Goal: Task Accomplishment & Management: Use online tool/utility

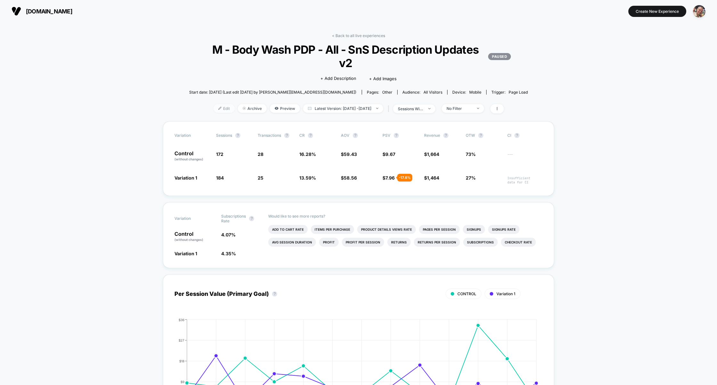
click at [218, 107] on img at bounding box center [219, 108] width 3 height 3
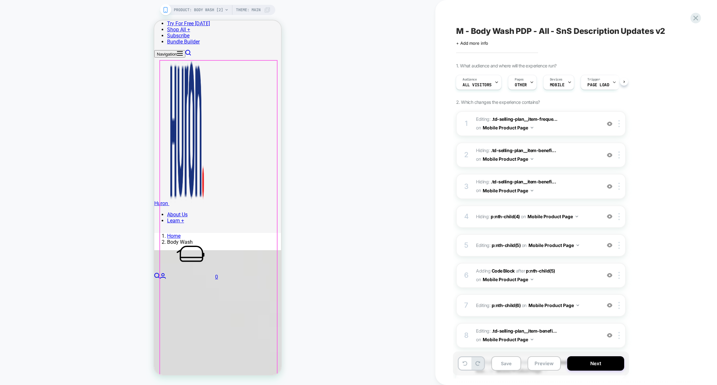
scroll to position [132, 0]
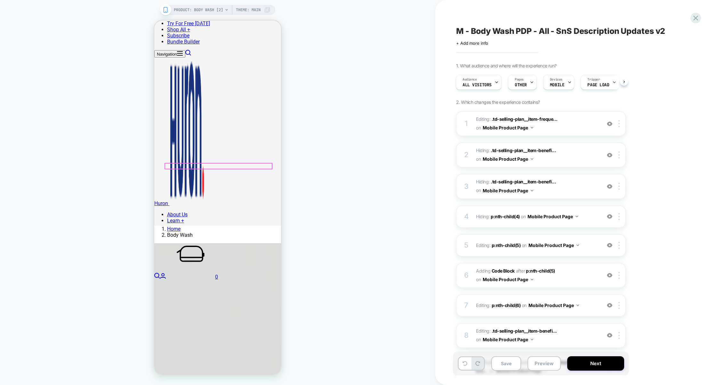
click at [609, 123] on img at bounding box center [609, 123] width 5 height 5
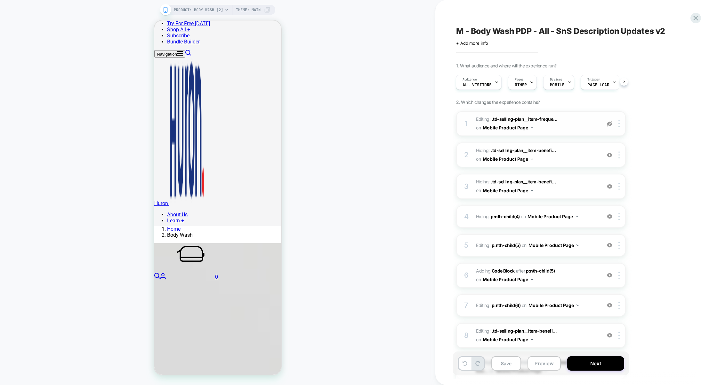
click at [609, 123] on img at bounding box center [609, 123] width 5 height 5
click at [610, 125] on img at bounding box center [609, 123] width 5 height 5
click at [578, 133] on div "1 Editing : .td-selling-plan__item-freque... .td-selling-plan__item-frequency o…" at bounding box center [541, 123] width 170 height 25
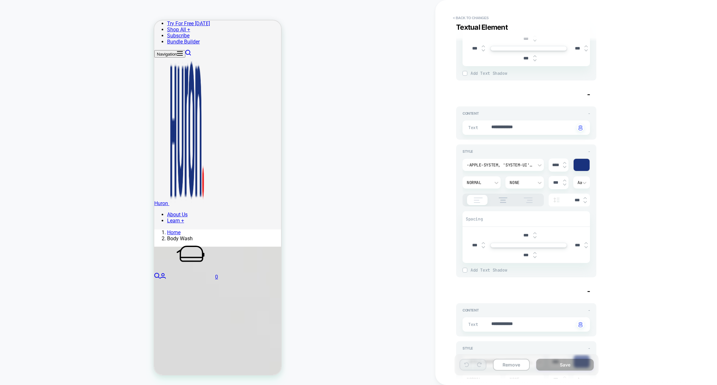
scroll to position [375, 0]
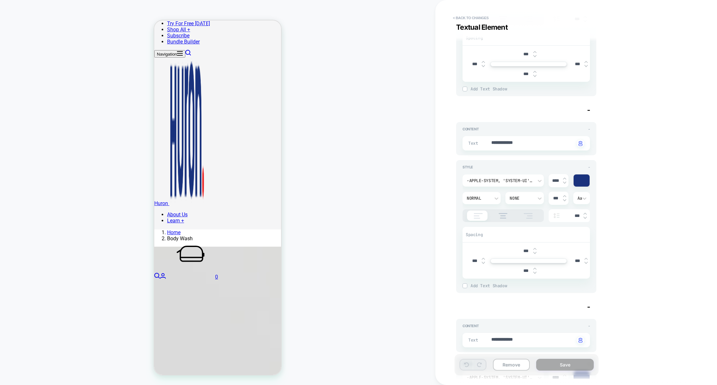
scroll to position [0, 0]
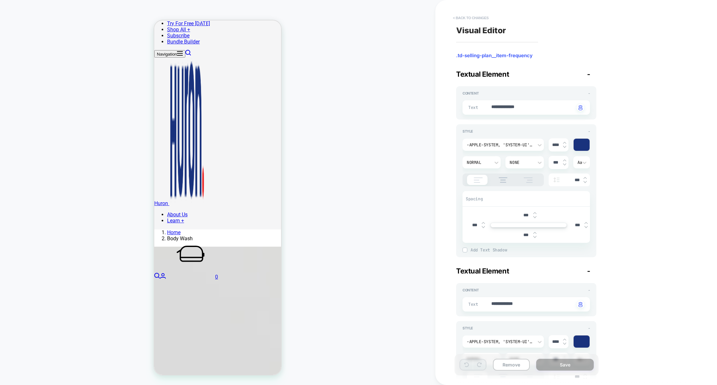
click at [464, 21] on button "< Back to changes" at bounding box center [470, 18] width 42 height 10
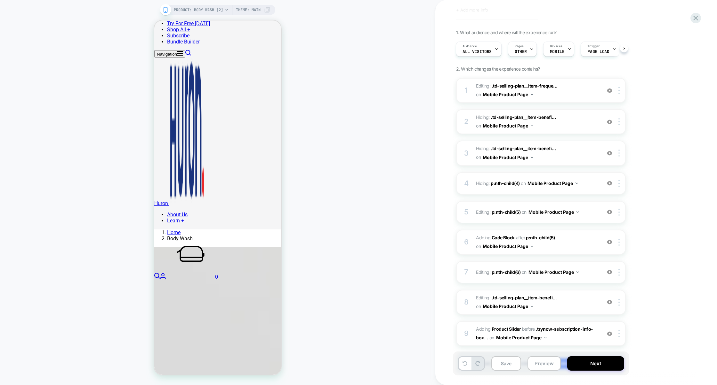
scroll to position [69, 0]
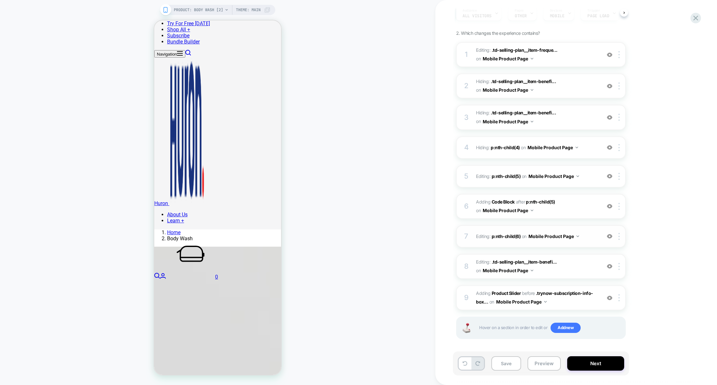
click at [610, 236] on img at bounding box center [609, 236] width 5 height 5
click at [611, 176] on img at bounding box center [609, 176] width 5 height 5
click at [609, 148] on img at bounding box center [609, 147] width 5 height 5
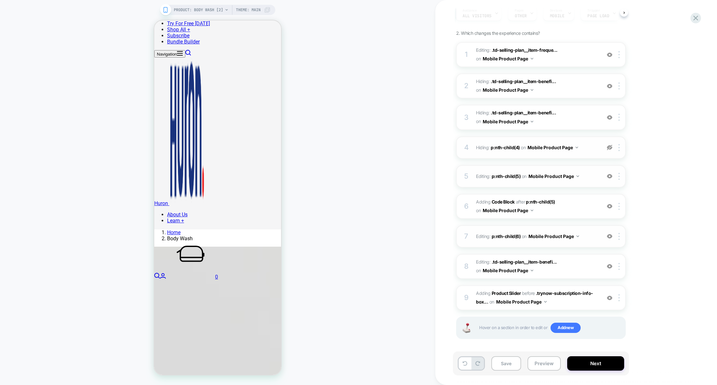
click at [609, 148] on img at bounding box center [609, 147] width 5 height 5
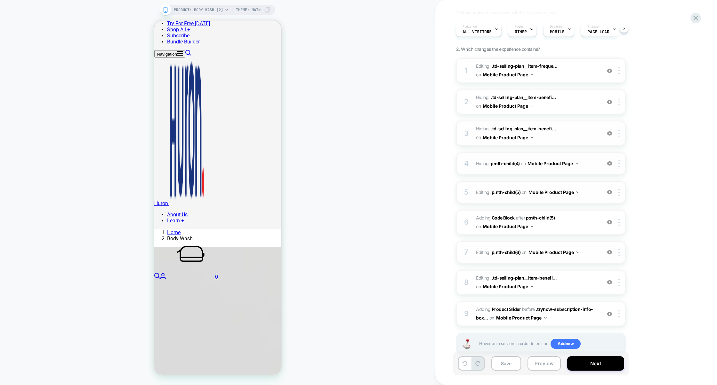
click at [609, 132] on img at bounding box center [609, 133] width 5 height 5
click at [608, 99] on img at bounding box center [609, 101] width 5 height 5
click at [609, 282] on img at bounding box center [609, 282] width 5 height 5
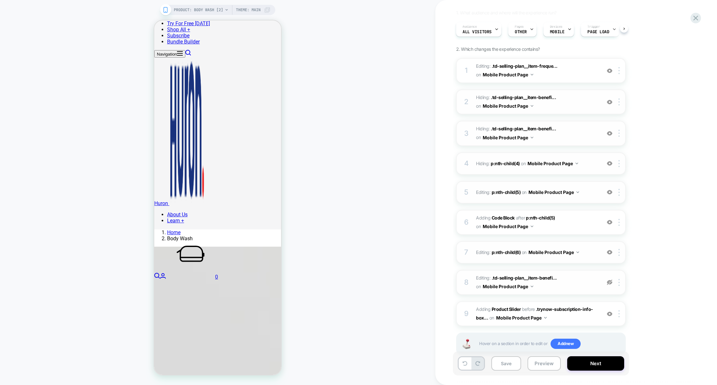
click at [609, 282] on img at bounding box center [609, 282] width 5 height 5
click at [610, 313] on img at bounding box center [609, 314] width 5 height 5
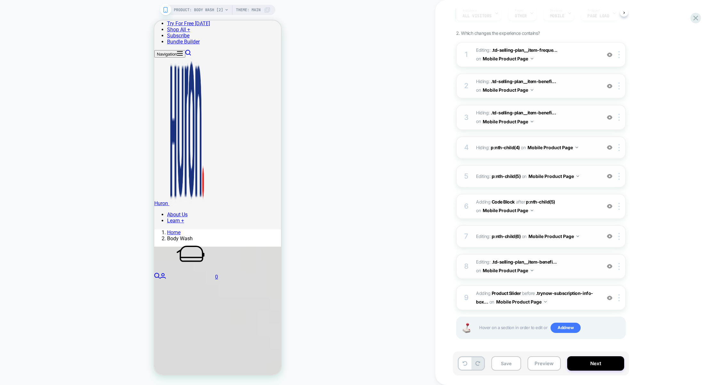
click at [609, 297] on img at bounding box center [609, 298] width 5 height 5
click at [610, 297] on img at bounding box center [609, 298] width 5 height 5
click at [571, 301] on span "#_loomi_addon_1756838767750 Adding Product Slider BEFORE .trynow-subscription-i…" at bounding box center [537, 298] width 122 height 17
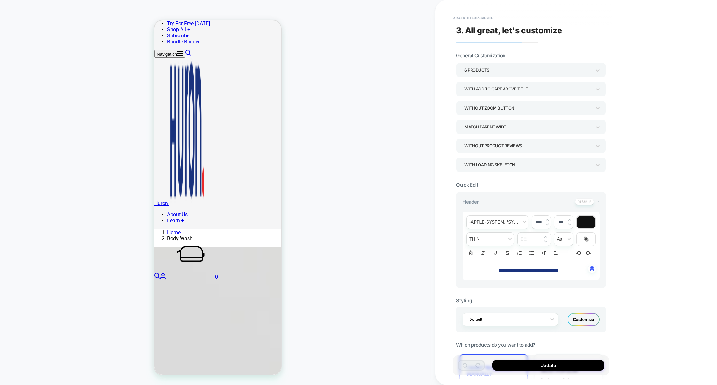
scroll to position [228, 0]
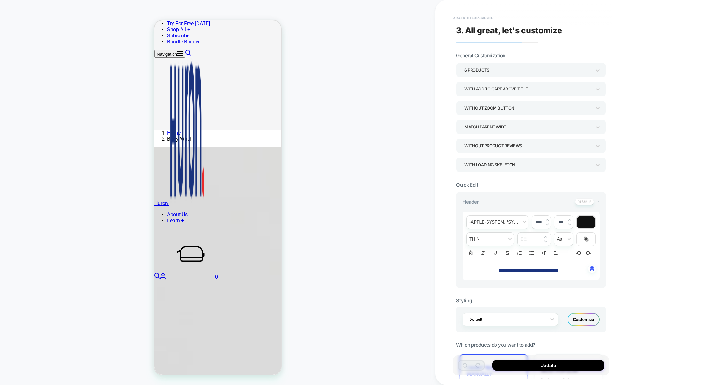
click at [466, 18] on button "< Back to experience" at bounding box center [472, 18] width 47 height 10
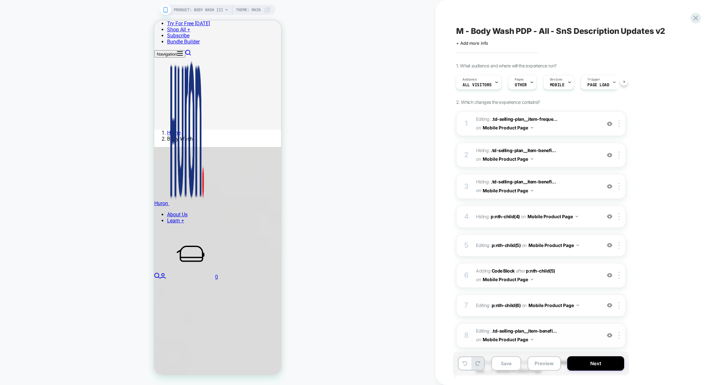
scroll to position [69, 0]
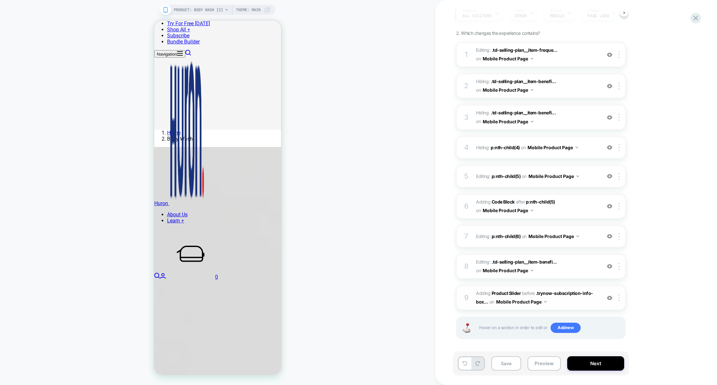
click at [609, 300] on div at bounding box center [609, 298] width 11 height 7
click at [542, 365] on button "Preview" at bounding box center [543, 364] width 33 height 14
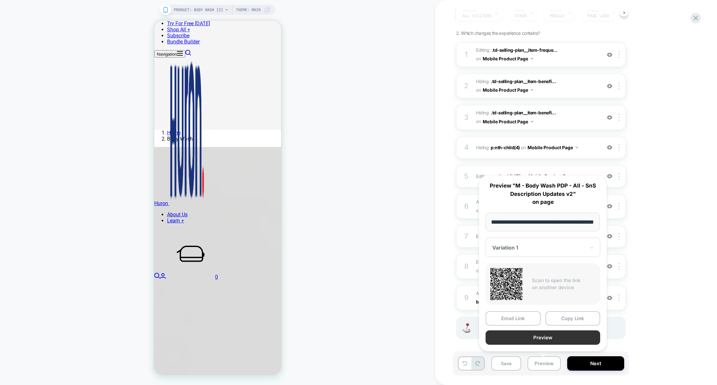
scroll to position [0, 0]
click at [543, 340] on button "Preview" at bounding box center [542, 338] width 115 height 14
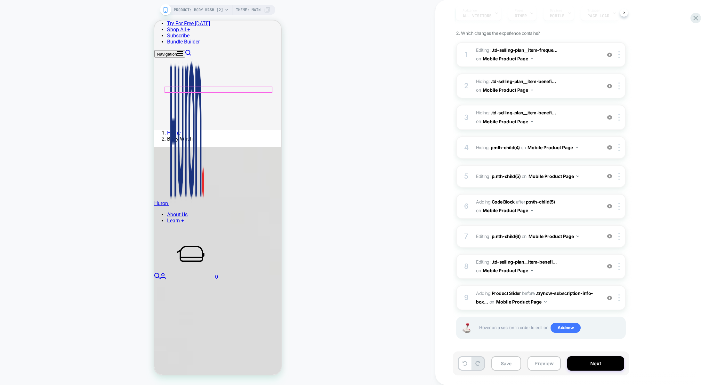
click at [609, 265] on img at bounding box center [609, 266] width 5 height 5
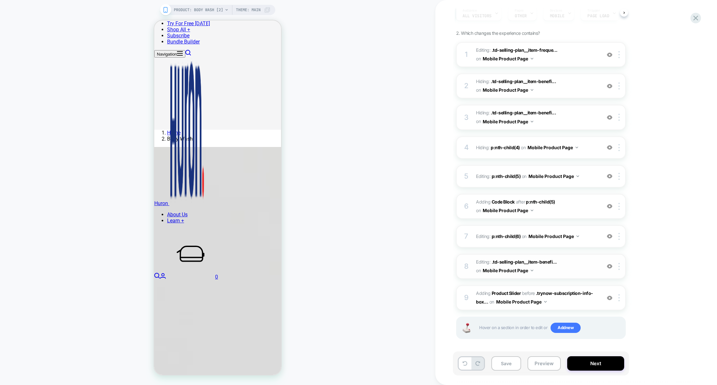
click at [609, 265] on img at bounding box center [609, 266] width 5 height 5
click at [582, 268] on span "Editing : .td-selling-plan__item-benefi... .td-selling-plan__item-benefits > p:…" at bounding box center [537, 266] width 122 height 17
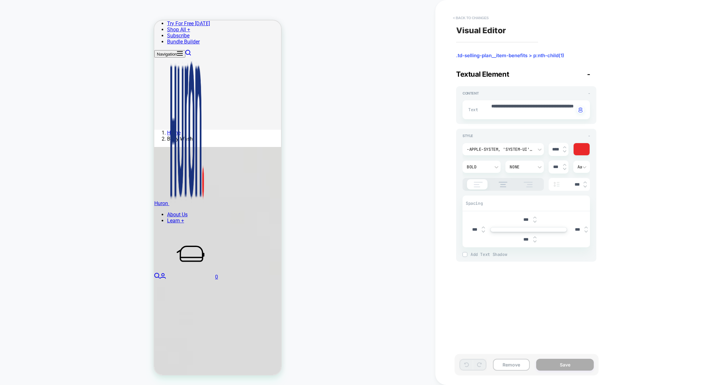
click at [480, 17] on button "< Back to changes" at bounding box center [470, 18] width 42 height 10
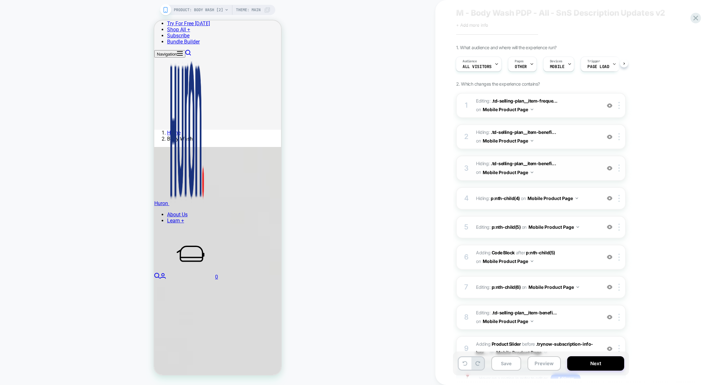
scroll to position [17, 0]
click at [529, 69] on div at bounding box center [531, 65] width 4 height 14
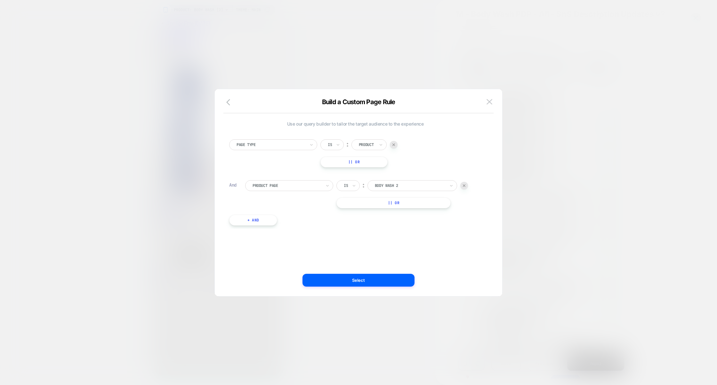
click at [586, 130] on div at bounding box center [358, 192] width 717 height 385
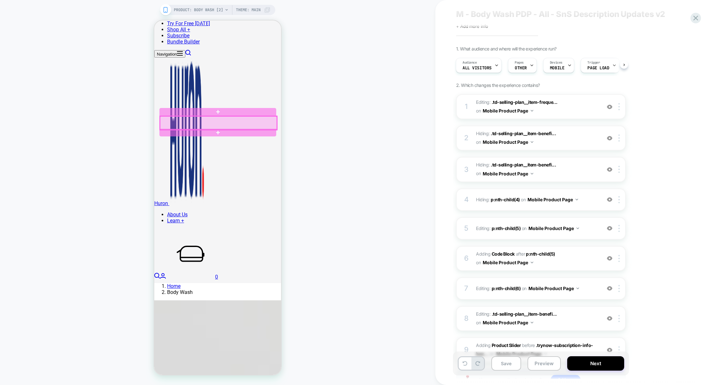
scroll to position [283, 0]
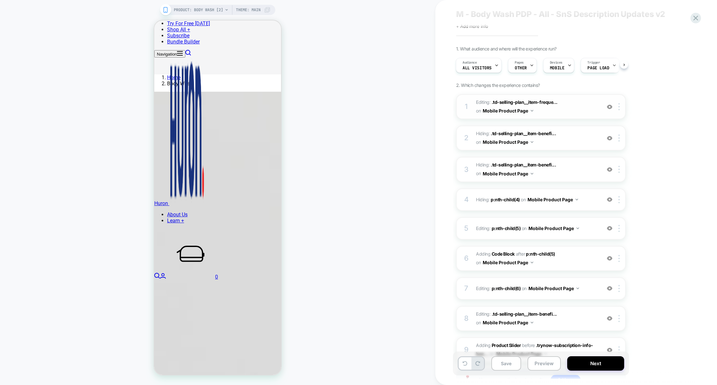
click at [610, 106] on img at bounding box center [609, 106] width 5 height 5
click at [610, 107] on img at bounding box center [609, 106] width 5 height 5
click at [611, 137] on img at bounding box center [609, 138] width 5 height 5
click at [608, 172] on div at bounding box center [609, 169] width 11 height 7
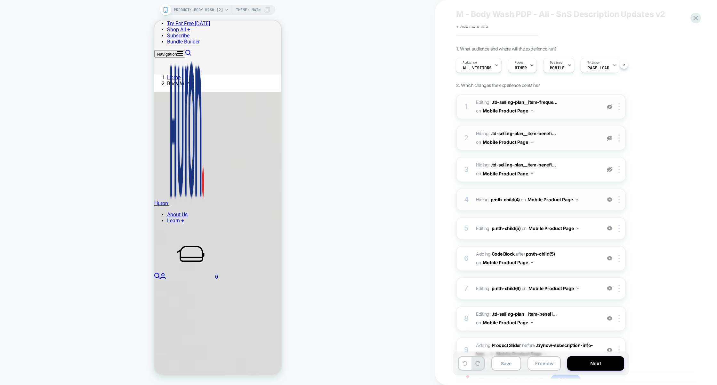
click at [609, 197] on img at bounding box center [609, 199] width 5 height 5
click at [610, 231] on div at bounding box center [609, 228] width 11 height 7
click at [608, 257] on img at bounding box center [609, 258] width 5 height 5
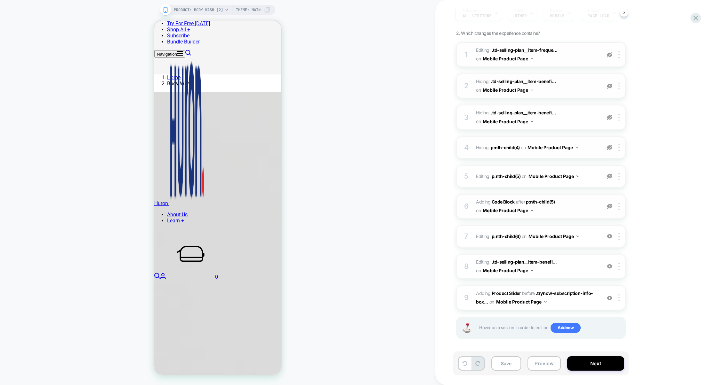
click at [574, 210] on span "Adding Code Block AFTER p:nth-child(5) p:nth-child(5) on Mobile Product Page" at bounding box center [537, 206] width 122 height 17
click at [607, 206] on img at bounding box center [609, 206] width 5 height 5
click at [585, 206] on span "Adding Code Block AFTER p:nth-child(5) p:nth-child(5) on Mobile Product Page" at bounding box center [537, 206] width 122 height 17
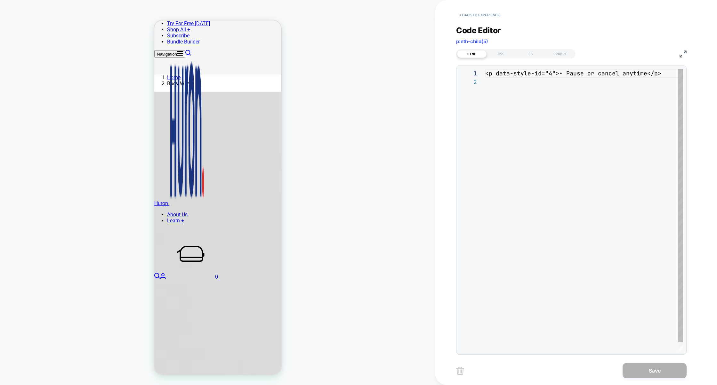
scroll to position [8, 0]
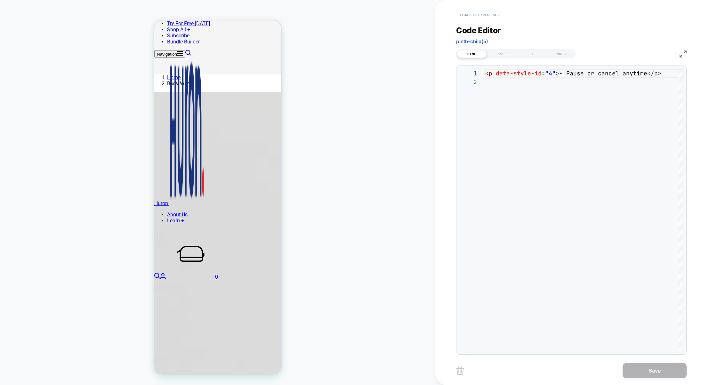
click at [474, 17] on button "< Back to experience" at bounding box center [479, 15] width 47 height 10
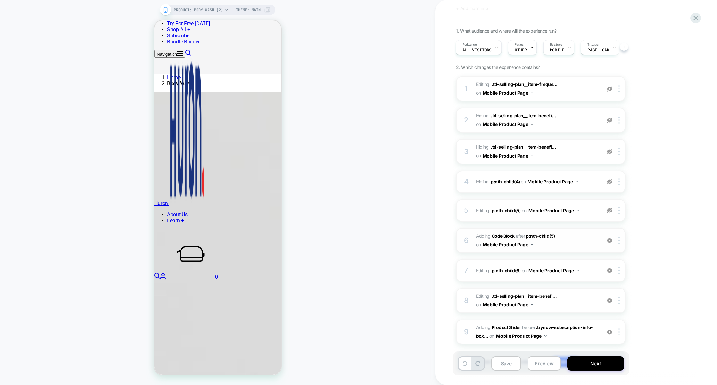
scroll to position [48, 0]
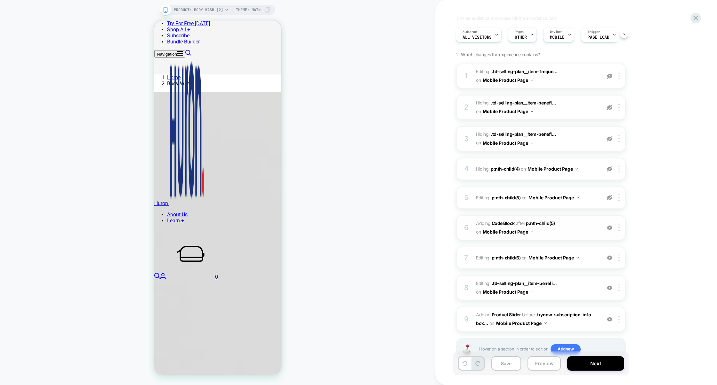
click at [611, 228] on img at bounding box center [609, 227] width 5 height 5
click at [609, 256] on img at bounding box center [609, 257] width 5 height 5
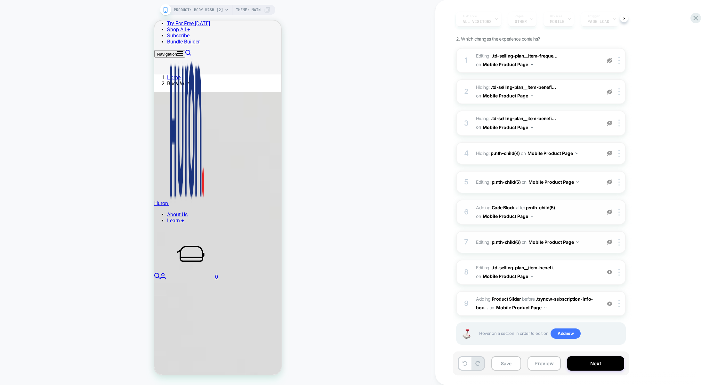
scroll to position [68, 0]
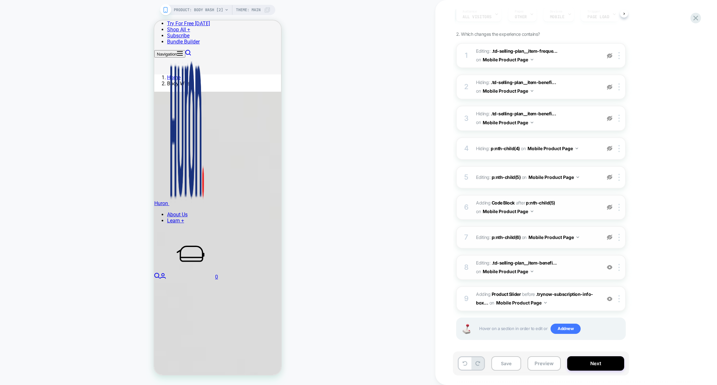
click at [609, 268] on img at bounding box center [609, 267] width 5 height 5
click at [608, 297] on img at bounding box center [609, 299] width 5 height 5
click at [544, 365] on button "Preview" at bounding box center [543, 364] width 33 height 14
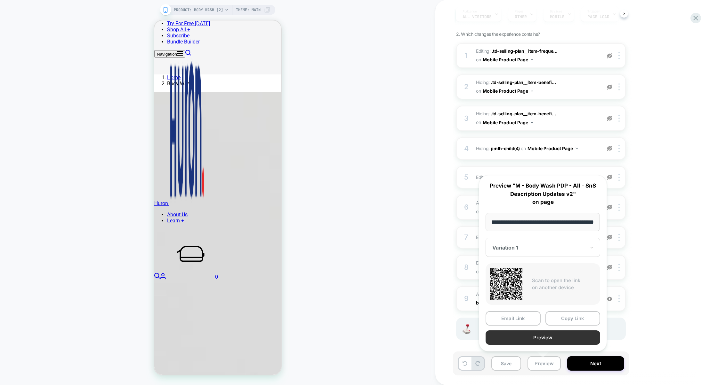
scroll to position [0, 0]
click at [544, 342] on button "Preview" at bounding box center [542, 338] width 115 height 14
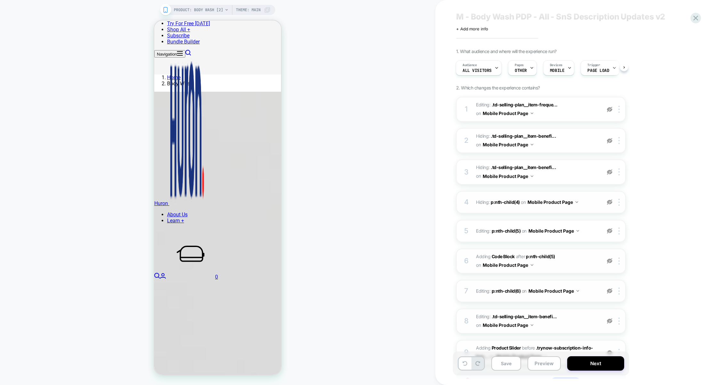
scroll to position [14, 0]
click at [609, 109] on img at bounding box center [609, 109] width 5 height 5
click at [609, 143] on img at bounding box center [609, 141] width 5 height 5
click at [608, 172] on img at bounding box center [609, 172] width 5 height 5
click at [609, 204] on img at bounding box center [609, 202] width 5 height 5
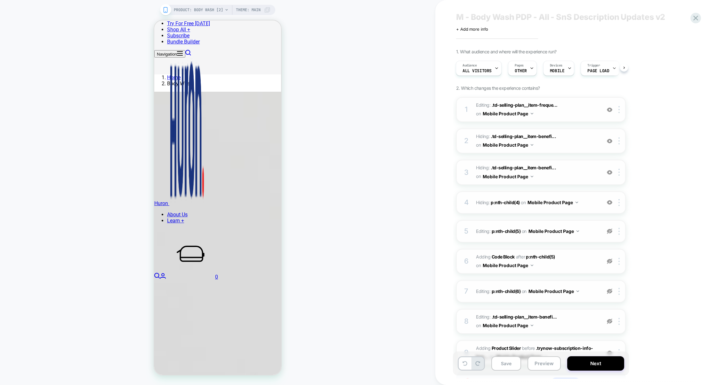
click at [608, 229] on img at bounding box center [609, 231] width 5 height 5
click at [610, 264] on div "6 Adding Code Block AFTER p:nth-child(5) p:nth-child(5) on Mobile Product Page …" at bounding box center [541, 261] width 170 height 25
click at [610, 262] on img at bounding box center [609, 261] width 5 height 5
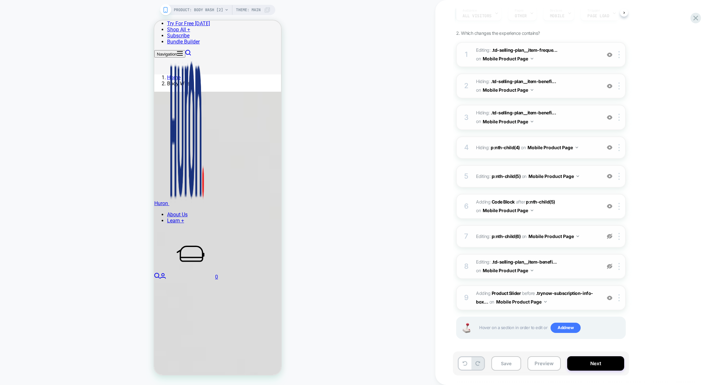
click at [609, 234] on img at bounding box center [609, 236] width 5 height 5
click at [609, 266] on img at bounding box center [609, 266] width 5 height 5
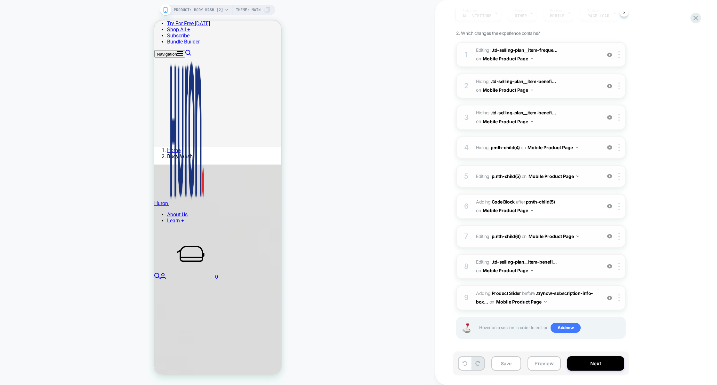
scroll to position [0, 0]
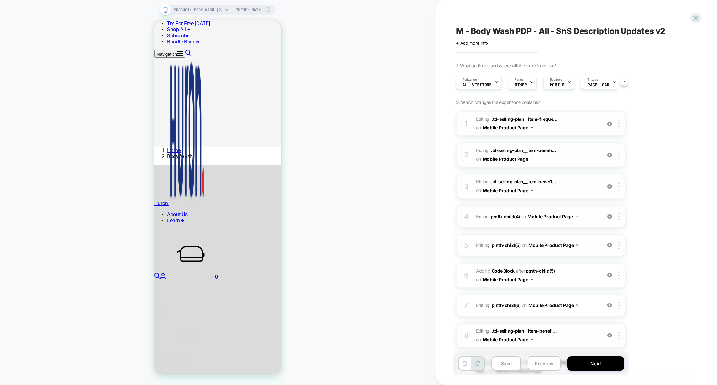
click at [607, 124] on img at bounding box center [609, 123] width 5 height 5
click at [611, 155] on img at bounding box center [609, 155] width 5 height 5
click at [607, 187] on img at bounding box center [609, 186] width 5 height 5
click at [611, 215] on img at bounding box center [609, 216] width 5 height 5
click at [611, 244] on img at bounding box center [609, 245] width 5 height 5
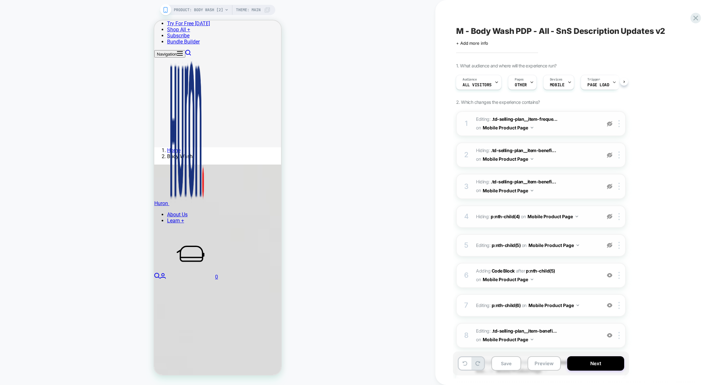
click at [610, 275] on img at bounding box center [609, 275] width 5 height 5
click at [610, 303] on img at bounding box center [609, 305] width 5 height 5
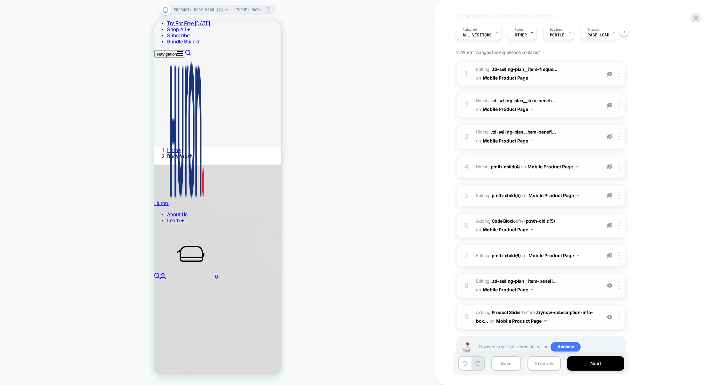
scroll to position [52, 0]
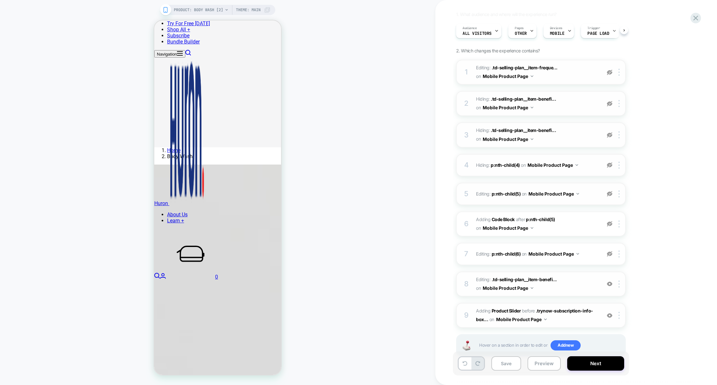
click at [610, 288] on div "8 Editing : .td-selling-plan__item-benefi... .td-selling-plan__item-benefits > …" at bounding box center [541, 284] width 170 height 25
type textarea "*"
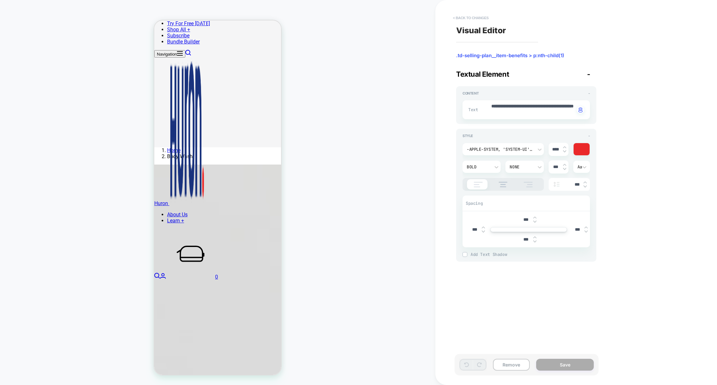
click at [480, 15] on button "< Back to changes" at bounding box center [470, 18] width 42 height 10
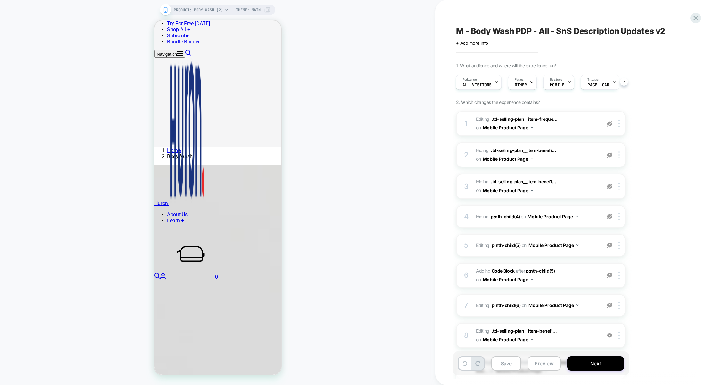
scroll to position [69, 0]
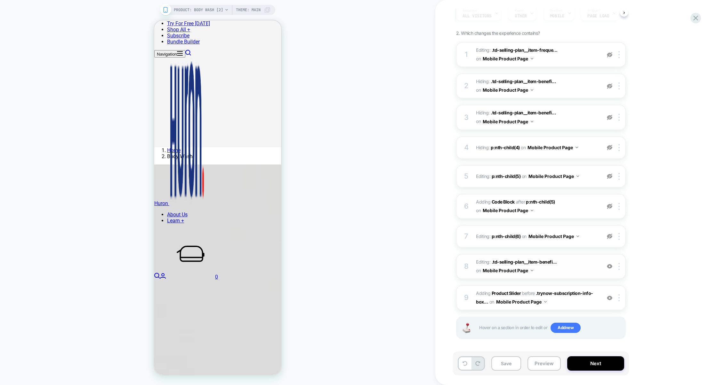
click at [611, 267] on img at bounding box center [609, 266] width 5 height 5
click at [593, 360] on button "Next" at bounding box center [595, 364] width 57 height 14
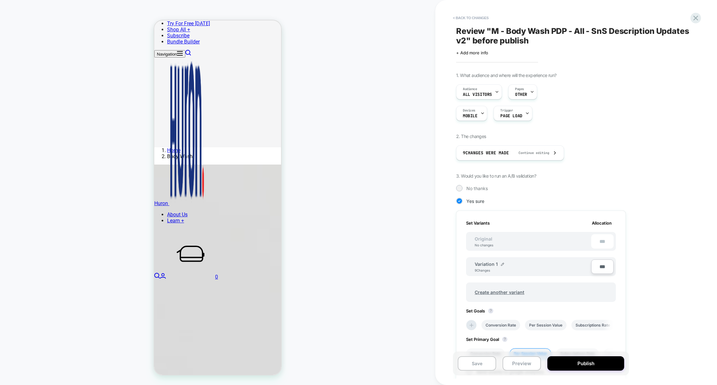
scroll to position [0, 1]
click at [502, 291] on span "Create another variant" at bounding box center [499, 292] width 62 height 15
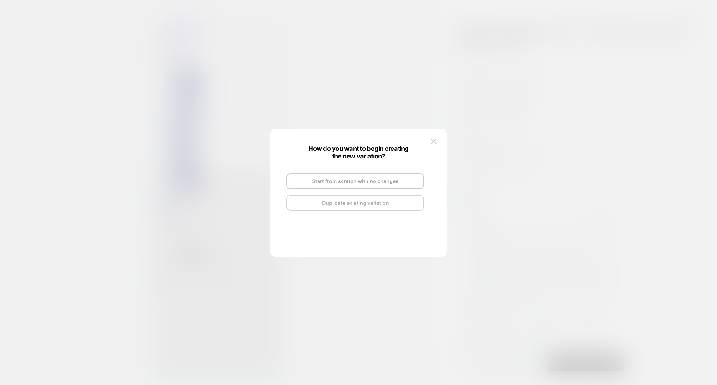
click at [346, 204] on button "Duplicate existing variation" at bounding box center [355, 202] width 138 height 15
click at [384, 174] on img at bounding box center [384, 173] width 3 height 3
click at [353, 174] on input "**********" at bounding box center [347, 173] width 46 height 12
type input "*"
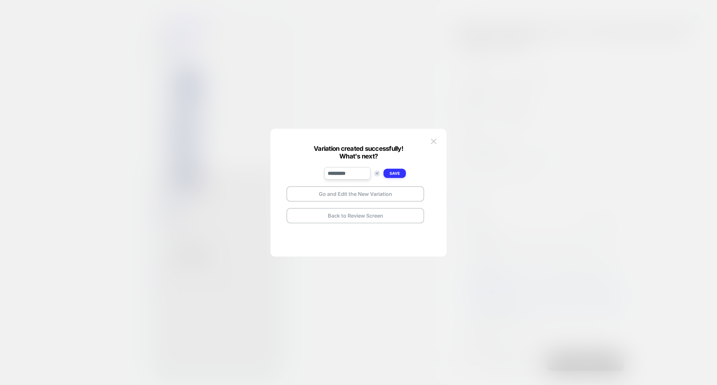
type input "*********"
click at [401, 171] on button "Save" at bounding box center [394, 173] width 22 height 9
click at [349, 193] on button "Go and Edit the New Variation" at bounding box center [355, 194] width 138 height 15
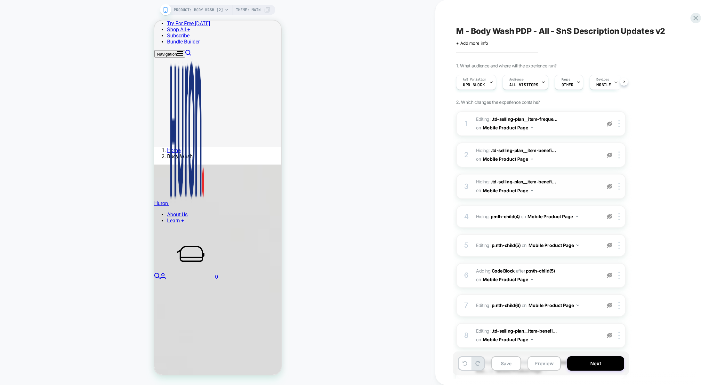
scroll to position [0, 0]
click at [491, 89] on div at bounding box center [490, 82] width 4 height 14
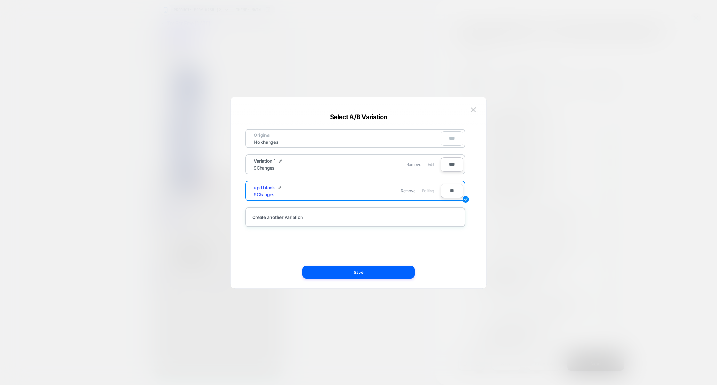
click at [431, 163] on span "Edit" at bounding box center [430, 164] width 7 height 5
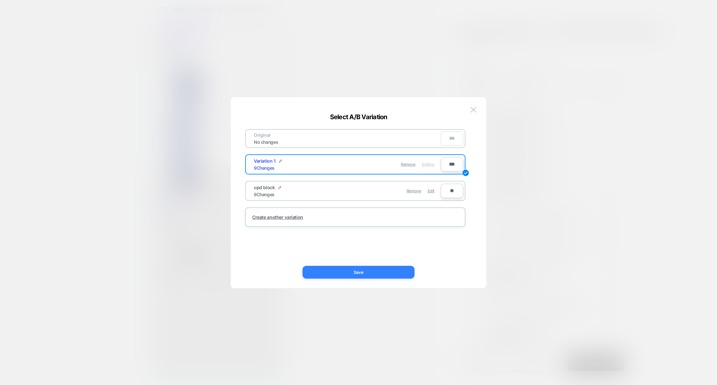
click at [372, 271] on button "Save" at bounding box center [358, 272] width 112 height 13
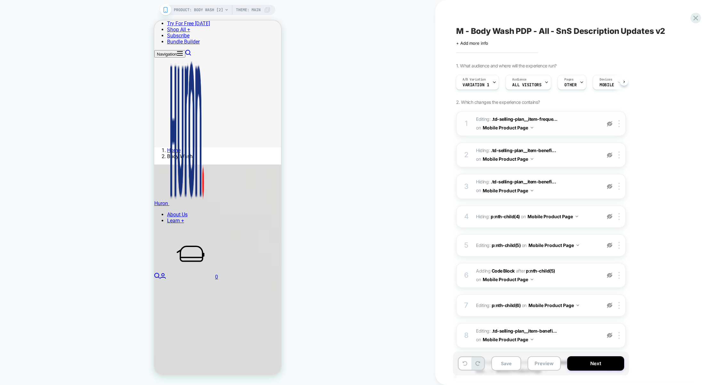
click at [613, 125] on div at bounding box center [609, 123] width 11 height 7
click at [610, 153] on img at bounding box center [609, 155] width 5 height 5
click at [609, 181] on div "3 Hiding : .td-selling-plan__item-benefi... .td-selling-plan__item-benefits > p…" at bounding box center [541, 186] width 170 height 25
click at [609, 189] on div at bounding box center [609, 186] width 11 height 7
click at [610, 217] on img at bounding box center [609, 216] width 5 height 5
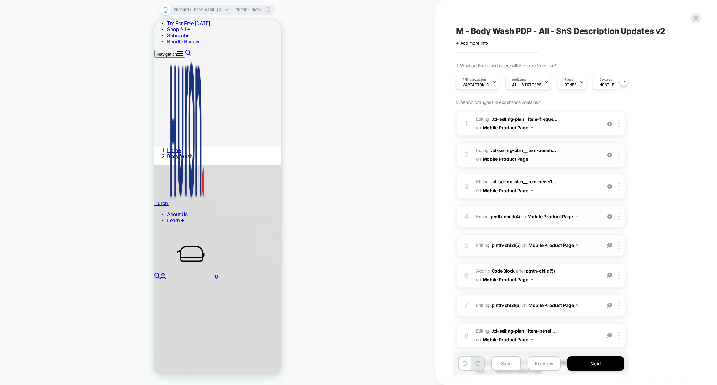
click at [610, 242] on div at bounding box center [609, 245] width 11 height 7
click at [611, 276] on img at bounding box center [609, 275] width 5 height 5
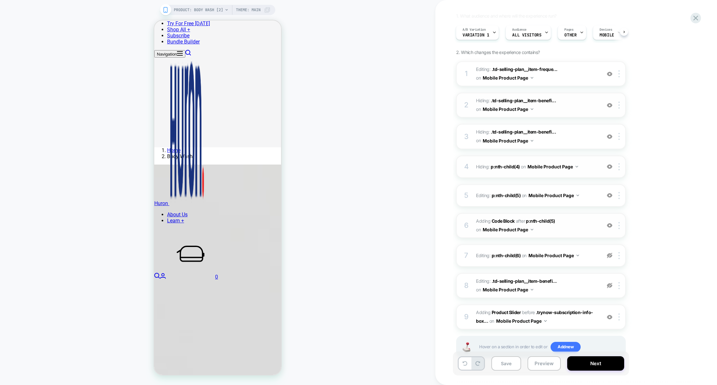
scroll to position [69, 0]
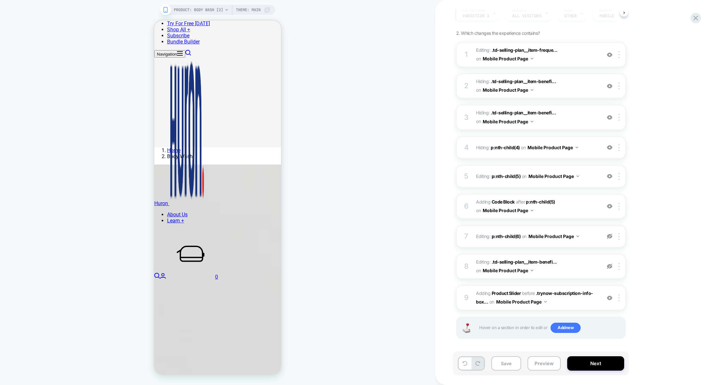
click at [609, 235] on img at bounding box center [609, 236] width 5 height 5
click at [609, 264] on img at bounding box center [609, 266] width 5 height 5
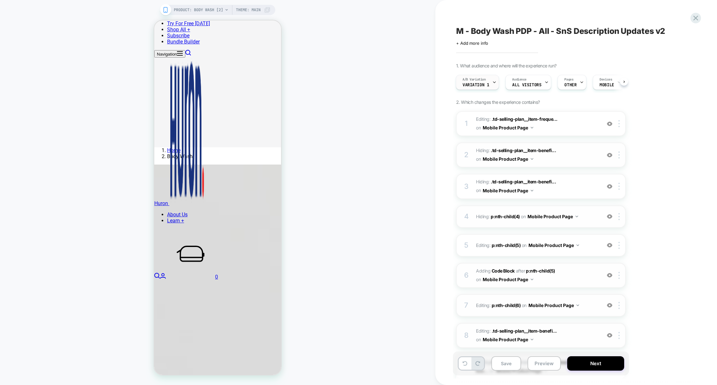
click at [480, 81] on span "A/B Variation" at bounding box center [473, 79] width 23 height 4
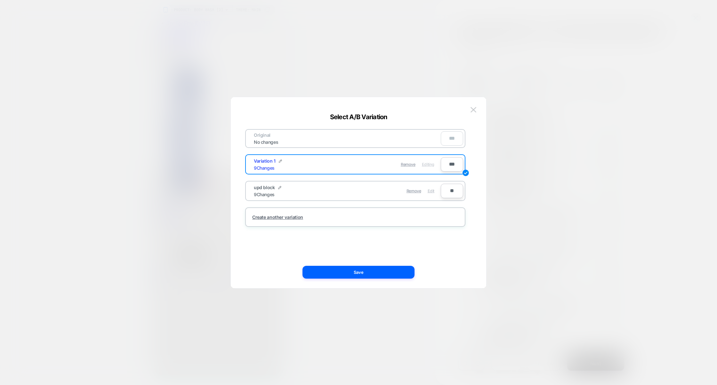
click at [433, 191] on span "Edit" at bounding box center [430, 191] width 7 height 5
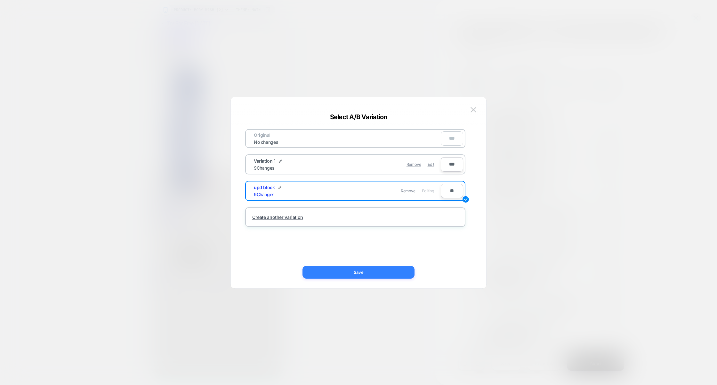
click at [380, 270] on button "Save" at bounding box center [358, 272] width 112 height 13
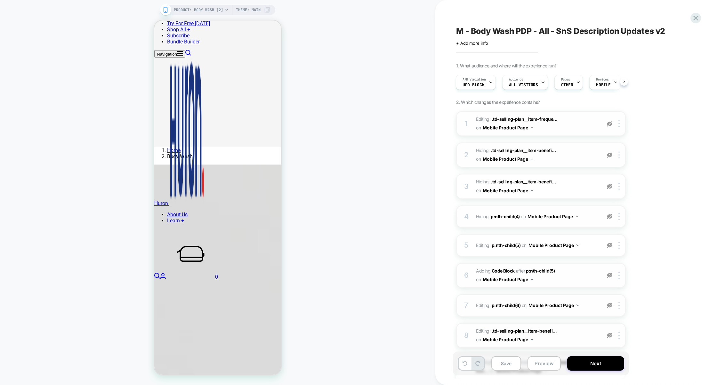
click at [608, 123] on img at bounding box center [609, 123] width 5 height 5
click at [608, 156] on img at bounding box center [609, 155] width 5 height 5
click at [607, 187] on img at bounding box center [609, 186] width 5 height 5
click at [609, 219] on div at bounding box center [609, 216] width 11 height 7
click at [610, 242] on div at bounding box center [609, 245] width 11 height 7
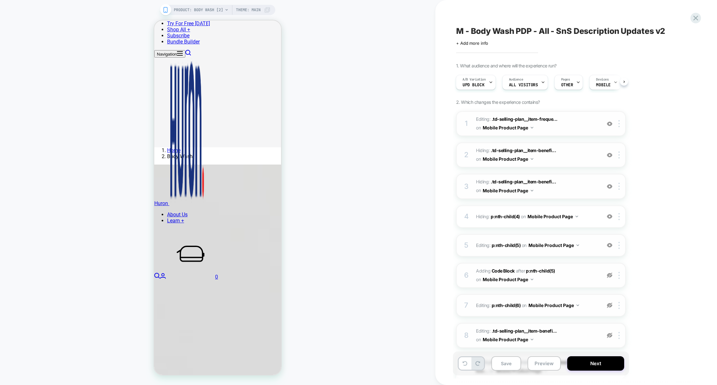
click at [610, 275] on img at bounding box center [609, 275] width 5 height 5
click at [609, 303] on img at bounding box center [609, 305] width 5 height 5
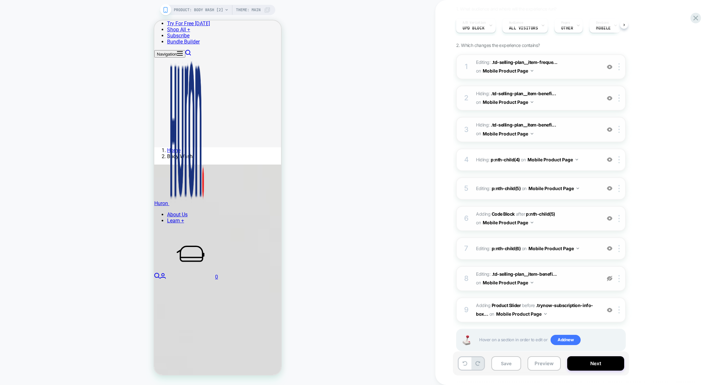
scroll to position [61, 0]
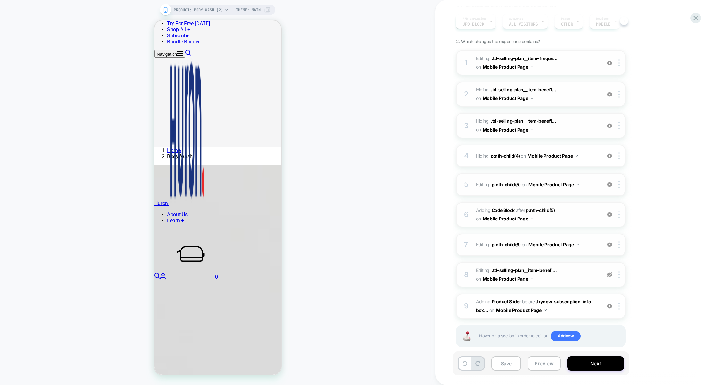
click at [608, 275] on img at bounding box center [609, 274] width 5 height 5
click at [608, 273] on img at bounding box center [609, 274] width 5 height 5
click at [541, 365] on button "Preview" at bounding box center [543, 364] width 33 height 14
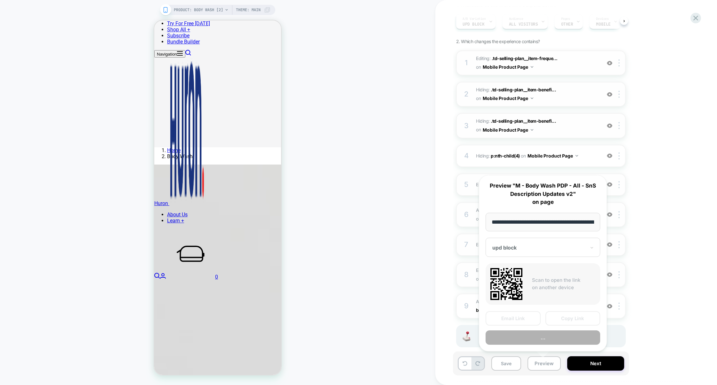
scroll to position [0, 63]
click at [538, 340] on button "Preview" at bounding box center [542, 338] width 115 height 14
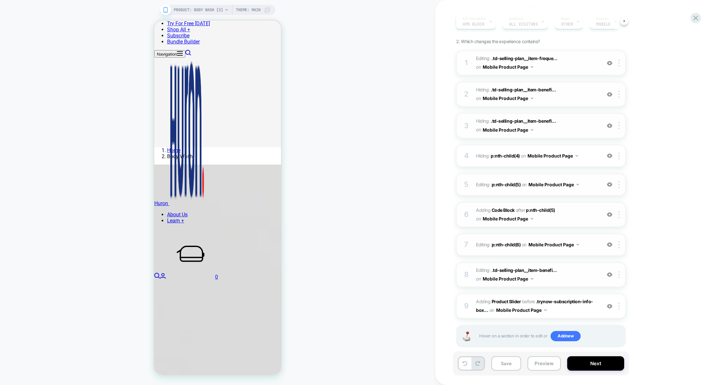
click at [585, 219] on span "Adding Code Block AFTER p:nth-child(5) p:nth-child(5) on Mobile Product Page" at bounding box center [537, 214] width 122 height 17
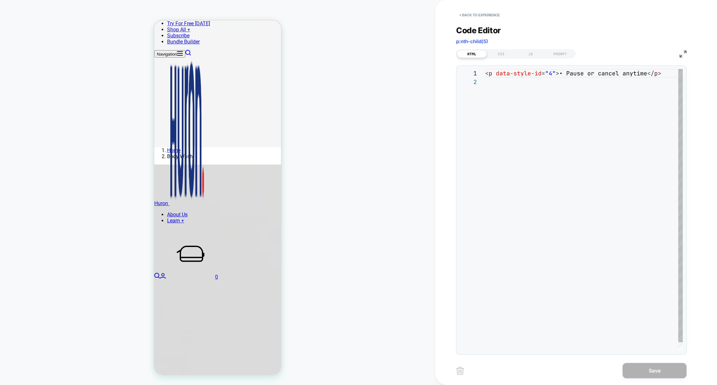
scroll to position [8, 0]
click at [474, 12] on button "< Back to experience" at bounding box center [479, 15] width 47 height 10
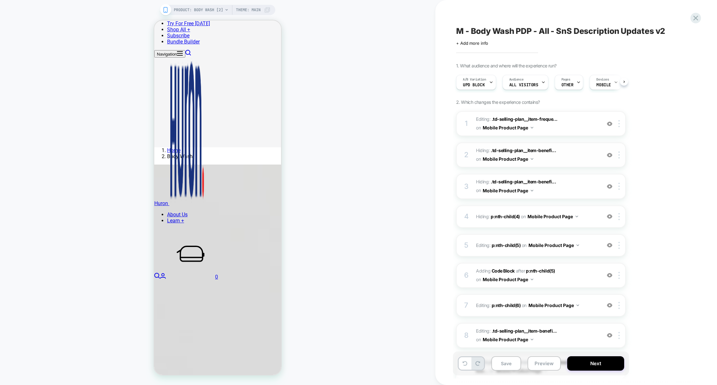
scroll to position [0, 0]
click at [572, 282] on span "Adding Code Block AFTER p:nth-child(5) p:nth-child(5) on Mobile Product Page" at bounding box center [537, 275] width 122 height 17
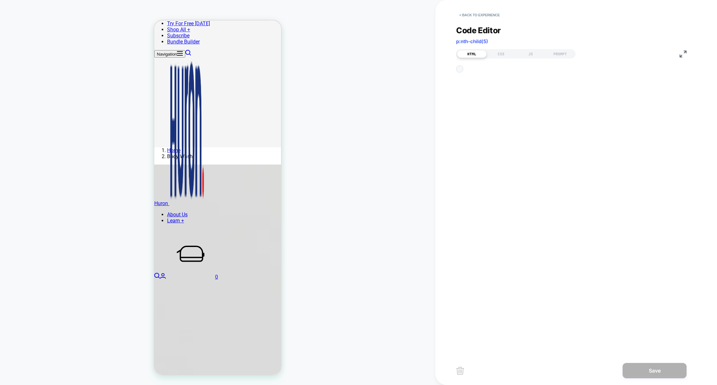
scroll to position [8, 0]
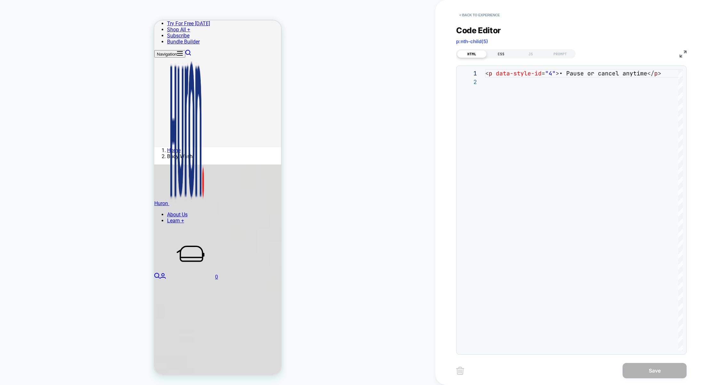
click at [506, 52] on div "CSS" at bounding box center [500, 54] width 29 height 8
click at [528, 52] on div "JS" at bounding box center [530, 54] width 29 height 8
click at [470, 16] on button "< Back to experience" at bounding box center [479, 15] width 47 height 10
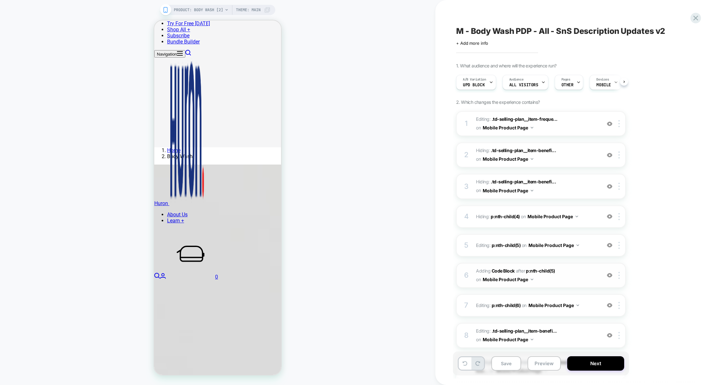
scroll to position [0, 0]
click at [544, 253] on div "5 Editing : p:nth-child(5) p:nth-child(5) on Mobile Product Page Add Before Add…" at bounding box center [541, 245] width 170 height 22
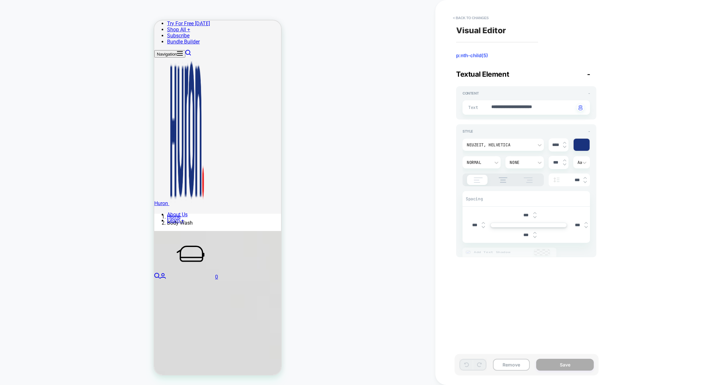
scroll to position [135, 0]
type textarea "*"
type textarea "**********"
type textarea "*"
type textarea "**********"
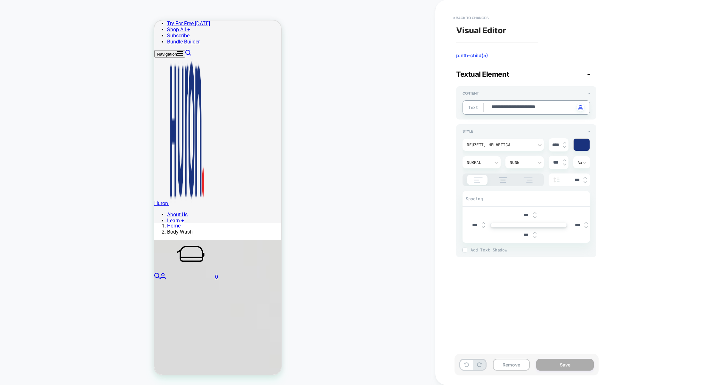
type textarea "*"
type textarea "**********"
type textarea "*"
type textarea "**********"
type textarea "*"
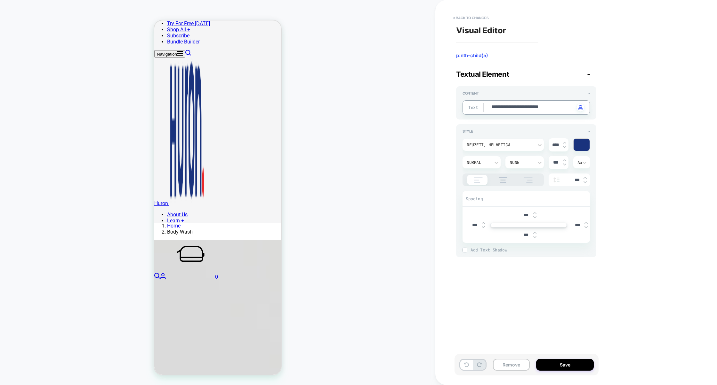
type textarea "**********"
type textarea "*"
type textarea "**********"
type textarea "*"
type textarea "**********"
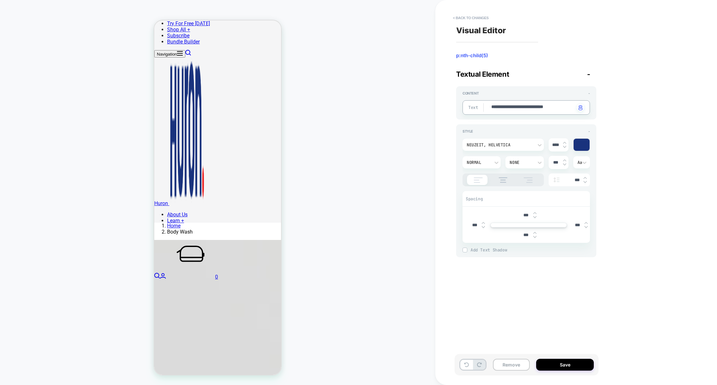
type textarea "*"
type textarea "**********"
type textarea "*"
type textarea "**********"
type textarea "*"
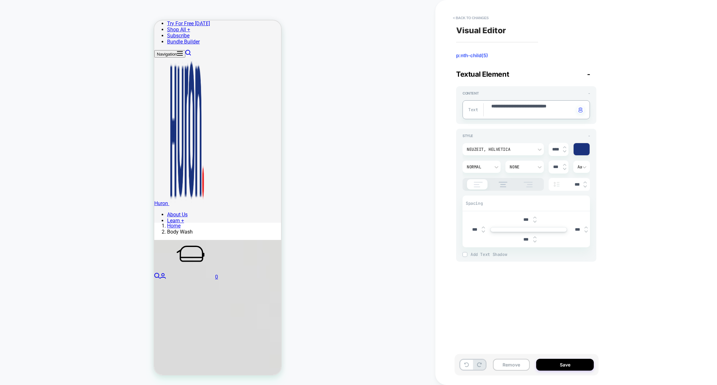
type textarea "**********"
type textarea "*"
type textarea "**********"
click at [481, 18] on button "< Back to changes" at bounding box center [470, 18] width 42 height 10
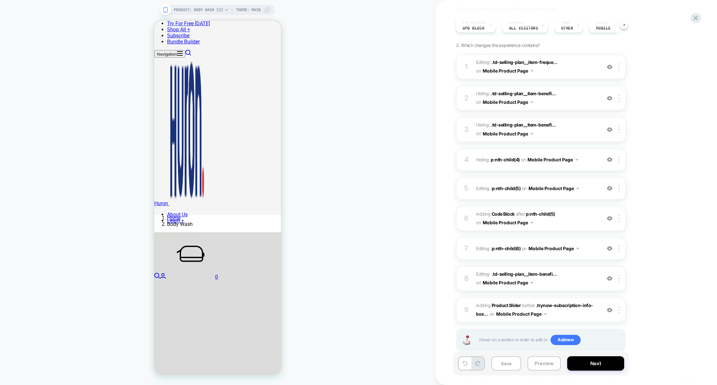
scroll to position [58, 0]
click at [586, 254] on div "7 Editing : p:nth-child(6) p:nth-child(6) on Mobile Product Page Add Before Add…" at bounding box center [541, 248] width 170 height 22
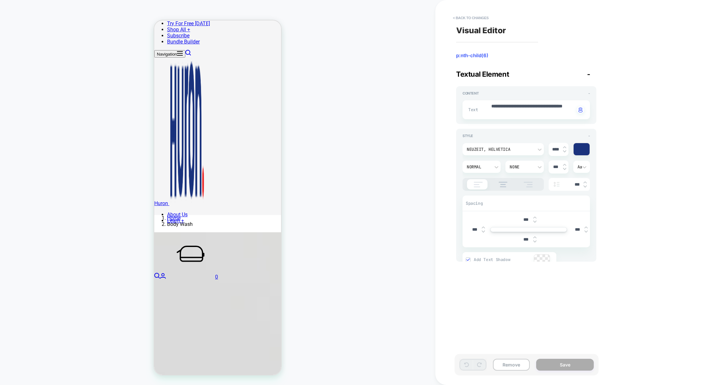
scroll to position [141, 0]
click at [471, 15] on button "< Back to changes" at bounding box center [470, 18] width 42 height 10
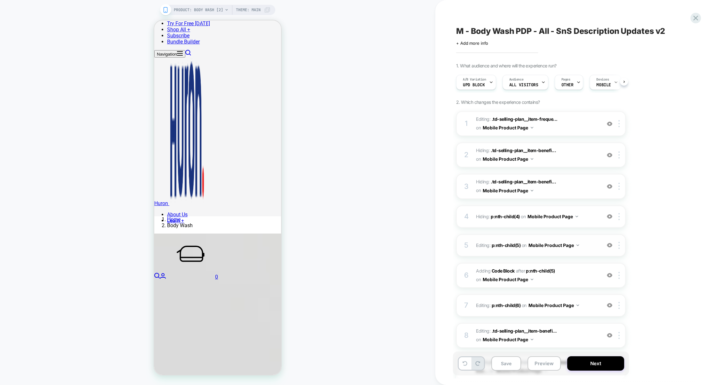
scroll to position [0, 0]
click at [567, 125] on span "Editing : .td-selling-plan__item-freque... .td-selling-plan__item-frequency on …" at bounding box center [537, 123] width 122 height 17
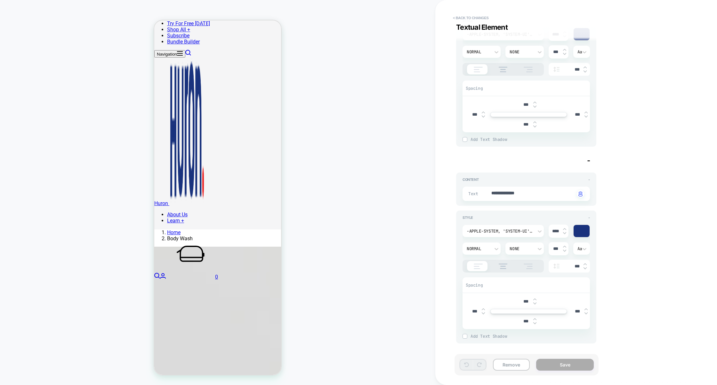
scroll to position [229, 0]
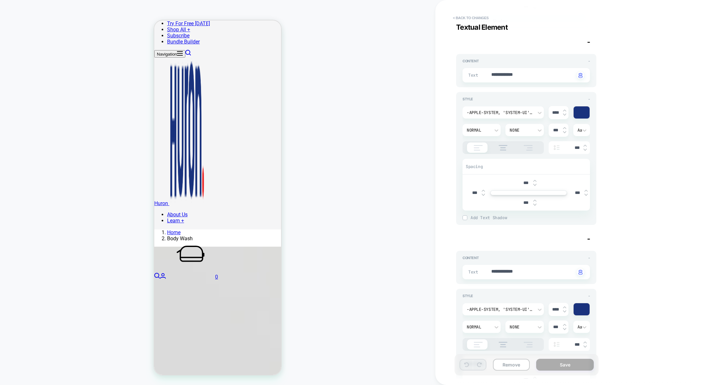
type textarea "*"
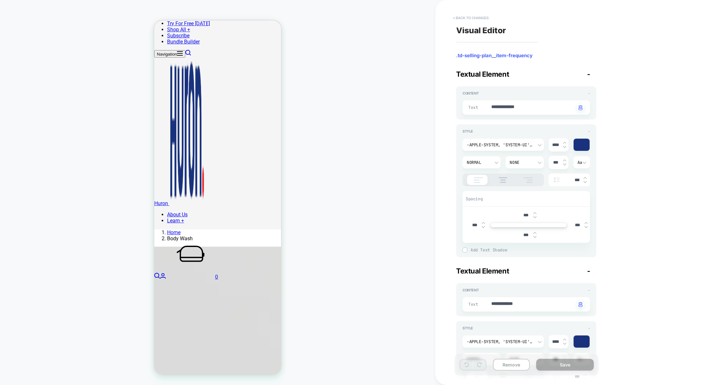
click at [470, 17] on button "< Back to changes" at bounding box center [470, 18] width 42 height 10
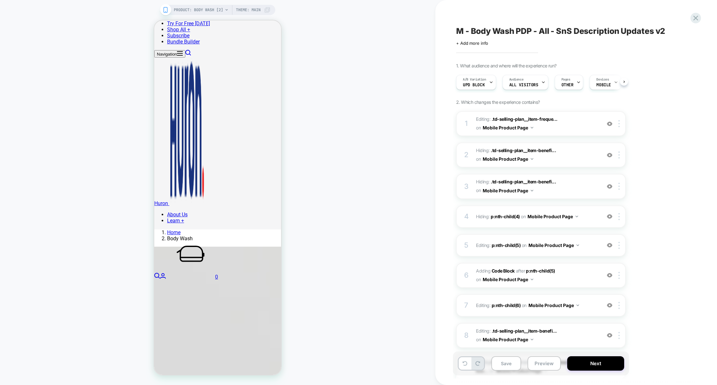
scroll to position [0, 0]
click at [607, 120] on div at bounding box center [609, 123] width 11 height 7
click at [612, 156] on img at bounding box center [609, 155] width 5 height 5
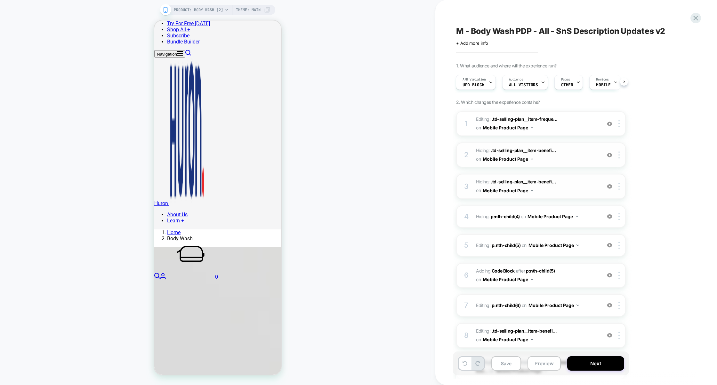
click at [611, 184] on img at bounding box center [609, 186] width 5 height 5
click at [580, 192] on span "Hiding : .td-selling-plan__item-benefi... .td-selling-plan__item-benefits > p:n…" at bounding box center [537, 186] width 122 height 17
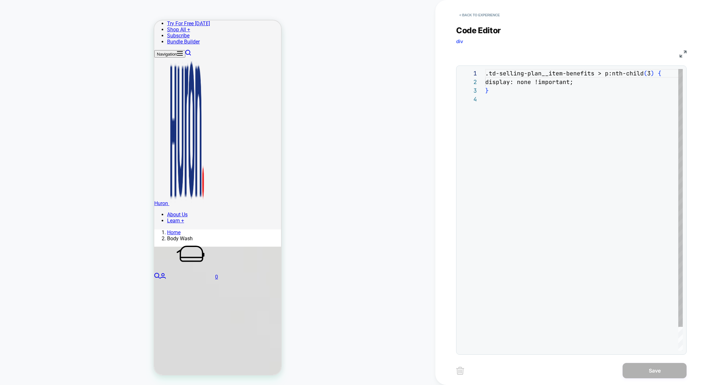
scroll to position [26, 0]
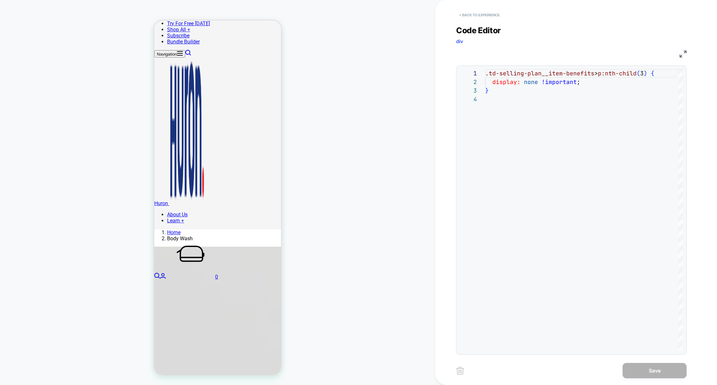
click at [473, 14] on button "< Back to experience" at bounding box center [479, 15] width 47 height 10
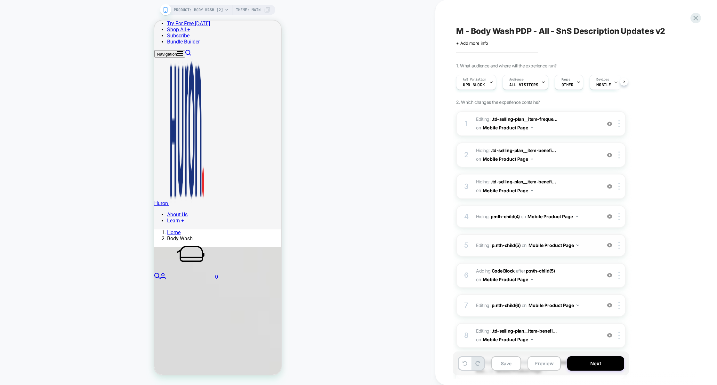
scroll to position [0, 0]
drag, startPoint x: 269, startPoint y: 219, endPoint x: 164, endPoint y: 205, distance: 105.5
copy div "• Pause or cancel anytime • Free gifts & first access to product drops • No com…"
click at [608, 124] on img at bounding box center [609, 123] width 5 height 5
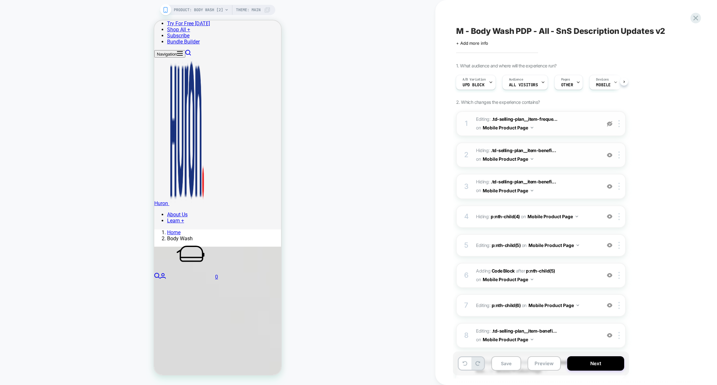
click at [609, 155] on img at bounding box center [609, 155] width 5 height 5
click at [612, 187] on img at bounding box center [609, 186] width 5 height 5
click at [611, 216] on img at bounding box center [609, 216] width 5 height 5
click at [608, 244] on img at bounding box center [609, 245] width 5 height 5
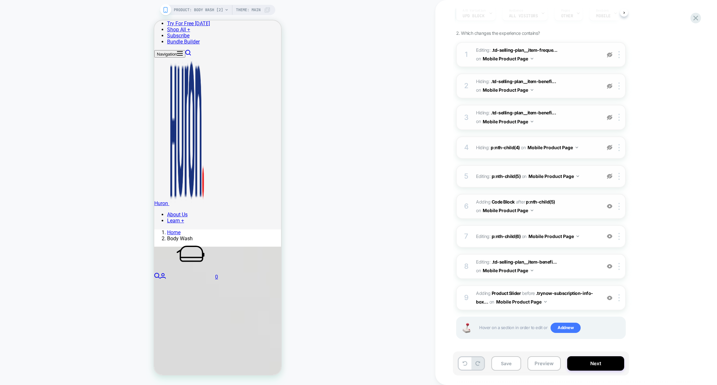
click at [609, 204] on img at bounding box center [609, 206] width 5 height 5
click at [607, 235] on img at bounding box center [609, 236] width 5 height 5
click at [610, 267] on img at bounding box center [609, 266] width 5 height 5
click at [544, 364] on button "Preview" at bounding box center [543, 364] width 33 height 14
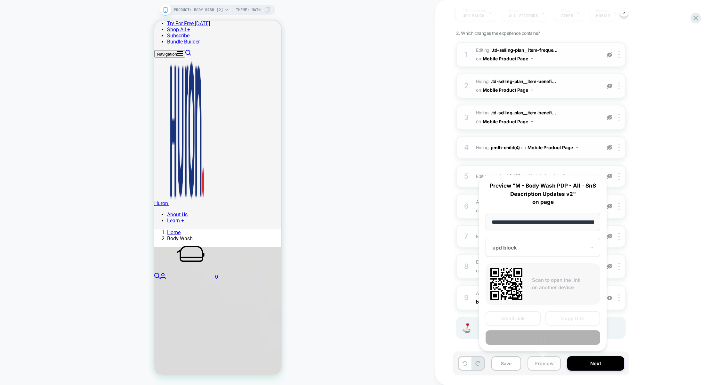
scroll to position [0, 63]
click at [543, 338] on button "Preview" at bounding box center [542, 338] width 115 height 14
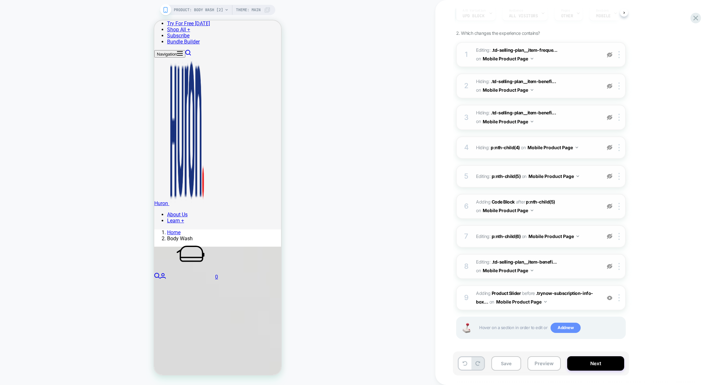
click at [560, 327] on span "Add new" at bounding box center [565, 328] width 30 height 10
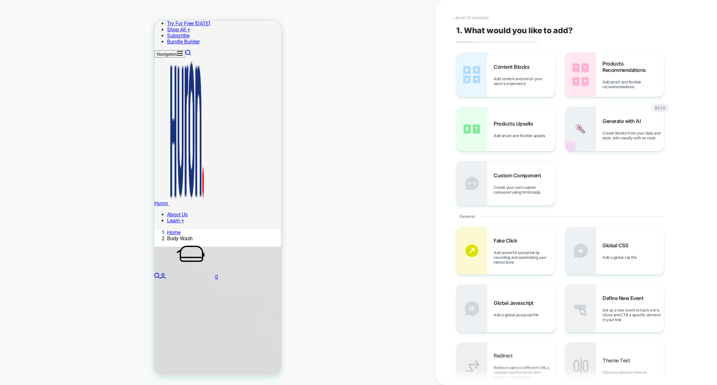
click at [477, 15] on button "< Back to changes" at bounding box center [470, 18] width 42 height 10
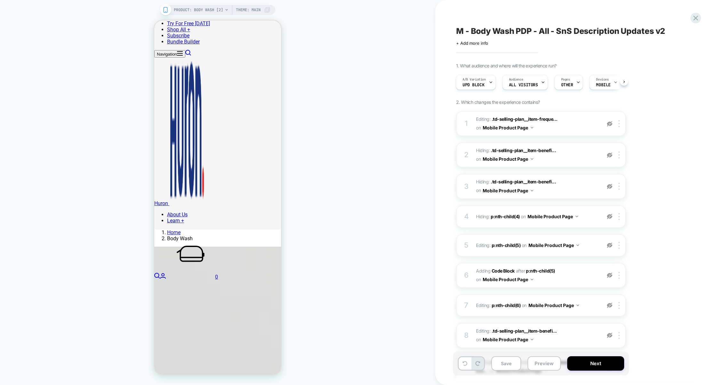
scroll to position [69, 0]
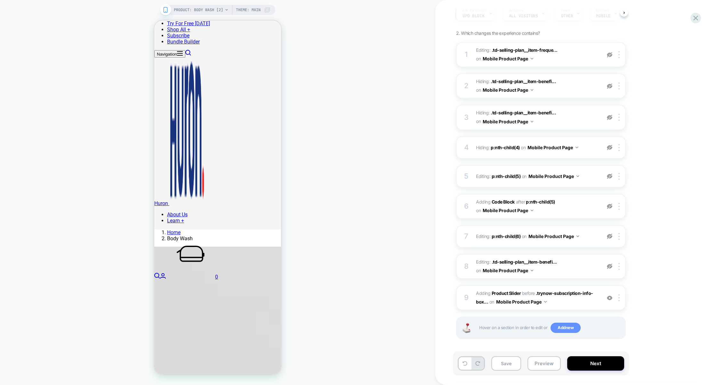
click at [559, 325] on span "Add new" at bounding box center [565, 328] width 30 height 10
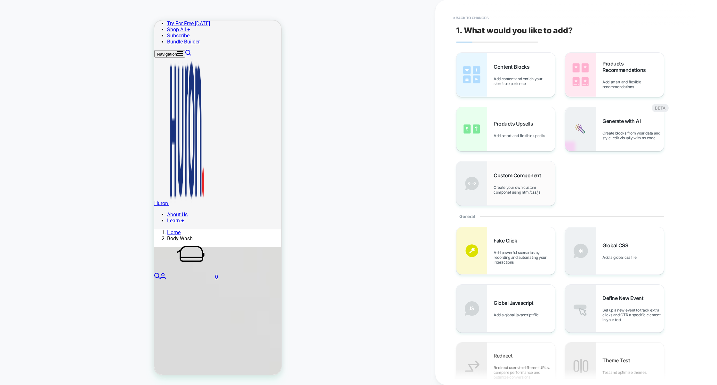
click at [523, 177] on span "Custom Component" at bounding box center [518, 175] width 51 height 6
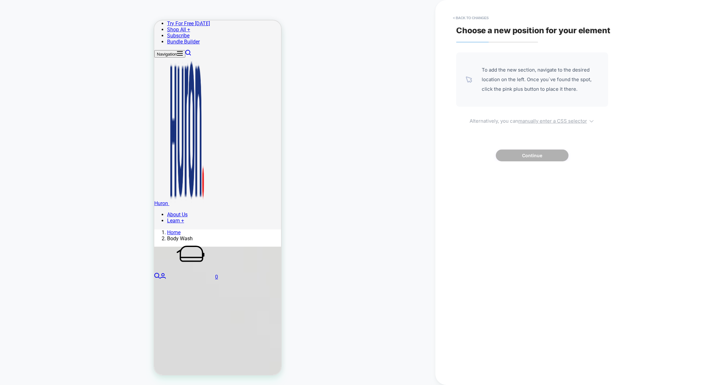
click at [529, 121] on u "manually enter a CSS selector" at bounding box center [552, 121] width 69 height 6
select select "*******"
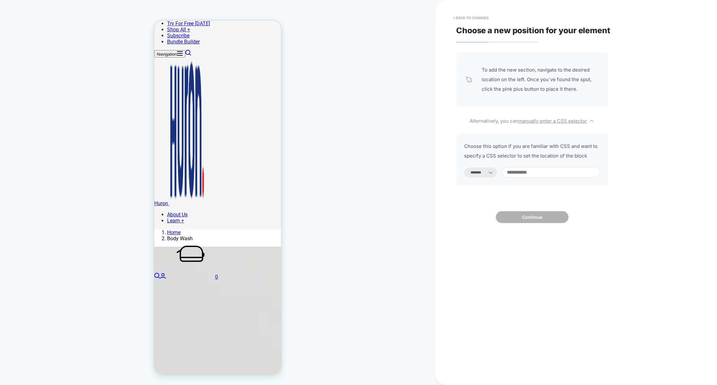
click at [525, 176] on input at bounding box center [551, 172] width 98 height 11
paste input "**********"
type input "**********"
select select "*********"
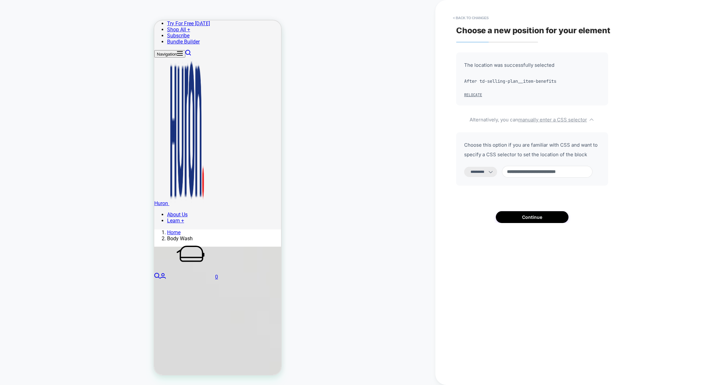
drag, startPoint x: 522, startPoint y: 176, endPoint x: 470, endPoint y: 174, distance: 52.2
click at [470, 174] on div "**********" at bounding box center [532, 172] width 136 height 12
click at [558, 175] on input "**********" at bounding box center [547, 172] width 91 height 12
drag, startPoint x: 567, startPoint y: 175, endPoint x: 486, endPoint y: 175, distance: 80.9
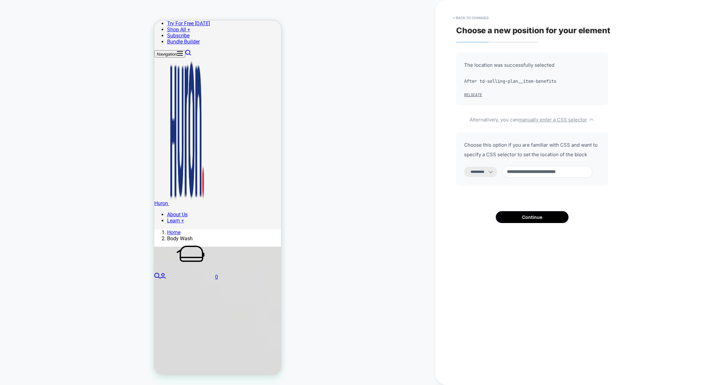
click at [486, 175] on div "**********" at bounding box center [532, 172] width 136 height 12
drag, startPoint x: 530, startPoint y: 174, endPoint x: 487, endPoint y: 174, distance: 43.5
click at [487, 174] on div "**********" at bounding box center [532, 172] width 136 height 12
paste input "**********"
type input "**********"
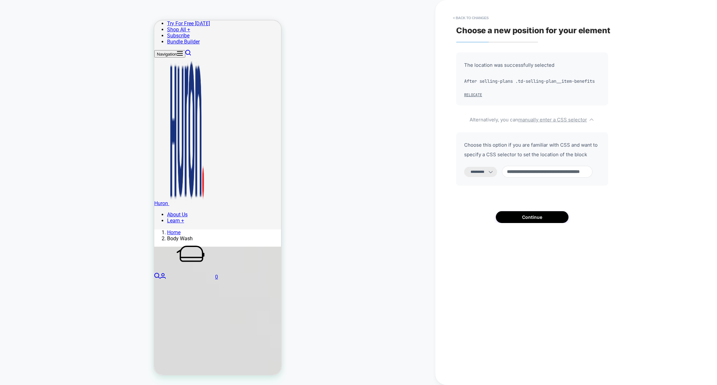
click at [488, 177] on select "**********" at bounding box center [480, 172] width 33 height 10
select select "**********"
click at [464, 176] on select "**********" at bounding box center [480, 172] width 33 height 10
click at [520, 223] on button "Continue" at bounding box center [532, 217] width 73 height 12
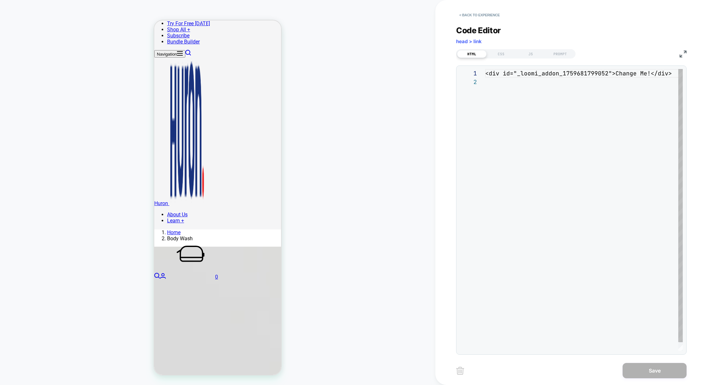
scroll to position [8, 0]
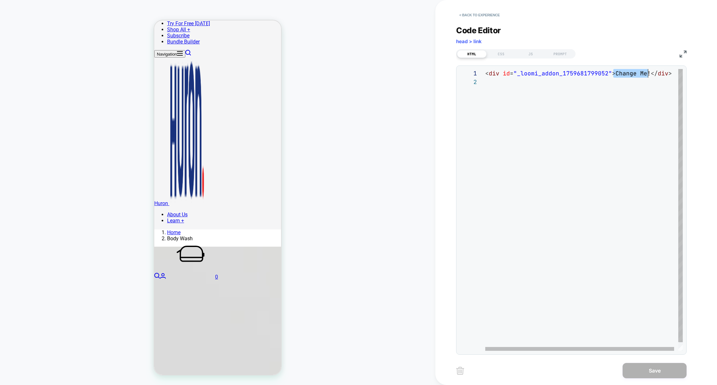
drag, startPoint x: 612, startPoint y: 75, endPoint x: 647, endPoint y: 75, distance: 34.5
click at [647, 75] on div "< div id = "_loomi_addon_1759681799052" > Change Me! </ div >" at bounding box center [586, 214] width 202 height 291
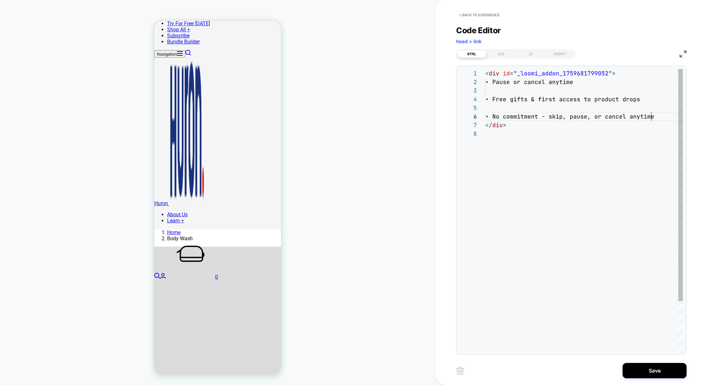
scroll to position [43, 165]
click at [518, 95] on div "< div id = "_loomi_addon_1759681799052" > • Pause or cancel anytime • Free gift…" at bounding box center [583, 240] width 197 height 343
click at [520, 92] on div "< div id = "_loomi_addon_1759681799052" > • Pause or cancel anytime • Free gift…" at bounding box center [583, 240] width 197 height 343
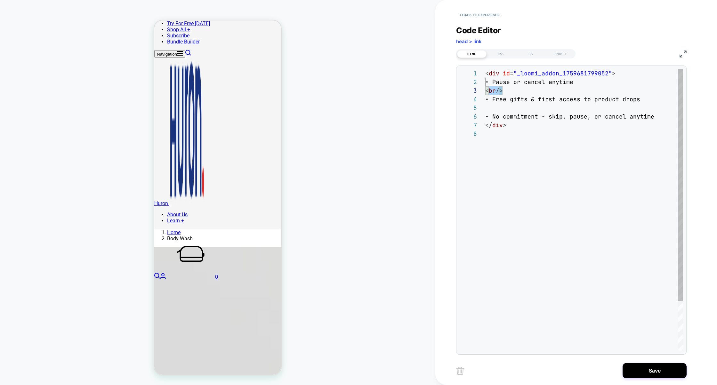
drag, startPoint x: 510, startPoint y: 92, endPoint x: 468, endPoint y: 92, distance: 42.2
click at [468, 92] on div "**********" at bounding box center [570, 210] width 223 height 282
click at [496, 108] on div "< div id = "_loomi_addon_1759681799052" > • Pause or cancel anytime < br /> • F…" at bounding box center [583, 240] width 197 height 343
type textarea "**********"
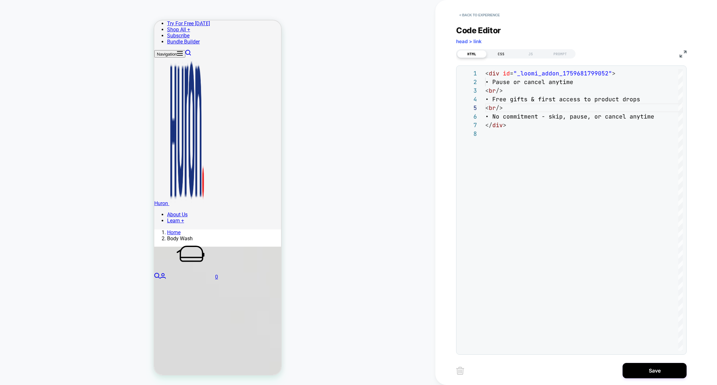
click at [504, 56] on div "CSS" at bounding box center [500, 54] width 29 height 8
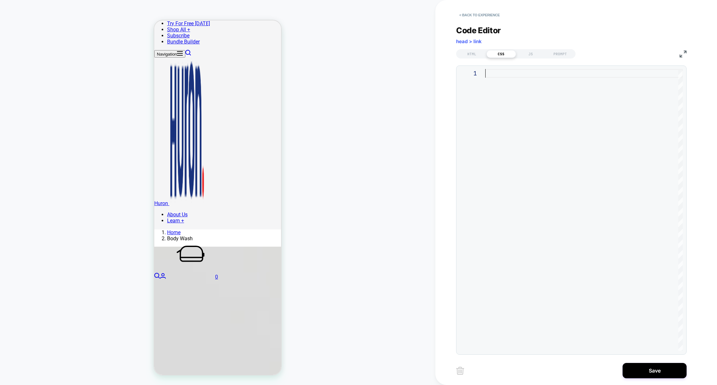
click at [525, 83] on div at bounding box center [583, 210] width 197 height 282
click at [669, 70] on div "selling-plans .td-selling-plan__item-benefits" at bounding box center [583, 210] width 197 height 282
click at [653, 85] on div "selling-plans .td-selling-plan__item-benefits" at bounding box center [583, 210] width 197 height 282
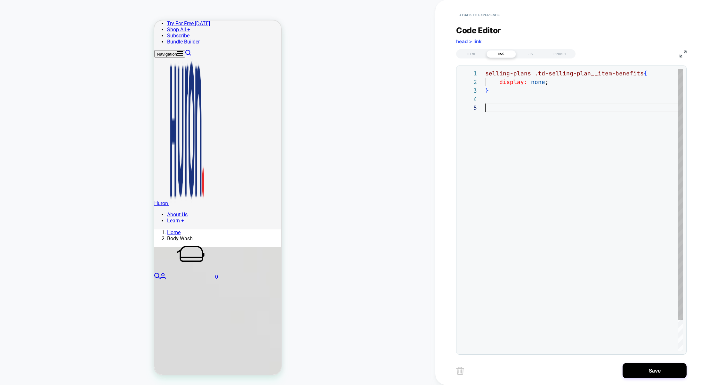
scroll to position [35, 107]
click at [488, 109] on div "selling-plans .td-selling-plan__item-benefits { display: none ; } td-selling-pl…" at bounding box center [583, 227] width 197 height 317
click at [608, 106] on div "selling-plans .td-selling-plan__item-benefits { display: none ; } .td-selling-p…" at bounding box center [583, 227] width 197 height 317
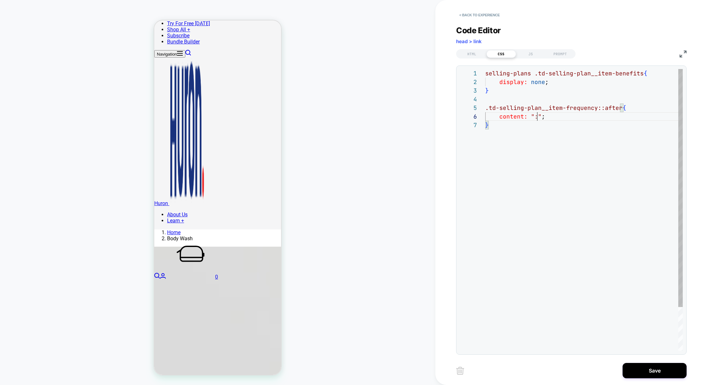
click at [596, 107] on div "selling-plans .td-selling-plan__item-benefits { display: none ; } .td-selling-p…" at bounding box center [583, 236] width 197 height 334
drag, startPoint x: 531, startPoint y: 73, endPoint x: 456, endPoint y: 73, distance: 75.5
click at [485, 73] on div "selling-plans .td-selling-plan__item-benefits { display: none ; } .td-selling-p…" at bounding box center [583, 236] width 197 height 334
click at [486, 107] on div "selling-plans .td-selling-plan__item-benefits { display: none ; } .td-selling-p…" at bounding box center [583, 236] width 197 height 334
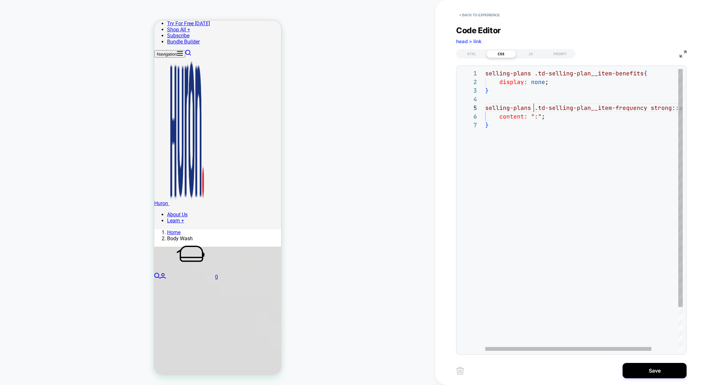
scroll to position [35, 48]
click at [614, 108] on div "selling-plans .td-selling-plan__item-benefits { display: none ; } selling-plans…" at bounding box center [567, 236] width 229 height 334
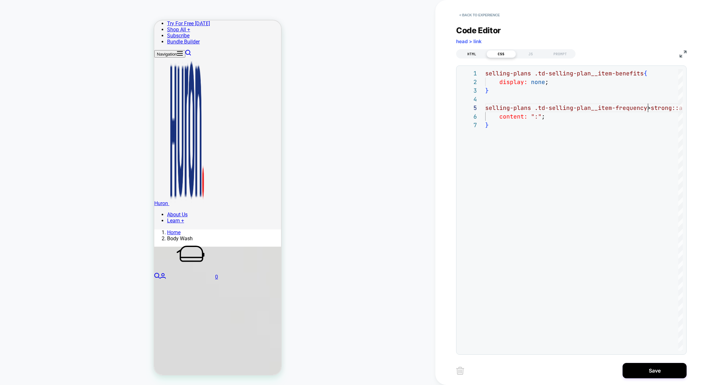
type textarea "**********"
click at [473, 53] on div "HTML" at bounding box center [471, 54] width 29 height 8
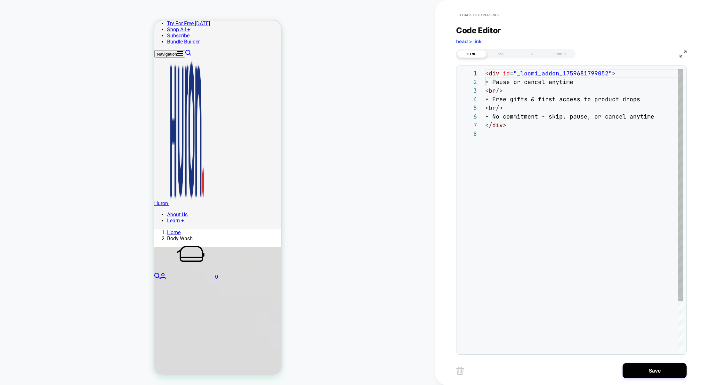
scroll to position [60, 0]
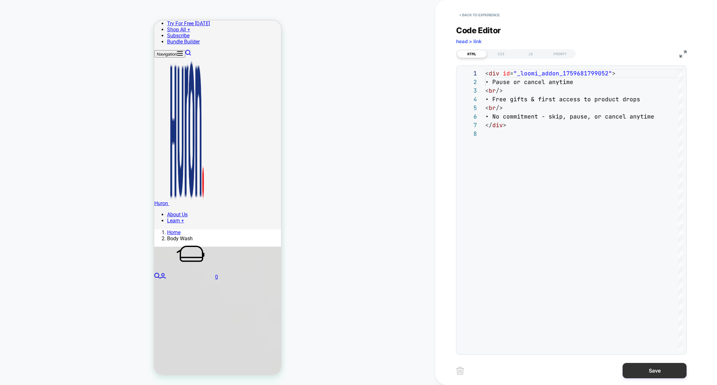
click at [634, 368] on button "Save" at bounding box center [654, 370] width 64 height 15
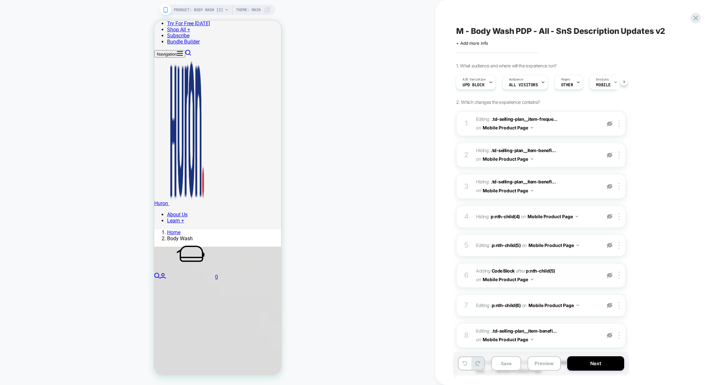
scroll to position [100, 0]
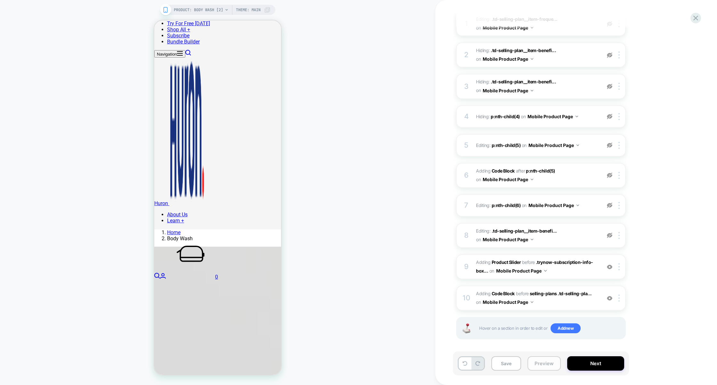
click at [538, 367] on button "Preview" at bounding box center [543, 364] width 33 height 14
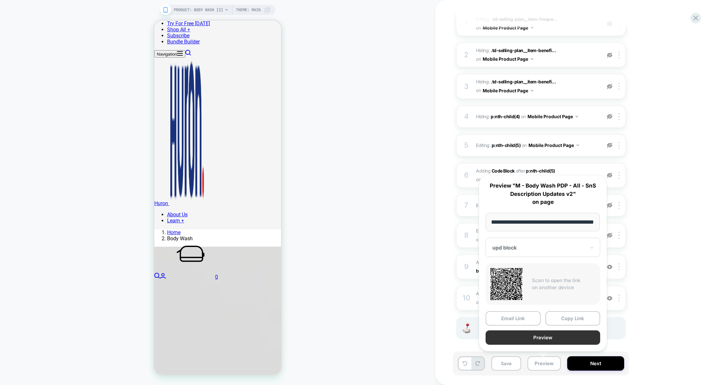
scroll to position [0, 0]
click at [544, 338] on button "Preview" at bounding box center [542, 338] width 115 height 14
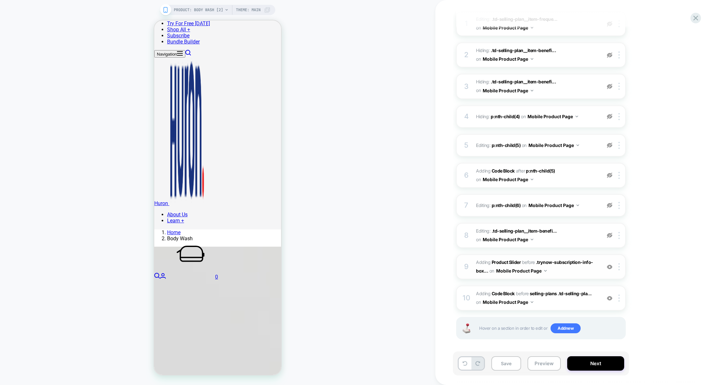
click at [556, 271] on span "#_loomi_addon_1756838767750 Adding Product Slider BEFORE .trynow-subscription-i…" at bounding box center [537, 266] width 122 height 17
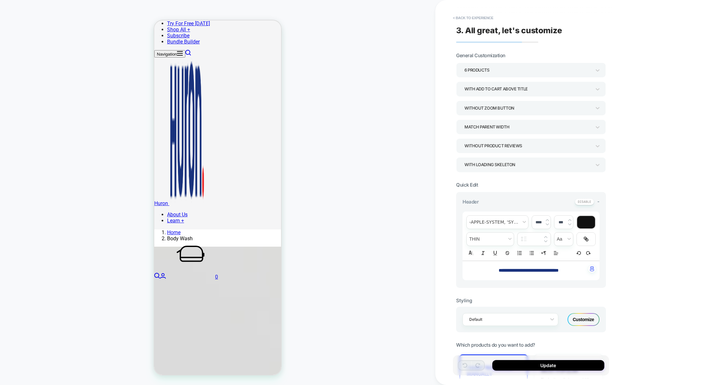
scroll to position [228, 0]
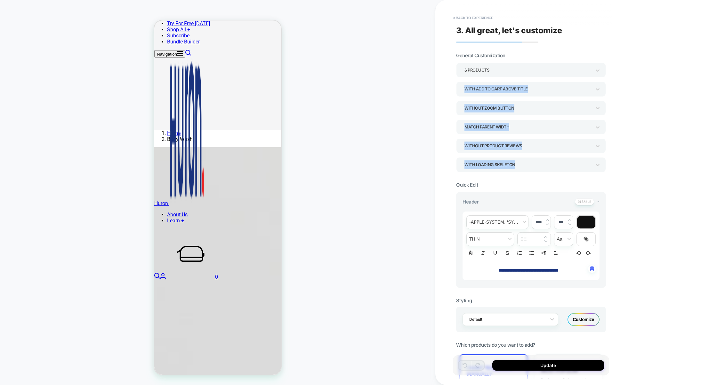
drag, startPoint x: 513, startPoint y: 181, endPoint x: 512, endPoint y: 51, distance: 130.5
click at [512, 56] on div "**********" at bounding box center [531, 347] width 150 height 590
click at [478, 17] on button "< Back to experience" at bounding box center [472, 18] width 47 height 10
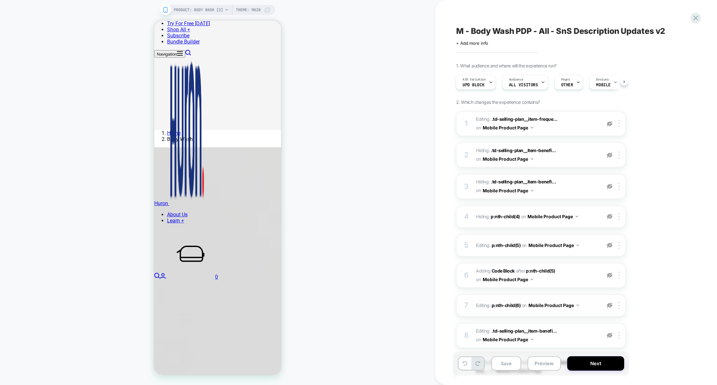
scroll to position [100, 0]
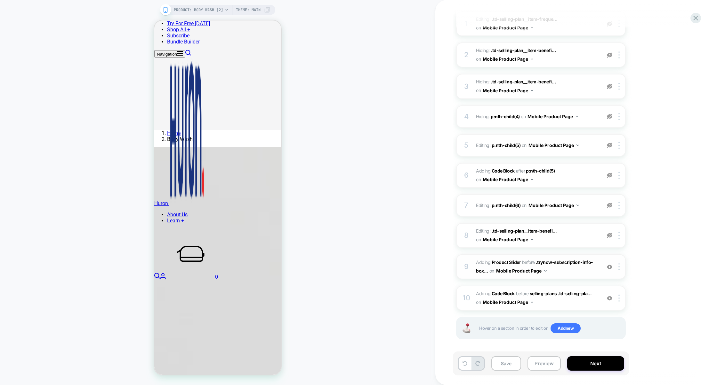
click at [559, 272] on span "#_loomi_addon_1756838767750 Adding Product Slider BEFORE .trynow-subscription-i…" at bounding box center [537, 266] width 122 height 17
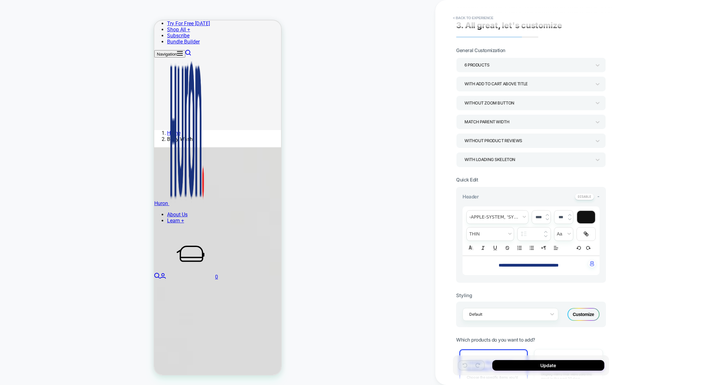
scroll to position [6, 0]
click at [472, 20] on button "< Back to experience" at bounding box center [472, 18] width 47 height 10
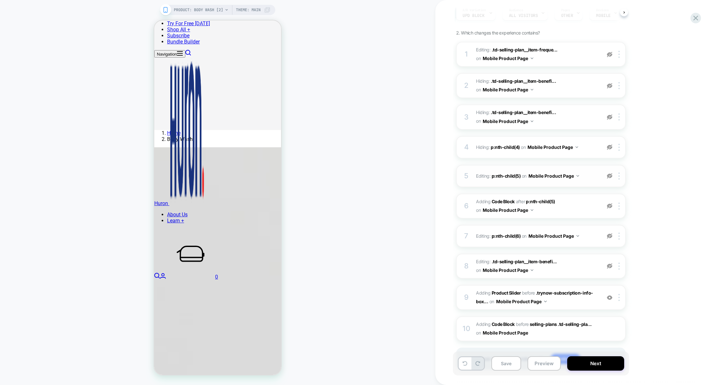
scroll to position [100, 0]
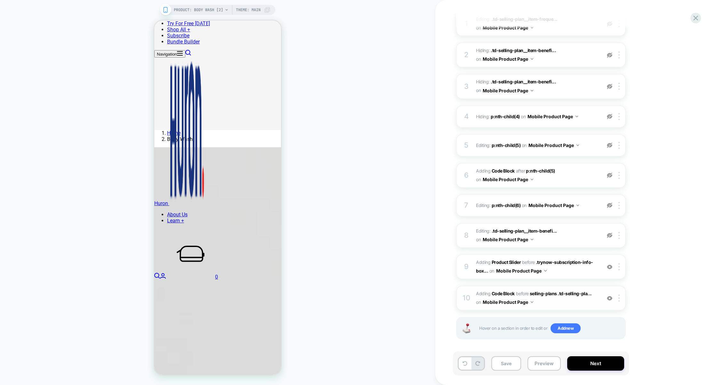
click at [569, 304] on span "Adding Code Block BEFORE selling-plans .td-selling-pla... selling-plans .td-sel…" at bounding box center [537, 298] width 122 height 17
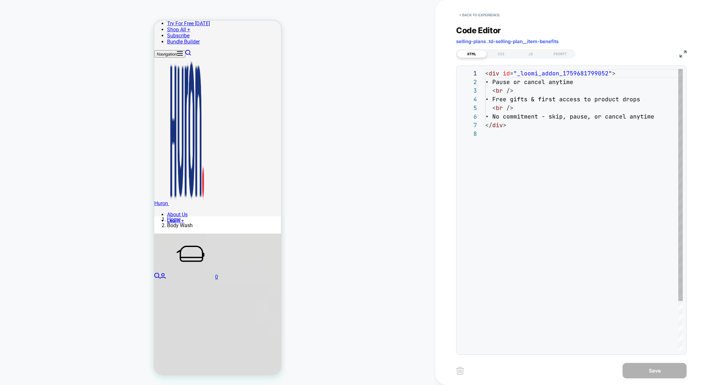
scroll to position [43, 172]
click at [667, 115] on div "< div id = "_loomi_addon_1759681799052" > • Pause or cancel anytime < br /> • F…" at bounding box center [583, 240] width 197 height 343
drag, startPoint x: 512, startPoint y: 152, endPoint x: 473, endPoint y: 133, distance: 42.8
click at [473, 133] on div "**********" at bounding box center [570, 210] width 223 height 282
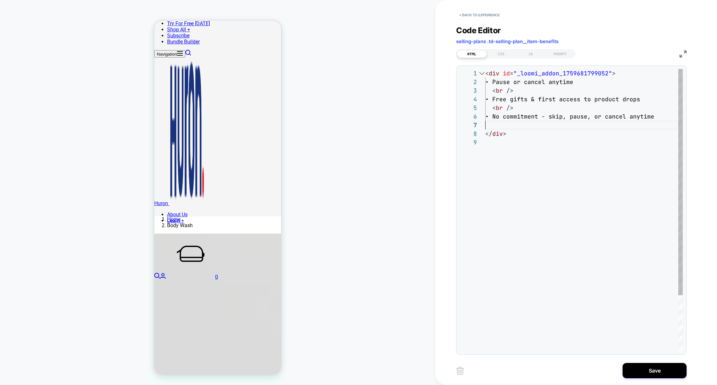
scroll to position [52, 0]
type textarea "**********"
click at [533, 72] on div "< div id = "_loomi_addon_1759681799052" > • Pause or cancel anytime < br /> • F…" at bounding box center [583, 240] width 197 height 343
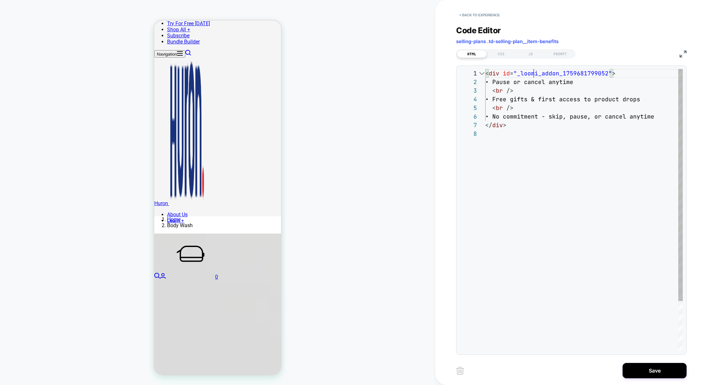
scroll to position [0, 121]
click at [498, 56] on div "CSS" at bounding box center [500, 54] width 29 height 8
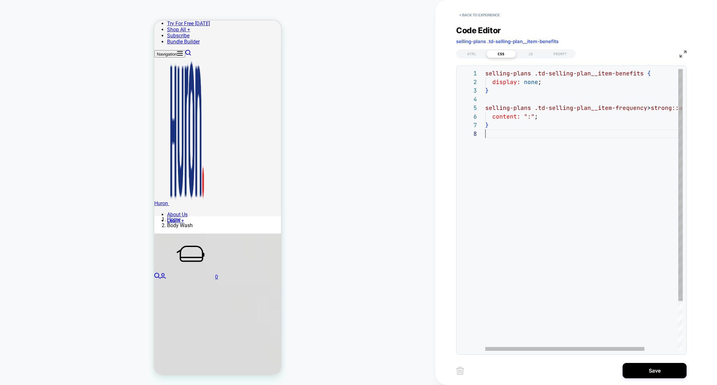
click at [505, 170] on div "selling-plans .td-selling-plan__item-benefits { display: none ; } selling-plans…" at bounding box center [604, 240] width 239 height 343
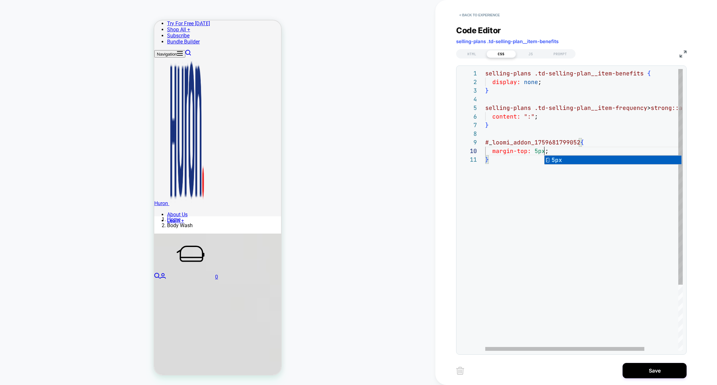
click at [499, 185] on div "selling-plans .td-selling-plan__item-benefits { display: none ; } selling-plans…" at bounding box center [604, 253] width 239 height 369
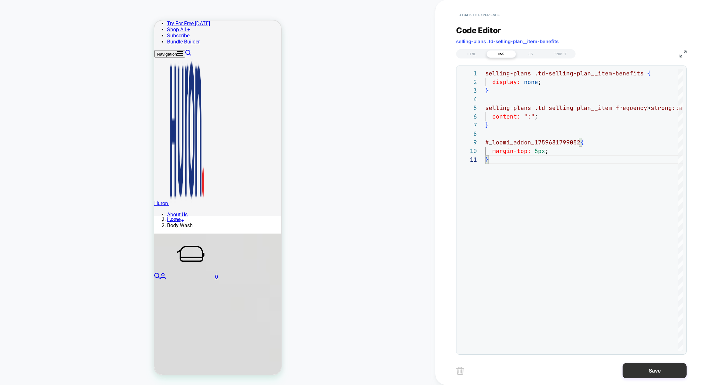
type textarea "*"
click at [658, 369] on button "Save" at bounding box center [654, 370] width 64 height 15
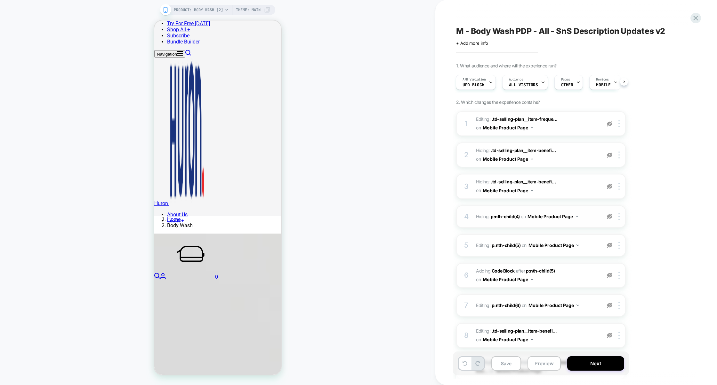
scroll to position [100, 0]
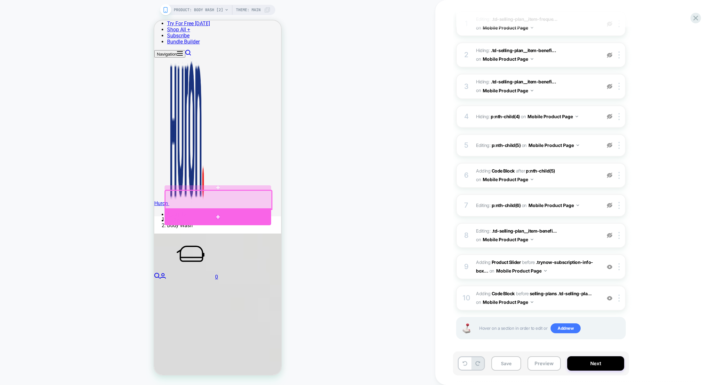
click at [208, 212] on div at bounding box center [217, 217] width 107 height 17
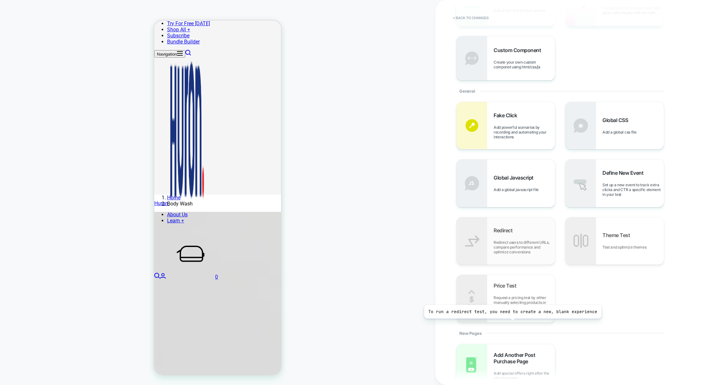
scroll to position [128, 0]
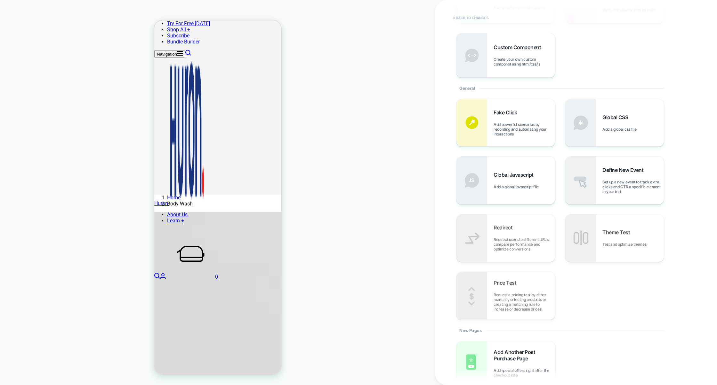
click at [474, 17] on button "< Back to changes" at bounding box center [470, 18] width 42 height 10
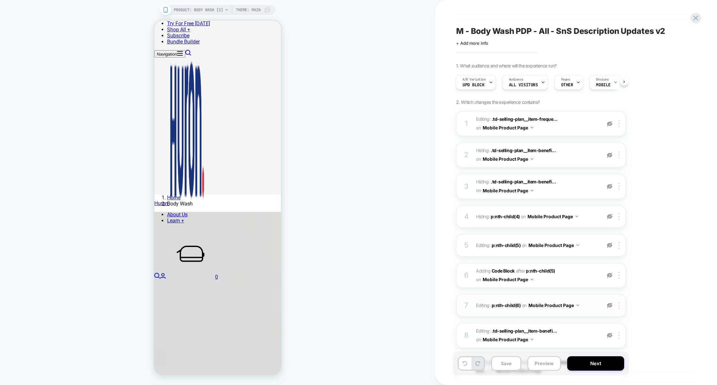
scroll to position [100, 0]
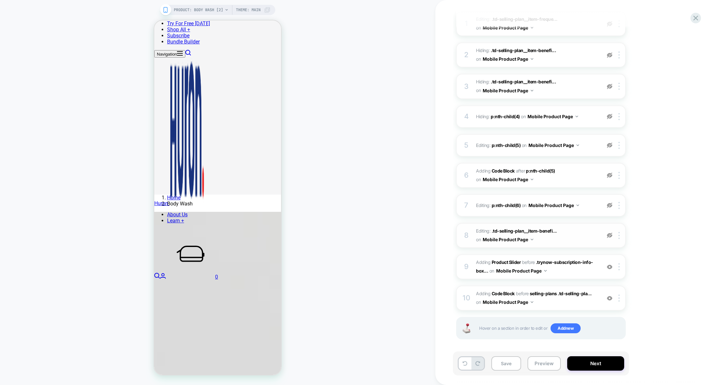
click at [609, 236] on img at bounding box center [609, 235] width 5 height 5
click at [581, 236] on span "Editing : .td-selling-plan__item-benefi... .td-selling-plan__item-benefits > p:…" at bounding box center [537, 235] width 122 height 17
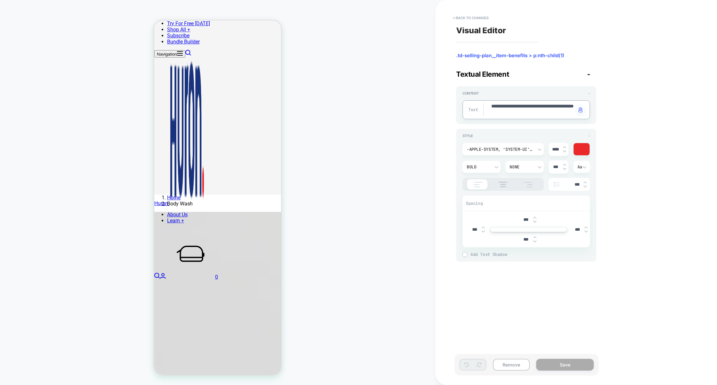
drag, startPoint x: 549, startPoint y: 113, endPoint x: 478, endPoint y: 103, distance: 71.7
click at [487, 18] on button "< Back to changes" at bounding box center [470, 18] width 42 height 10
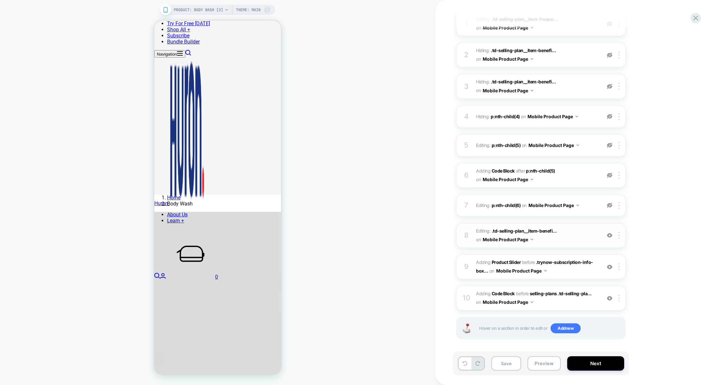
click at [607, 235] on img at bounding box center [609, 235] width 5 height 5
click at [610, 234] on img at bounding box center [609, 235] width 5 height 5
click at [583, 234] on span "Editing : .td-selling-plan__item-benefi... .td-selling-plan__item-benefits > p:…" at bounding box center [537, 235] width 122 height 17
type textarea "*"
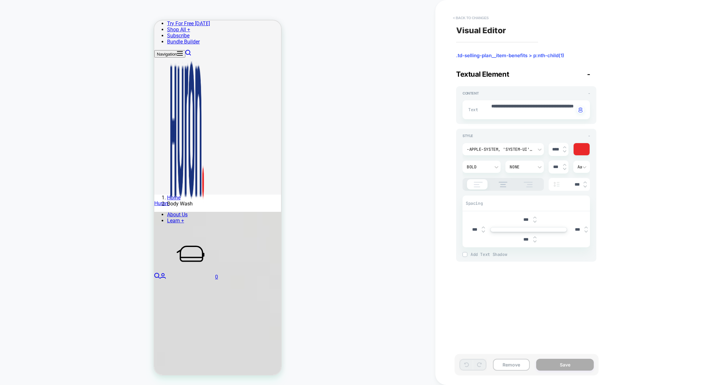
click at [486, 20] on button "< Back to changes" at bounding box center [470, 18] width 42 height 10
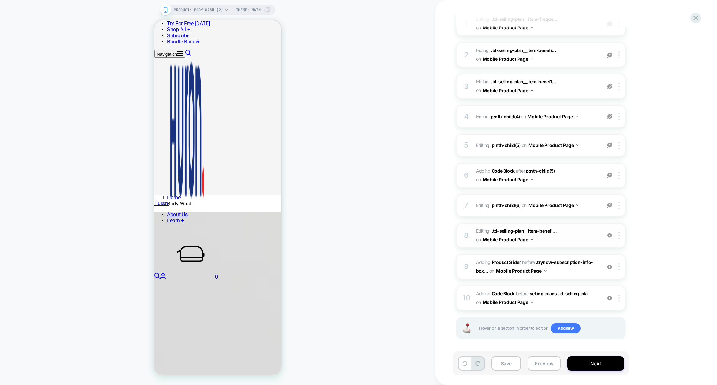
click at [607, 236] on img at bounding box center [609, 235] width 5 height 5
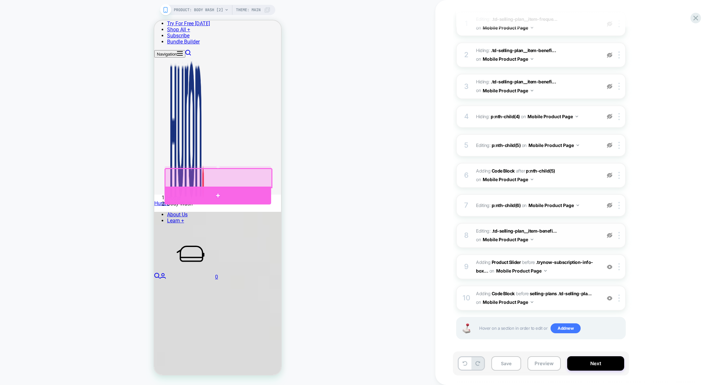
click at [203, 192] on div at bounding box center [217, 196] width 107 height 18
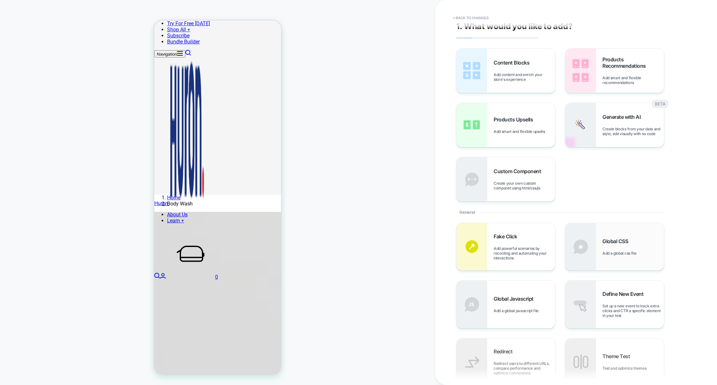
scroll to position [0, 0]
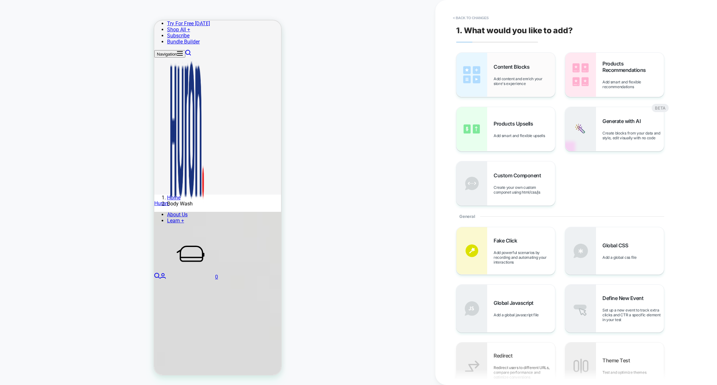
click at [524, 75] on div "Content Blocks Add content and enrich your store's experience" at bounding box center [523, 75] width 61 height 22
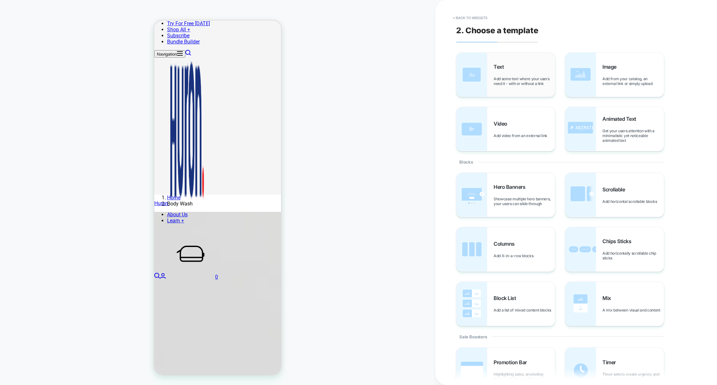
click at [512, 73] on div "Text Add some text where your users need it - with or without a link" at bounding box center [523, 75] width 61 height 22
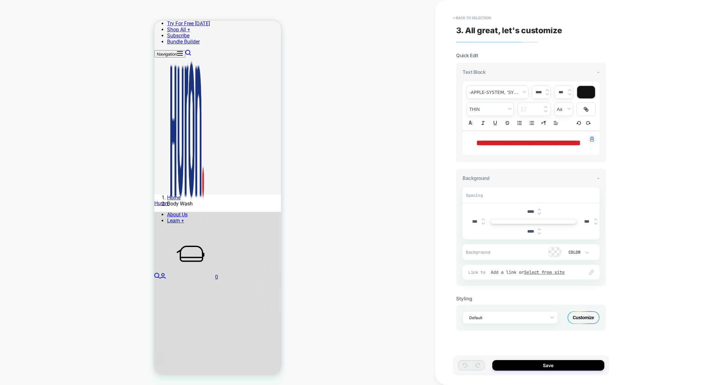
scroll to position [169, 0]
drag, startPoint x: 536, startPoint y: 154, endPoint x: 460, endPoint y: 146, distance: 76.9
click at [459, 146] on div "**********" at bounding box center [531, 113] width 150 height 100
type input "****"
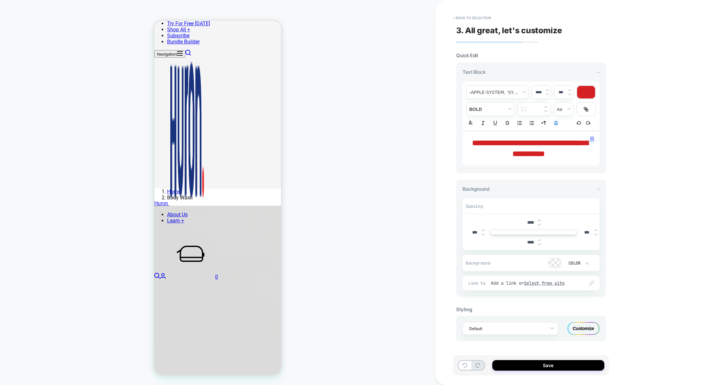
click at [490, 144] on span "**********" at bounding box center [530, 148] width 116 height 19
click at [558, 122] on icon "Align" at bounding box center [556, 123] width 6 height 6
click at [557, 131] on icon "Align" at bounding box center [555, 131] width 5 height 5
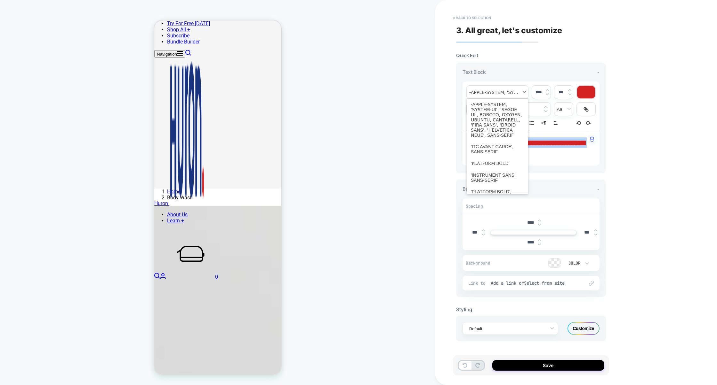
click at [492, 91] on span "font" at bounding box center [496, 92] width 61 height 13
click at [487, 147] on span "font" at bounding box center [497, 149] width 53 height 17
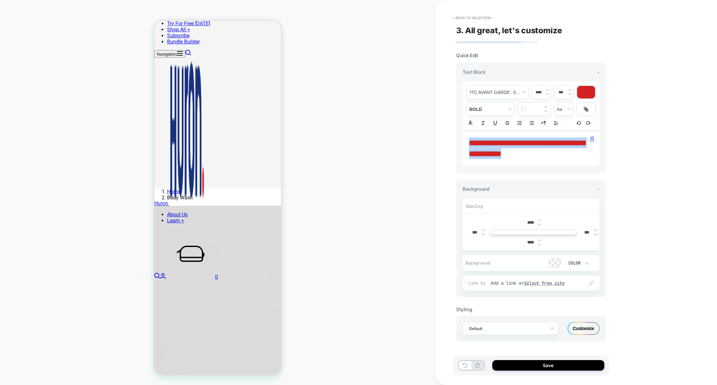
click at [582, 93] on div at bounding box center [586, 92] width 18 height 12
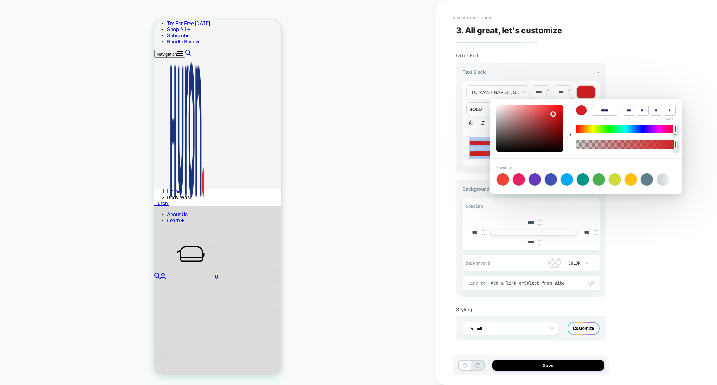
type input "******"
type input "**"
click at [578, 130] on div at bounding box center [626, 129] width 100 height 8
type input "******"
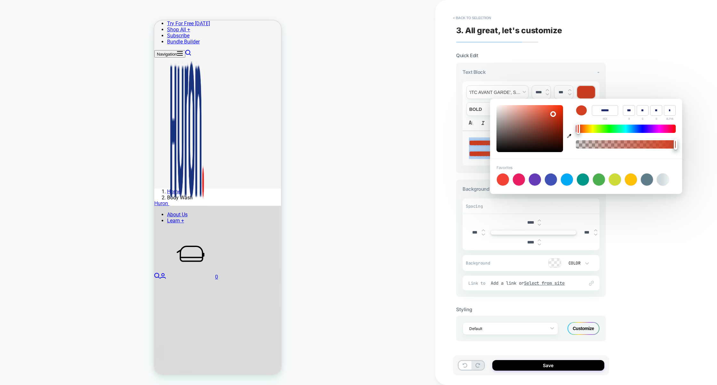
type input "**"
type input "******"
type input "**"
type input "******"
type input "**"
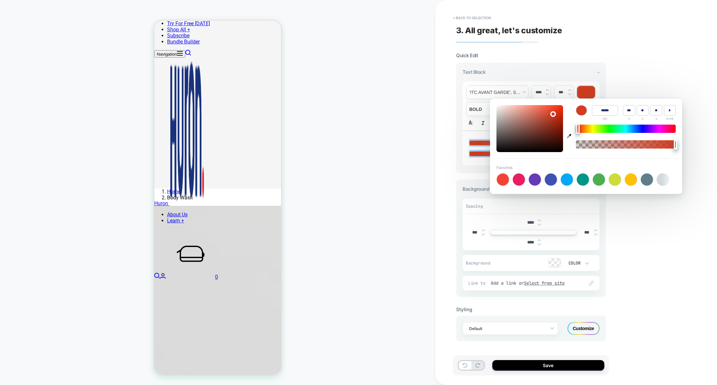
type input "******"
type input "**"
type input "******"
type input "**"
type input "******"
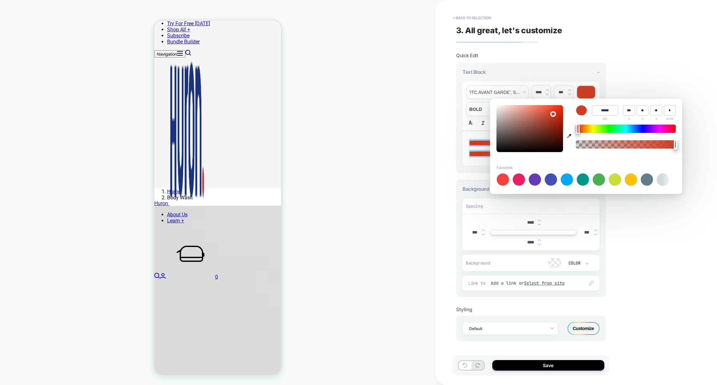
type input "**"
type input "******"
type input "**"
click at [576, 131] on div at bounding box center [578, 128] width 4 height 11
type input "******"
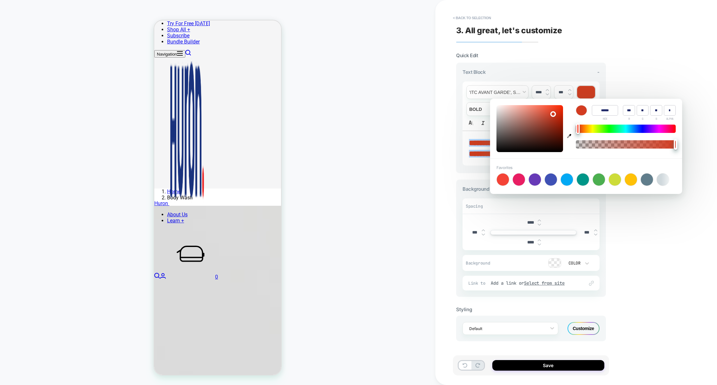
type input "**"
click at [606, 111] on input "******" at bounding box center [604, 110] width 26 height 11
paste input "**********"
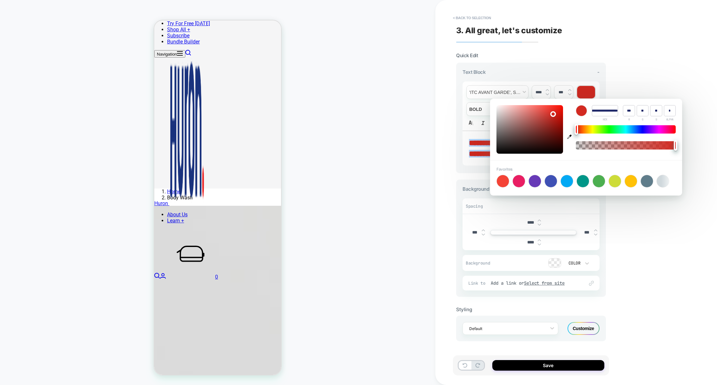
click at [606, 111] on input "**********" at bounding box center [604, 110] width 26 height 11
click at [604, 114] on input "******" at bounding box center [604, 110] width 26 height 11
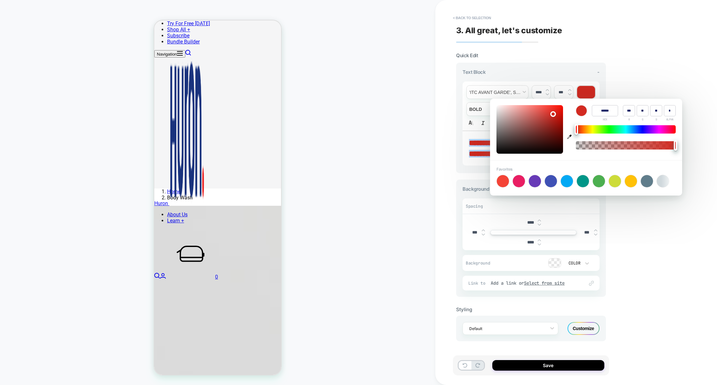
paste input
type input "******"
type input "***"
type input "**"
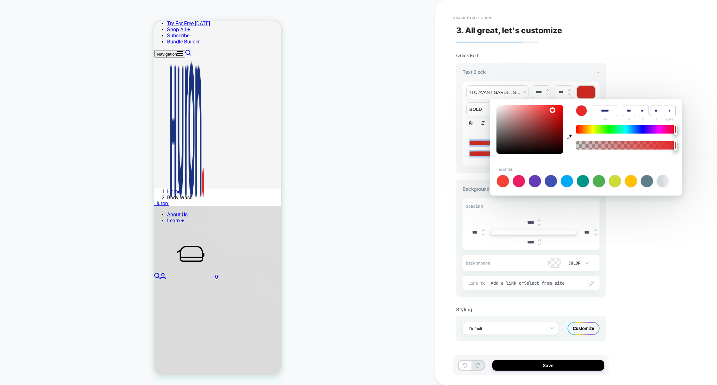
type input "******"
click at [652, 82] on div "**********" at bounding box center [576, 192] width 282 height 385
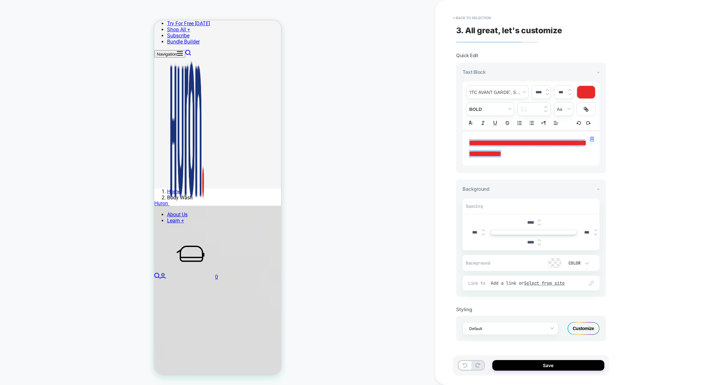
click at [537, 93] on input "****" at bounding box center [538, 92] width 13 height 5
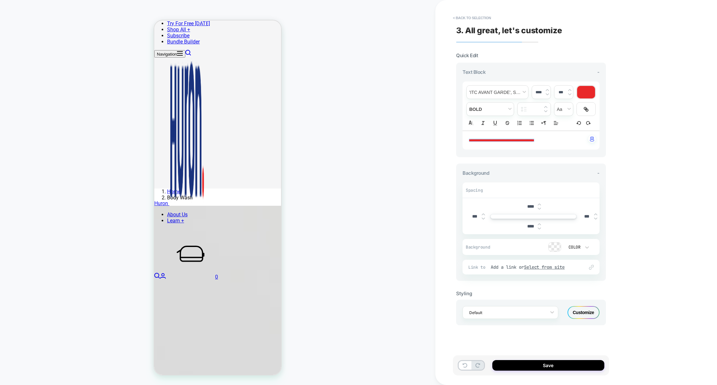
click at [536, 92] on input "****" at bounding box center [538, 92] width 13 height 5
click at [539, 139] on span "**********" at bounding box center [509, 141] width 81 height 4
click at [506, 139] on p "**********" at bounding box center [528, 141] width 119 height 6
click at [496, 95] on span "font" at bounding box center [496, 92] width 61 height 13
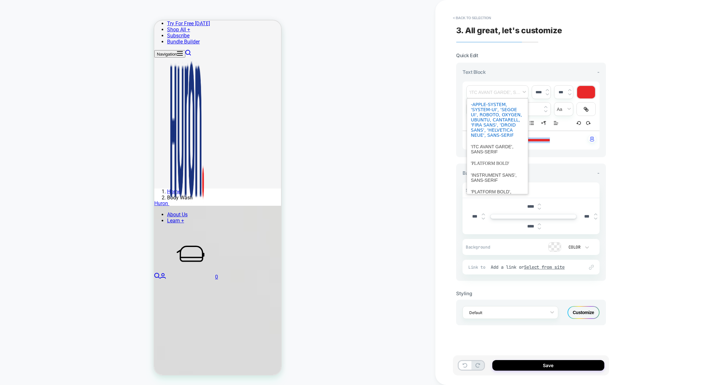
click at [490, 122] on span "font" at bounding box center [497, 120] width 53 height 42
click at [490, 93] on span "font" at bounding box center [496, 92] width 61 height 13
click at [486, 161] on span "font" at bounding box center [497, 164] width 53 height 12
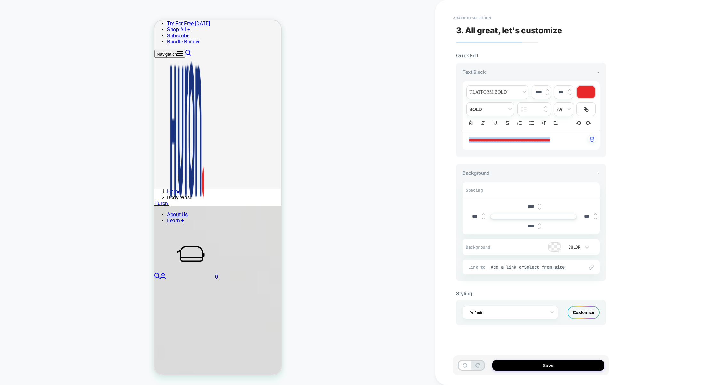
click at [547, 89] on img at bounding box center [546, 90] width 3 height 3
click at [546, 95] on img at bounding box center [546, 94] width 3 height 3
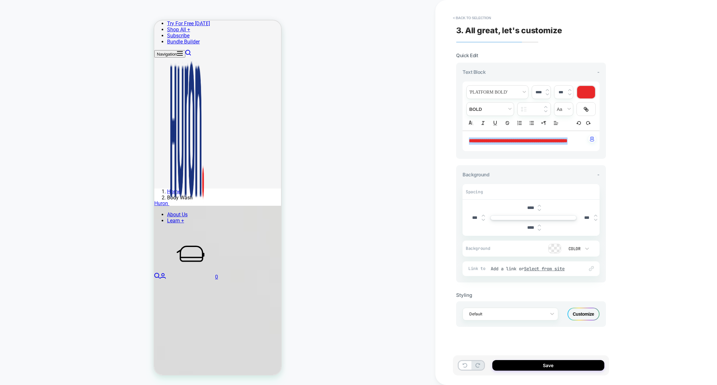
click at [546, 95] on img at bounding box center [546, 94] width 3 height 3
type input "****"
click at [501, 142] on span "**********" at bounding box center [510, 140] width 82 height 4
click at [526, 362] on button "Save" at bounding box center [548, 366] width 112 height 11
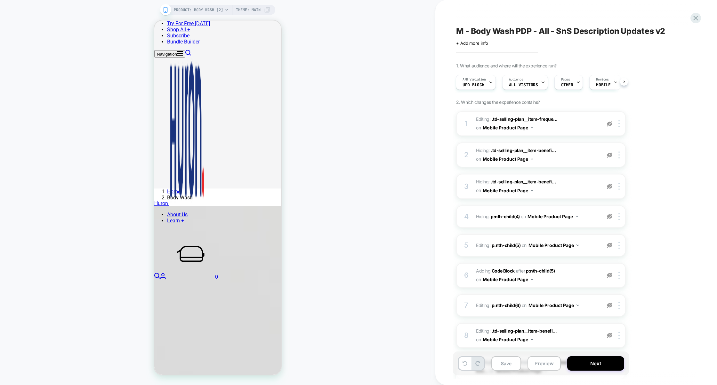
scroll to position [131, 0]
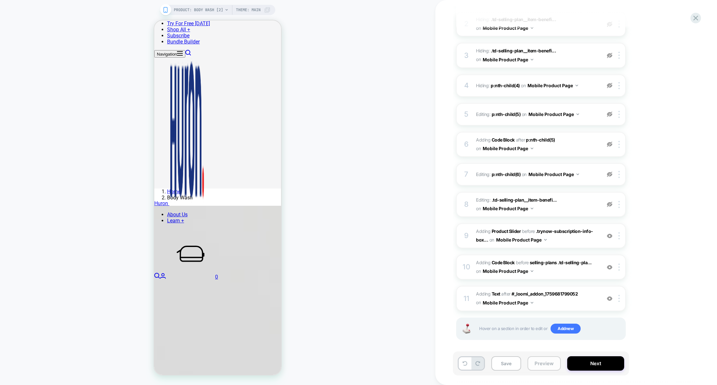
click at [545, 369] on button "Preview" at bounding box center [543, 364] width 33 height 14
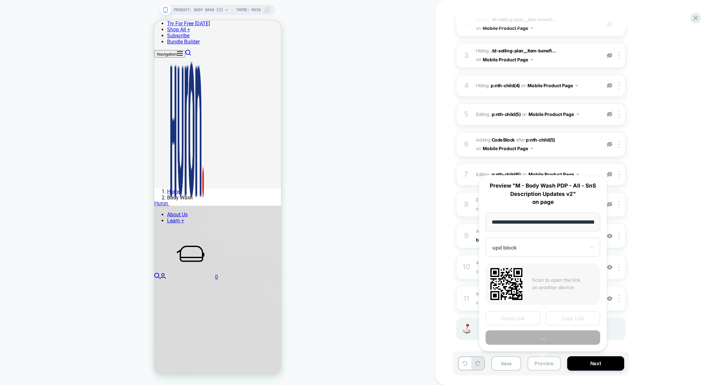
scroll to position [0, 63]
click at [550, 338] on button "Preview" at bounding box center [542, 338] width 115 height 14
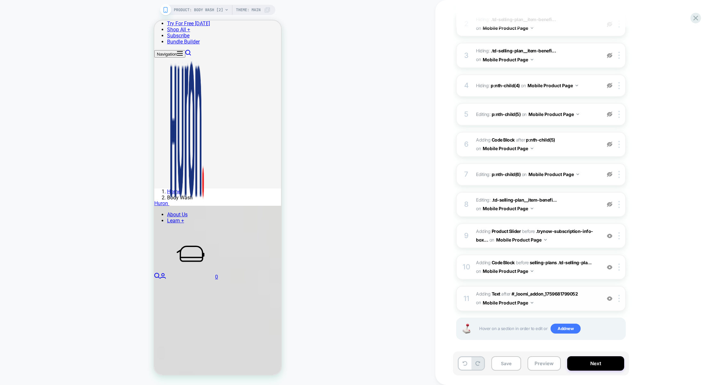
click at [572, 307] on div "11 #_loomi_addon_1759682106429 Adding Text AFTER #_loomi_addon_1759681799052 #_…" at bounding box center [541, 298] width 170 height 25
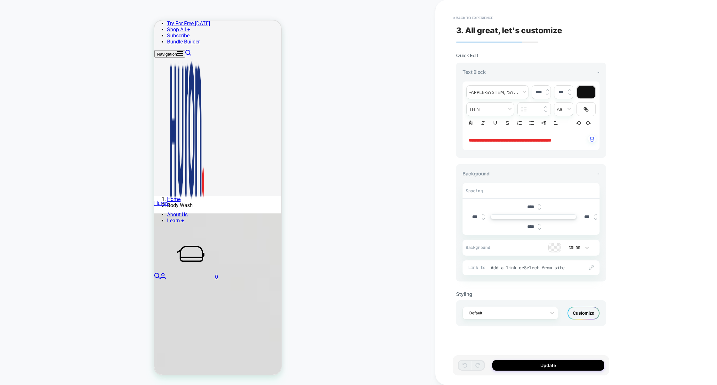
drag, startPoint x: 528, startPoint y: 209, endPoint x: 525, endPoint y: 209, distance: 3.2
click at [525, 209] on input "****" at bounding box center [530, 206] width 14 height 5
type input "***"
click at [528, 228] on input "****" at bounding box center [530, 226] width 14 height 5
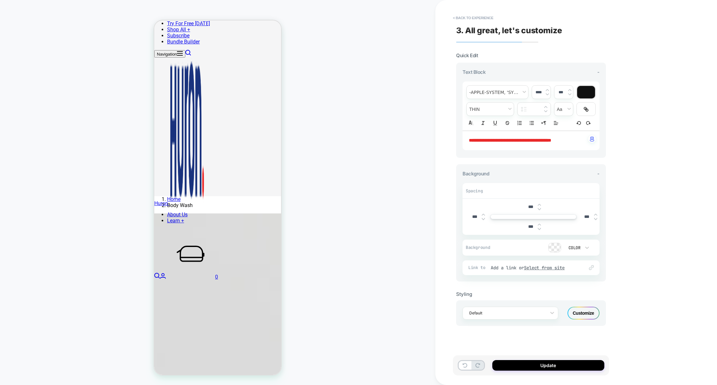
type input "***"
click at [575, 311] on div "Customize" at bounding box center [583, 313] width 32 height 13
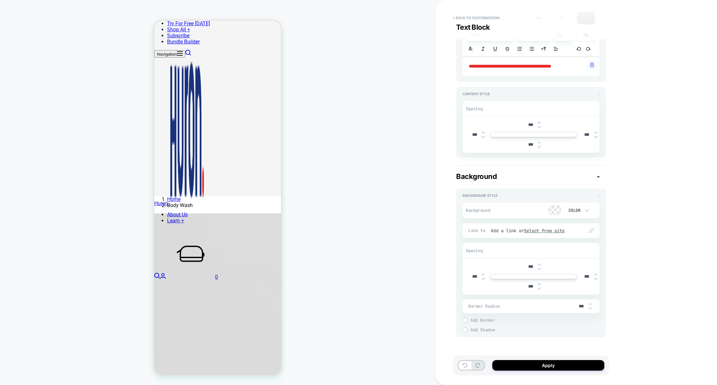
scroll to position [91, 0]
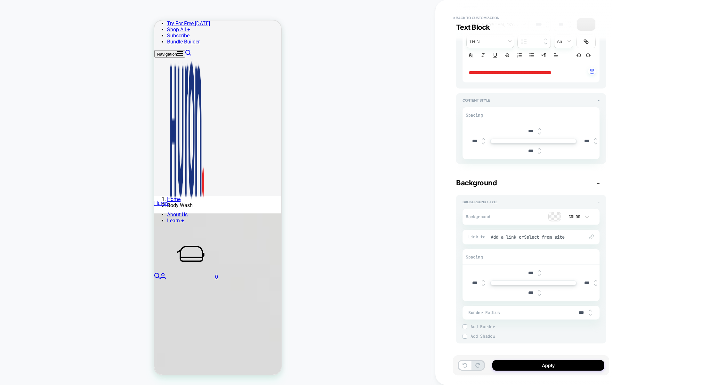
click at [482, 144] on img at bounding box center [482, 143] width 3 height 3
click at [483, 140] on img at bounding box center [482, 139] width 3 height 3
click at [472, 141] on input "***" at bounding box center [474, 141] width 14 height 5
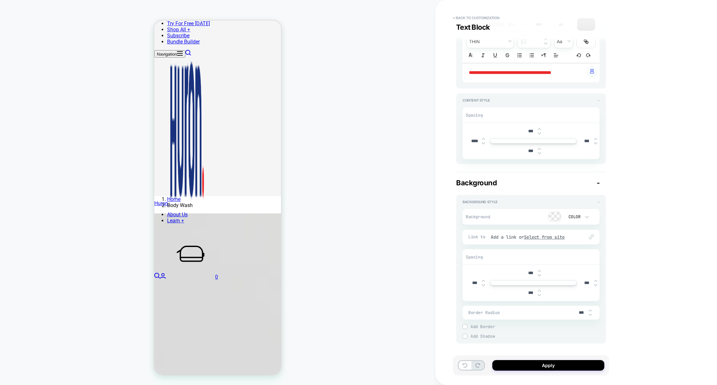
type input "****"
click at [581, 141] on input "***" at bounding box center [586, 141] width 14 height 5
click at [595, 144] on img at bounding box center [595, 143] width 3 height 3
type input "****"
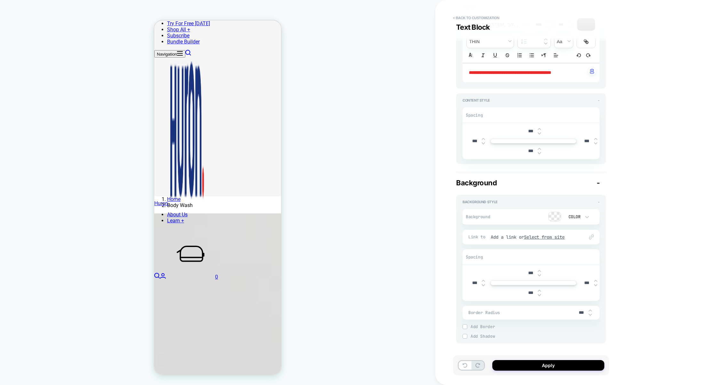
click at [482, 285] on img at bounding box center [482, 285] width 3 height 3
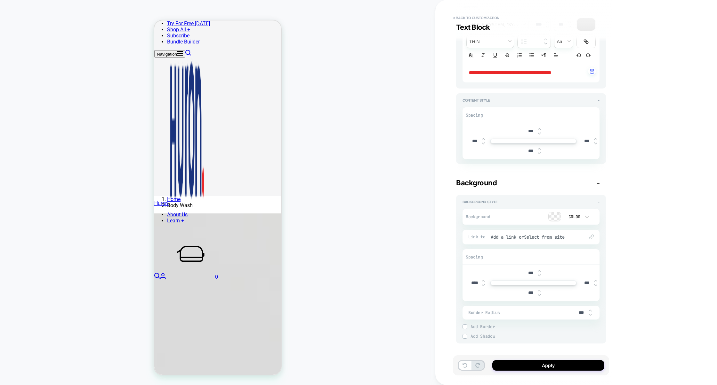
click at [482, 285] on img at bounding box center [482, 285] width 3 height 3
type input "****"
click at [473, 285] on input "****" at bounding box center [474, 283] width 14 height 5
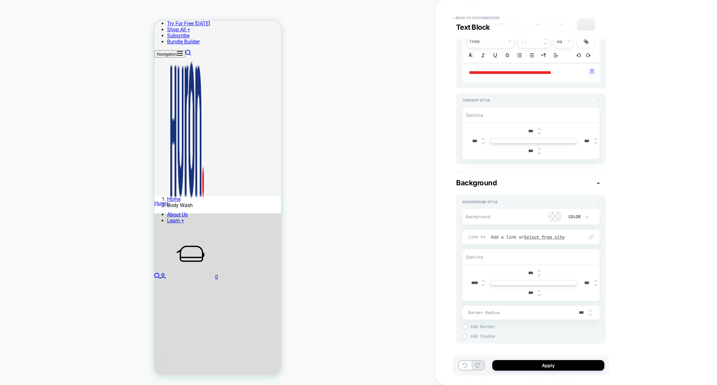
click at [473, 285] on input "****" at bounding box center [474, 283] width 14 height 5
type input "*****"
click at [584, 284] on input "***" at bounding box center [586, 283] width 14 height 5
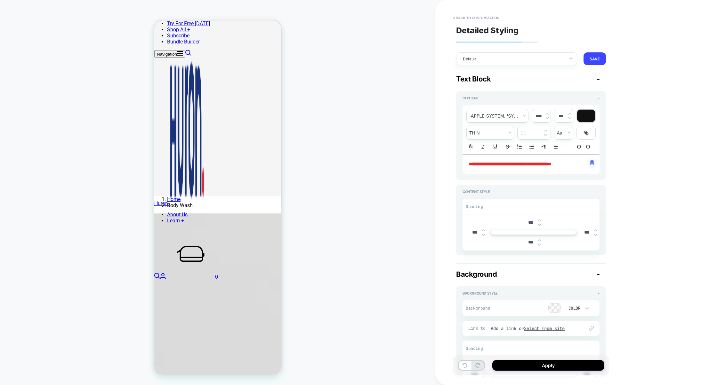
type input "*****"
click at [490, 165] on strong "**********" at bounding box center [510, 164] width 82 height 4
drag, startPoint x: 474, startPoint y: 166, endPoint x: 575, endPoint y: 168, distance: 101.4
click at [575, 168] on p "**********" at bounding box center [528, 164] width 119 height 6
click at [582, 118] on div at bounding box center [586, 116] width 18 height 12
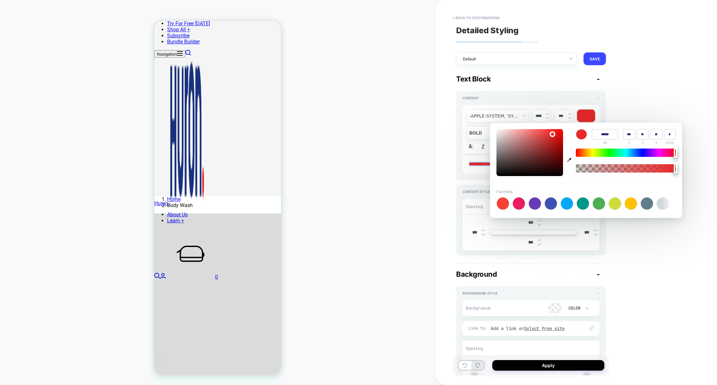
click at [658, 115] on div "**********" at bounding box center [576, 192] width 282 height 385
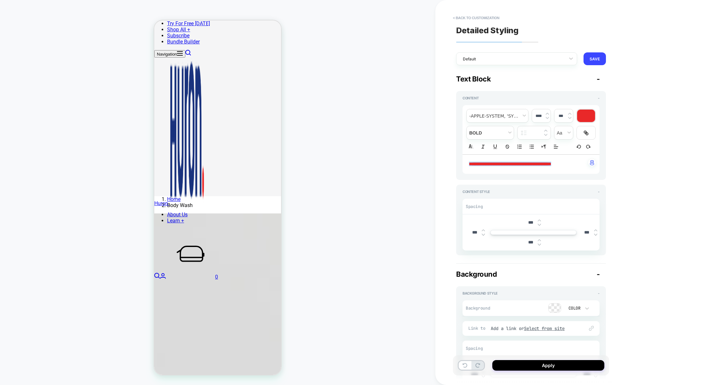
click at [527, 165] on strong "**********" at bounding box center [510, 164] width 82 height 4
click at [536, 365] on button "Apply" at bounding box center [548, 366] width 112 height 11
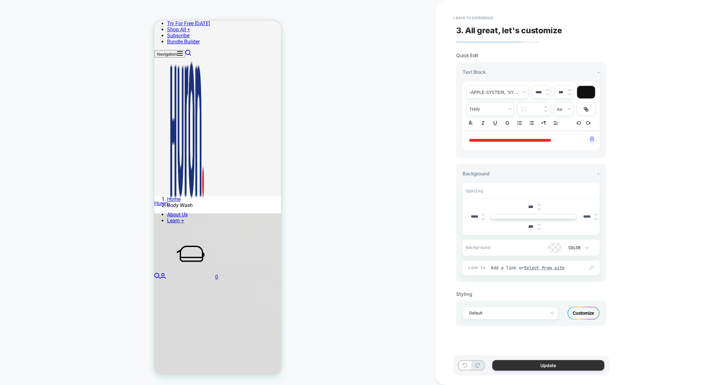
click at [530, 366] on button "Update" at bounding box center [548, 366] width 112 height 11
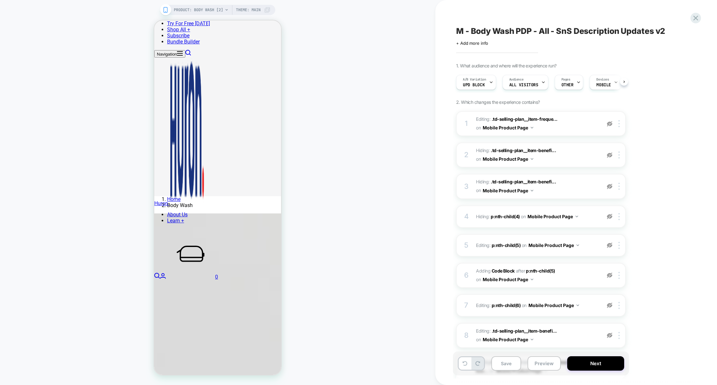
scroll to position [0, 0]
click at [508, 365] on button "Save" at bounding box center [506, 364] width 30 height 14
click at [535, 365] on button "Preview" at bounding box center [543, 364] width 33 height 14
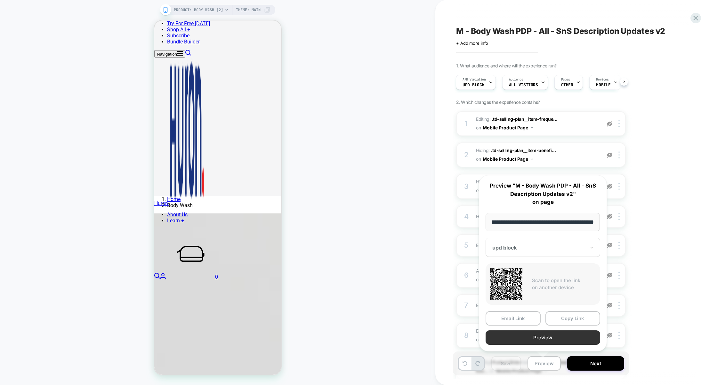
scroll to position [0, 0]
click at [546, 341] on button "Preview" at bounding box center [542, 338] width 115 height 14
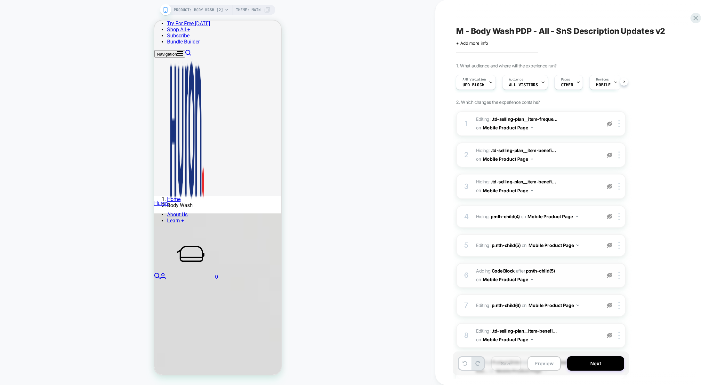
scroll to position [131, 0]
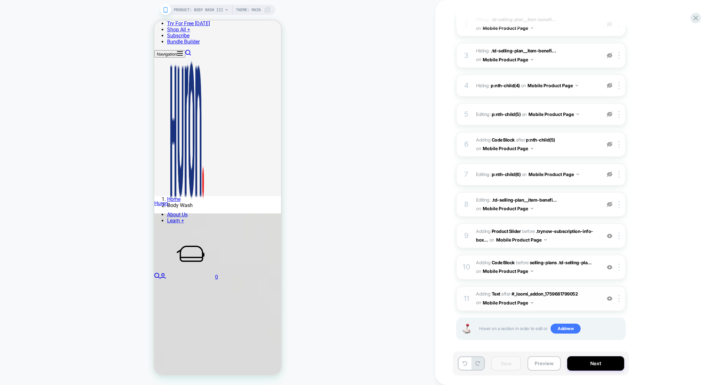
click at [550, 302] on span "#_loomi_addon_1759682106429 Adding Text AFTER #_loomi_addon_1759681799052 #_loo…" at bounding box center [537, 298] width 122 height 17
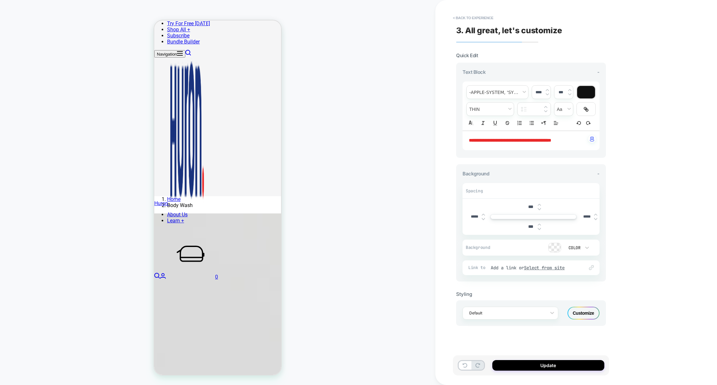
scroll to position [157, 0]
click at [511, 140] on strong "**********" at bounding box center [510, 140] width 82 height 4
drag, startPoint x: 572, startPoint y: 140, endPoint x: 415, endPoint y: 140, distance: 156.8
click at [415, 140] on div "**********" at bounding box center [358, 192] width 717 height 385
click at [499, 112] on span "fontWeight" at bounding box center [489, 109] width 47 height 13
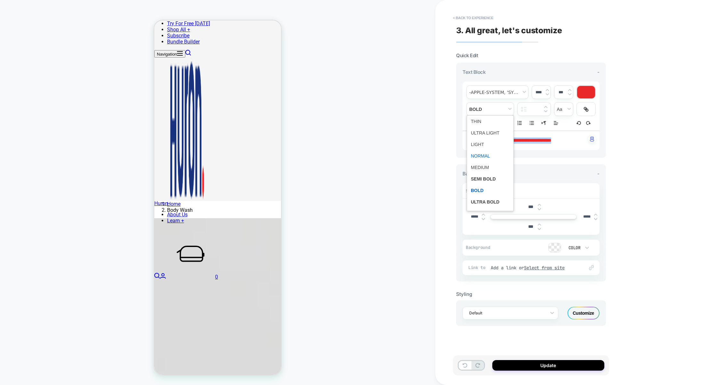
click at [482, 156] on span "fontWeight" at bounding box center [490, 156] width 39 height 12
click at [493, 142] on strong "**********" at bounding box center [510, 140] width 82 height 4
drag, startPoint x: 572, startPoint y: 139, endPoint x: 439, endPoint y: 137, distance: 133.1
click at [440, 138] on div "**********" at bounding box center [576, 192] width 282 height 385
copy strong "**********"
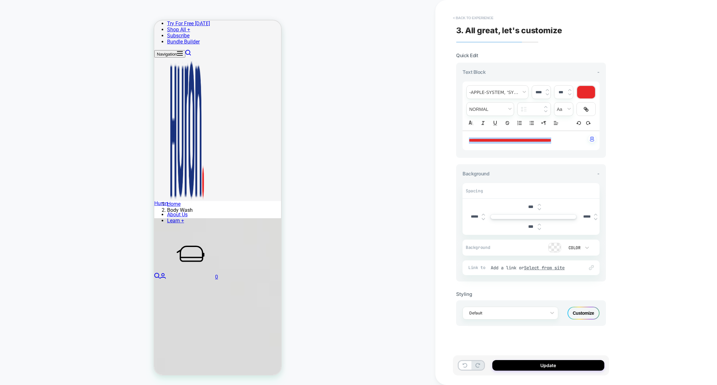
click at [488, 20] on button "< Back to experience" at bounding box center [472, 18] width 47 height 10
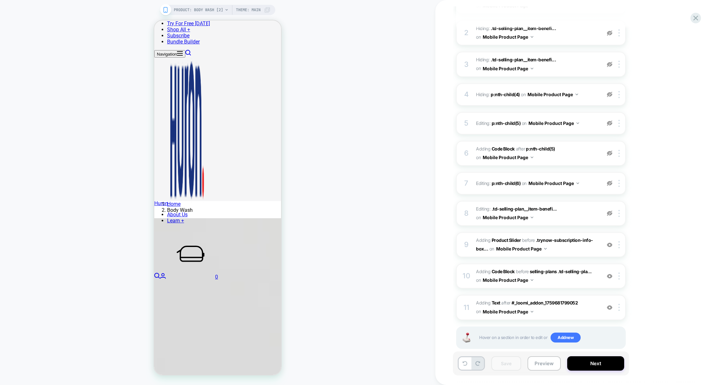
scroll to position [131, 0]
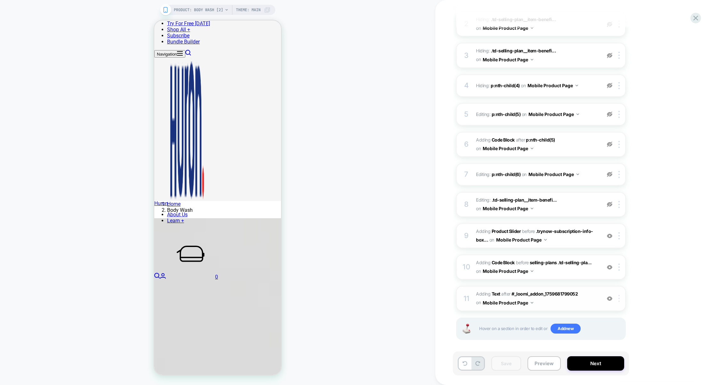
click at [617, 295] on div at bounding box center [620, 298] width 11 height 7
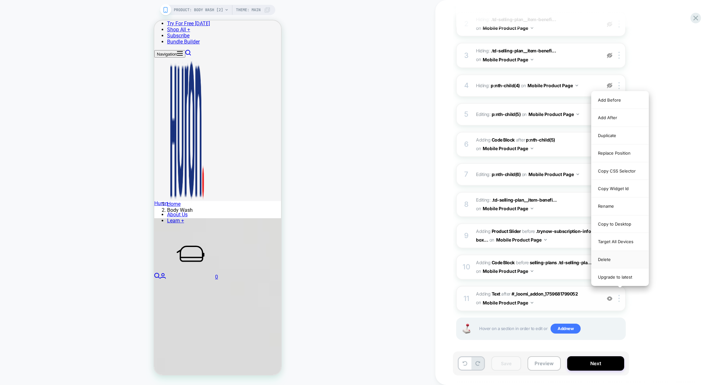
click at [619, 264] on div "Delete" at bounding box center [619, 260] width 57 height 18
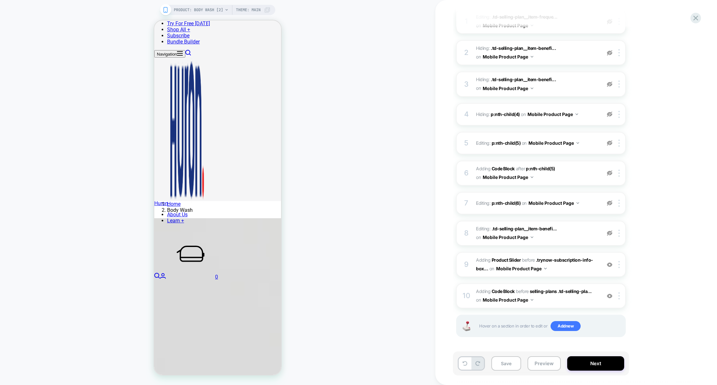
scroll to position [100, 0]
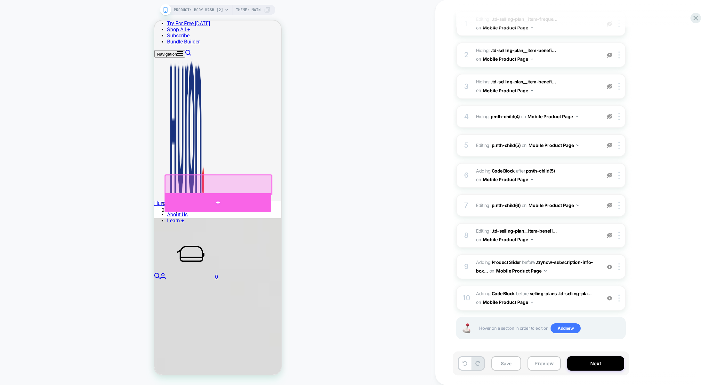
click at [198, 197] on div at bounding box center [217, 203] width 107 height 19
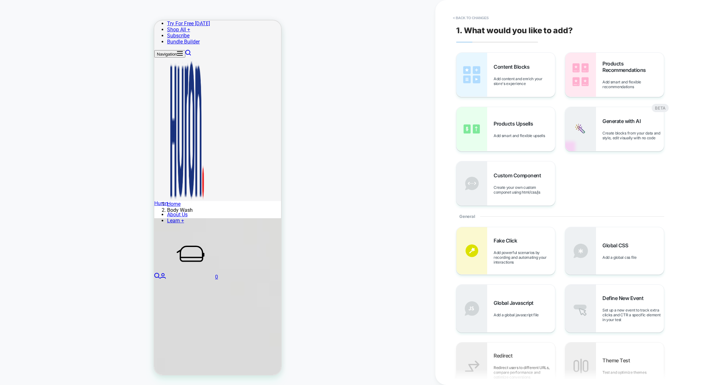
scroll to position [163, 0]
click at [493, 83] on span "Add content and enrich your store's experience" at bounding box center [523, 81] width 61 height 10
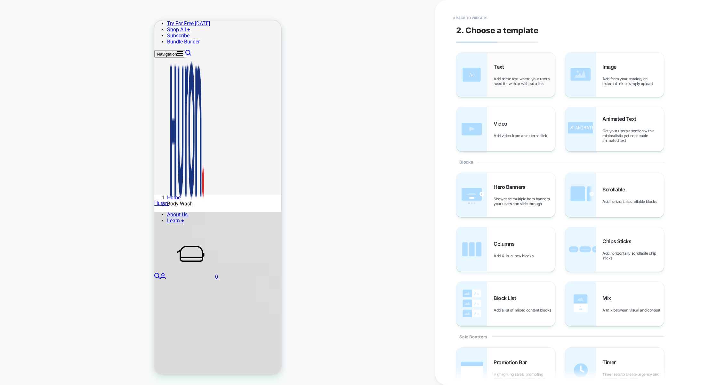
click at [506, 84] on span "Add some text where your users need it - with or without a link" at bounding box center [523, 81] width 61 height 10
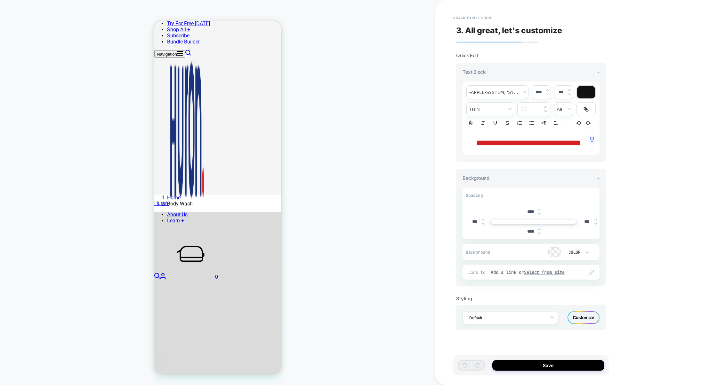
scroll to position [169, 0]
drag, startPoint x: 474, startPoint y: 144, endPoint x: 506, endPoint y: 148, distance: 32.2
click at [506, 147] on span "**********" at bounding box center [528, 143] width 104 height 8
type input "****"
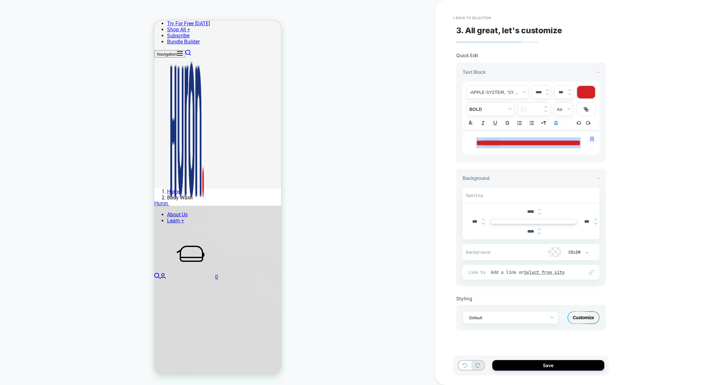
drag, startPoint x: 538, startPoint y: 155, endPoint x: 461, endPoint y: 144, distance: 78.2
click at [500, 92] on span "font" at bounding box center [496, 92] width 61 height 13
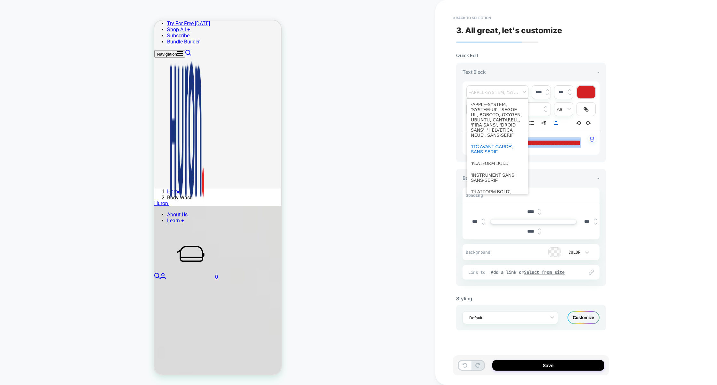
click at [487, 152] on span "font" at bounding box center [497, 149] width 53 height 17
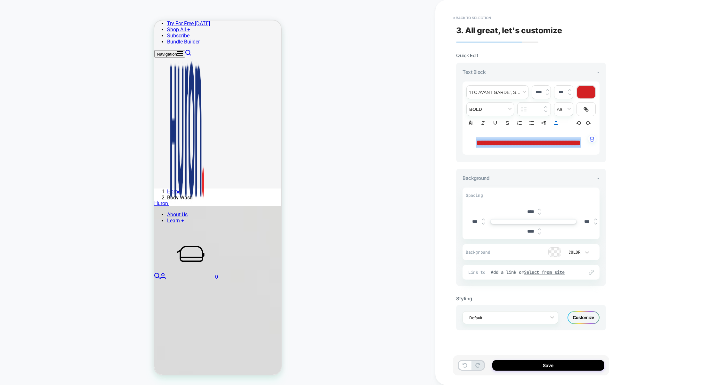
paste div
click at [484, 141] on span "**********" at bounding box center [528, 143] width 104 height 8
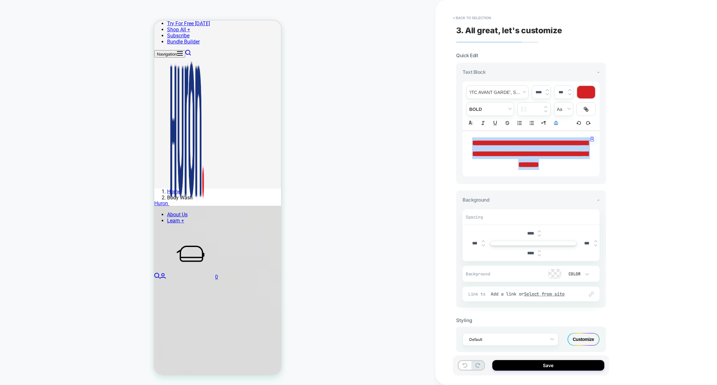
drag, startPoint x: 548, startPoint y: 176, endPoint x: 477, endPoint y: 146, distance: 76.9
click at [477, 146] on span "**********" at bounding box center [530, 153] width 116 height 29
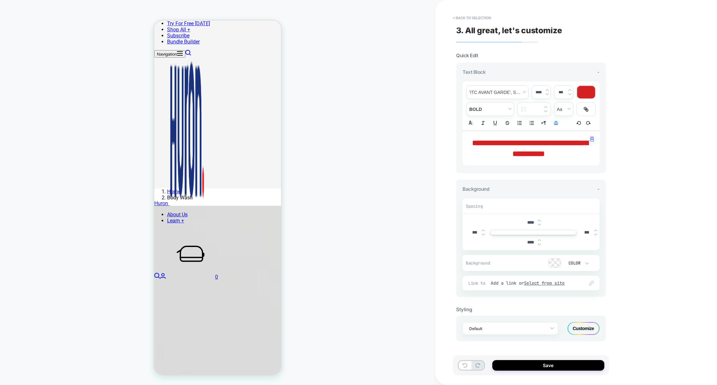
click at [532, 147] on span "**********" at bounding box center [530, 148] width 116 height 19
click at [536, 93] on input "****" at bounding box center [538, 92] width 13 height 5
type input "****"
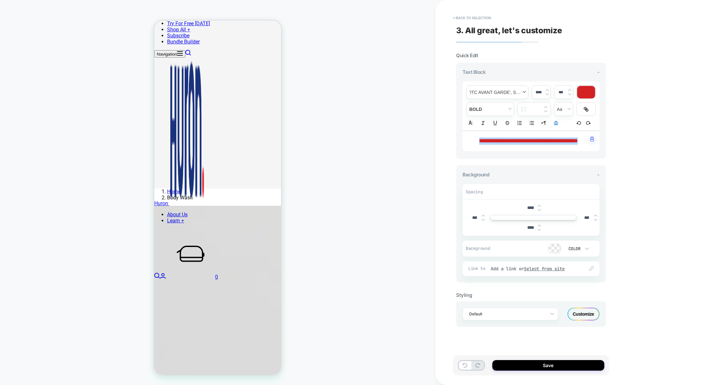
click at [508, 94] on span "font" at bounding box center [496, 92] width 61 height 13
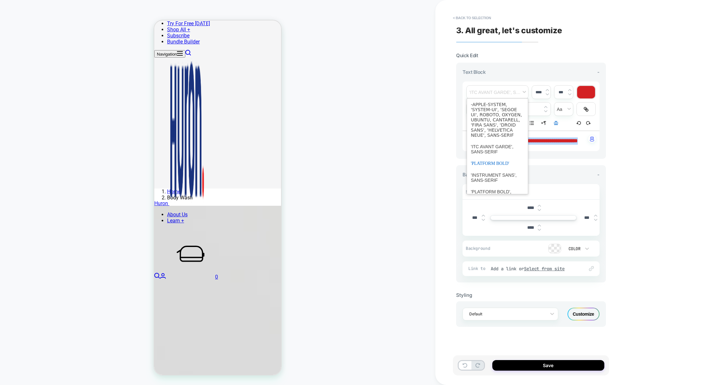
scroll to position [4, 0]
click at [485, 162] on span "font" at bounding box center [497, 160] width 53 height 12
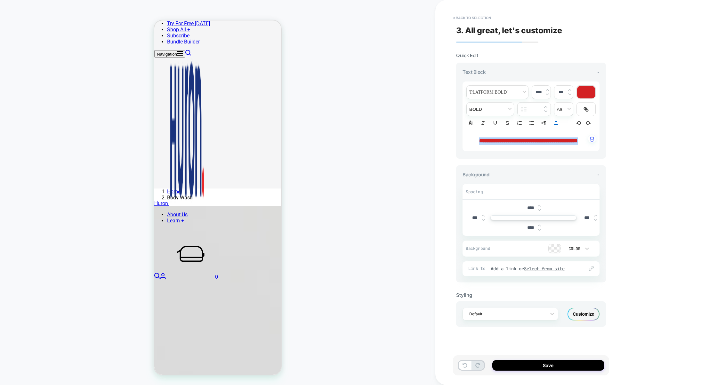
click at [557, 126] on icon "Align" at bounding box center [556, 123] width 6 height 6
click at [556, 133] on icon "Align" at bounding box center [555, 131] width 5 height 5
click at [528, 209] on input "****" at bounding box center [530, 207] width 14 height 5
type input "***"
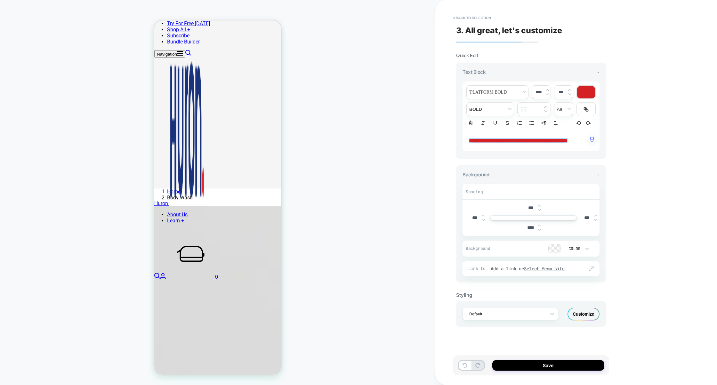
click at [526, 228] on input "****" at bounding box center [530, 227] width 14 height 5
type input "***"
click at [527, 209] on input "***" at bounding box center [530, 207] width 14 height 5
type input "***"
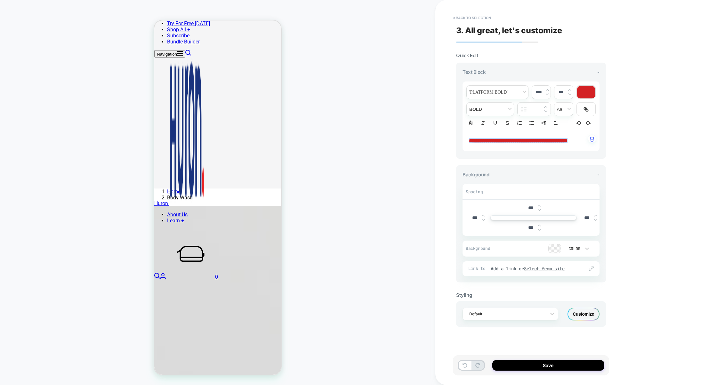
click at [582, 308] on div "Customize" at bounding box center [583, 314] width 32 height 13
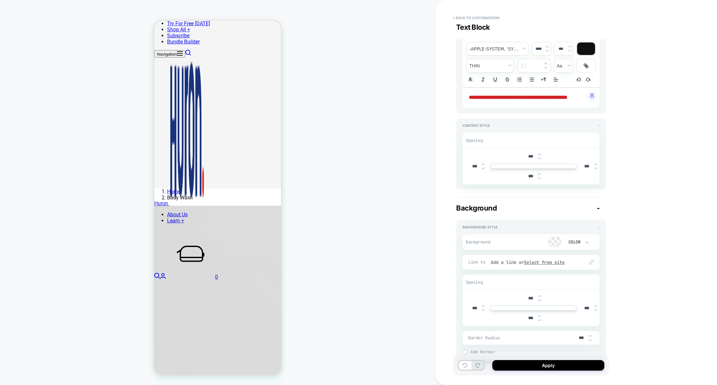
scroll to position [99, 0]
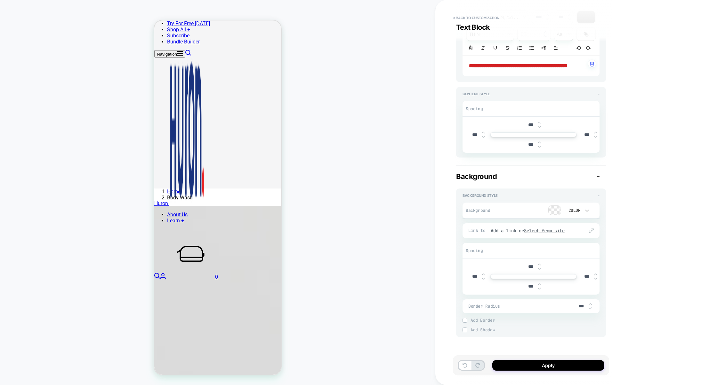
click at [468, 282] on div "***" at bounding box center [533, 286] width 132 height 13
click at [471, 278] on input "***" at bounding box center [474, 276] width 14 height 5
type input "*****"
click at [583, 277] on input "***" at bounding box center [586, 276] width 14 height 5
type input "***"
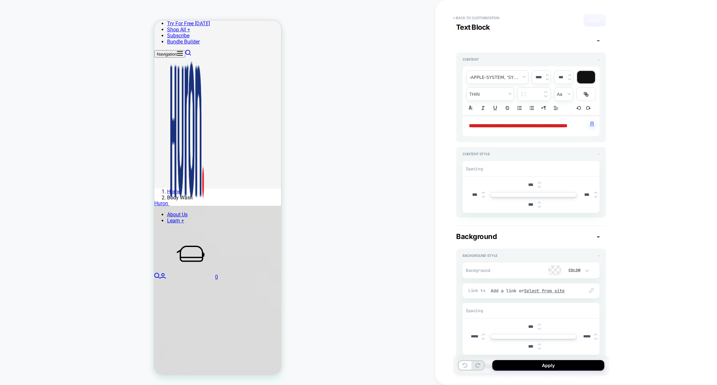
scroll to position [38, 0]
type input "*****"
click at [544, 129] on strong "**********" at bounding box center [518, 126] width 99 height 5
type input "****"
click at [584, 82] on div at bounding box center [586, 78] width 18 height 12
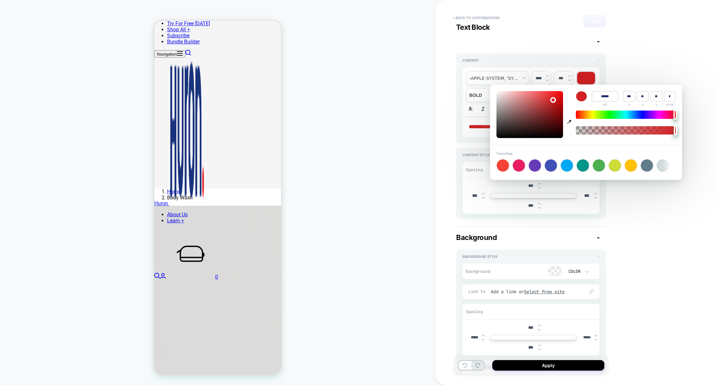
click at [605, 96] on input "******" at bounding box center [604, 96] width 26 height 11
click at [633, 65] on div "**********" at bounding box center [576, 192] width 282 height 385
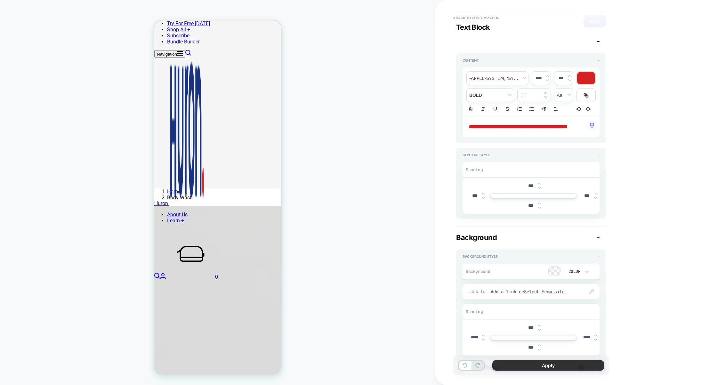
click at [548, 362] on button "Apply" at bounding box center [548, 366] width 112 height 11
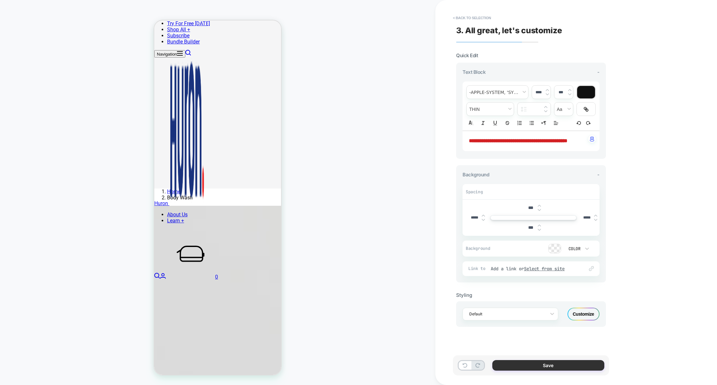
click at [545, 366] on button "Save" at bounding box center [548, 366] width 112 height 11
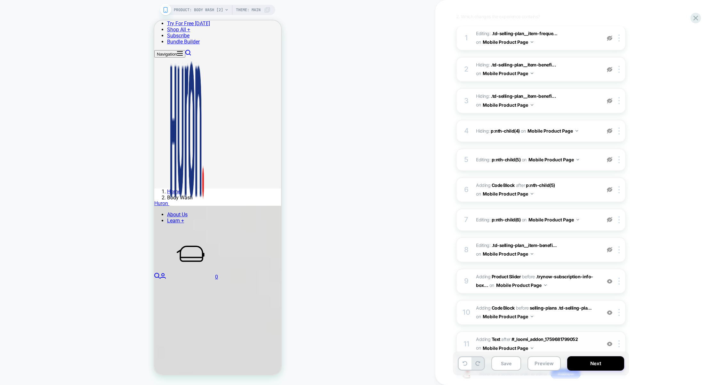
scroll to position [131, 0]
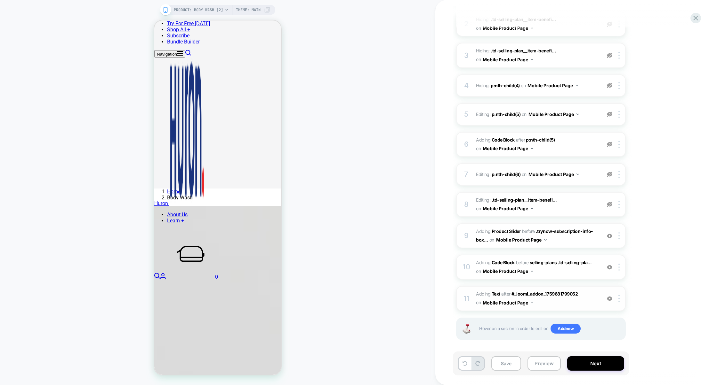
click at [577, 302] on span "#_loomi_addon_1759682380882 Adding Text AFTER #_loomi_addon_1759681799052 #_loo…" at bounding box center [537, 298] width 122 height 17
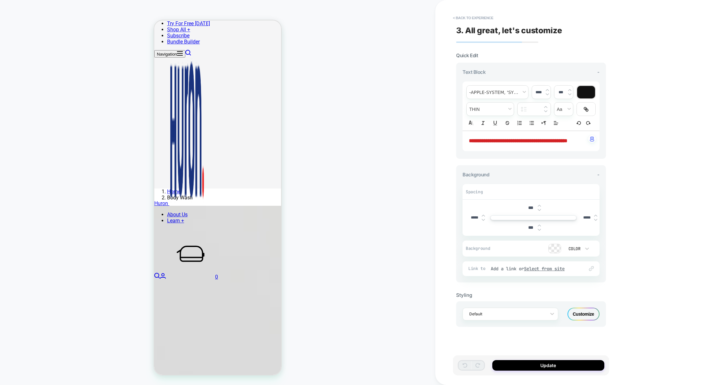
scroll to position [161, 0]
click at [555, 142] on strong "**********" at bounding box center [518, 141] width 99 height 5
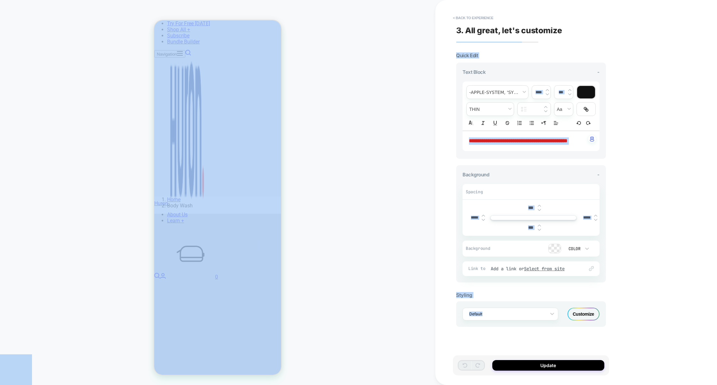
click at [517, 157] on div "**********" at bounding box center [531, 111] width 150 height 96
click at [520, 146] on div "**********" at bounding box center [530, 141] width 137 height 20
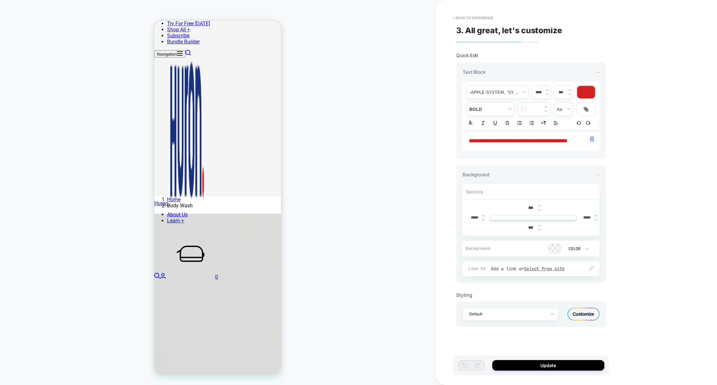
click at [518, 145] on p "**********" at bounding box center [528, 141] width 119 height 7
click at [547, 95] on img at bounding box center [546, 94] width 3 height 3
type input "****"
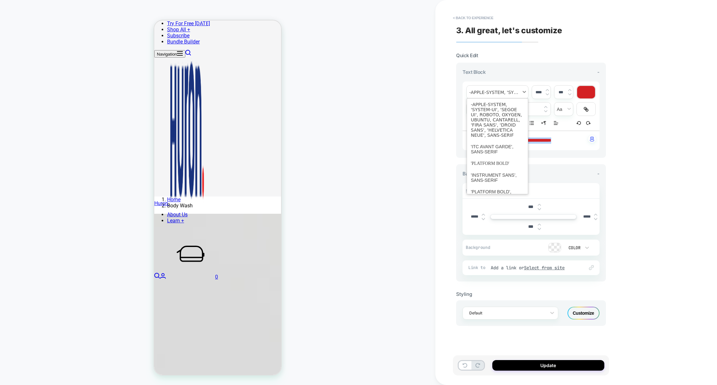
click at [508, 91] on span "font" at bounding box center [496, 92] width 61 height 13
click at [488, 145] on span "font" at bounding box center [497, 143] width 53 height 12
click at [512, 143] on strong "**********" at bounding box center [510, 140] width 82 height 4
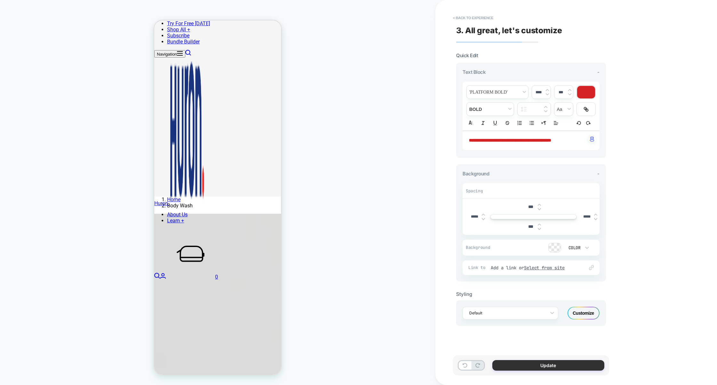
click at [528, 362] on button "Update" at bounding box center [548, 366] width 112 height 11
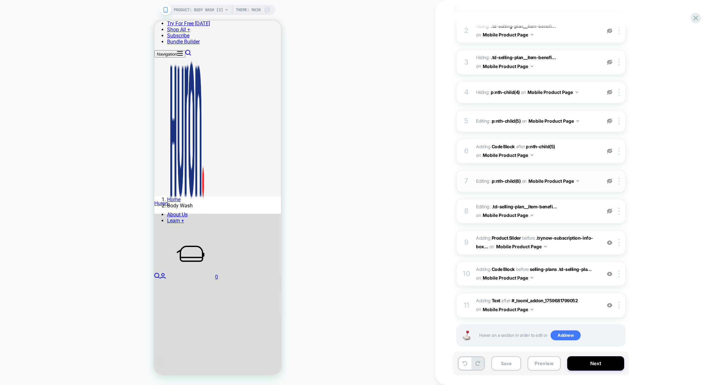
scroll to position [131, 0]
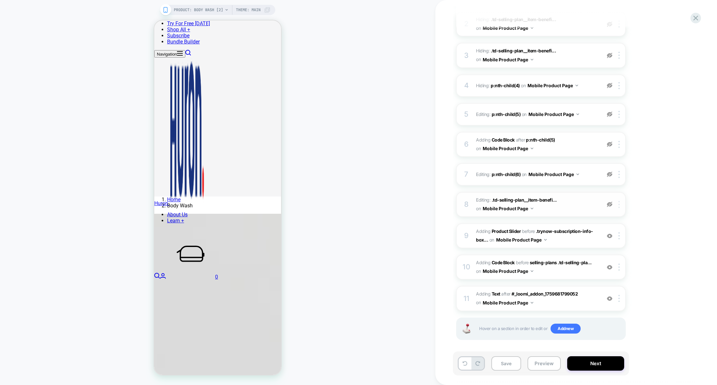
click at [619, 206] on img at bounding box center [618, 204] width 1 height 7
click at [612, 220] on div "Delete" at bounding box center [619, 218] width 57 height 17
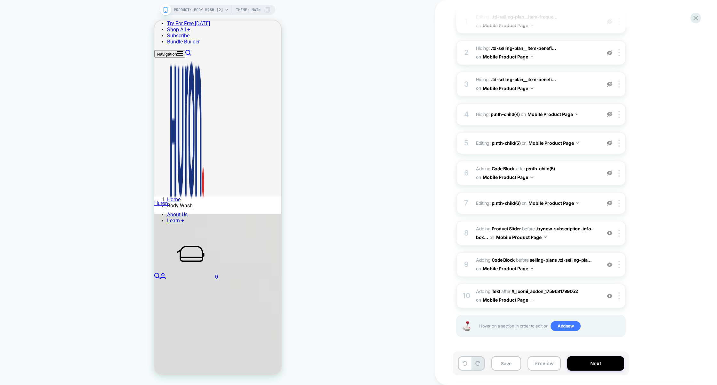
scroll to position [100, 0]
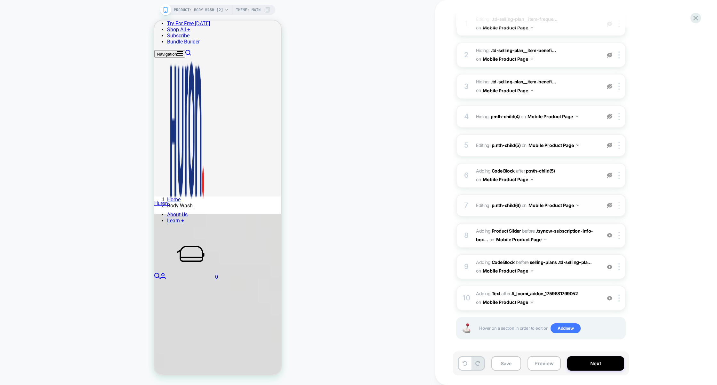
click at [619, 201] on div "7 Editing : p:nth-child(6) p:nth-child(6) on Mobile Product Page Delete" at bounding box center [541, 206] width 170 height 22
click at [619, 206] on img at bounding box center [618, 205] width 1 height 7
click at [610, 219] on div "Delete" at bounding box center [619, 219] width 57 height 17
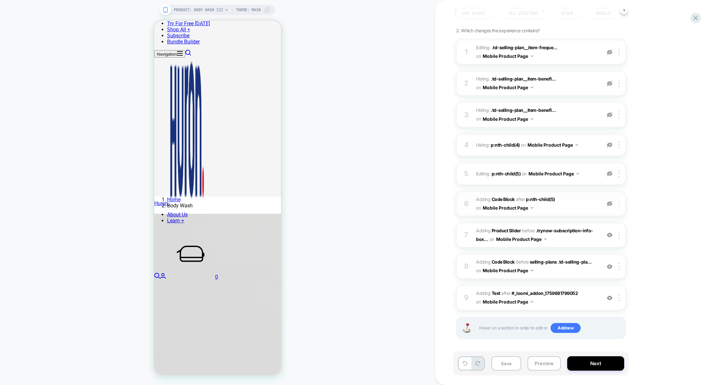
click at [619, 202] on img at bounding box center [618, 204] width 1 height 7
click at [610, 292] on div "Delete" at bounding box center [619, 289] width 57 height 17
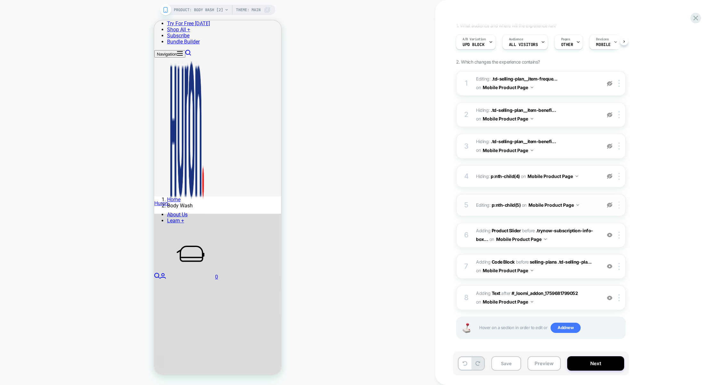
click at [620, 202] on div at bounding box center [620, 205] width 11 height 7
click at [619, 206] on img at bounding box center [618, 205] width 1 height 7
click at [614, 222] on div "Delete" at bounding box center [619, 219] width 57 height 17
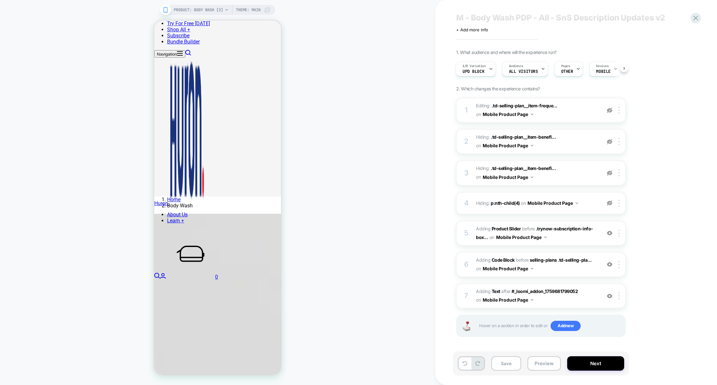
scroll to position [12, 0]
click at [621, 202] on div at bounding box center [620, 205] width 11 height 7
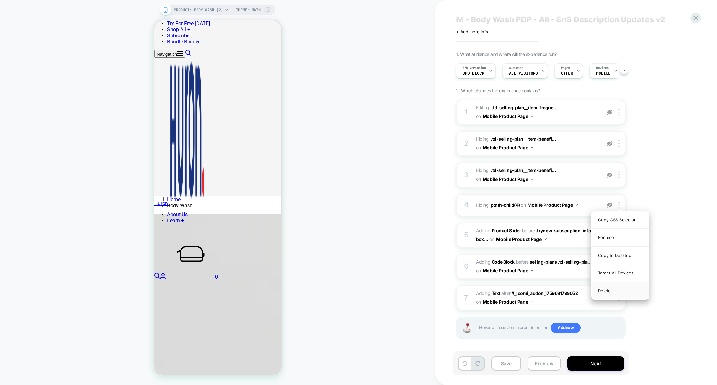
click at [606, 290] on div "Delete" at bounding box center [619, 290] width 57 height 17
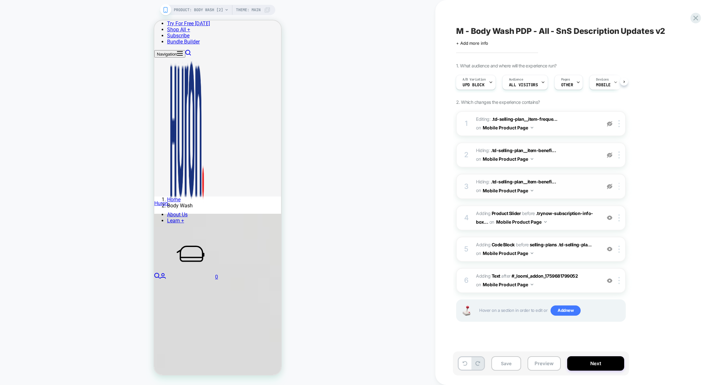
click at [620, 186] on div at bounding box center [620, 186] width 11 height 7
click at [608, 272] on div "Delete" at bounding box center [619, 272] width 57 height 17
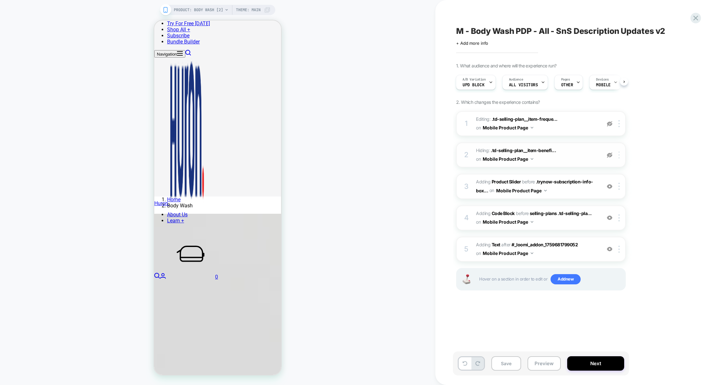
click at [620, 155] on div at bounding box center [620, 155] width 11 height 7
click at [607, 245] on div "Delete" at bounding box center [619, 241] width 57 height 17
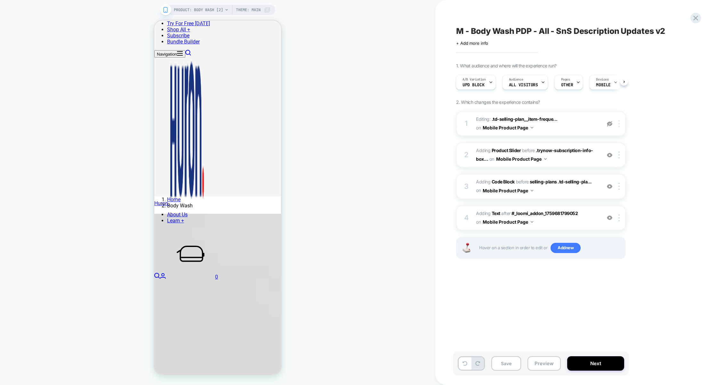
click at [621, 124] on div at bounding box center [620, 123] width 11 height 7
click at [620, 124] on div at bounding box center [620, 123] width 11 height 7
click at [619, 138] on div "Delete" at bounding box center [619, 139] width 57 height 17
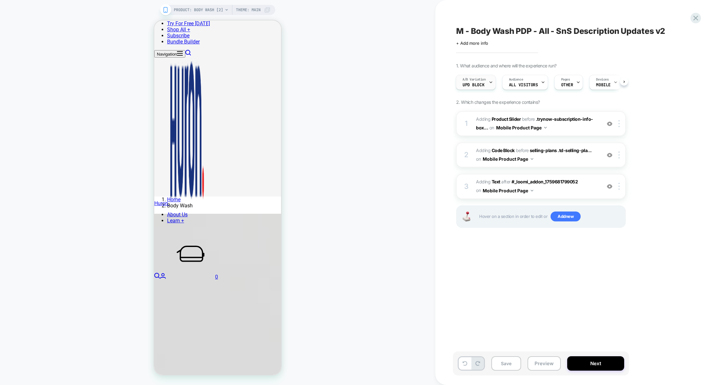
click at [489, 85] on div at bounding box center [490, 82] width 4 height 14
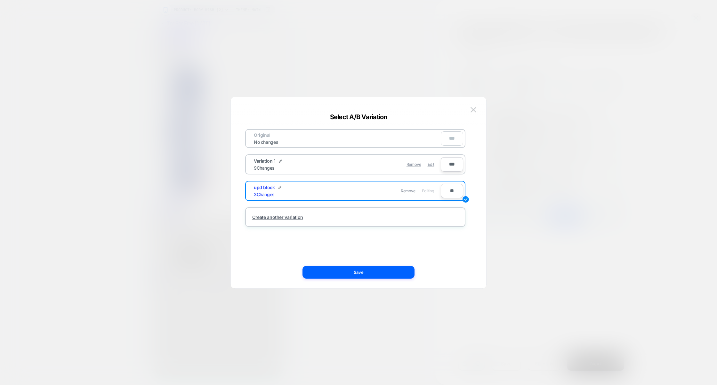
click at [350, 167] on div "Remove Edit" at bounding box center [392, 164] width 90 height 12
click at [430, 166] on div "Edit" at bounding box center [430, 164] width 7 height 12
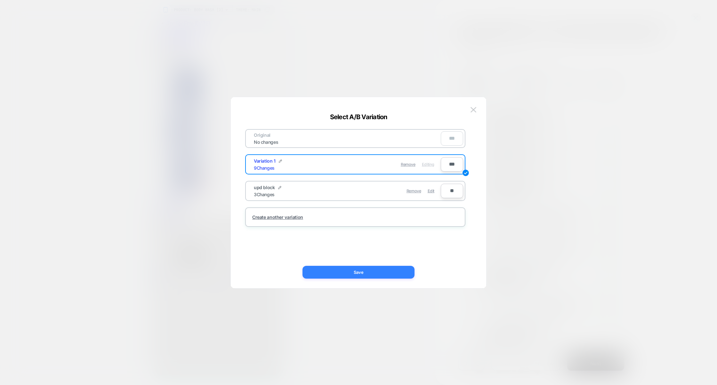
click at [373, 271] on button "Save" at bounding box center [358, 272] width 112 height 13
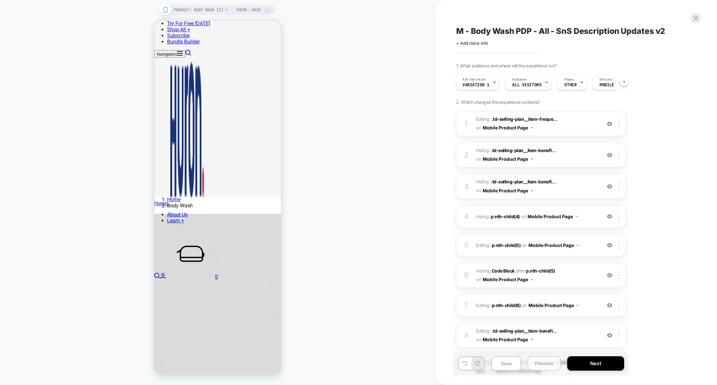
click at [544, 367] on button "Preview" at bounding box center [543, 364] width 33 height 14
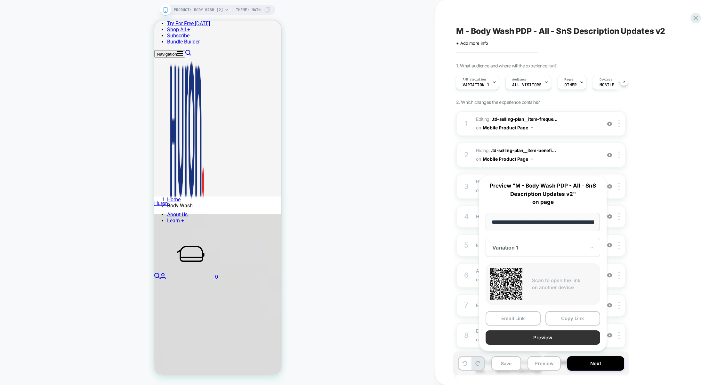
click at [548, 338] on button "Preview" at bounding box center [542, 338] width 115 height 14
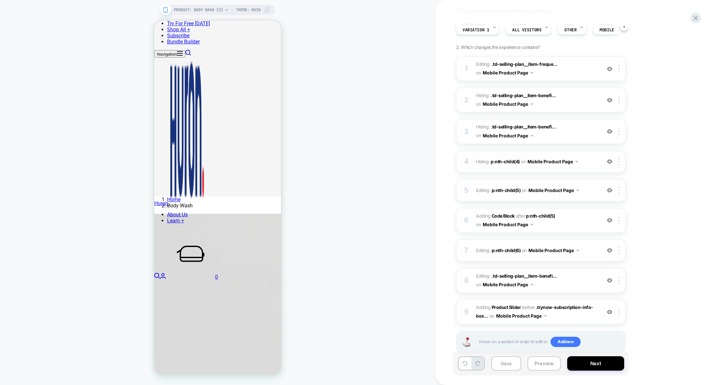
scroll to position [69, 0]
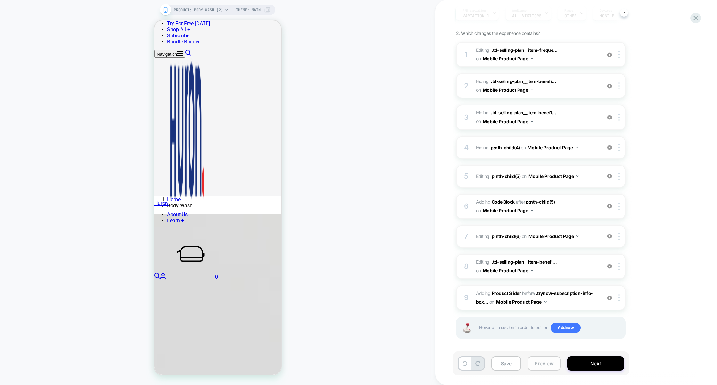
click at [537, 363] on button "Preview" at bounding box center [543, 364] width 33 height 14
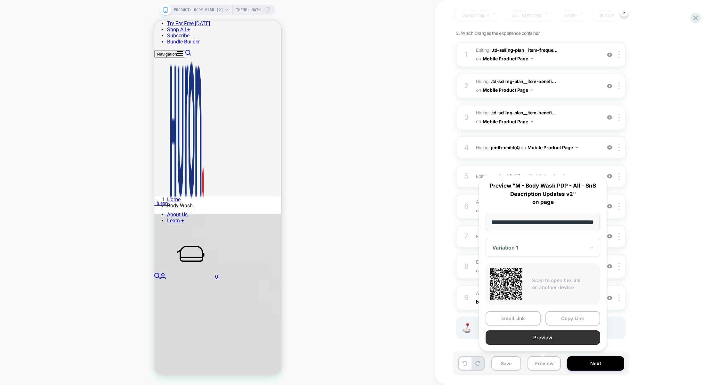
scroll to position [0, 0]
click at [548, 337] on button "Preview" at bounding box center [542, 338] width 115 height 14
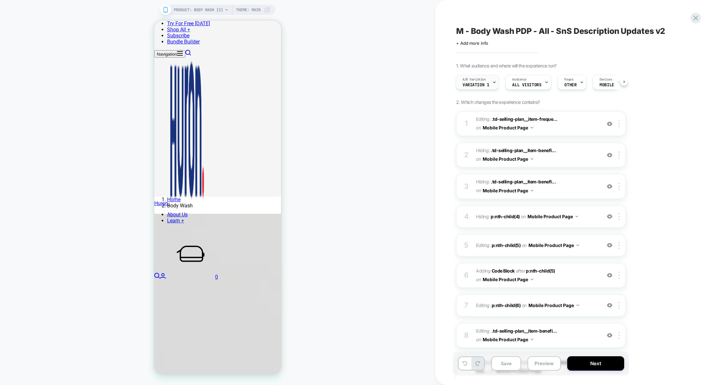
click at [482, 77] on span "A/B Variation" at bounding box center [473, 79] width 23 height 4
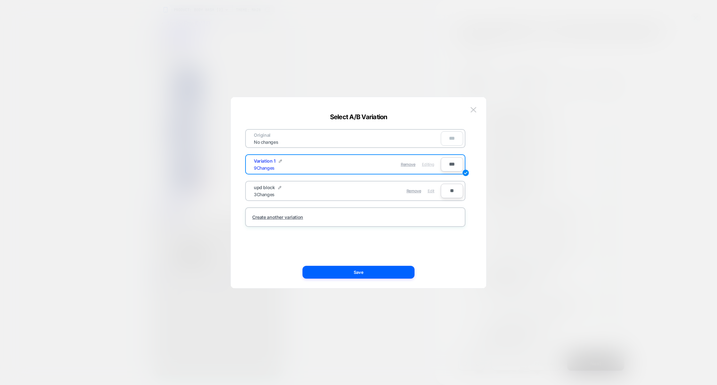
click at [429, 191] on span "Edit" at bounding box center [430, 191] width 7 height 5
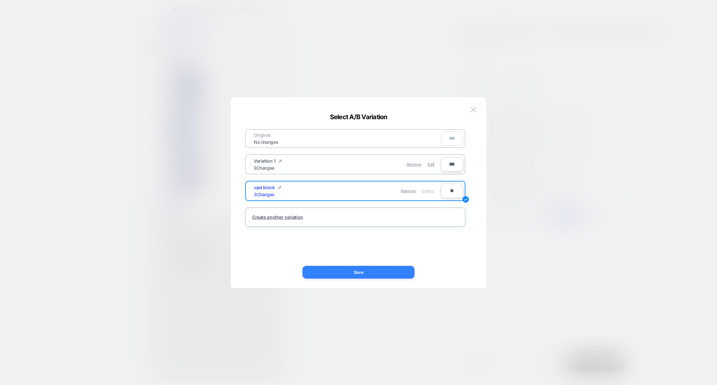
click at [367, 271] on button "Save" at bounding box center [358, 272] width 112 height 13
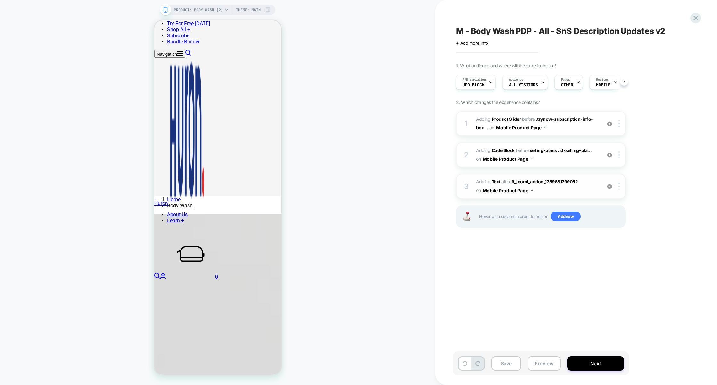
click at [570, 193] on span "#_loomi_addon_1759682380882 Adding Text AFTER #_loomi_addon_1759681799052 #_loo…" at bounding box center [537, 186] width 122 height 17
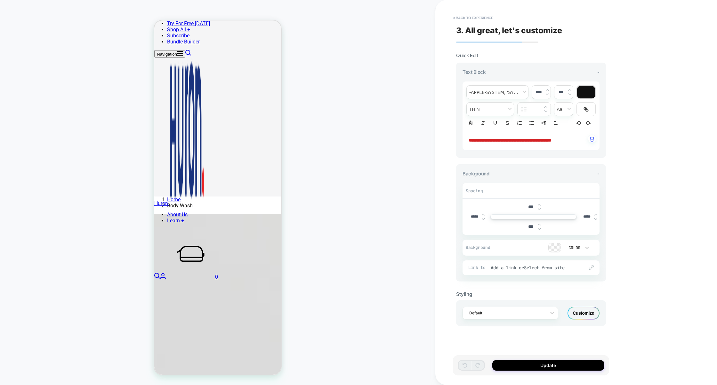
scroll to position [157, 0]
click at [478, 16] on button "< Back to experience" at bounding box center [472, 18] width 47 height 10
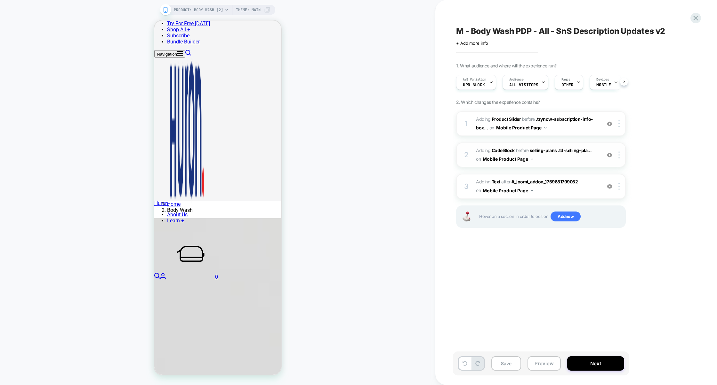
scroll to position [0, 0]
click at [619, 186] on img at bounding box center [618, 186] width 1 height 7
click at [619, 184] on img at bounding box center [618, 186] width 1 height 7
click at [616, 183] on div at bounding box center [620, 186] width 11 height 7
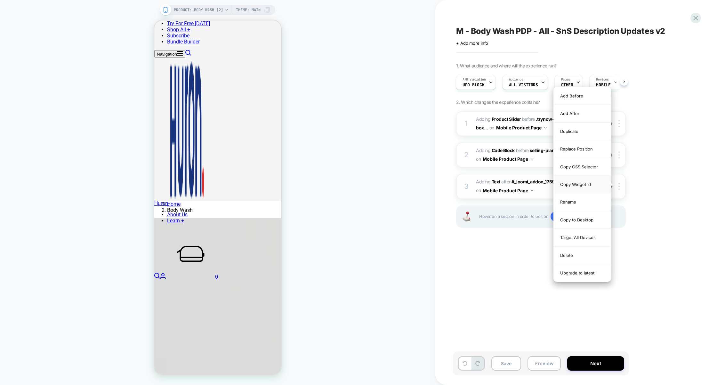
click at [585, 189] on div "Copy Widget Id" at bounding box center [581, 185] width 57 height 18
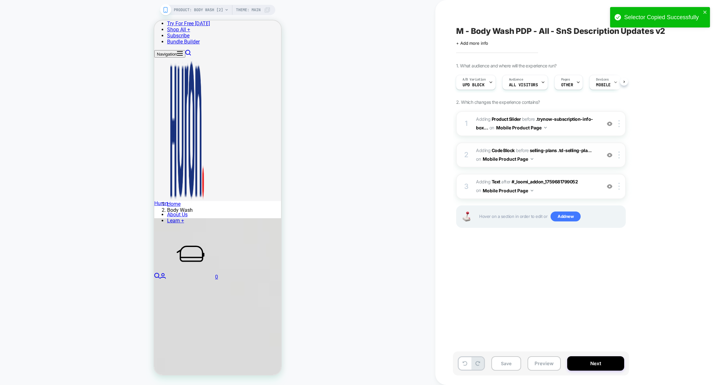
click at [546, 161] on span "Adding Code Block BEFORE selling-plans .td-selling-pla... selling-plans .td-sel…" at bounding box center [537, 155] width 122 height 17
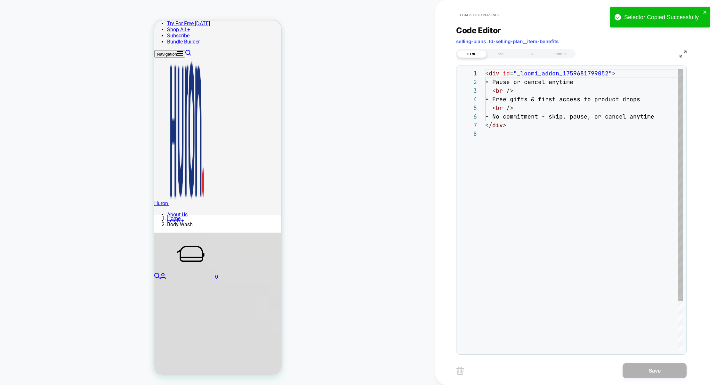
scroll to position [60, 0]
click at [504, 57] on div "CSS" at bounding box center [500, 54] width 29 height 8
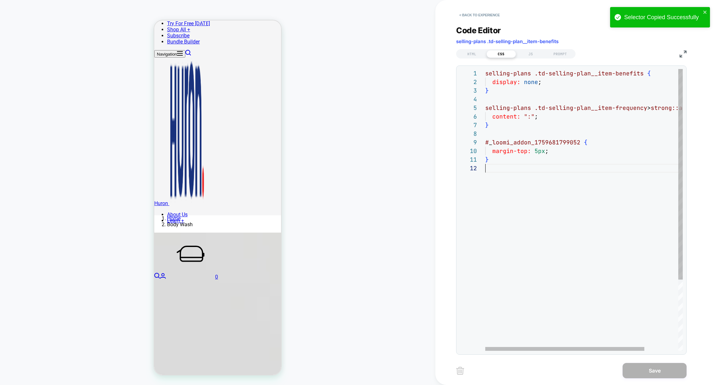
click at [497, 169] on div "selling-plans .td-selling-plan__item-benefits { display: none ; } selling-plans…" at bounding box center [604, 257] width 239 height 377
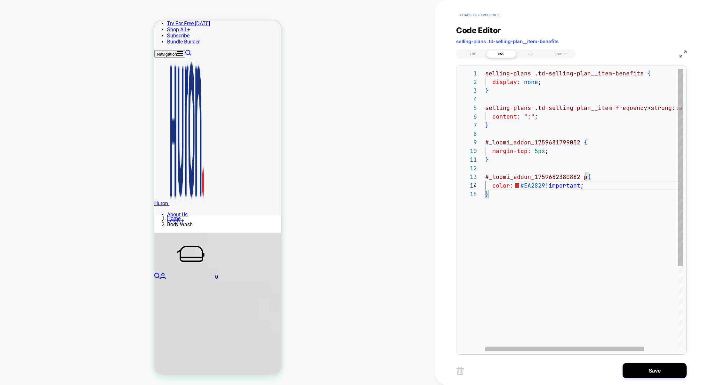
scroll to position [26, 97]
click at [585, 178] on div "selling-plans .td-selling-plan__item-benefits { display: none ; } selling-plans…" at bounding box center [604, 270] width 239 height 403
click at [594, 241] on div "selling-plans .td-selling-plan__item-benefits { display: none ; } selling-plans…" at bounding box center [604, 270] width 239 height 403
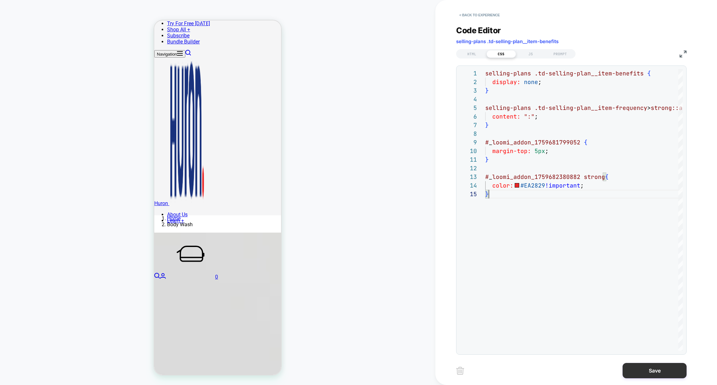
type textarea "**********"
click at [650, 372] on button "Save" at bounding box center [654, 370] width 64 height 15
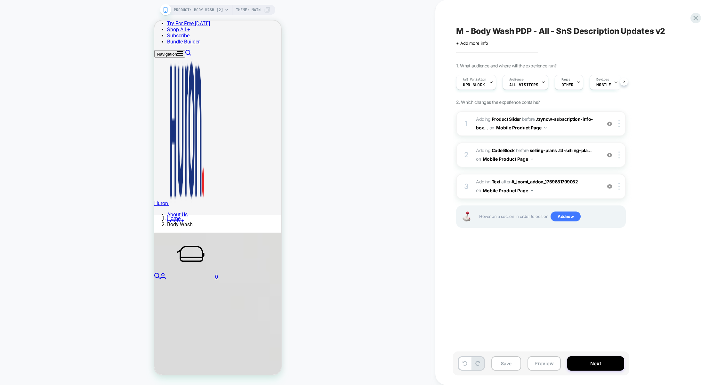
scroll to position [0, 0]
click at [619, 187] on img at bounding box center [618, 186] width 1 height 7
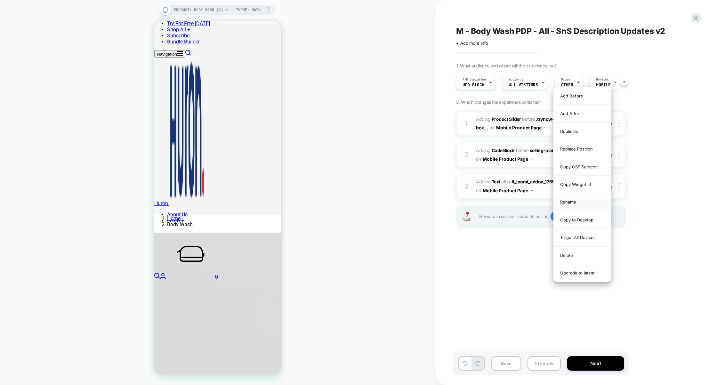
click at [571, 208] on div "Rename" at bounding box center [581, 203] width 57 height 18
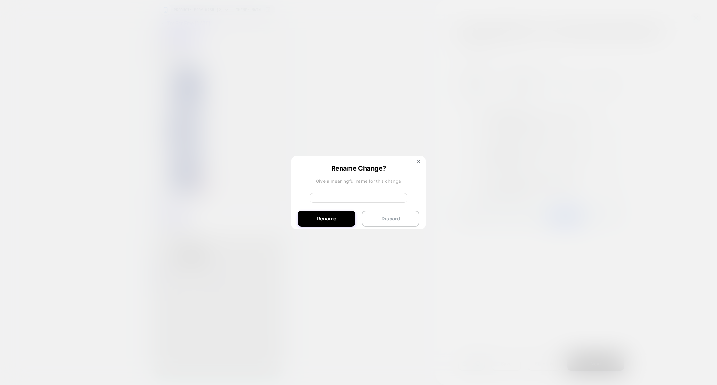
click at [334, 201] on input at bounding box center [358, 198] width 97 height 10
type input "********"
click at [307, 220] on button "Rename" at bounding box center [327, 219] width 58 height 16
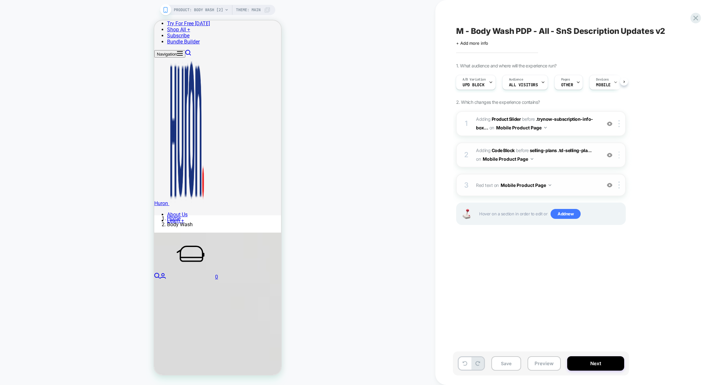
click at [620, 153] on div at bounding box center [620, 155] width 11 height 7
click at [620, 154] on div at bounding box center [620, 155] width 11 height 7
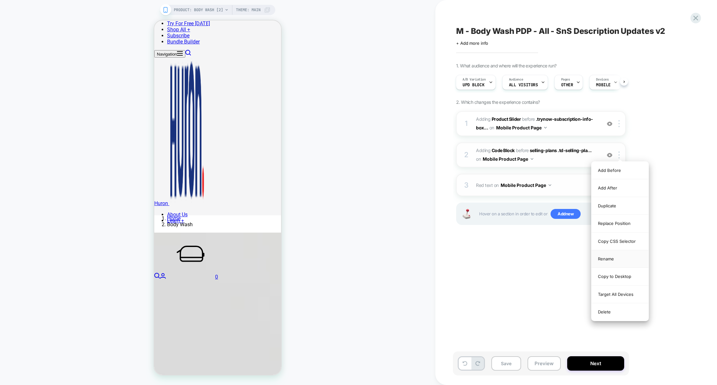
click at [622, 262] on div "Rename" at bounding box center [619, 259] width 57 height 18
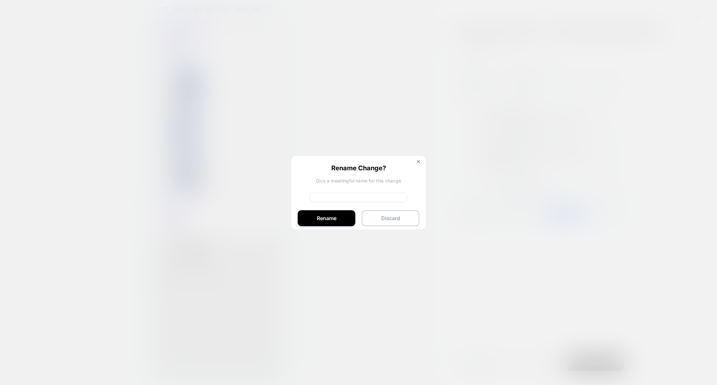
click at [346, 195] on input at bounding box center [358, 198] width 97 height 10
type input "********"
click at [309, 219] on button "Rename" at bounding box center [327, 219] width 58 height 16
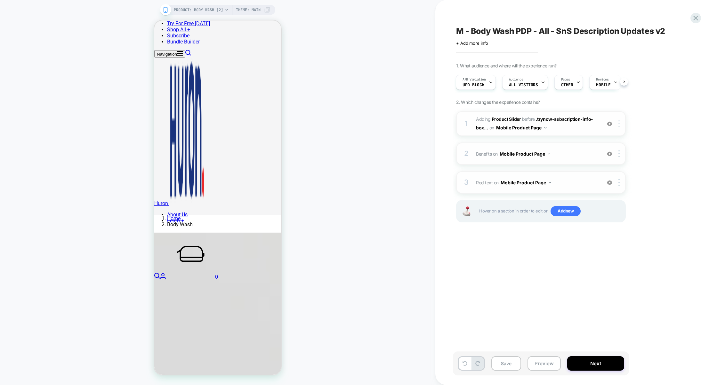
click at [620, 123] on div at bounding box center [620, 123] width 11 height 7
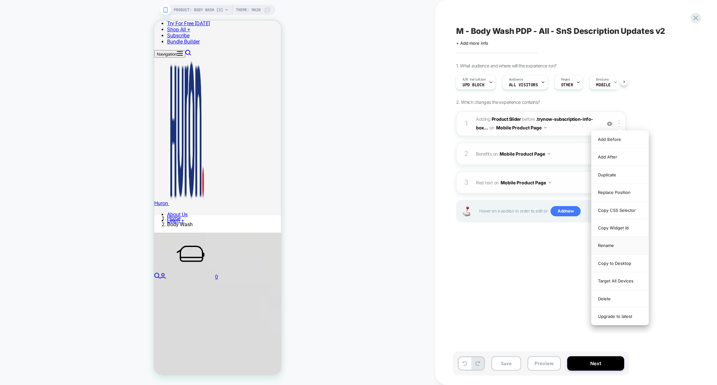
click at [607, 250] on div "Rename" at bounding box center [619, 246] width 57 height 18
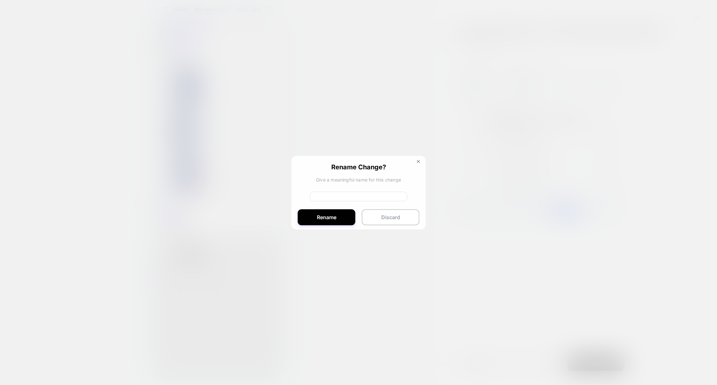
click at [362, 198] on input at bounding box center [358, 197] width 97 height 10
type input "******"
click at [338, 219] on button "Rename" at bounding box center [327, 219] width 58 height 16
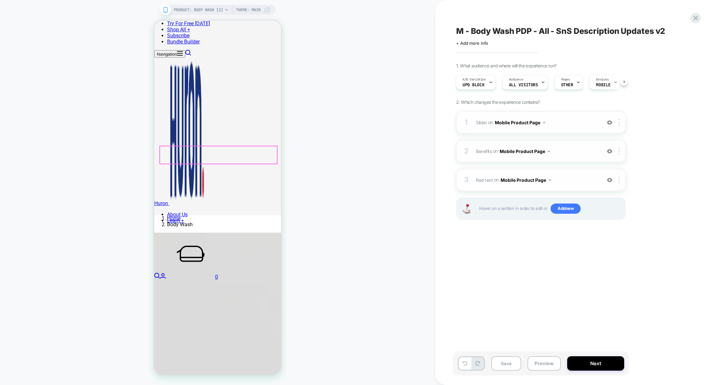
click at [506, 364] on button "Save" at bounding box center [506, 364] width 30 height 14
click at [561, 154] on span "Benefits Adding Code Block BEFORE selling-plans .td-selling-plan__item-benefits…" at bounding box center [537, 151] width 122 height 9
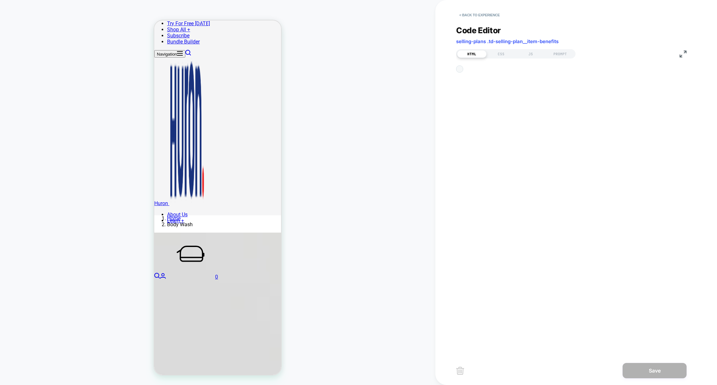
scroll to position [60, 0]
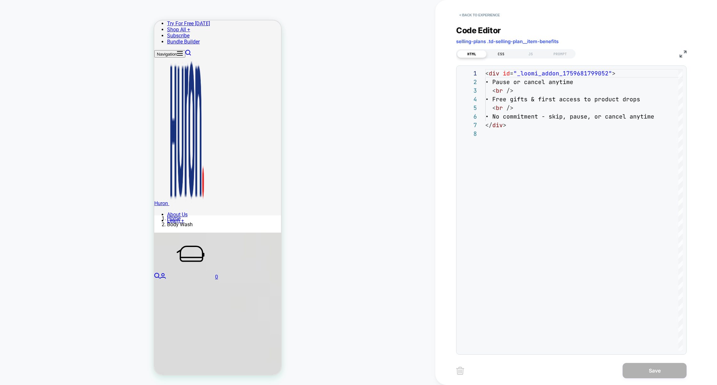
click at [500, 53] on div "CSS" at bounding box center [500, 54] width 29 height 8
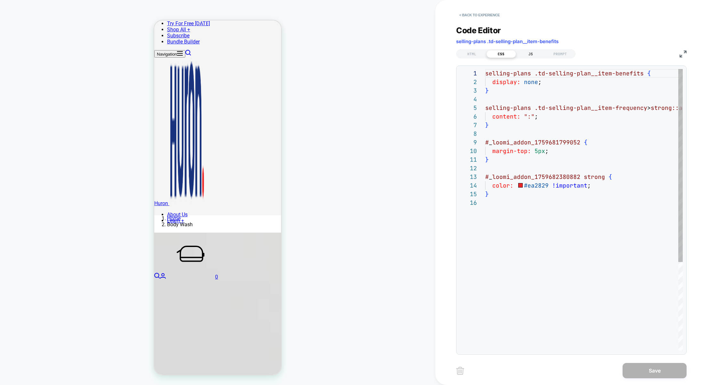
scroll to position [86, 0]
click at [524, 55] on div "JS" at bounding box center [530, 54] width 29 height 8
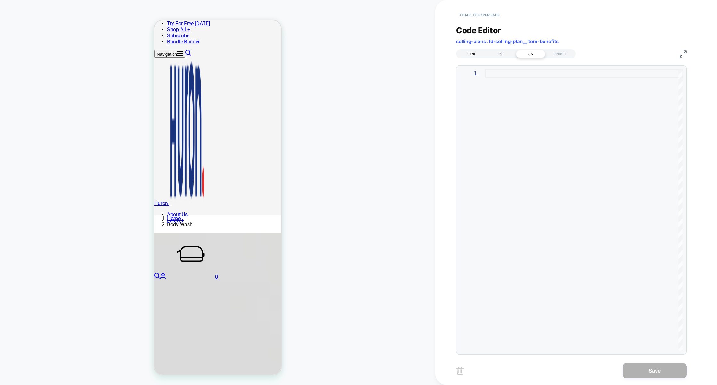
click at [480, 55] on div "HTML" at bounding box center [471, 54] width 29 height 8
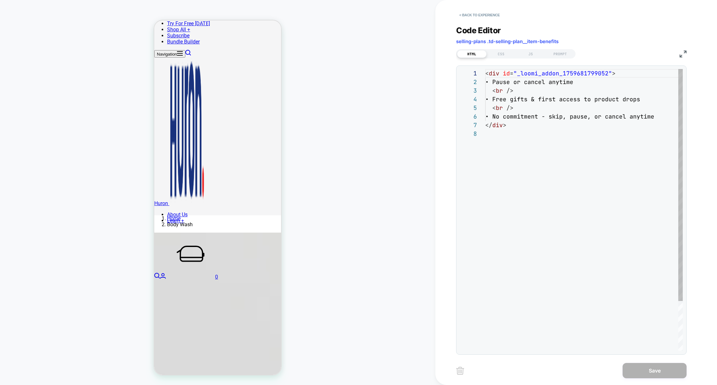
scroll to position [60, 0]
click at [488, 18] on button "< Back to experience" at bounding box center [479, 15] width 47 height 10
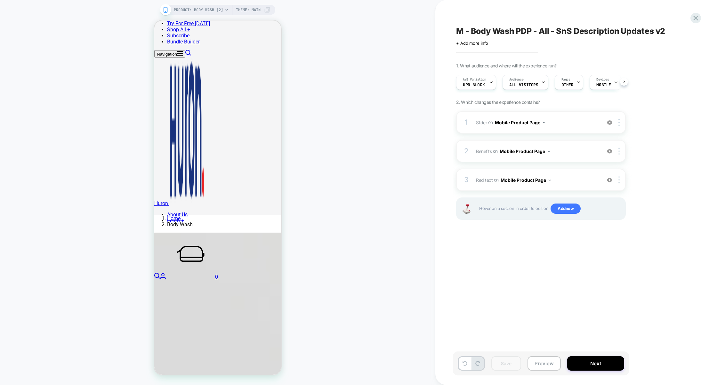
scroll to position [0, 0]
click at [564, 123] on span "Slider Adding Product Slider BEFORE .trynow-subscription-info-box-container on …" at bounding box center [537, 122] width 122 height 9
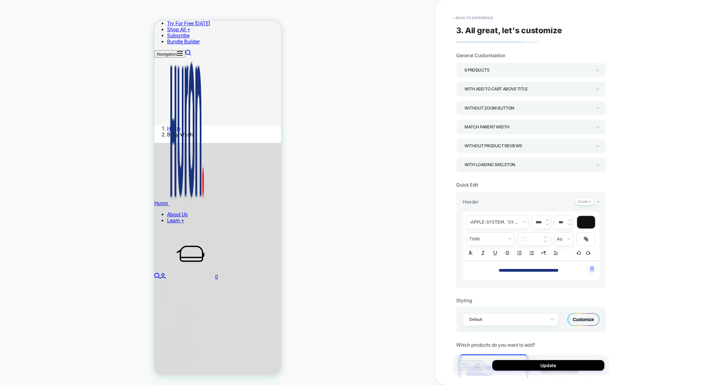
scroll to position [237, 0]
click at [476, 17] on button "< Back to experience" at bounding box center [472, 18] width 47 height 10
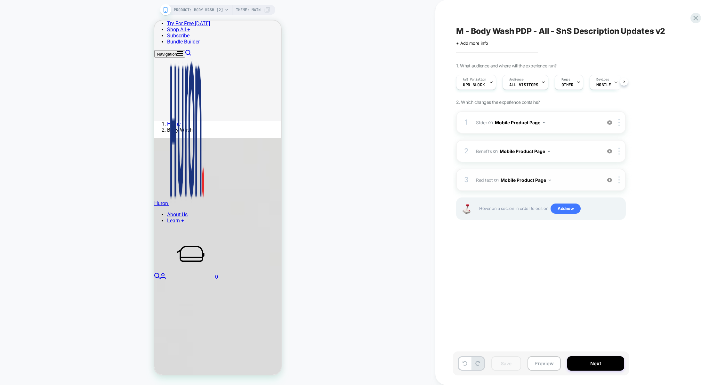
scroll to position [0, 0]
click at [579, 171] on div "3 Red text Adding Text AFTER #_loomi_addon_1759681799052 on Mobile Product Page…" at bounding box center [541, 180] width 170 height 22
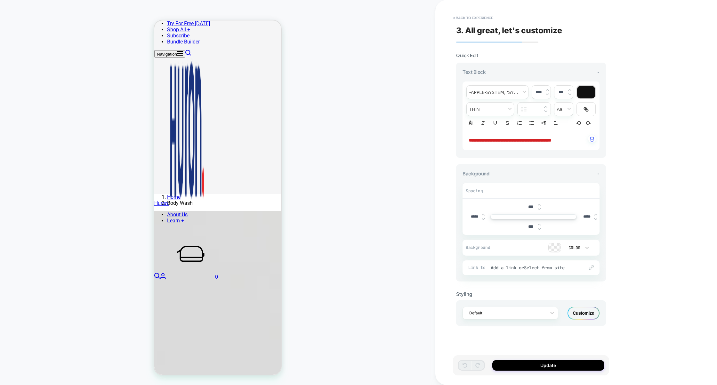
scroll to position [157, 0]
click at [481, 18] on button "< Back to experience" at bounding box center [472, 18] width 47 height 10
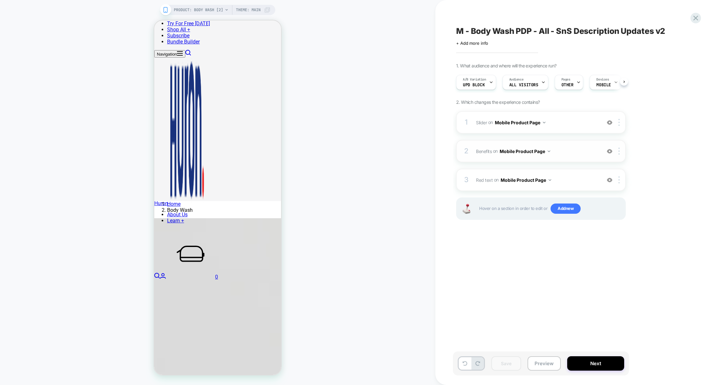
scroll to position [0, 0]
click at [574, 148] on span "Benefits Adding Code Block BEFORE selling-plans .td-selling-plan__item-benefits…" at bounding box center [537, 151] width 122 height 9
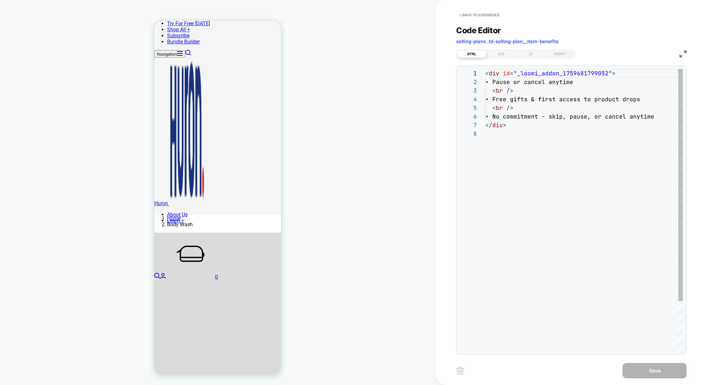
scroll to position [60, 0]
click at [500, 54] on div "CSS" at bounding box center [500, 54] width 29 height 8
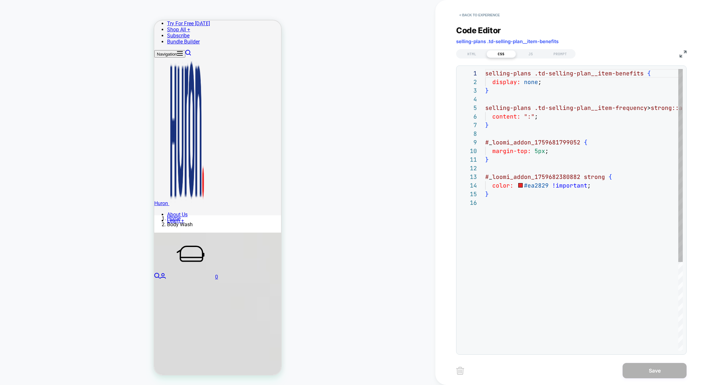
scroll to position [86, 0]
click at [473, 21] on div "**********" at bounding box center [571, 186] width 230 height 337
click at [476, 19] on button "< Back to experience" at bounding box center [479, 15] width 47 height 10
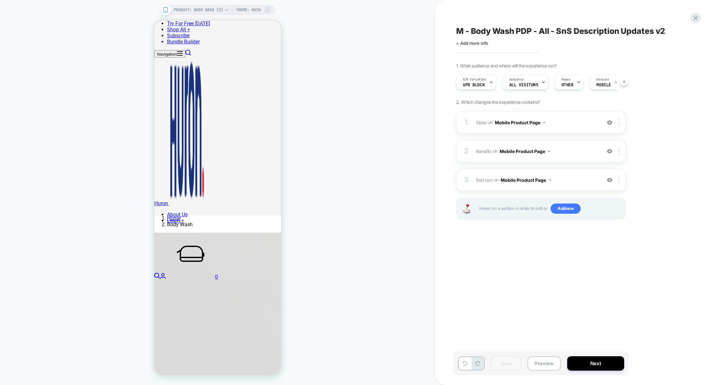
scroll to position [0, 0]
click at [547, 367] on button "Preview" at bounding box center [543, 364] width 33 height 14
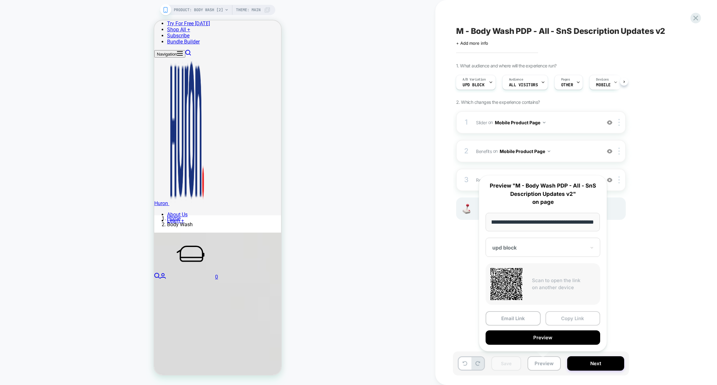
scroll to position [0, 0]
click at [563, 318] on button "Copy Link" at bounding box center [572, 319] width 55 height 14
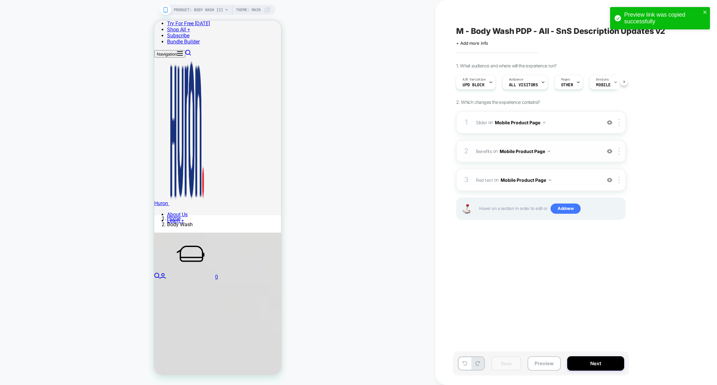
click at [570, 151] on span "Benefits Adding Code Block BEFORE selling-plans .td-selling-plan__item-benefits…" at bounding box center [537, 151] width 122 height 9
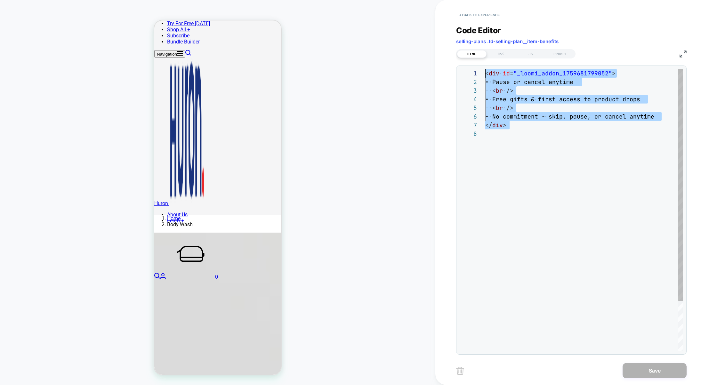
drag, startPoint x: 536, startPoint y: 141, endPoint x: 449, endPoint y: 68, distance: 112.9
click at [449, 68] on div "**********" at bounding box center [576, 192] width 282 height 385
click at [503, 53] on div "CSS" at bounding box center [500, 54] width 29 height 8
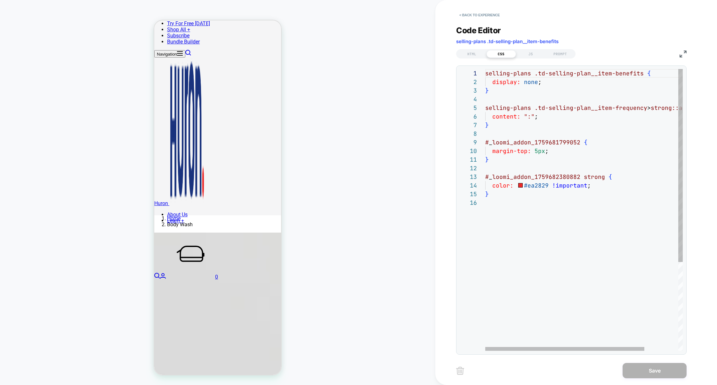
scroll to position [43, 0]
type textarea "**********"
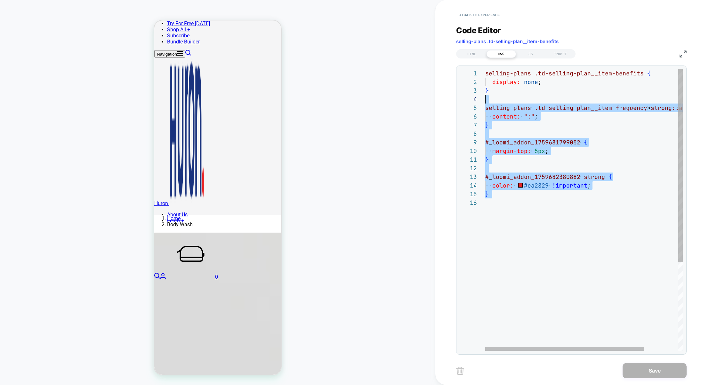
scroll to position [0, 0]
drag, startPoint x: 534, startPoint y: 206, endPoint x: 398, endPoint y: -18, distance: 262.2
click at [398, 0] on html "**********" at bounding box center [358, 192] width 717 height 385
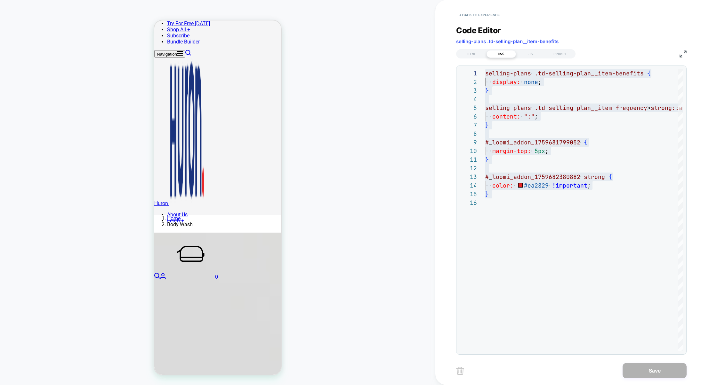
click at [477, 20] on div "**********" at bounding box center [571, 186] width 230 height 337
drag, startPoint x: 579, startPoint y: 42, endPoint x: 450, endPoint y: 44, distance: 128.9
click at [450, 44] on div "**********" at bounding box center [576, 192] width 282 height 385
copy span "selling-plans .td-selling-plan__item-benefits"
click at [483, 15] on button "< Back to experience" at bounding box center [479, 15] width 47 height 10
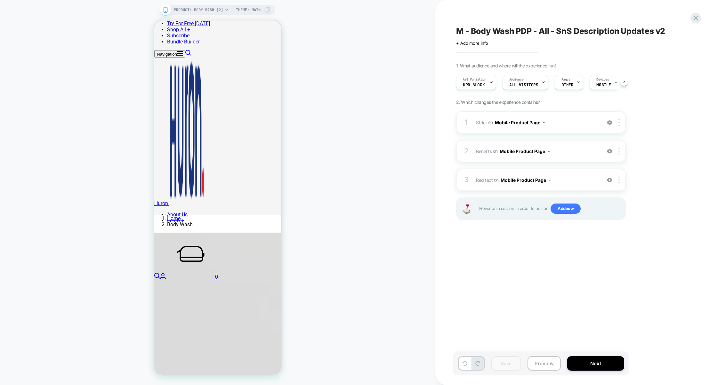
scroll to position [0, 0]
click at [541, 365] on button "Preview" at bounding box center [543, 364] width 33 height 14
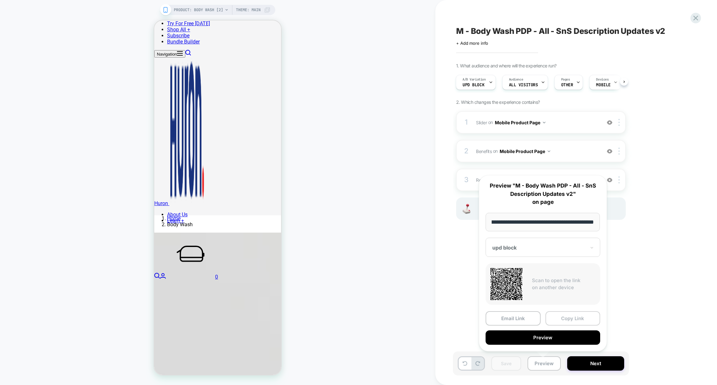
scroll to position [0, 0]
click at [569, 319] on button "Copy Link" at bounding box center [572, 319] width 55 height 14
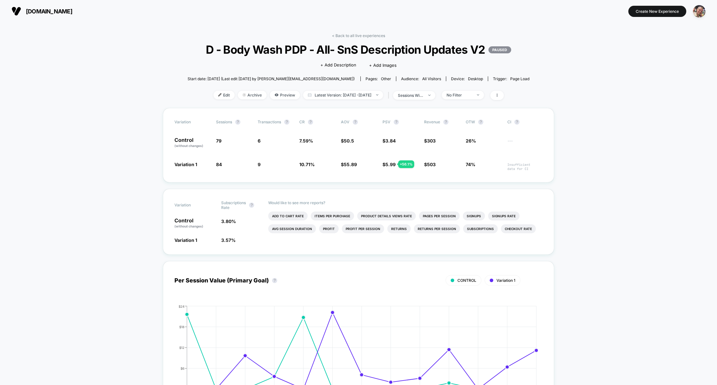
click at [216, 100] on div "Edit Archive Preview Latest Version: [DATE] - [DATE] | sessions with impression…" at bounding box center [358, 95] width 342 height 9
click at [215, 99] on span "Edit" at bounding box center [223, 95] width 21 height 9
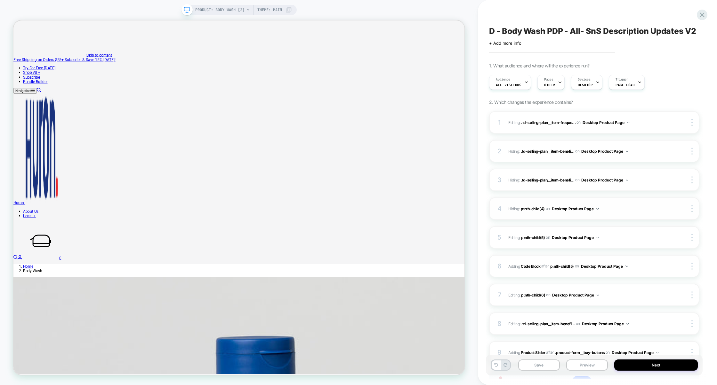
scroll to position [55, 0]
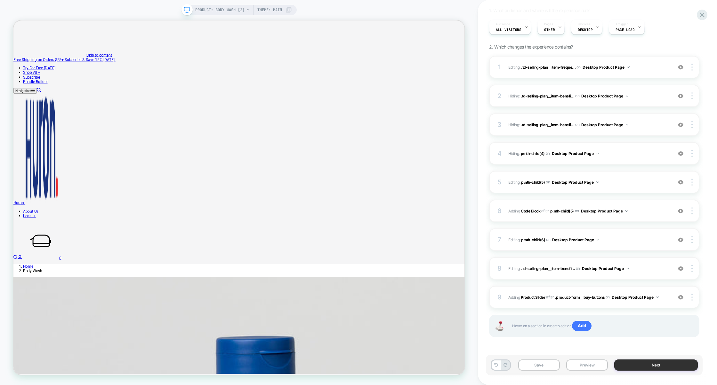
click at [662, 366] on button "Next" at bounding box center [655, 365] width 83 height 11
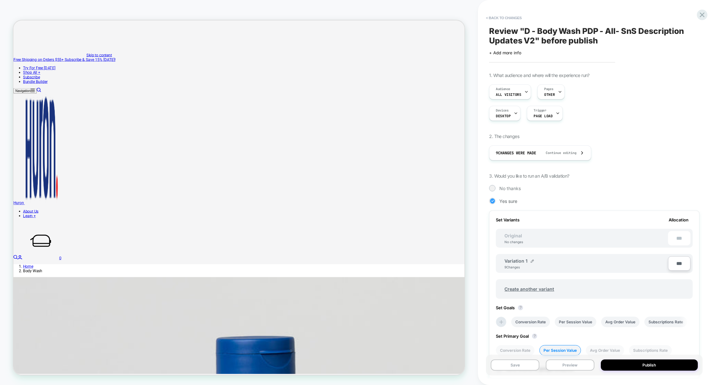
scroll to position [0, 1]
click at [525, 287] on span "Create another variant" at bounding box center [529, 289] width 62 height 15
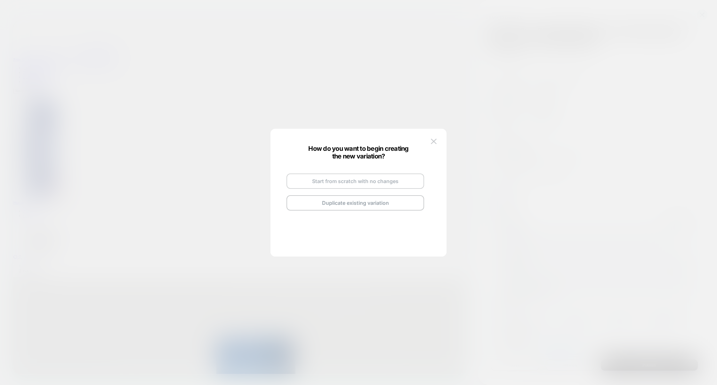
click at [326, 183] on button "Start from scratch with no changes" at bounding box center [355, 181] width 138 height 15
click at [431, 142] on img at bounding box center [434, 141] width 6 height 5
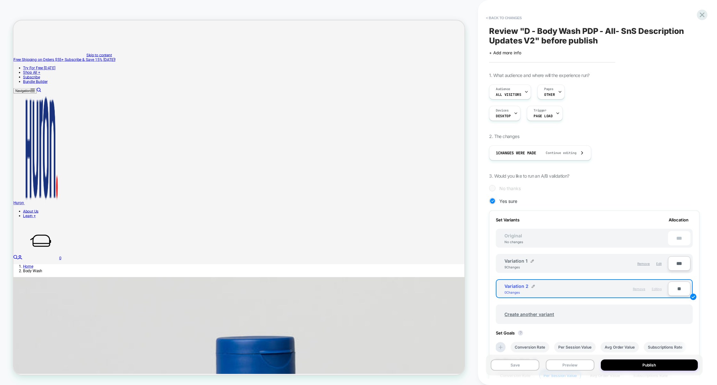
click at [642, 289] on span "Remove" at bounding box center [638, 289] width 12 height 4
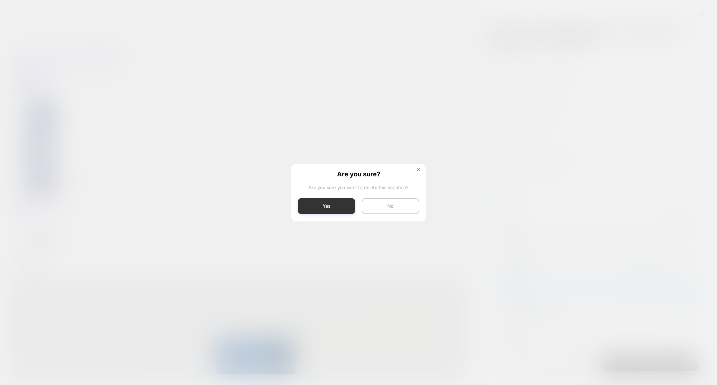
drag, startPoint x: 346, startPoint y: 206, endPoint x: 445, endPoint y: 248, distance: 107.1
click at [346, 206] on button "Yes" at bounding box center [327, 206] width 58 height 16
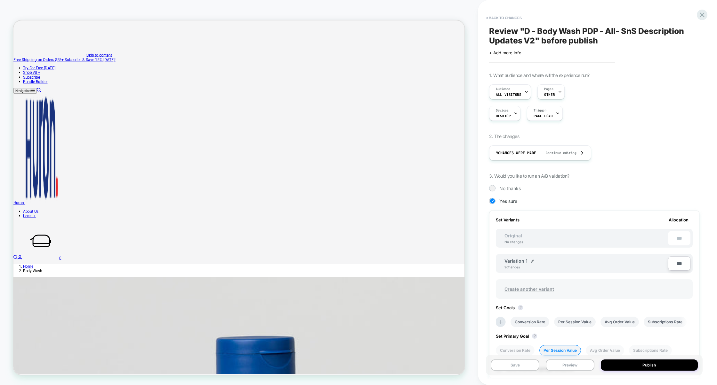
click at [532, 289] on span "Create another variant" at bounding box center [529, 289] width 62 height 15
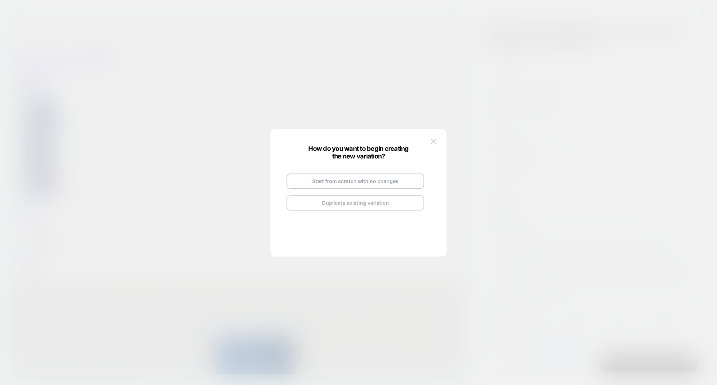
click at [333, 204] on button "Duplicate existing variation" at bounding box center [355, 202] width 138 height 15
click at [383, 173] on img at bounding box center [384, 173] width 3 height 3
click at [366, 173] on input "**********" at bounding box center [347, 173] width 46 height 12
type input "*********"
click at [407, 171] on div "********* Save Go and Edit the New Variation Back to Review Screen" at bounding box center [355, 192] width 150 height 75
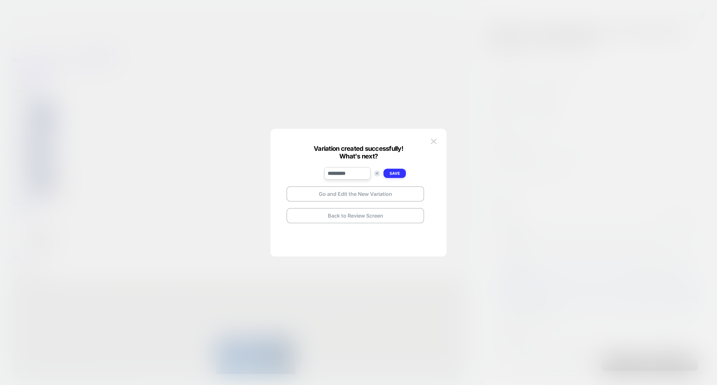
click at [403, 171] on button "Save" at bounding box center [394, 173] width 22 height 9
click at [365, 193] on button "Go and Edit the New Variation" at bounding box center [355, 194] width 138 height 15
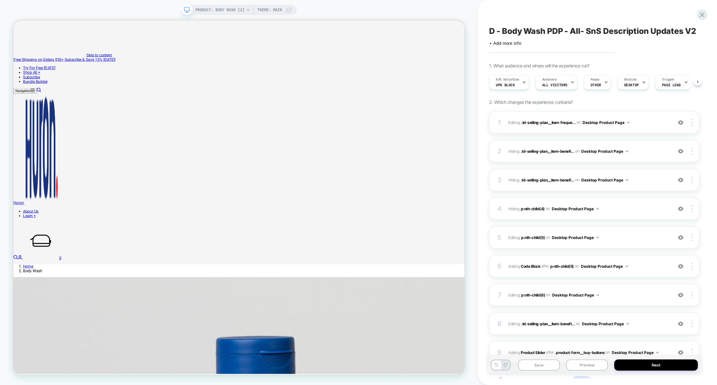
scroll to position [0, 0]
click at [691, 121] on div at bounding box center [693, 122] width 12 height 7
click at [665, 139] on div "Delete" at bounding box center [653, 139] width 57 height 17
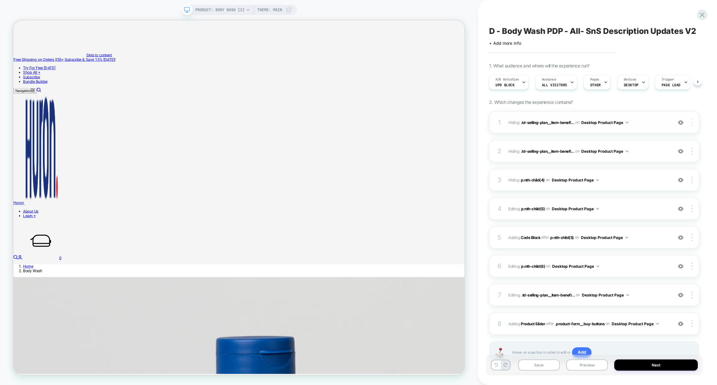
click at [694, 122] on div at bounding box center [693, 122] width 12 height 7
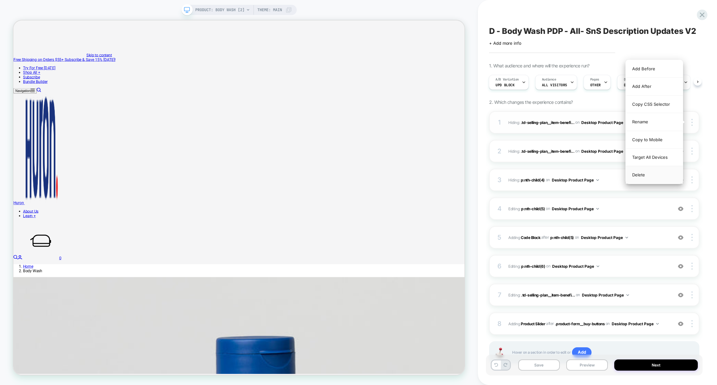
click at [654, 176] on div "Delete" at bounding box center [653, 174] width 57 height 17
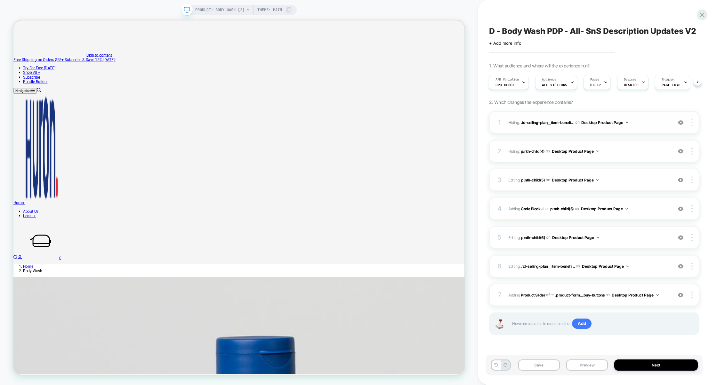
click at [692, 123] on img at bounding box center [691, 122] width 1 height 7
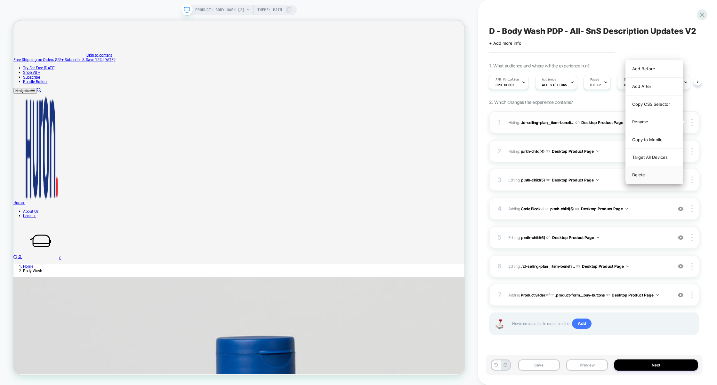
click at [656, 175] on div "Delete" at bounding box center [653, 174] width 57 height 17
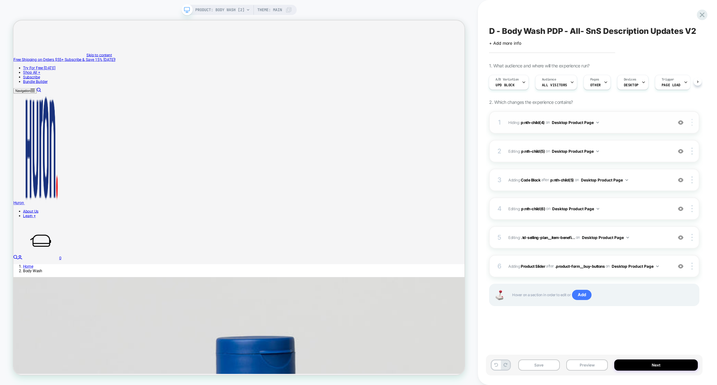
click at [695, 122] on div at bounding box center [693, 122] width 12 height 7
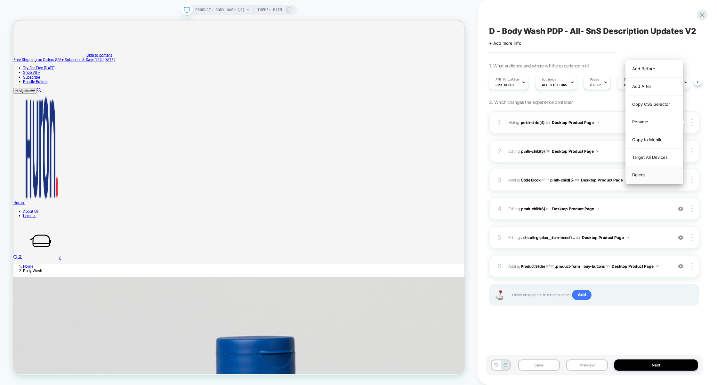
click at [652, 174] on div "Delete" at bounding box center [653, 174] width 57 height 17
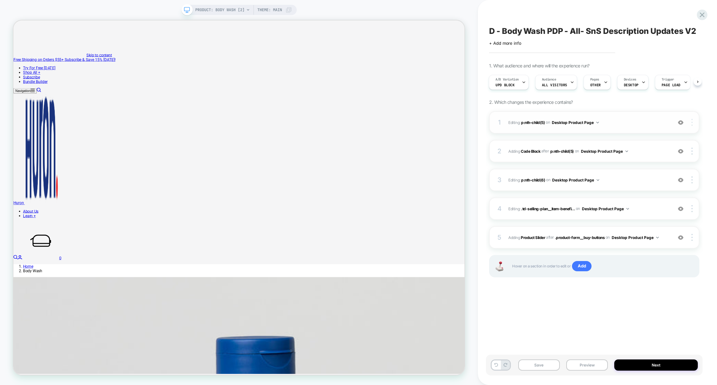
click at [692, 123] on img at bounding box center [691, 122] width 1 height 7
click at [693, 123] on div at bounding box center [693, 122] width 12 height 7
click at [666, 146] on div "Delete" at bounding box center [653, 139] width 57 height 17
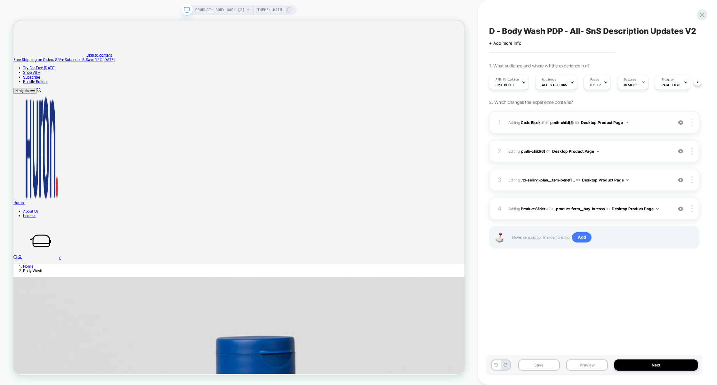
click at [694, 121] on div at bounding box center [693, 122] width 12 height 7
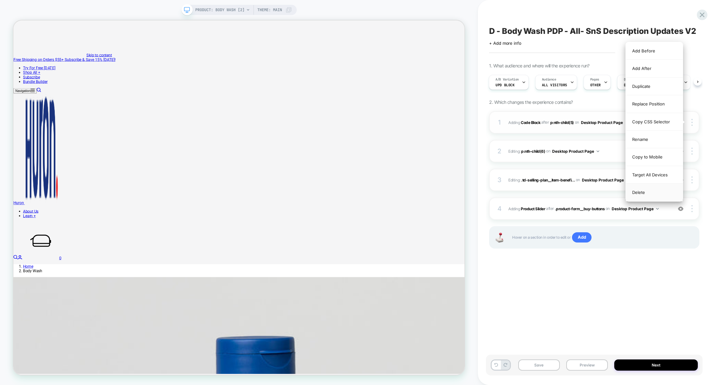
click at [647, 195] on div "Delete" at bounding box center [653, 192] width 57 height 17
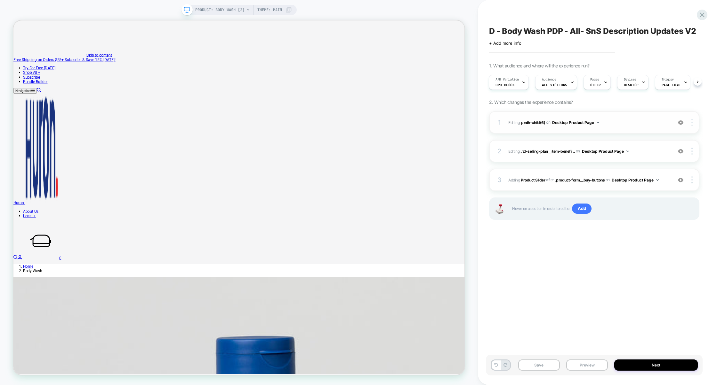
click at [693, 121] on div at bounding box center [693, 122] width 12 height 7
click at [694, 122] on div at bounding box center [693, 122] width 12 height 7
click at [663, 140] on div "Delete" at bounding box center [653, 139] width 57 height 17
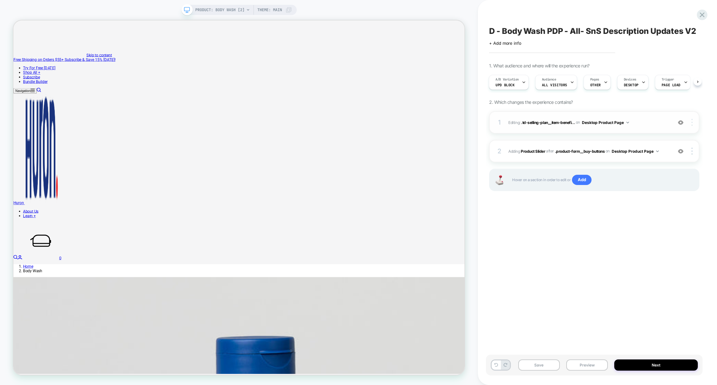
click at [694, 124] on div at bounding box center [693, 122] width 12 height 7
click at [647, 141] on div "Delete" at bounding box center [653, 139] width 57 height 17
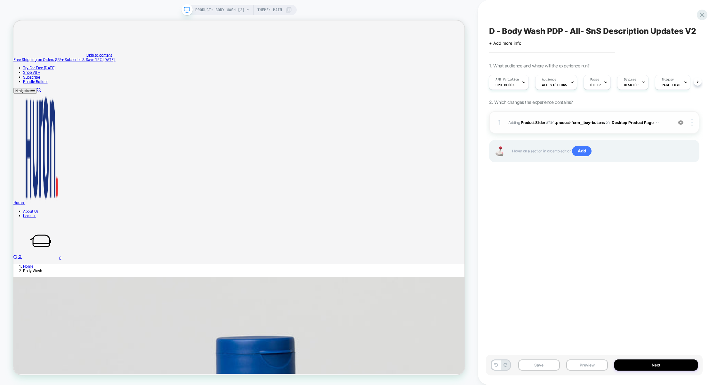
click at [693, 122] on div at bounding box center [693, 122] width 12 height 7
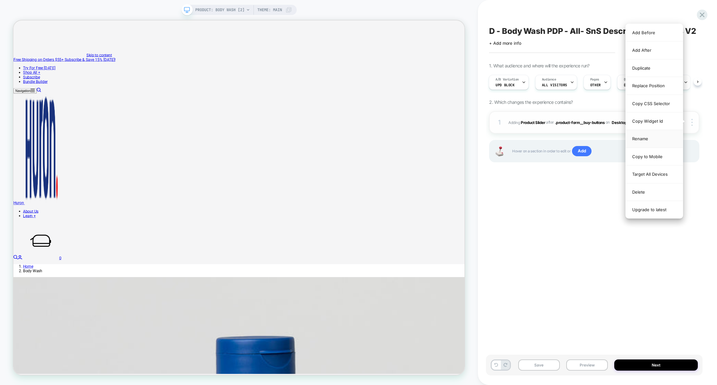
click at [648, 143] on div "Rename" at bounding box center [653, 139] width 57 height 18
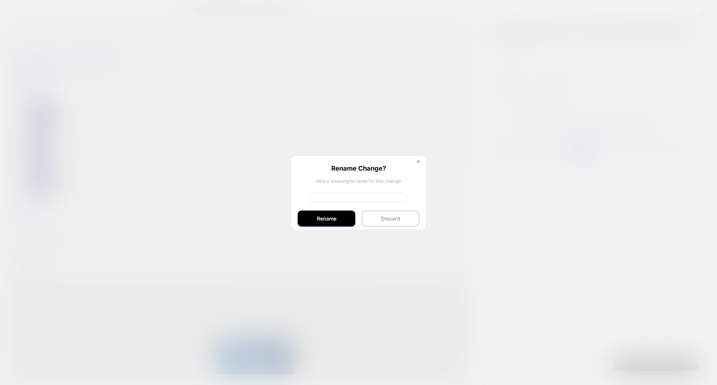
click at [342, 200] on input at bounding box center [358, 198] width 97 height 10
type input "******"
click at [317, 212] on button "Rename" at bounding box center [327, 219] width 58 height 16
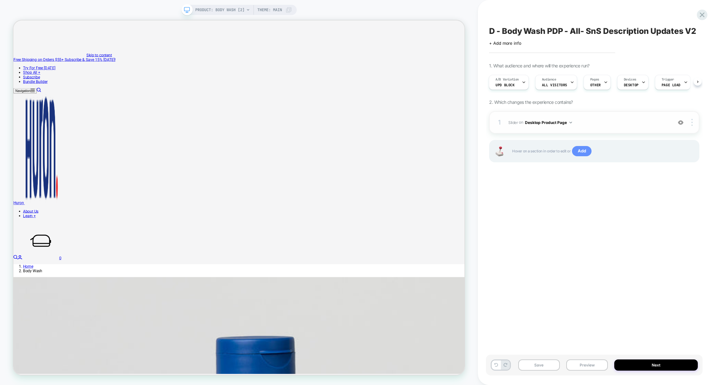
click at [578, 151] on span "Add" at bounding box center [582, 151] width 20 height 10
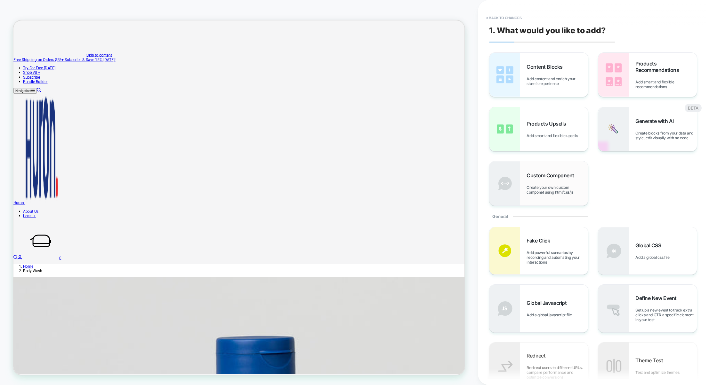
click at [559, 180] on div "Custom Component Create your own custom componet using html/css/js" at bounding box center [556, 183] width 61 height 22
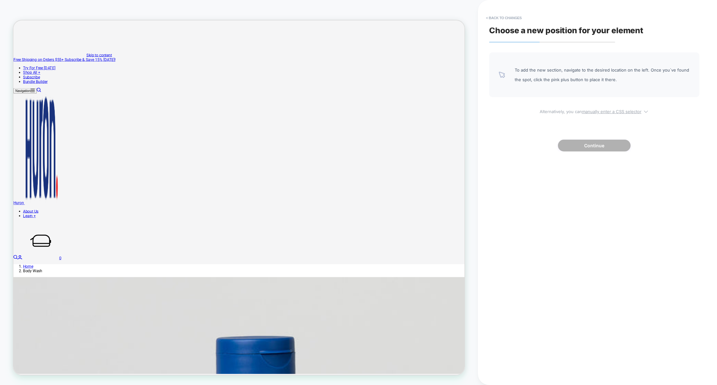
click at [601, 110] on u "manually enter a CSS selector" at bounding box center [612, 111] width 60 height 5
select select "*******"
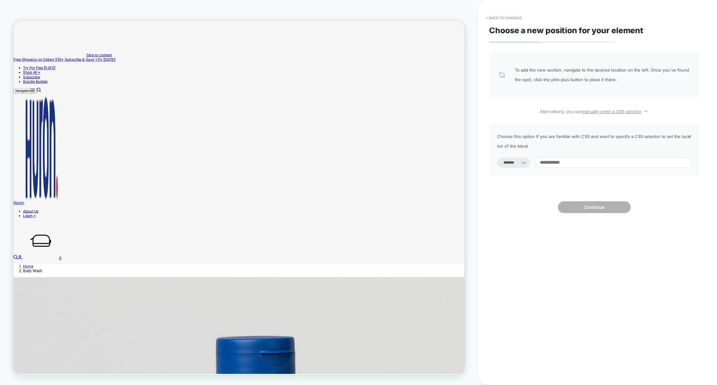
click at [572, 162] on input at bounding box center [613, 162] width 156 height 11
paste input "**********"
type input "**********"
select select "*********"
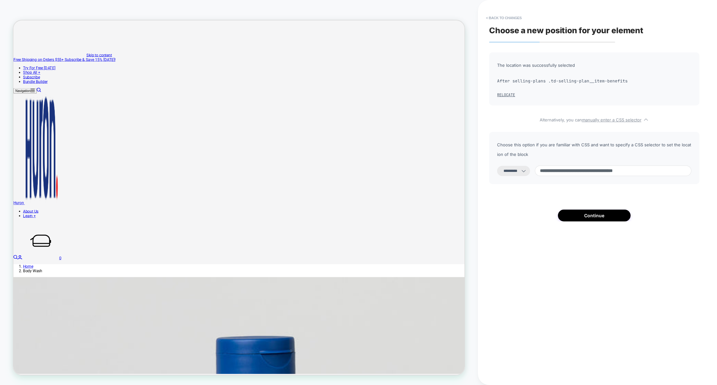
type input "**********"
click at [522, 174] on select "**********" at bounding box center [513, 171] width 33 height 10
select select "**********"
click at [497, 166] on select "**********" at bounding box center [513, 171] width 33 height 10
click at [595, 216] on button "Continue" at bounding box center [594, 216] width 73 height 12
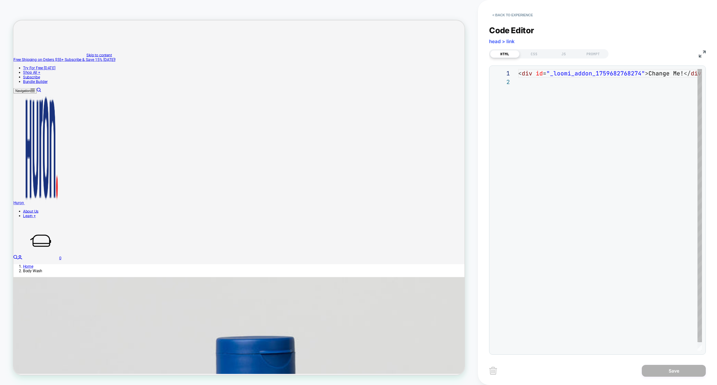
scroll to position [8, 0]
click at [604, 146] on div "< div id = "_loomi_addon_1759682768274" > Change Me! </ div >" at bounding box center [619, 214] width 202 height 291
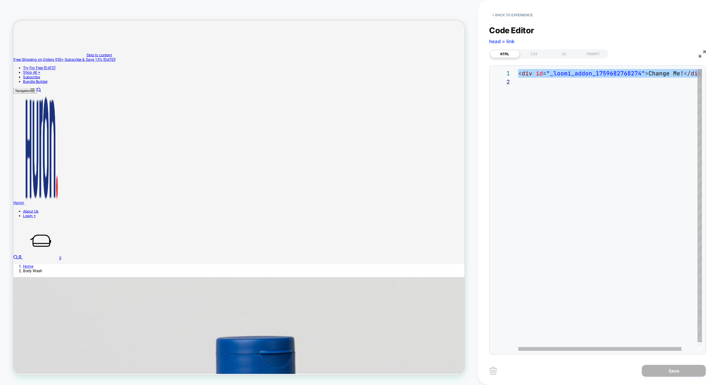
type textarea "**********"
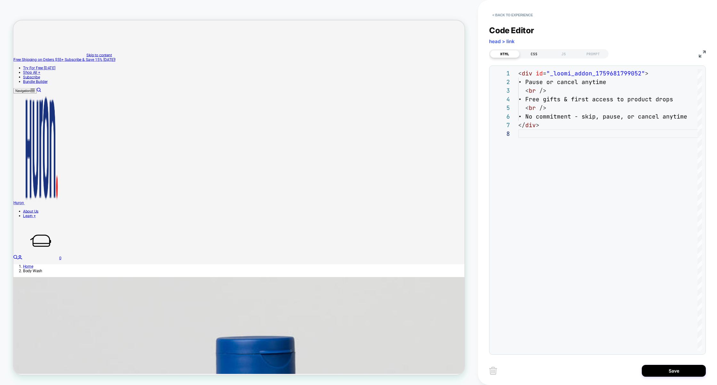
click at [538, 52] on div "CSS" at bounding box center [533, 54] width 29 height 8
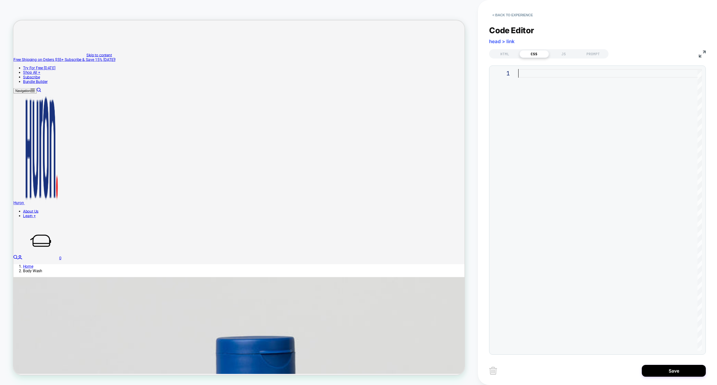
click at [560, 127] on div at bounding box center [610, 210] width 184 height 282
type textarea "**********"
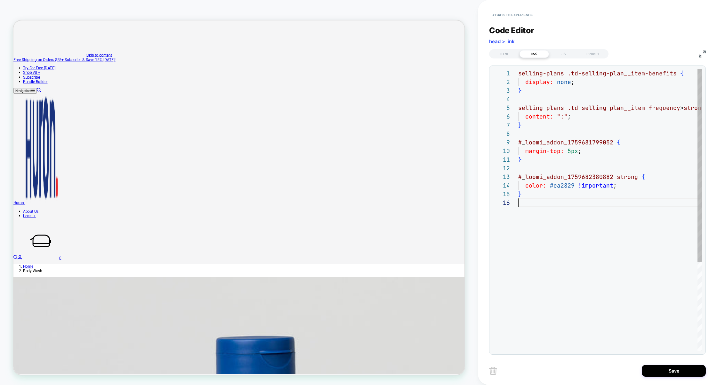
scroll to position [43, 0]
click at [662, 370] on button "Save" at bounding box center [673, 371] width 64 height 12
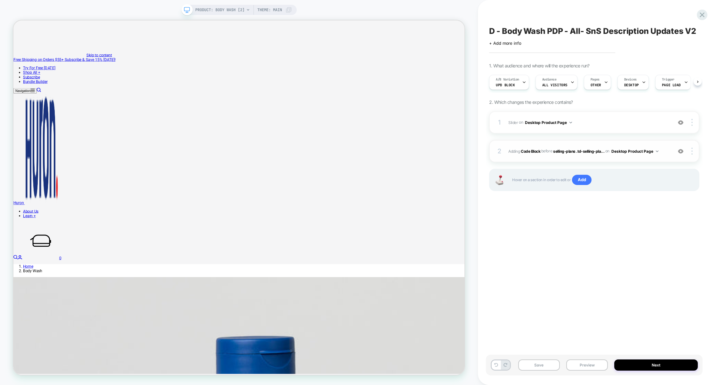
scroll to position [0, 0]
click at [682, 153] on img at bounding box center [680, 151] width 5 height 5
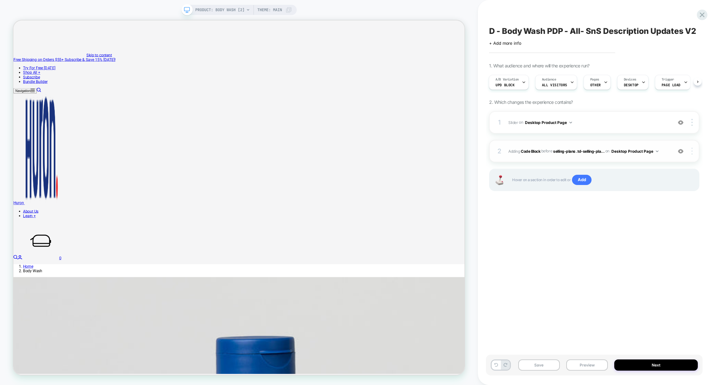
click at [694, 153] on div at bounding box center [693, 151] width 12 height 7
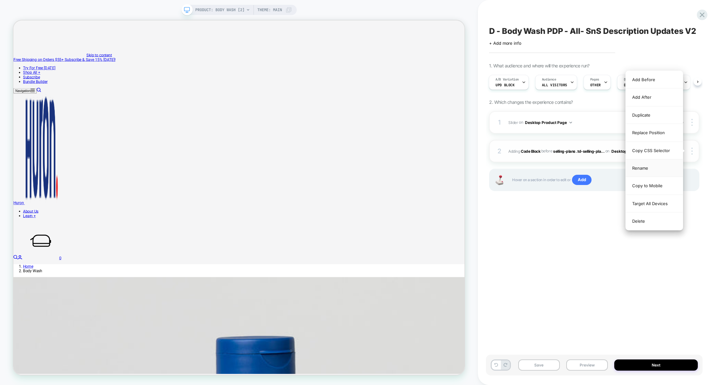
click at [643, 167] on div "Rename" at bounding box center [653, 169] width 57 height 18
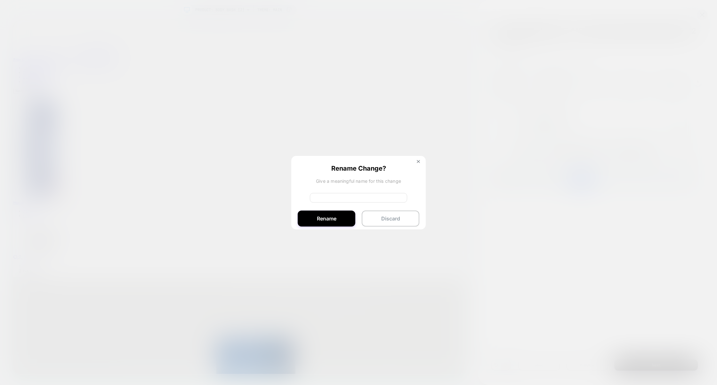
click at [339, 201] on input at bounding box center [358, 198] width 97 height 10
type input "********"
click at [299, 221] on button "Rename" at bounding box center [327, 219] width 58 height 16
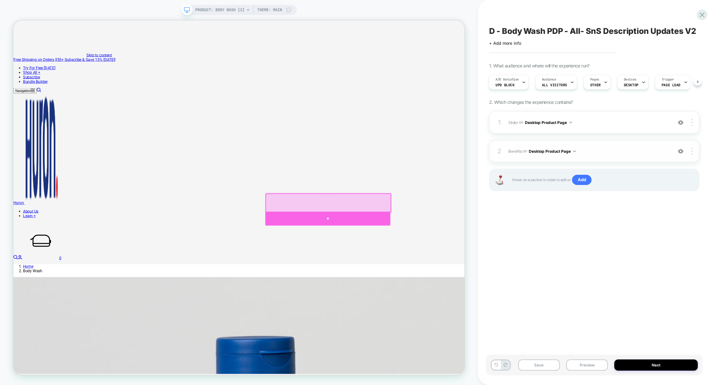
click at [417, 279] on div at bounding box center [432, 285] width 167 height 19
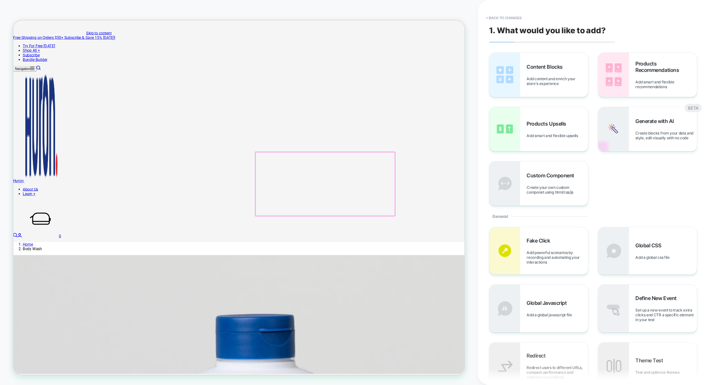
scroll to position [30, 0]
click at [537, 57] on div "Content Blocks Add content and enrich your store's experience" at bounding box center [538, 75] width 99 height 44
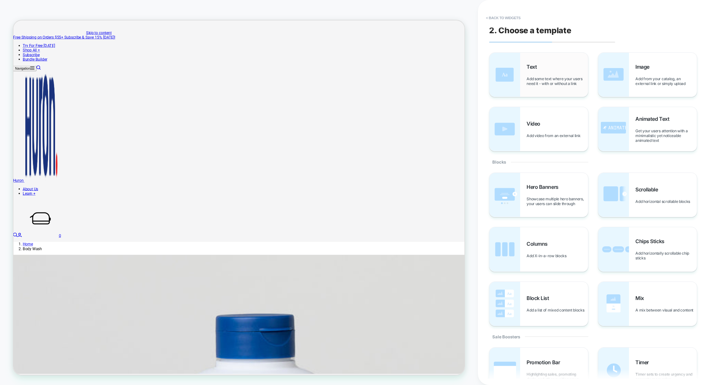
click at [534, 87] on div "Text Add some text where your users need it - with or without a link" at bounding box center [538, 75] width 99 height 44
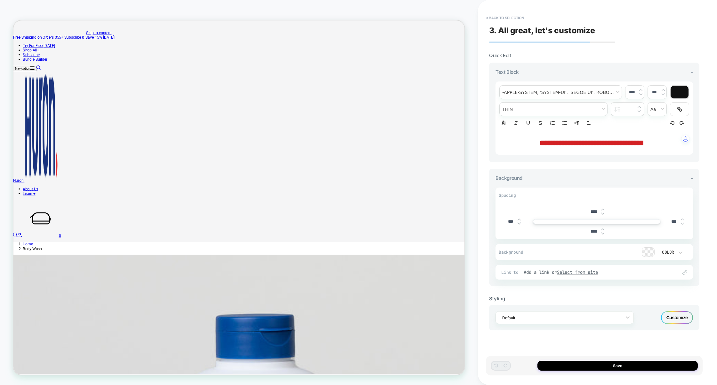
scroll to position [38, 0]
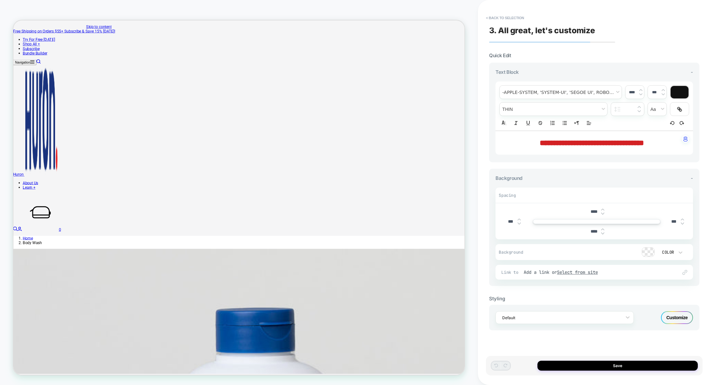
click at [539, 146] on span "**********" at bounding box center [591, 143] width 104 height 8
click at [539, 143] on span "**********" at bounding box center [591, 143] width 104 height 8
click at [588, 122] on icon "Align" at bounding box center [589, 123] width 6 height 6
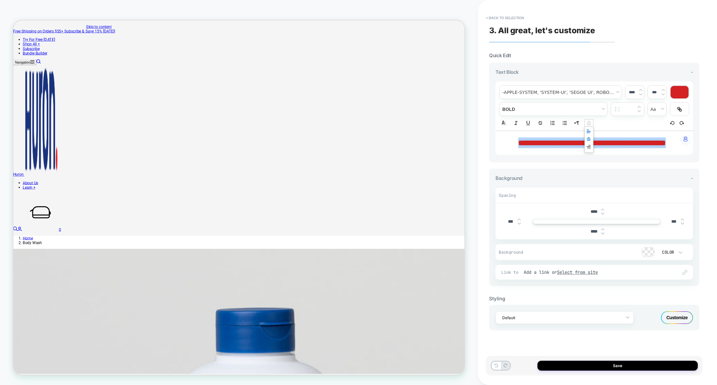
click at [587, 132] on icon "Align" at bounding box center [588, 131] width 5 height 5
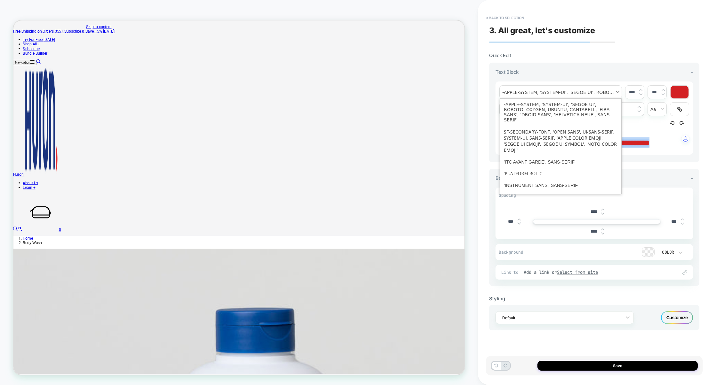
click at [572, 93] on span "font" at bounding box center [560, 92] width 122 height 13
click at [530, 171] on span "font" at bounding box center [561, 174] width 114 height 12
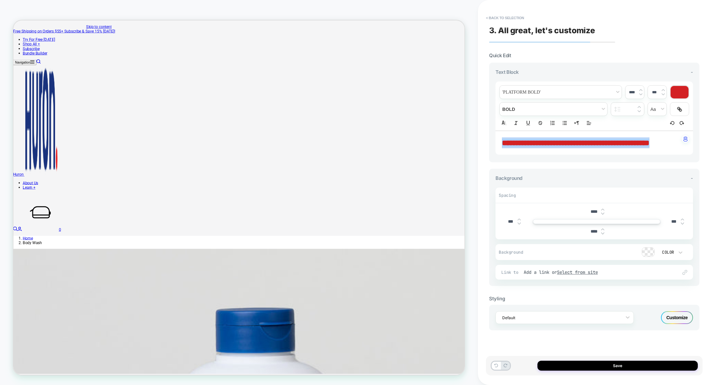
click at [640, 95] on img at bounding box center [640, 94] width 3 height 3
click at [642, 94] on div "****" at bounding box center [634, 92] width 19 height 13
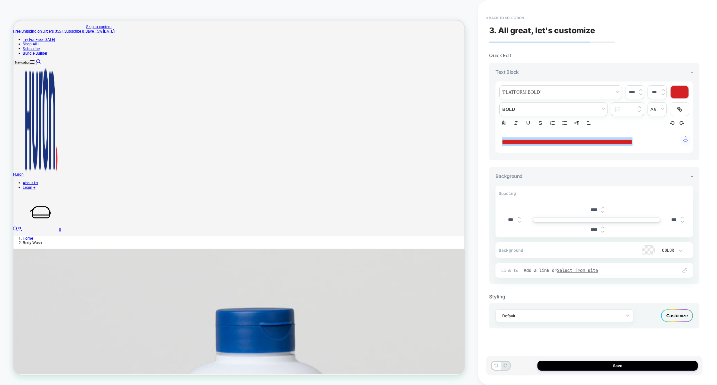
click at [640, 94] on img at bounding box center [640, 94] width 3 height 3
click at [640, 90] on img at bounding box center [640, 90] width 3 height 3
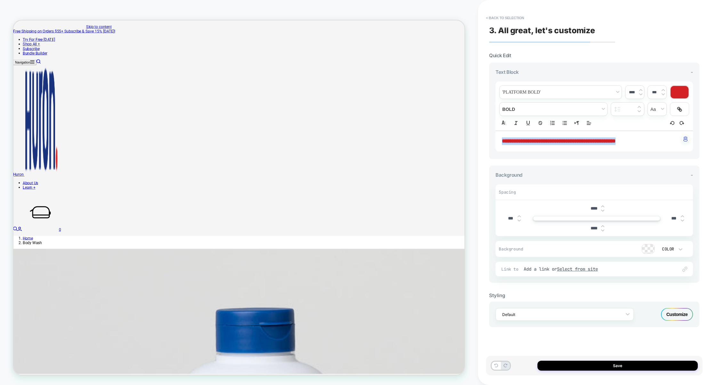
click at [641, 90] on img at bounding box center [640, 90] width 3 height 3
click at [641, 94] on img at bounding box center [640, 94] width 3 height 3
type input "****"
click at [587, 140] on span "**********" at bounding box center [559, 141] width 114 height 5
click at [591, 209] on input "****" at bounding box center [593, 208] width 14 height 5
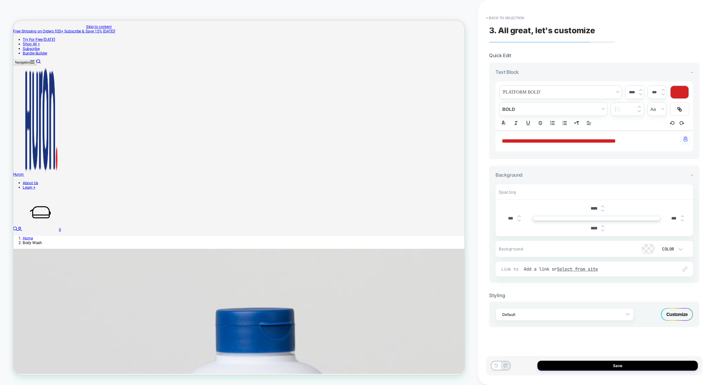
type input "***"
click at [591, 227] on input "****" at bounding box center [593, 228] width 14 height 5
type input "***"
click at [677, 312] on div "Customize" at bounding box center [677, 314] width 32 height 13
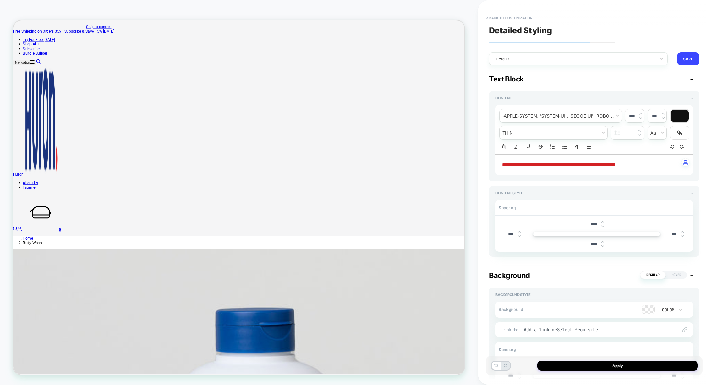
click at [590, 226] on input "****" at bounding box center [593, 224] width 14 height 5
type input "***"
click at [591, 245] on input "****" at bounding box center [593, 244] width 14 height 5
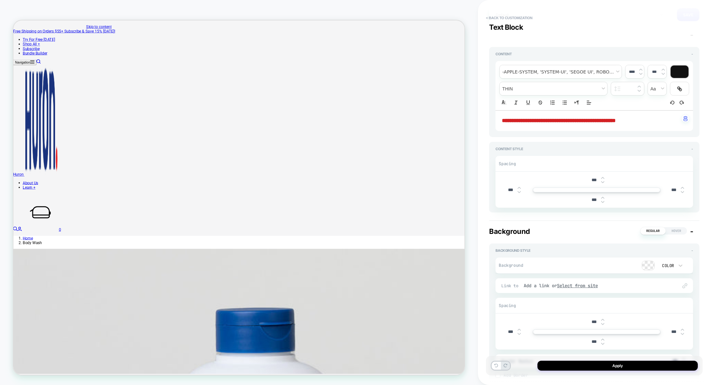
scroll to position [44, 0]
type input "***"
click at [506, 190] on input "***" at bounding box center [510, 190] width 14 height 5
type input "****"
type input "*****"
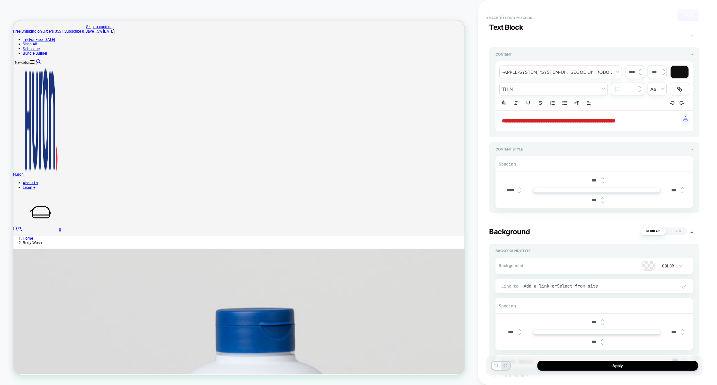
click at [669, 191] on input "***" at bounding box center [673, 190] width 14 height 5
type input "****"
type input "***"
click at [510, 190] on input "*****" at bounding box center [510, 190] width 14 height 5
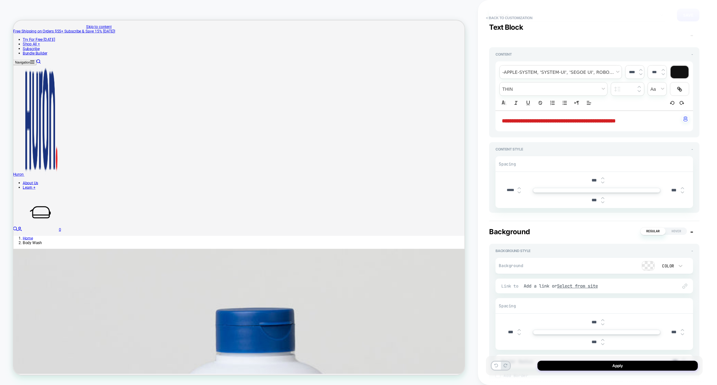
click at [510, 190] on input "*****" at bounding box center [510, 190] width 14 height 5
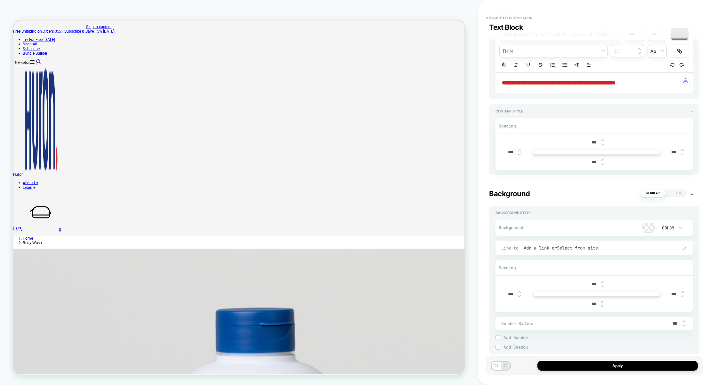
type input "***"
click at [505, 296] on input "***" at bounding box center [510, 294] width 14 height 5
type input "*****"
click at [672, 293] on input "***" at bounding box center [673, 294] width 14 height 5
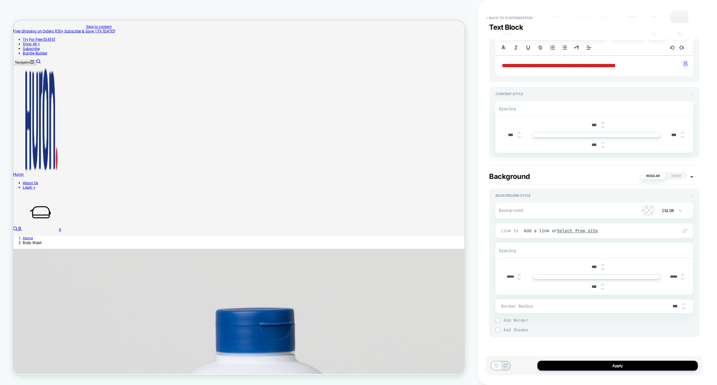
scroll to position [99, 0]
type input "*****"
click at [620, 365] on button "Apply" at bounding box center [617, 366] width 160 height 10
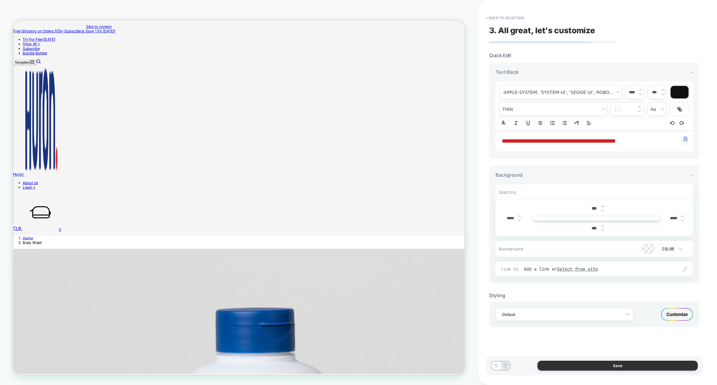
click at [603, 367] on button "Save" at bounding box center [617, 366] width 160 height 10
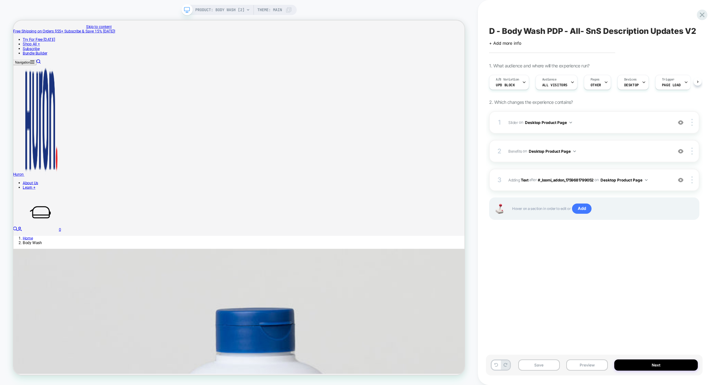
scroll to position [0, 0]
click at [694, 179] on div at bounding box center [693, 180] width 12 height 7
click at [595, 158] on div "2 Benefits Adding Code Block BEFORE selling-plans .td-selling-plan__item-benefi…" at bounding box center [594, 151] width 210 height 22
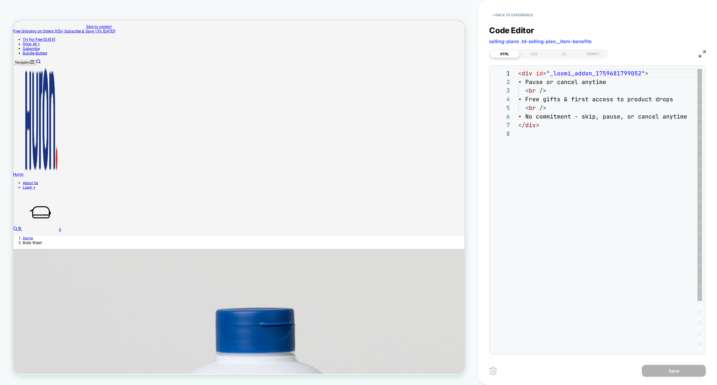
scroll to position [60, 0]
click at [535, 55] on div "CSS" at bounding box center [533, 54] width 29 height 8
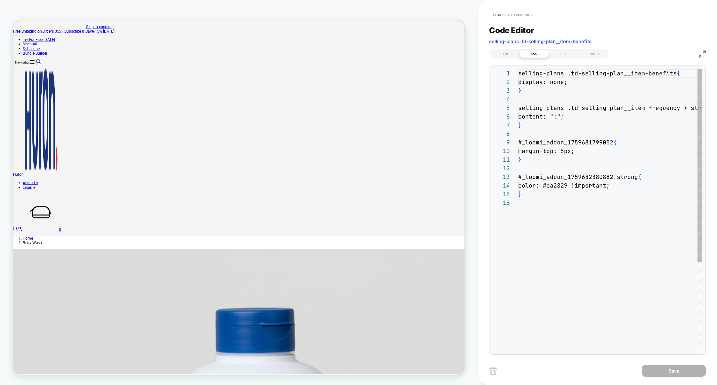
scroll to position [86, 0]
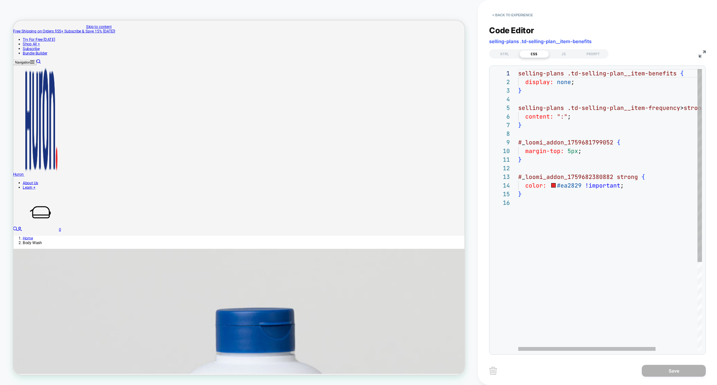
type textarea "**********"
click at [574, 186] on div "selling-plans .td-selling-plan__item-benefits { display: none ; } selling-plans…" at bounding box center [637, 275] width 239 height 412
click at [497, 15] on button "< Back to experience" at bounding box center [512, 15] width 47 height 10
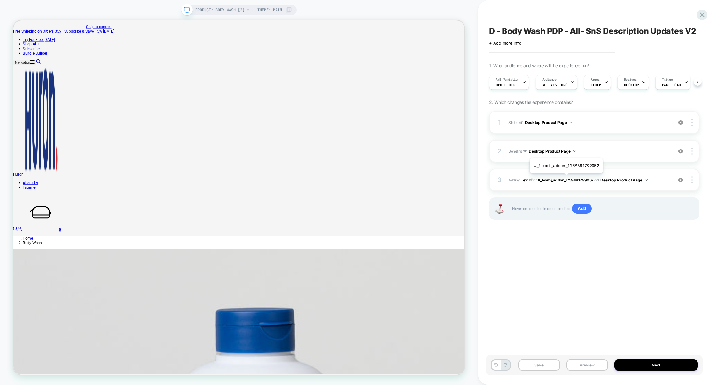
scroll to position [0, 0]
click at [630, 188] on div "3 #_loomi_addon_1759682816414 Adding Text AFTER #_loomi_addon_1759681799052 #_l…" at bounding box center [594, 180] width 210 height 22
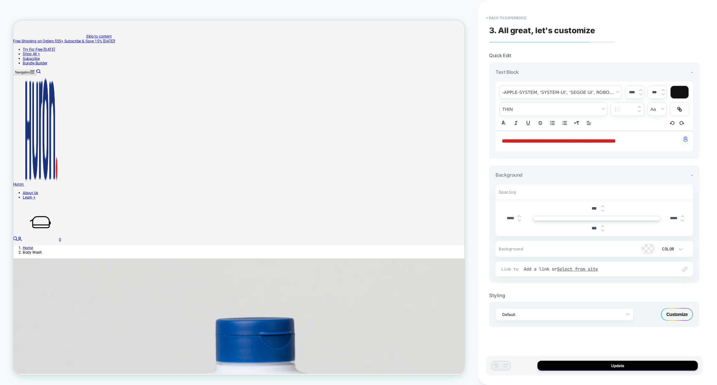
click at [613, 143] on strong "**********" at bounding box center [559, 141] width 114 height 5
type input "****"
click at [677, 93] on div at bounding box center [679, 92] width 18 height 12
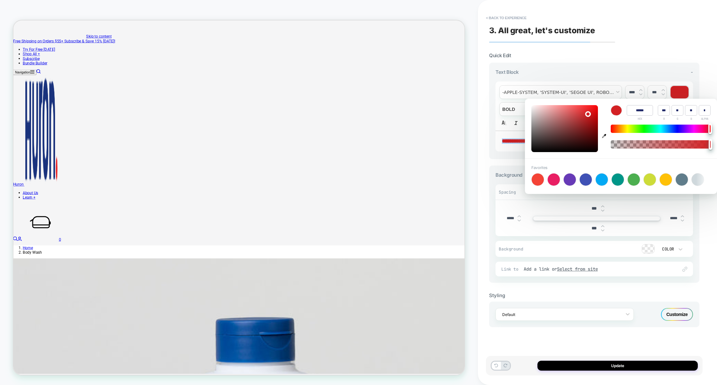
click at [635, 113] on input "******" at bounding box center [639, 110] width 26 height 11
paste input
type input "******"
type input "***"
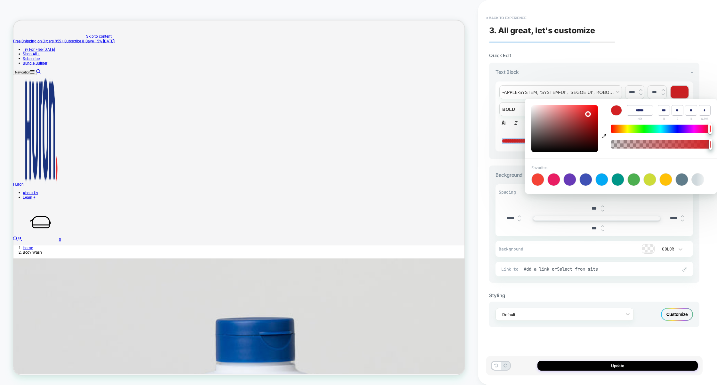
type input "**"
type input "******"
click at [647, 48] on div "**********" at bounding box center [594, 192] width 217 height 373
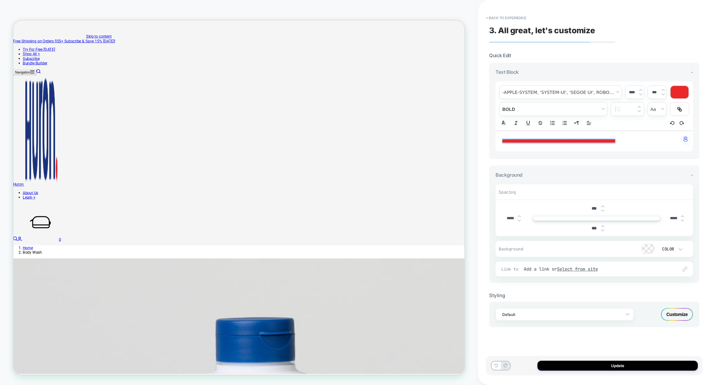
drag, startPoint x: 618, startPoint y: 365, endPoint x: 578, endPoint y: 144, distance: 224.3
click at [578, 144] on div "**********" at bounding box center [597, 192] width 217 height 385
click at [578, 144] on strong "**********" at bounding box center [559, 141] width 114 height 5
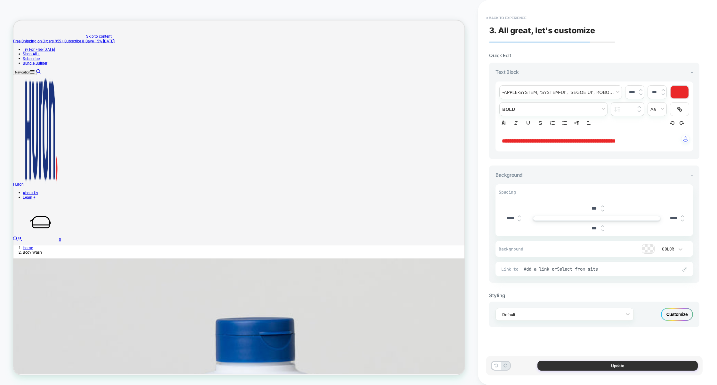
click at [594, 366] on button "Update" at bounding box center [617, 366] width 160 height 10
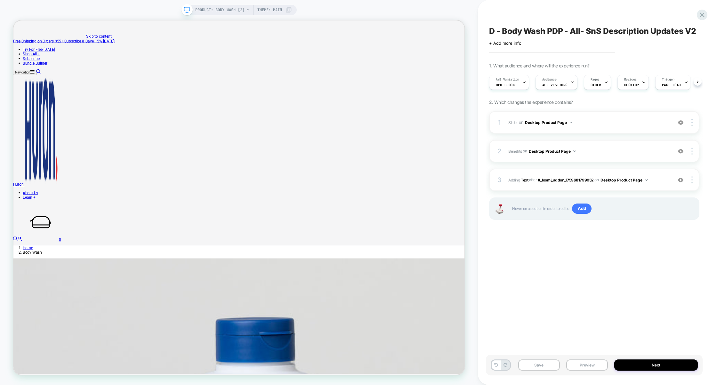
scroll to position [0, 0]
click at [691, 180] on img at bounding box center [691, 180] width 1 height 7
click at [692, 178] on img at bounding box center [691, 180] width 1 height 7
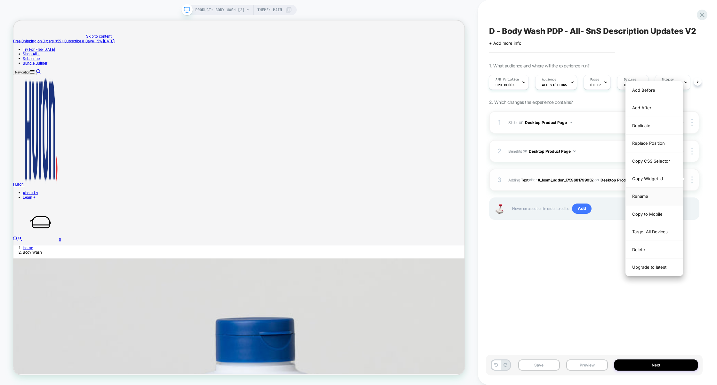
click at [654, 200] on div "Rename" at bounding box center [653, 197] width 57 height 18
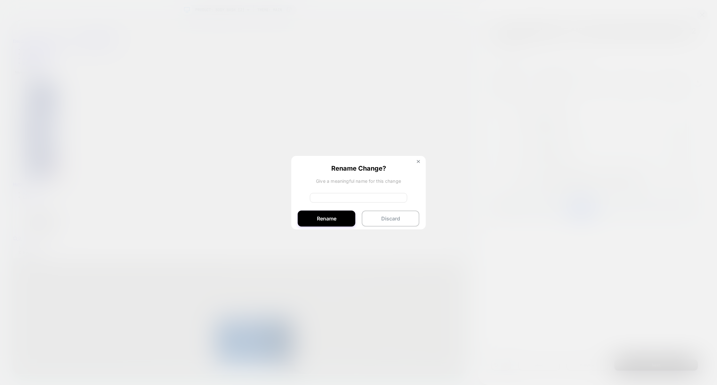
click at [350, 195] on input at bounding box center [358, 198] width 97 height 10
type input "*"
type input "********"
click at [329, 218] on button "Rename" at bounding box center [327, 219] width 58 height 16
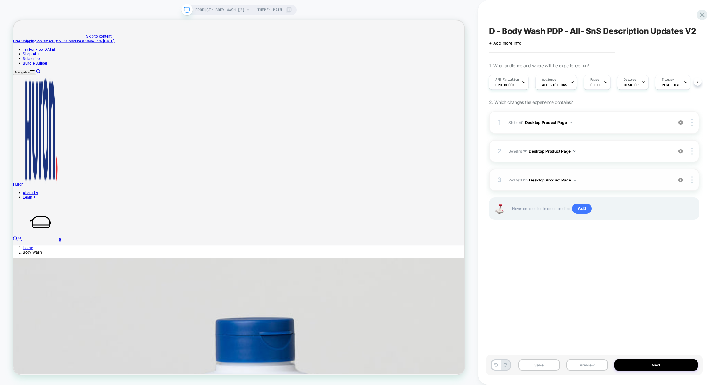
click at [614, 192] on div "1 Slider Adding Product Slider AFTER .product-form__buy-buttons on Desktop Prod…" at bounding box center [594, 173] width 210 height 125
click at [614, 155] on span "Benefits Adding Code Block BEFORE selling-plans .td-selling-plan__item-benefits…" at bounding box center [588, 151] width 161 height 8
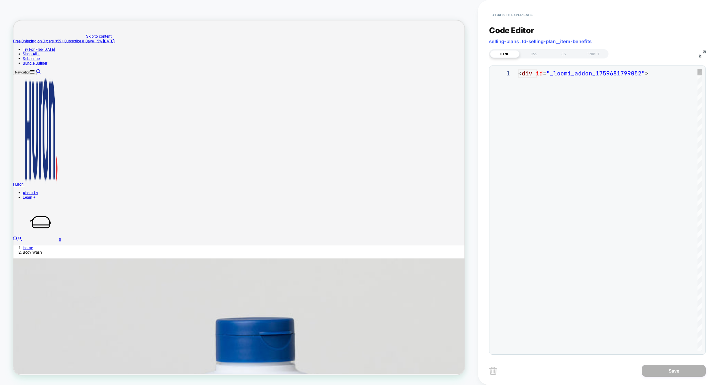
scroll to position [60, 0]
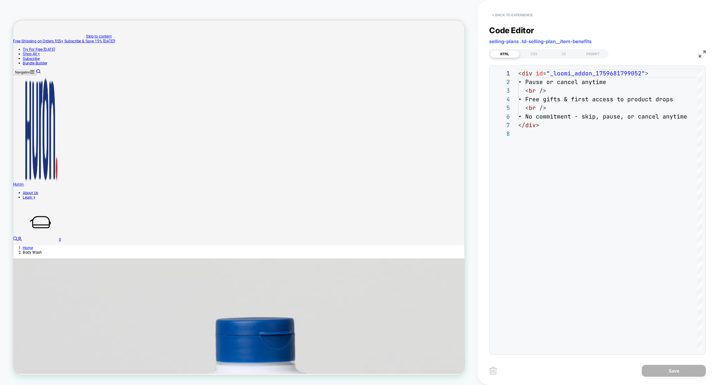
click at [511, 16] on button "< Back to experience" at bounding box center [512, 15] width 47 height 10
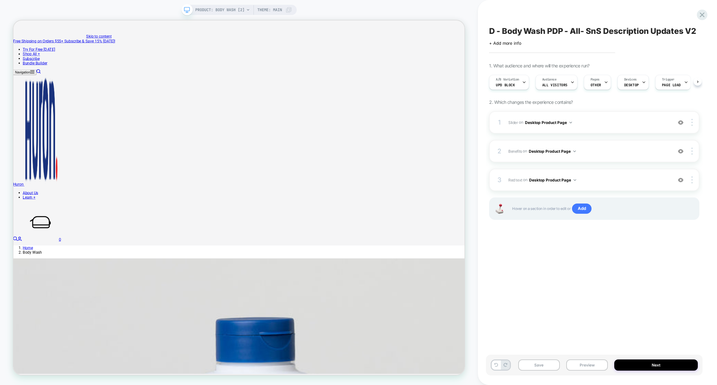
scroll to position [0, 0]
click at [694, 180] on div at bounding box center [693, 180] width 12 height 7
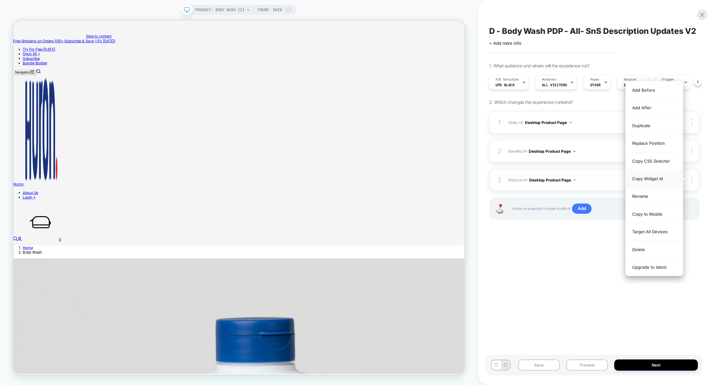
click at [648, 178] on div "Copy Widget Id" at bounding box center [653, 179] width 57 height 18
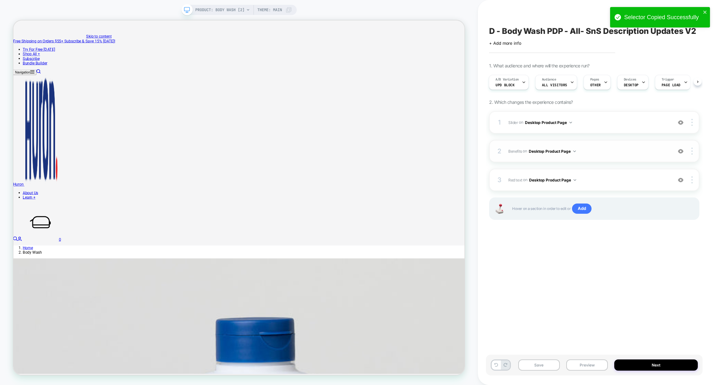
click at [609, 155] on span "Benefits Adding Code Block BEFORE selling-plans .td-selling-plan__item-benefits…" at bounding box center [588, 151] width 161 height 8
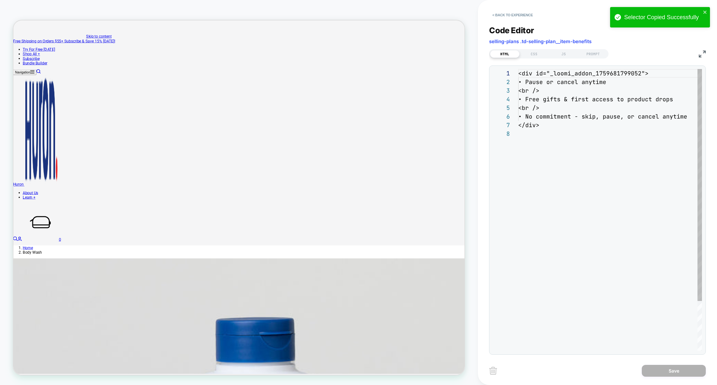
scroll to position [60, 0]
click at [538, 53] on div "CSS" at bounding box center [533, 54] width 29 height 8
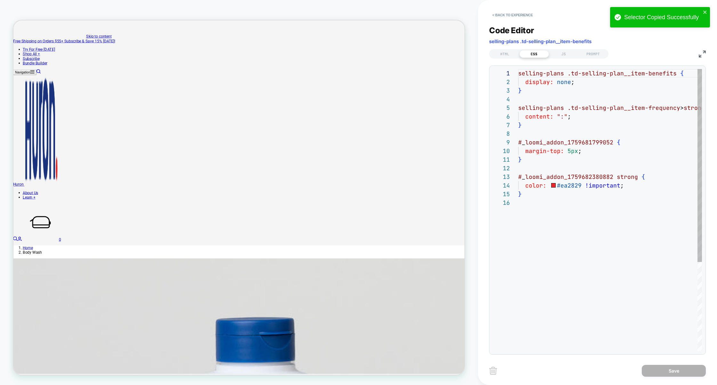
scroll to position [86, 0]
click at [575, 179] on div "selling-plans .td-selling-plan__item-benefits { display: none ; } selling-plans…" at bounding box center [637, 275] width 239 height 412
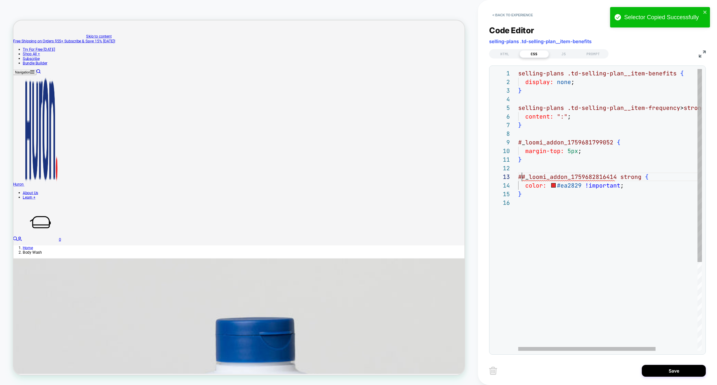
click at [521, 177] on div "selling-plans .td-selling-plan__item-benefits { display: none ; } selling-plans…" at bounding box center [637, 275] width 239 height 412
type textarea "**********"
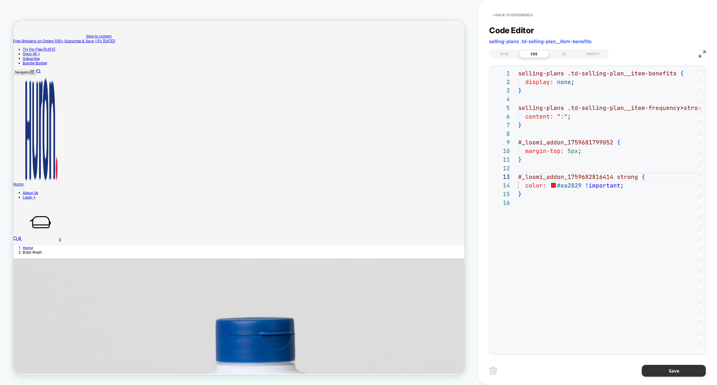
click at [675, 372] on button "Save" at bounding box center [673, 371] width 64 height 12
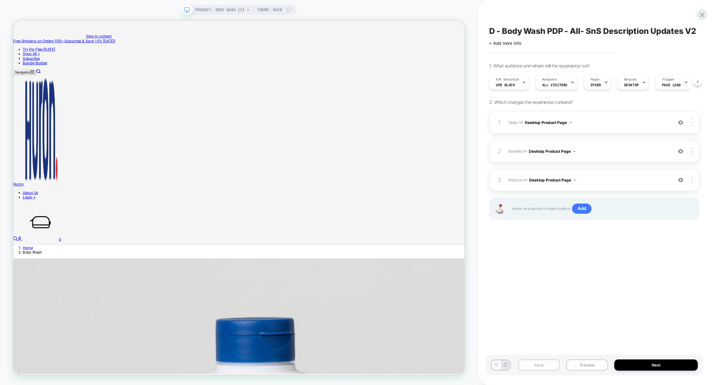
scroll to position [0, 0]
click at [549, 368] on button "Save" at bounding box center [539, 365] width 42 height 11
click at [581, 368] on button "Preview" at bounding box center [587, 365] width 42 height 11
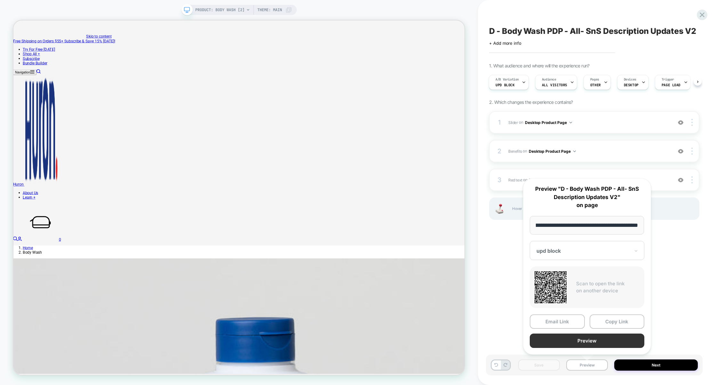
scroll to position [0, 0]
click at [589, 343] on button "Preview" at bounding box center [586, 341] width 115 height 14
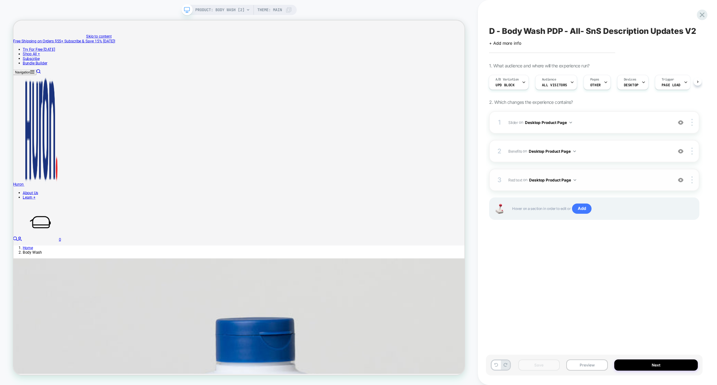
click at [681, 180] on img at bounding box center [680, 180] width 5 height 5
click at [681, 153] on img at bounding box center [680, 151] width 5 height 5
click at [582, 363] on button "Preview" at bounding box center [587, 365] width 42 height 11
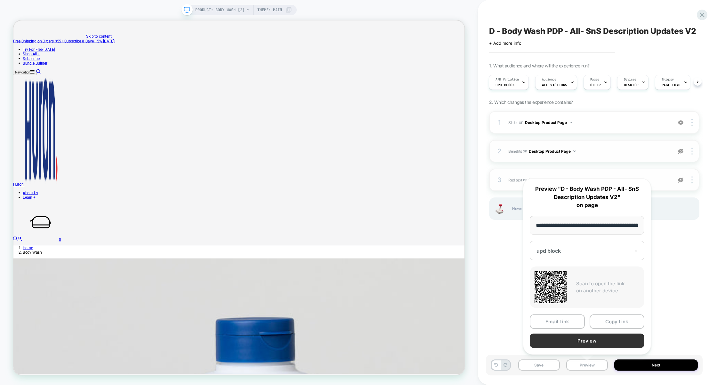
click at [583, 344] on button "Preview" at bounding box center [586, 341] width 115 height 14
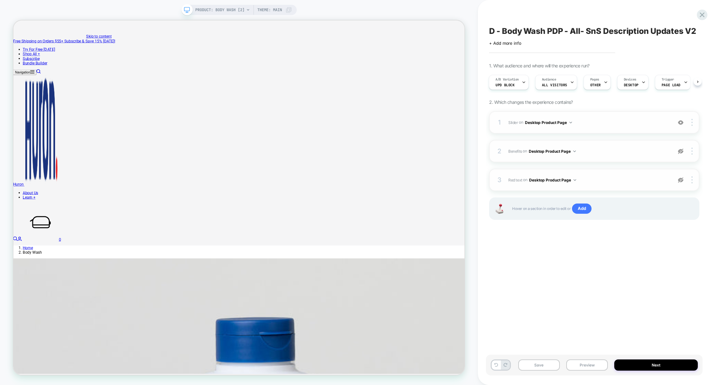
click at [681, 121] on img at bounding box center [680, 122] width 5 height 5
click at [597, 366] on button "Preview" at bounding box center [587, 365] width 42 height 11
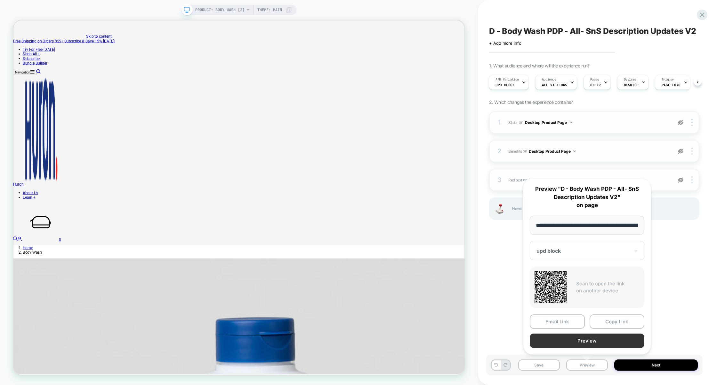
click at [584, 342] on button "Preview" at bounding box center [586, 341] width 115 height 14
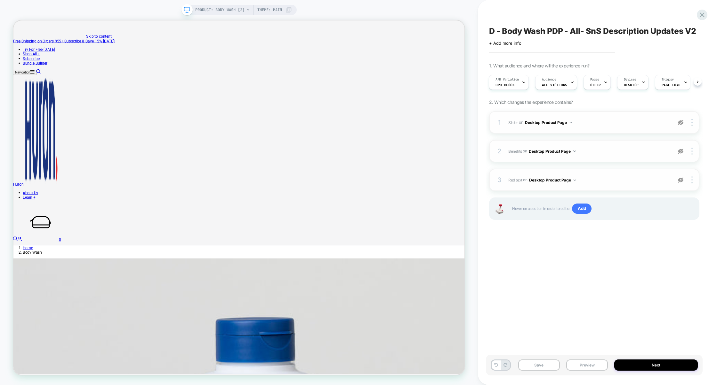
click at [654, 126] on span "Slider Adding Product Slider AFTER .product-form__buy-buttons on Desktop Produc…" at bounding box center [588, 123] width 161 height 8
click at [678, 126] on div at bounding box center [680, 122] width 12 height 7
click at [644, 126] on span "Slider Adding Product Slider AFTER .product-form__buy-buttons on Desktop Produc…" at bounding box center [588, 123] width 161 height 8
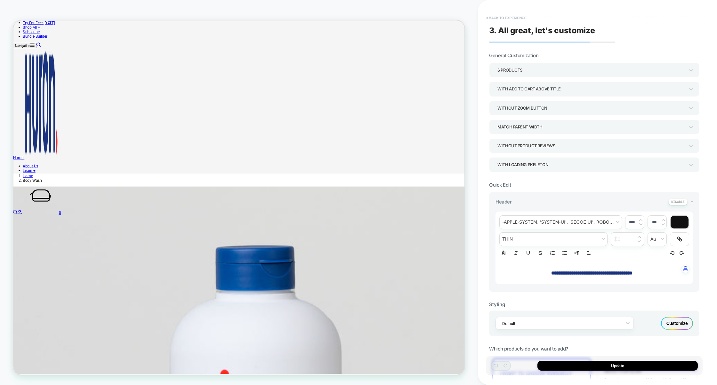
click at [519, 13] on button "< Back to experience" at bounding box center [505, 18] width 47 height 10
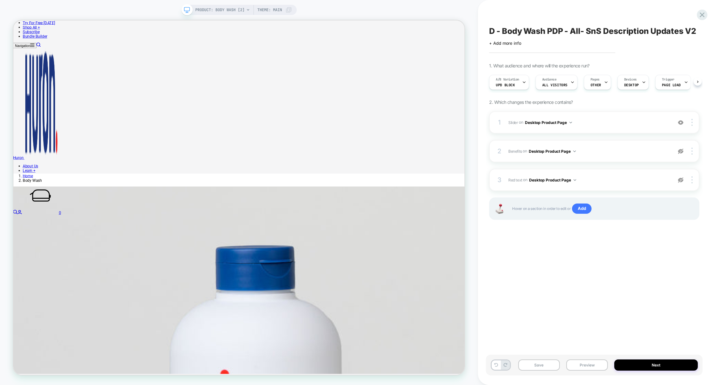
scroll to position [0, 0]
click at [593, 366] on button "Preview" at bounding box center [587, 365] width 42 height 11
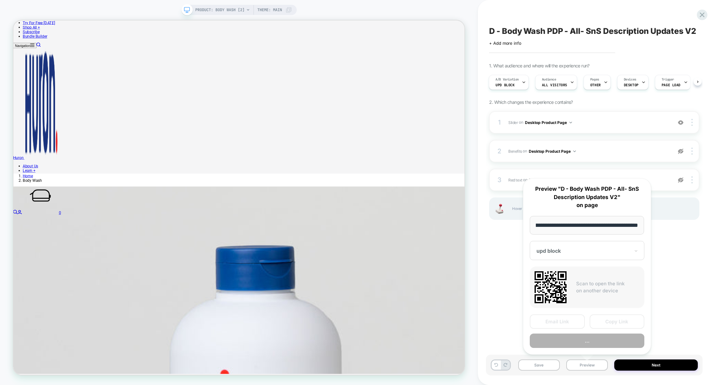
scroll to position [0, 0]
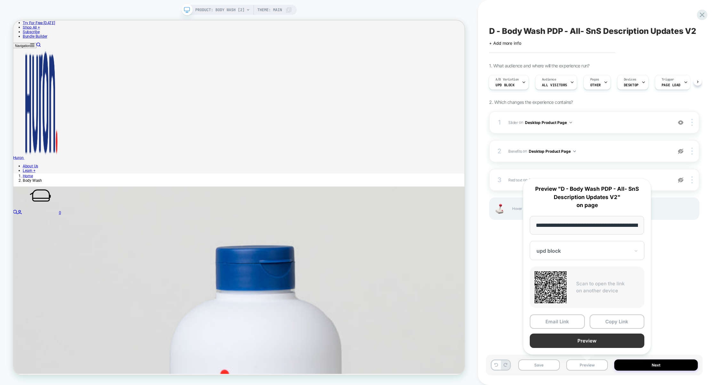
click at [588, 340] on button "Preview" at bounding box center [586, 341] width 115 height 14
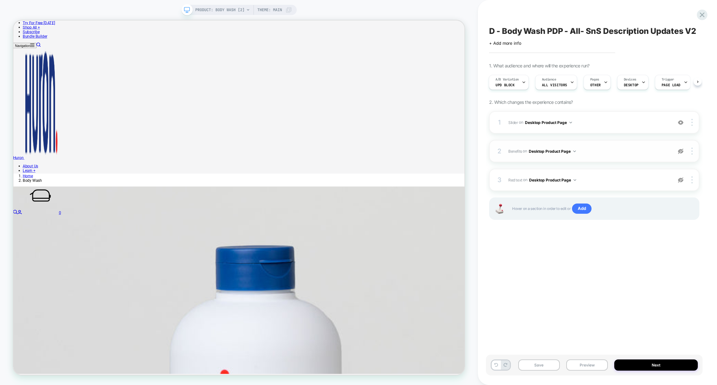
click at [679, 148] on div at bounding box center [680, 151] width 12 height 7
click at [679, 180] on img at bounding box center [680, 180] width 5 height 5
click at [584, 370] on button "Preview" at bounding box center [587, 365] width 42 height 11
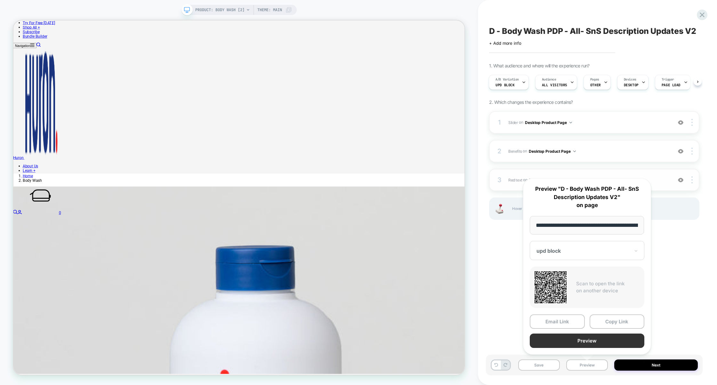
click at [585, 342] on button "Preview" at bounding box center [586, 341] width 115 height 14
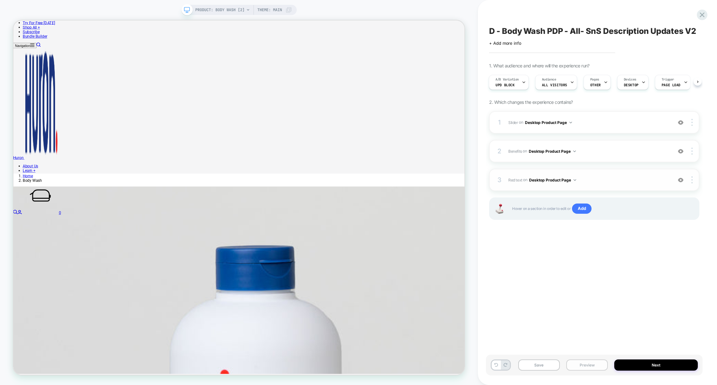
click at [593, 362] on button "Preview" at bounding box center [587, 365] width 42 height 11
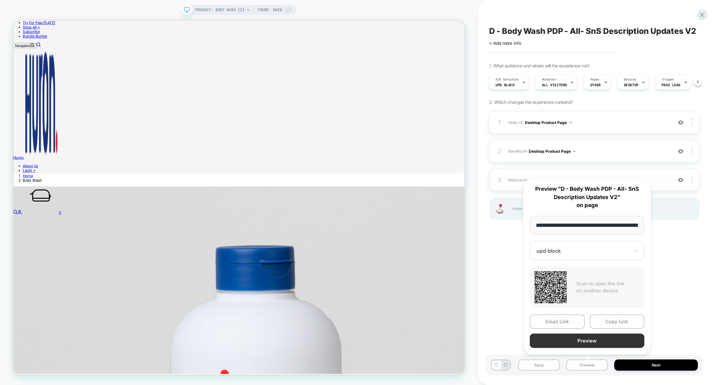
click at [594, 340] on button "Preview" at bounding box center [586, 341] width 115 height 14
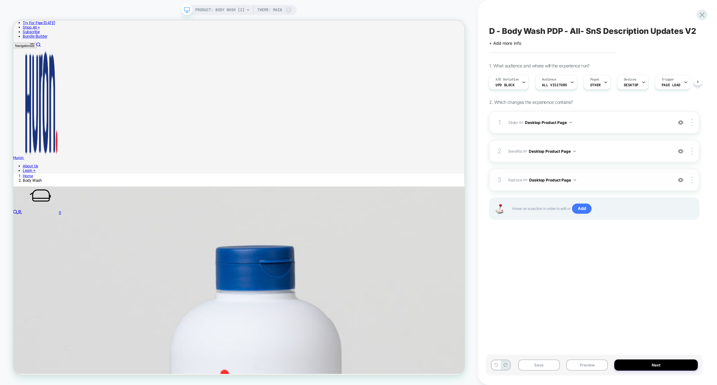
click at [588, 371] on div "Save Preview Next" at bounding box center [594, 365] width 217 height 21
click at [588, 368] on button "Preview" at bounding box center [587, 365] width 42 height 11
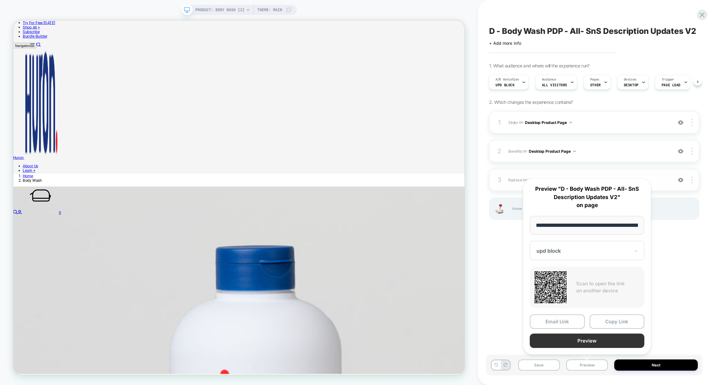
click at [591, 343] on button "Preview" at bounding box center [586, 341] width 115 height 14
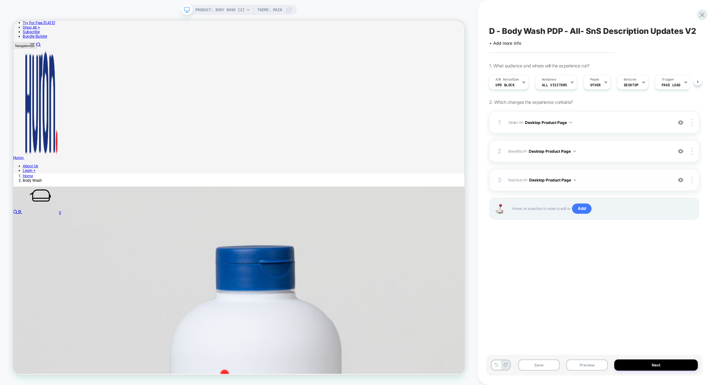
click at [593, 165] on div "1 Slider Adding Product Slider AFTER .product-form__buy-buttons on Desktop Prod…" at bounding box center [594, 173] width 210 height 125
click at [599, 174] on div "3 Red text Adding Text AFTER #_loomi_addon_1759681799052 on Desktop Product Pag…" at bounding box center [594, 180] width 210 height 22
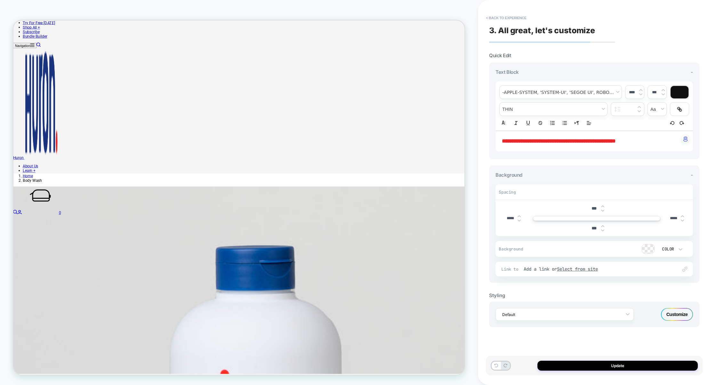
scroll to position [25, 0]
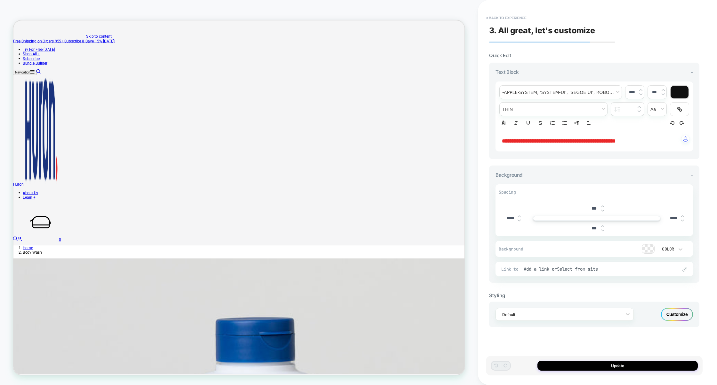
click at [591, 140] on strong "**********" at bounding box center [559, 141] width 114 height 5
click at [599, 140] on strong "**********" at bounding box center [559, 141] width 114 height 5
type input "****"
click at [676, 90] on div at bounding box center [679, 92] width 18 height 12
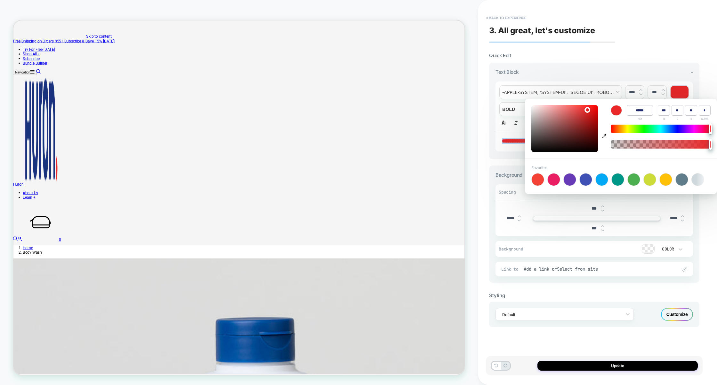
click at [640, 52] on div "**********" at bounding box center [594, 192] width 217 height 373
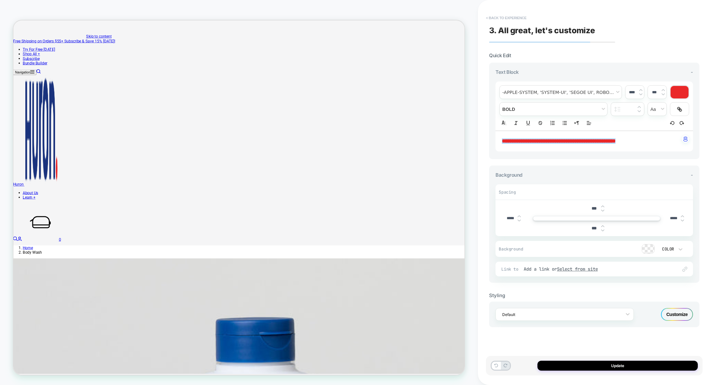
click at [516, 17] on button "< Back to experience" at bounding box center [505, 18] width 47 height 10
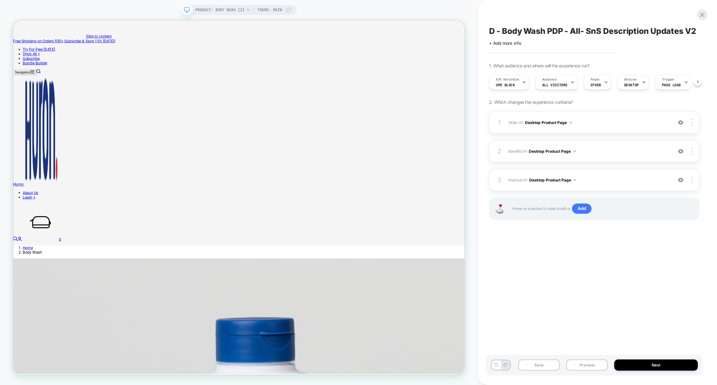
scroll to position [0, 0]
click at [617, 181] on span "Red text Adding Text AFTER #_loomi_addon_1759681799052 on Desktop Product Page" at bounding box center [588, 180] width 161 height 8
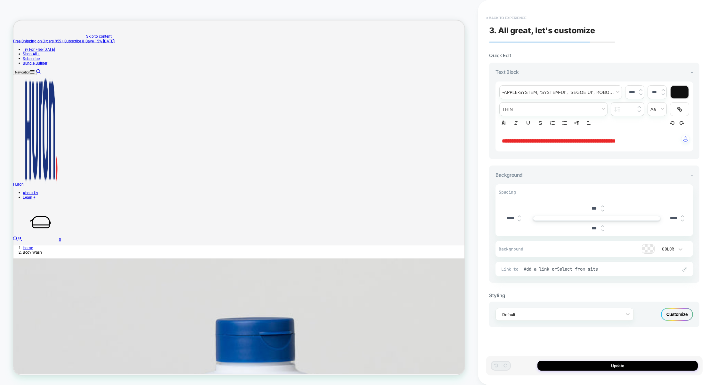
click at [508, 22] on button "< Back to experience" at bounding box center [505, 18] width 47 height 10
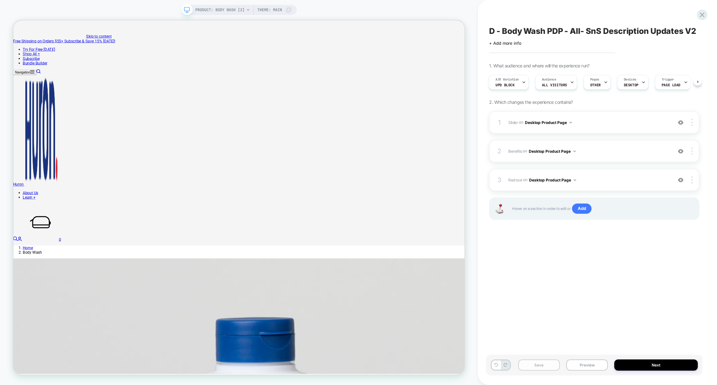
click at [540, 364] on button "Save" at bounding box center [539, 365] width 42 height 11
click at [582, 364] on button "Preview" at bounding box center [587, 365] width 42 height 11
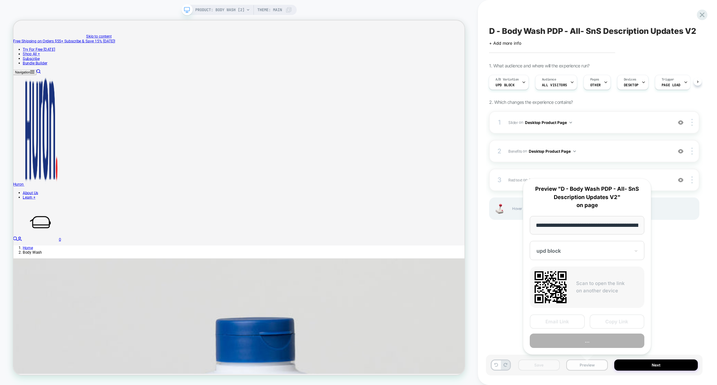
scroll to position [0, 63]
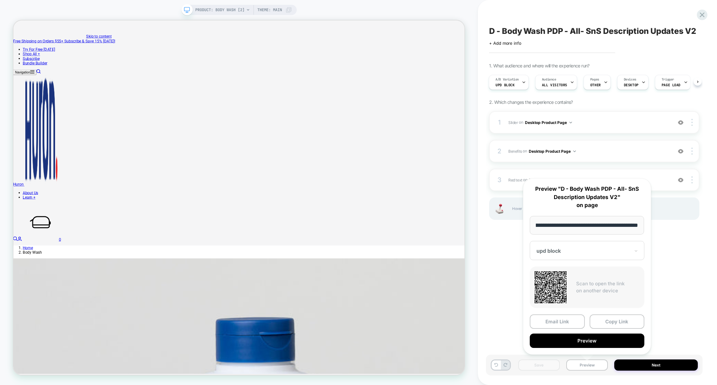
click at [496, 301] on div "D - Body Wash PDP - All- SnS Description Updates V2 Click to edit experience de…" at bounding box center [594, 192] width 217 height 373
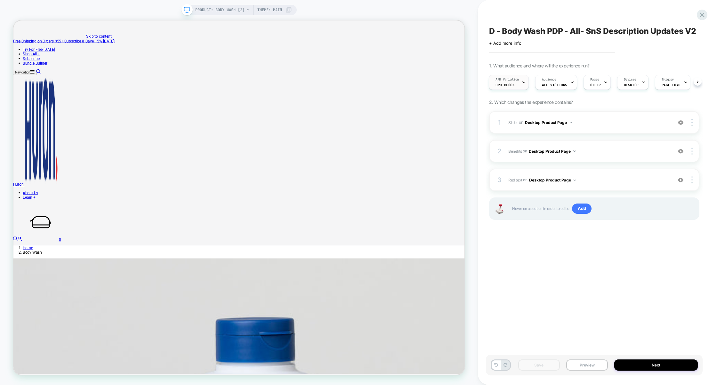
click at [512, 86] on span "upd block" at bounding box center [504, 85] width 19 height 4
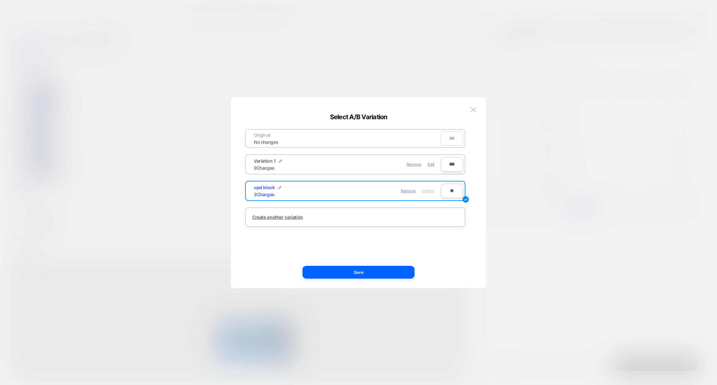
click at [429, 52] on div at bounding box center [358, 192] width 717 height 385
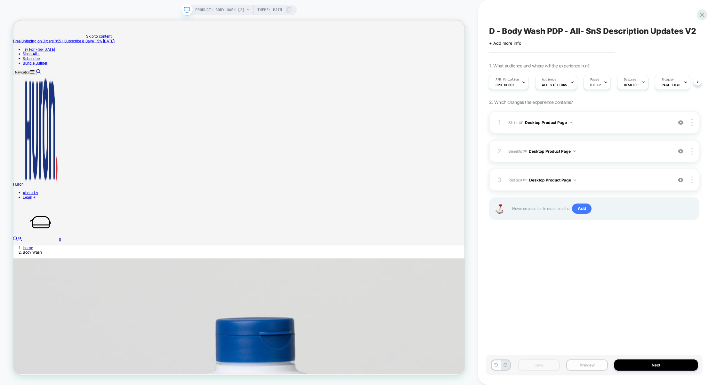
click at [597, 362] on button "Preview" at bounding box center [587, 365] width 42 height 11
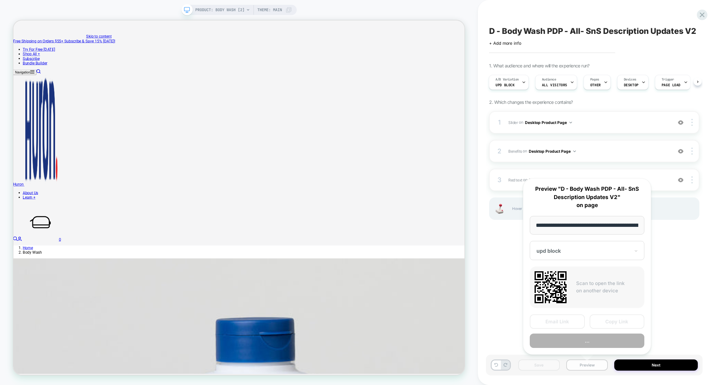
scroll to position [0, 63]
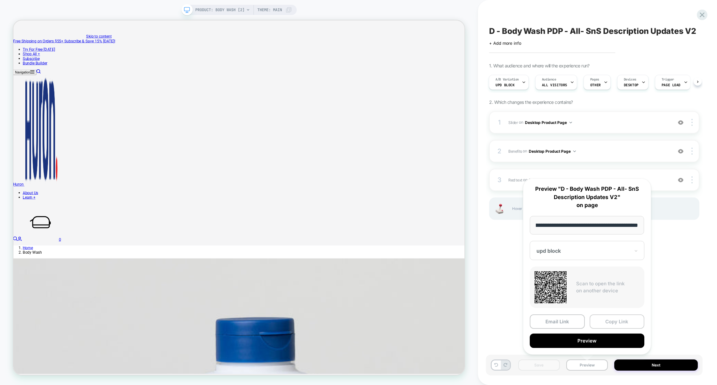
click at [605, 319] on button "Copy Link" at bounding box center [616, 322] width 55 height 14
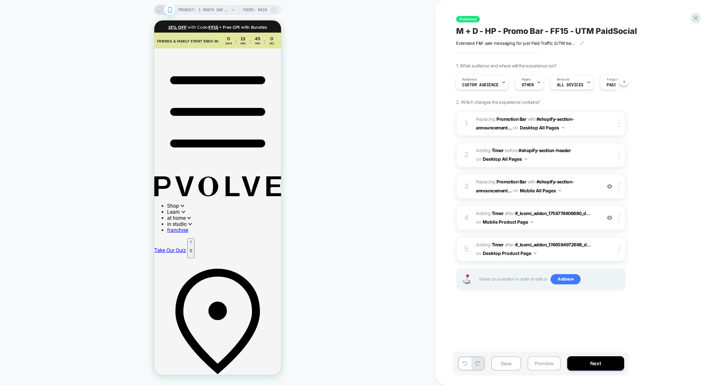
click at [548, 365] on button "Preview" at bounding box center [543, 364] width 33 height 14
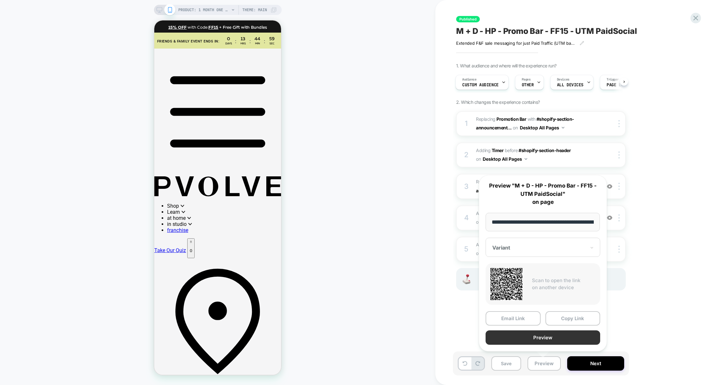
click at [543, 340] on button "Preview" at bounding box center [542, 338] width 115 height 14
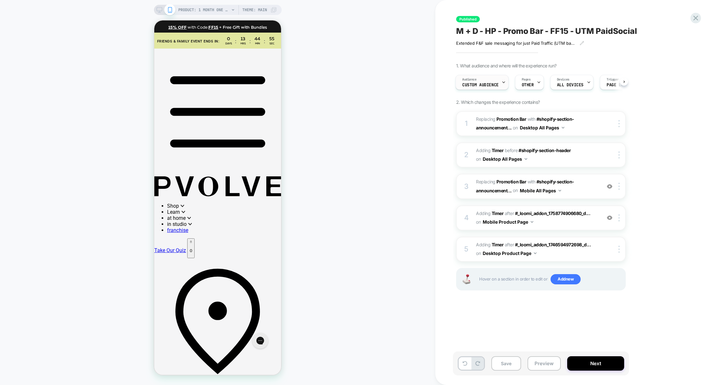
click at [485, 85] on span "Custom Audience" at bounding box center [480, 85] width 36 height 4
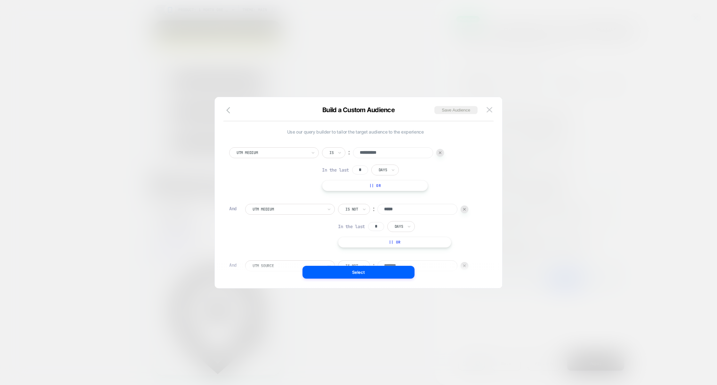
click at [393, 154] on input "**********" at bounding box center [393, 152] width 80 height 11
click at [570, 137] on div at bounding box center [358, 192] width 717 height 385
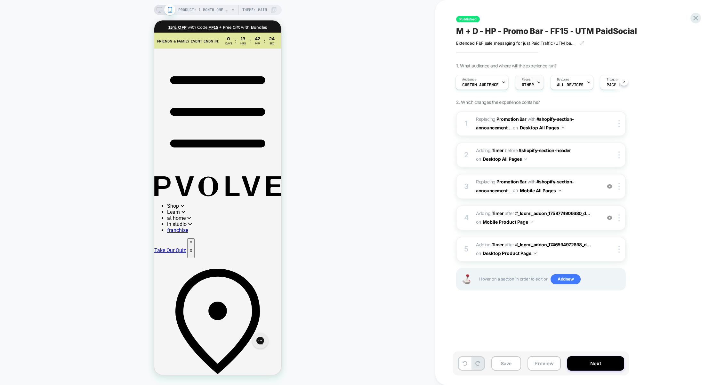
click at [528, 78] on span "Pages" at bounding box center [525, 79] width 9 height 4
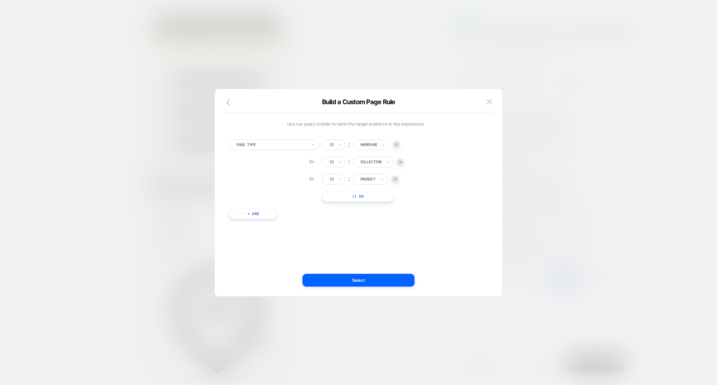
click at [600, 162] on div at bounding box center [358, 192] width 717 height 385
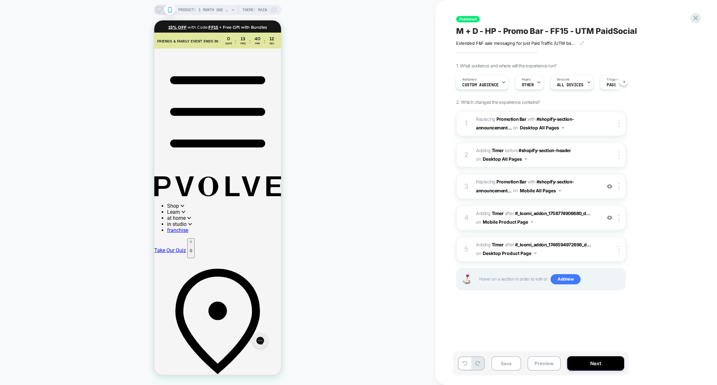
click at [158, 9] on icon at bounding box center [159, 10] width 6 height 6
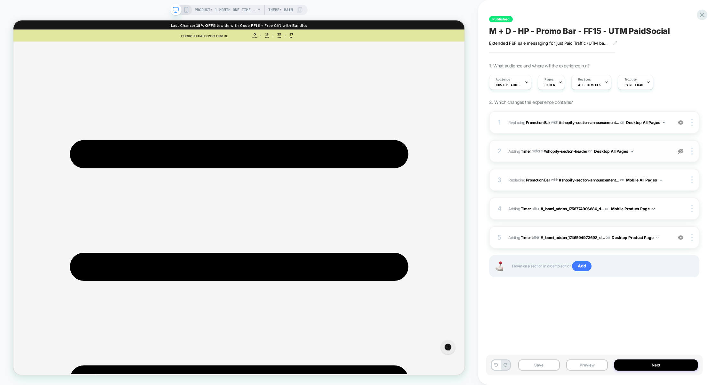
click at [680, 152] on img at bounding box center [680, 151] width 5 height 5
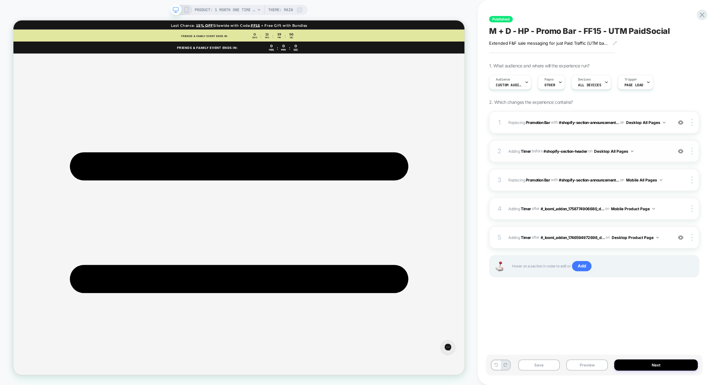
click at [680, 152] on img at bounding box center [680, 151] width 5 height 5
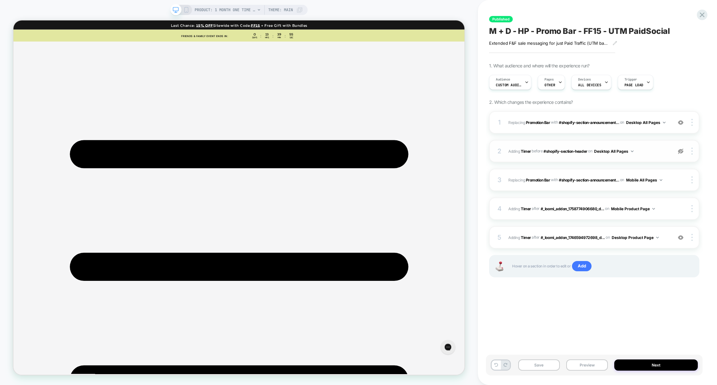
click at [680, 152] on img at bounding box center [680, 151] width 5 height 5
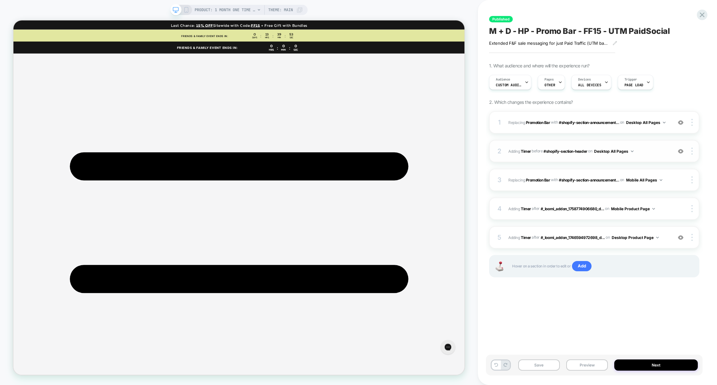
click at [680, 152] on img at bounding box center [680, 151] width 5 height 5
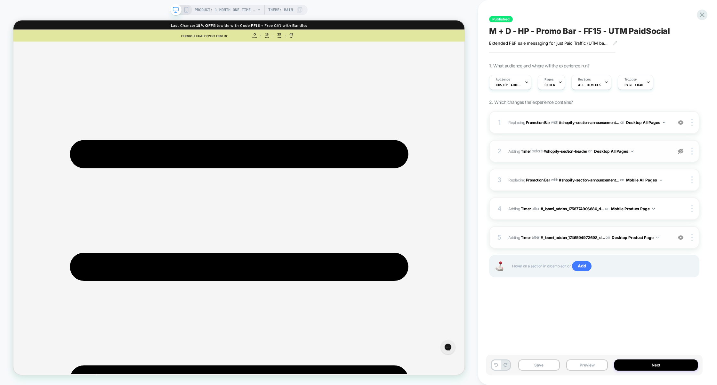
click at [678, 236] on img at bounding box center [680, 237] width 5 height 5
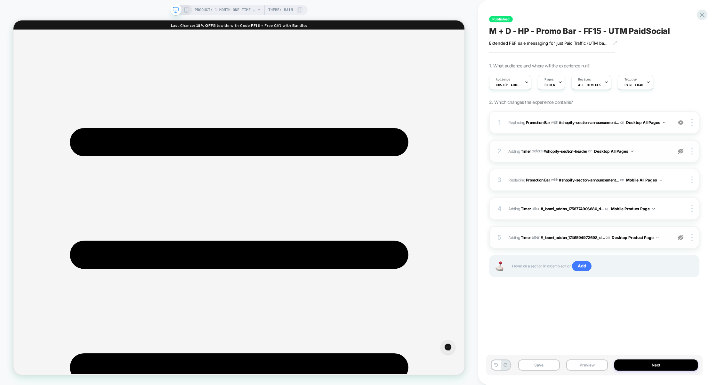
click at [678, 236] on img at bounding box center [680, 237] width 5 height 5
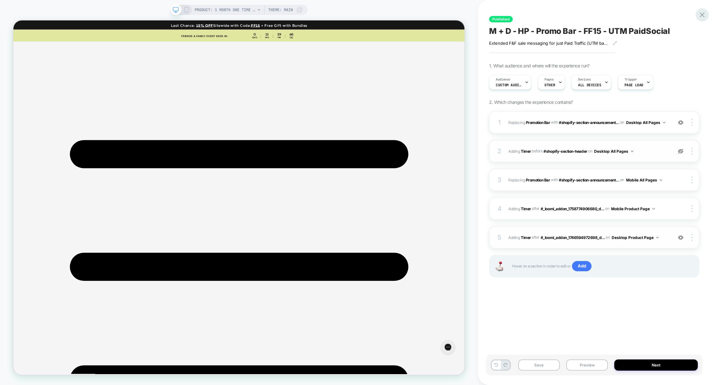
click at [703, 15] on icon at bounding box center [701, 14] width 5 height 5
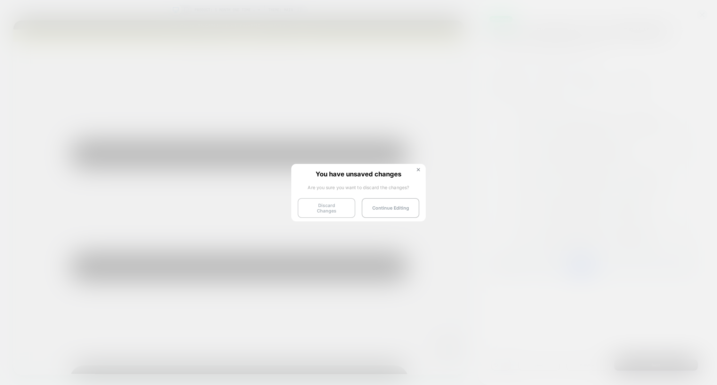
click at [329, 210] on button "Discard Changes" at bounding box center [327, 208] width 58 height 20
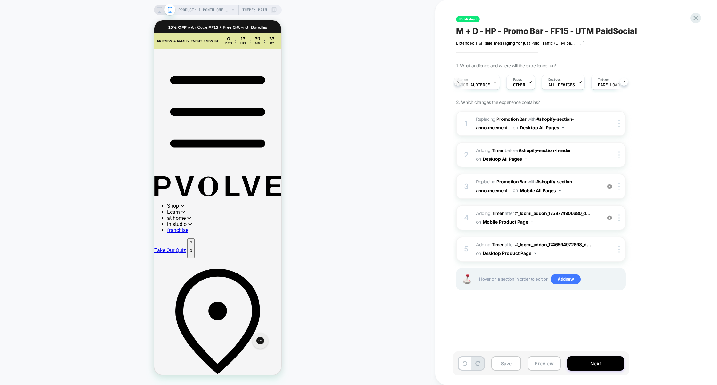
scroll to position [0, 1]
click at [550, 363] on button "Preview" at bounding box center [543, 364] width 33 height 14
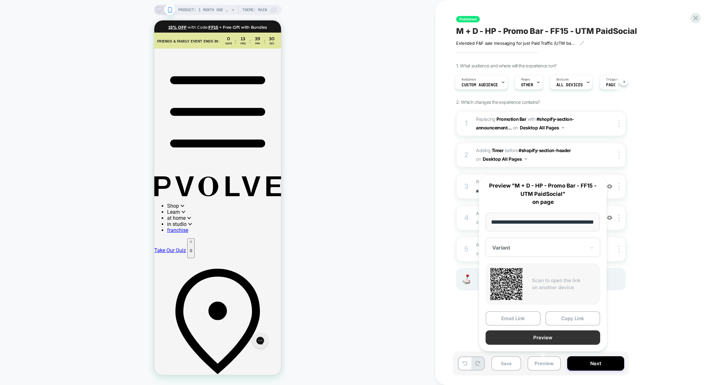
scroll to position [0, 0]
click at [550, 338] on button "Preview" at bounding box center [542, 338] width 115 height 14
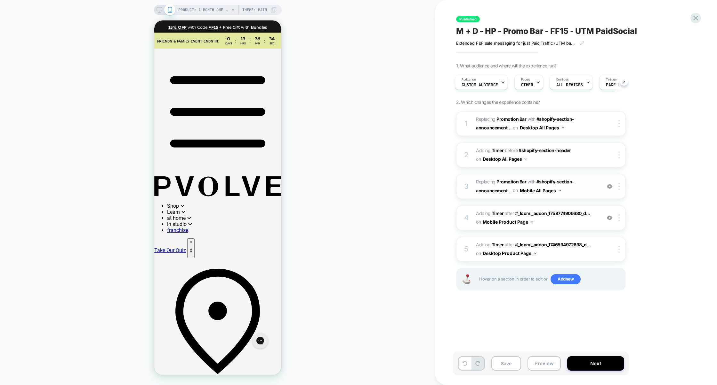
click at [582, 188] on span "#_loomi_addon_1758774906680_dup1758827884 Replacing Promotion Bar WITH #shopify…" at bounding box center [537, 186] width 122 height 17
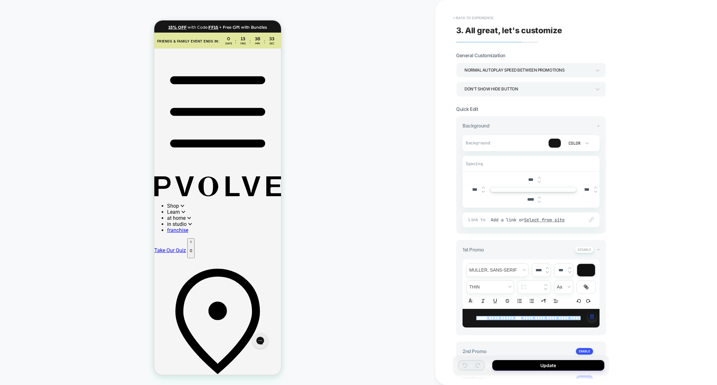
click at [484, 18] on button "< Back to experience" at bounding box center [472, 18] width 47 height 10
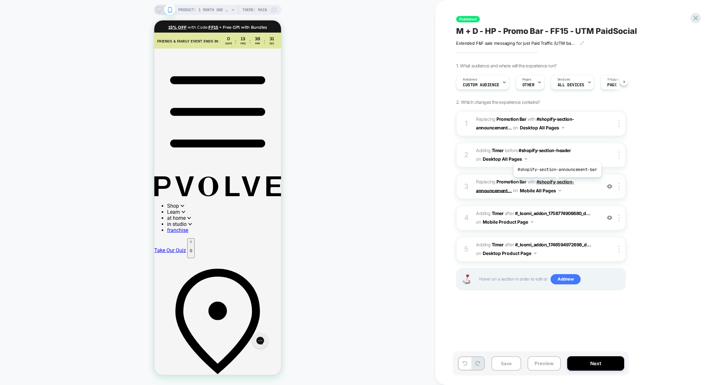
scroll to position [0, 0]
click at [575, 190] on span "#_loomi_addon_1758774906680_dup1758827884 Replacing Promotion Bar WITH #shopify…" at bounding box center [537, 186] width 122 height 17
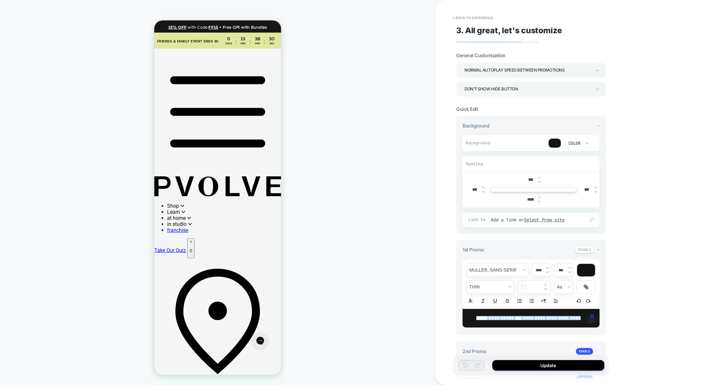
click at [515, 321] on span "**********" at bounding box center [501, 318] width 26 height 4
click at [521, 317] on u "****" at bounding box center [518, 318] width 6 height 4
type input "****"
type input "*****"
click at [514, 320] on span "**********" at bounding box center [501, 318] width 26 height 4
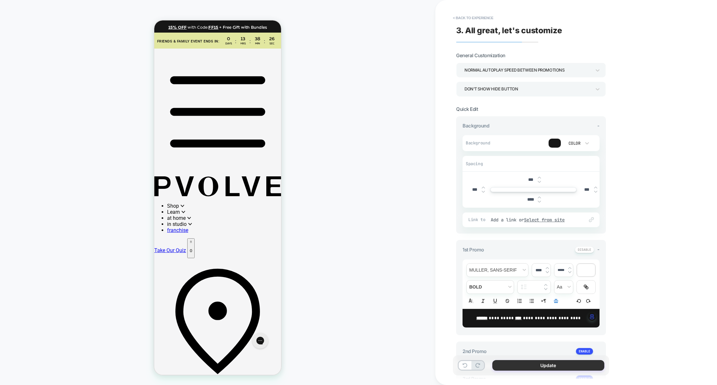
click at [547, 366] on button "Update" at bounding box center [548, 366] width 112 height 11
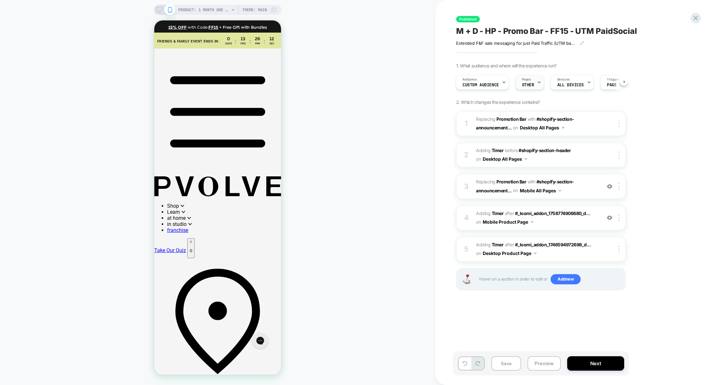
click at [528, 82] on span "Pages" at bounding box center [526, 79] width 9 height 4
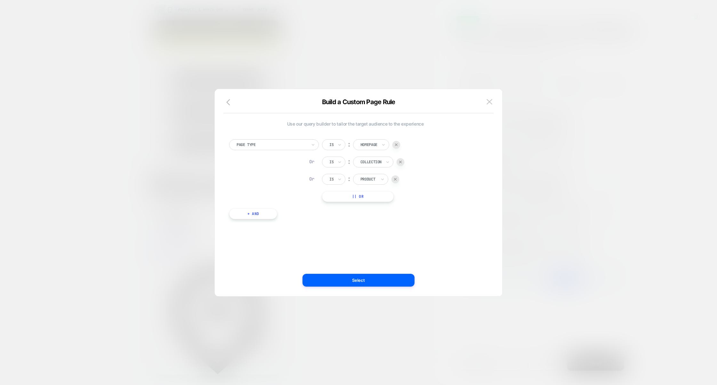
click at [372, 55] on div at bounding box center [358, 192] width 717 height 385
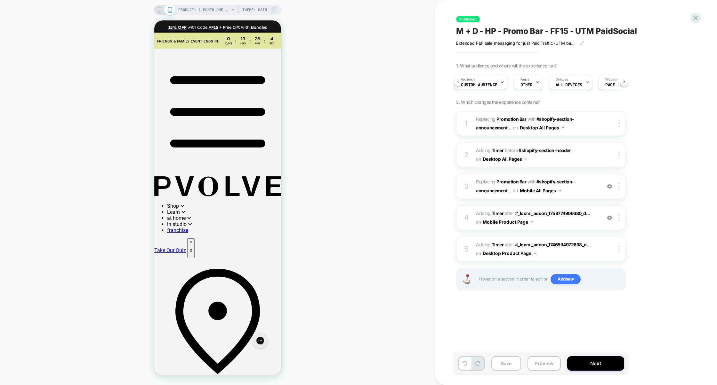
scroll to position [0, 1]
click at [486, 83] on span "Custom Audience" at bounding box center [479, 85] width 36 height 4
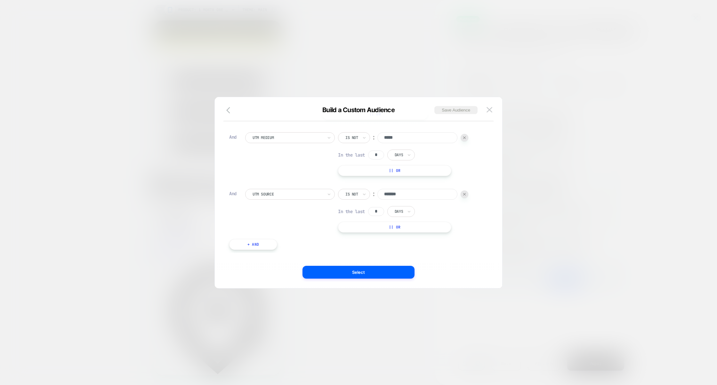
scroll to position [0, 0]
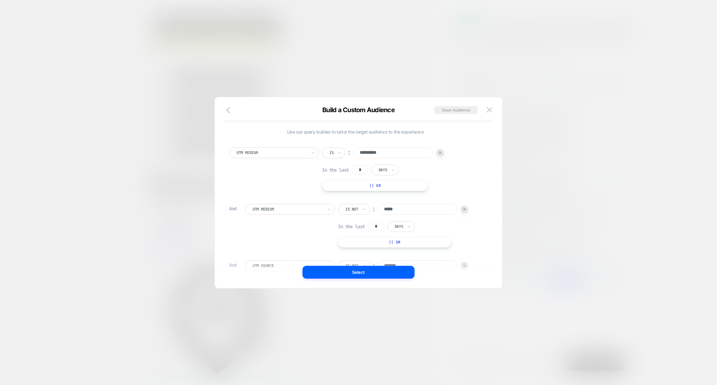
click at [561, 154] on div at bounding box center [358, 192] width 717 height 385
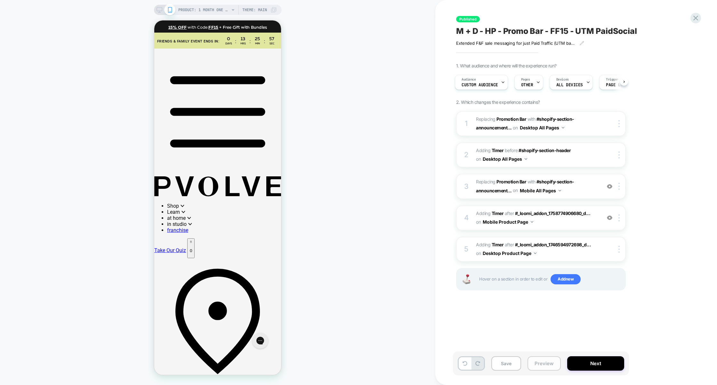
click at [544, 360] on button "Preview" at bounding box center [543, 364] width 33 height 14
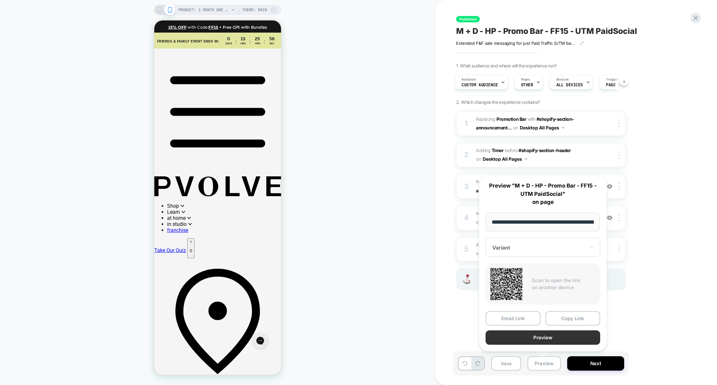
click at [542, 341] on button "Preview" at bounding box center [542, 338] width 115 height 14
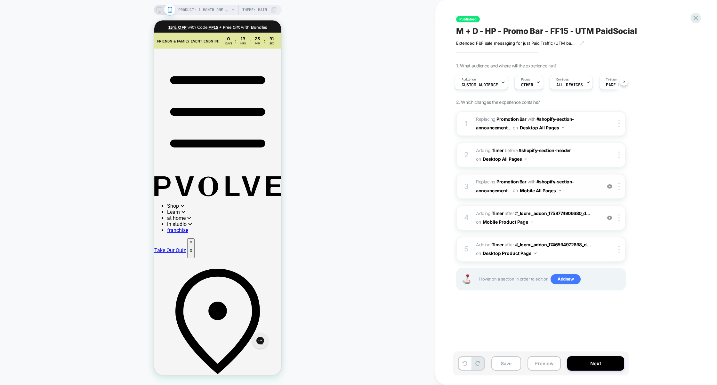
click at [583, 191] on span "#_loomi_addon_1758774906680_dup1758827884 Replacing Promotion Bar WITH #shopify…" at bounding box center [537, 186] width 122 height 17
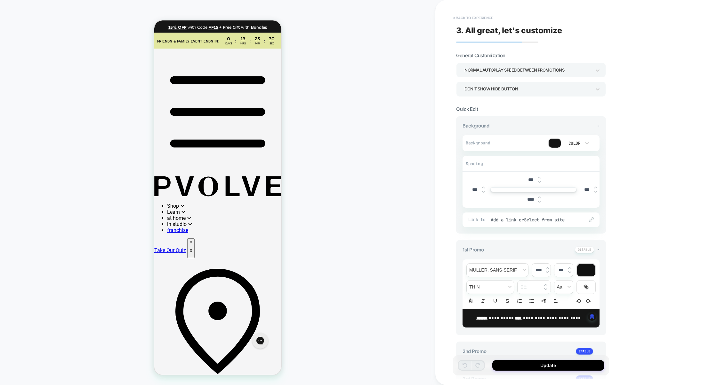
click at [480, 16] on button "< Back to experience" at bounding box center [472, 18] width 47 height 10
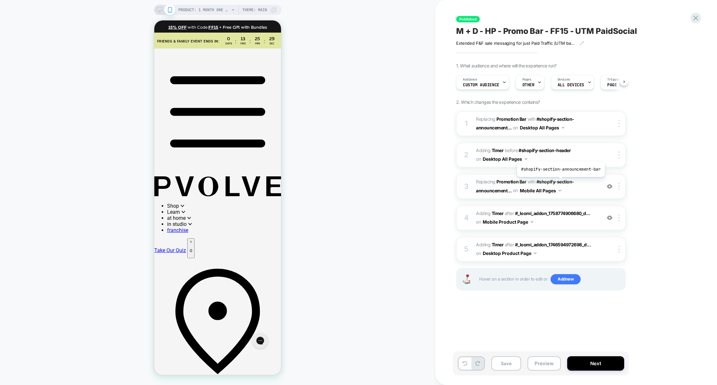
scroll to position [0, 0]
click at [622, 186] on div at bounding box center [620, 186] width 11 height 7
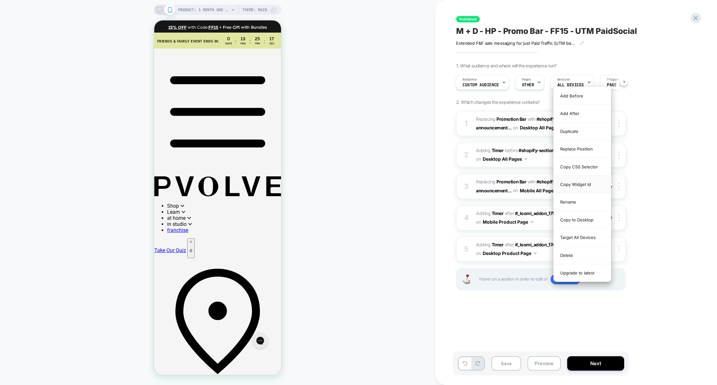
click at [587, 189] on div "Copy Widget Id" at bounding box center [581, 185] width 57 height 18
click at [673, 182] on div "1. What audience and where will the experience run? Audience Custom Audience Pa…" at bounding box center [573, 185] width 234 height 244
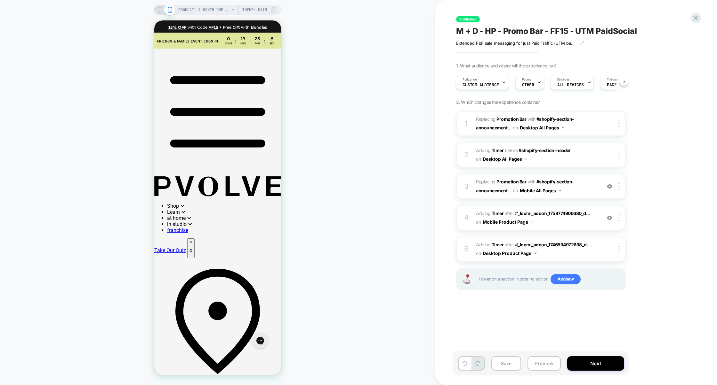
click at [648, 178] on div "1. What audience and where will the experience run? Audience Custom Audience Pa…" at bounding box center [573, 185] width 234 height 244
click at [556, 223] on span "#_loomi_addon_1759422385540 Adding Timer AFTER #_loomi_addon_1758774906680_d...…" at bounding box center [537, 218] width 122 height 17
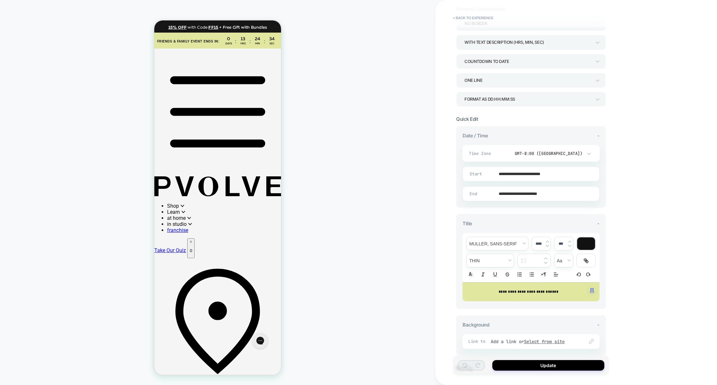
scroll to position [0, 0]
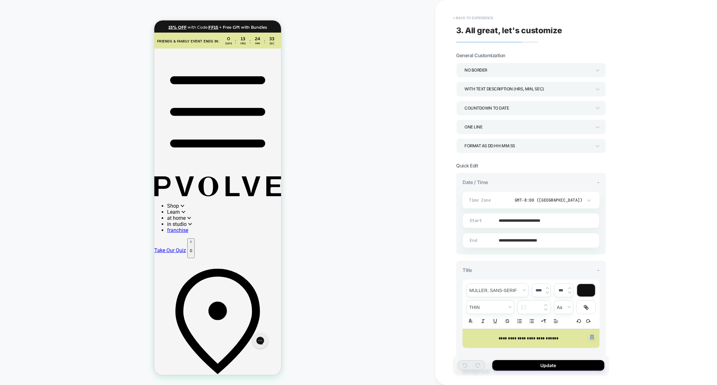
click at [478, 13] on button "< Back to experience" at bounding box center [472, 18] width 47 height 10
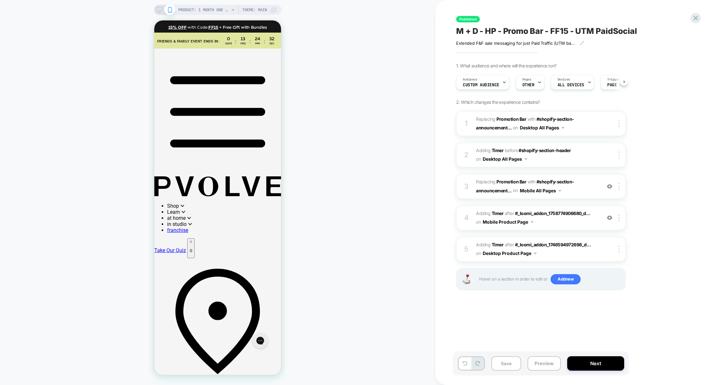
scroll to position [0, 0]
click at [511, 222] on button "Mobile Product Page" at bounding box center [507, 222] width 51 height 9
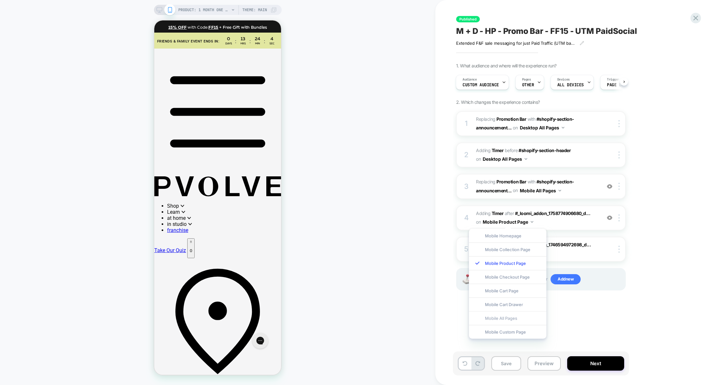
click at [514, 317] on div "Mobile All Pages" at bounding box center [507, 319] width 77 height 14
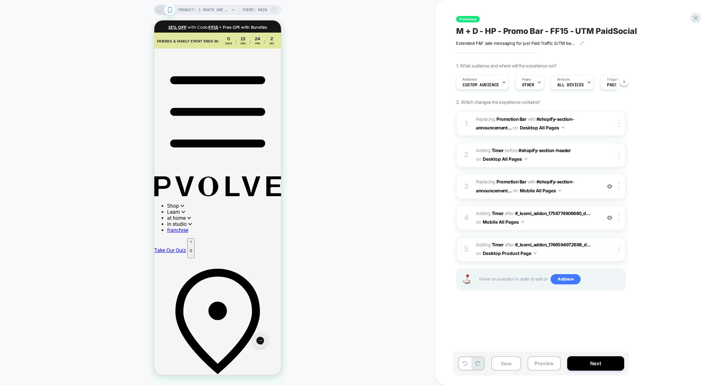
click at [512, 253] on button "Desktop Product Page" at bounding box center [509, 253] width 54 height 9
click at [507, 350] on div "Desktop All Pages" at bounding box center [509, 350] width 80 height 14
click at [542, 362] on button "Preview" at bounding box center [543, 364] width 33 height 14
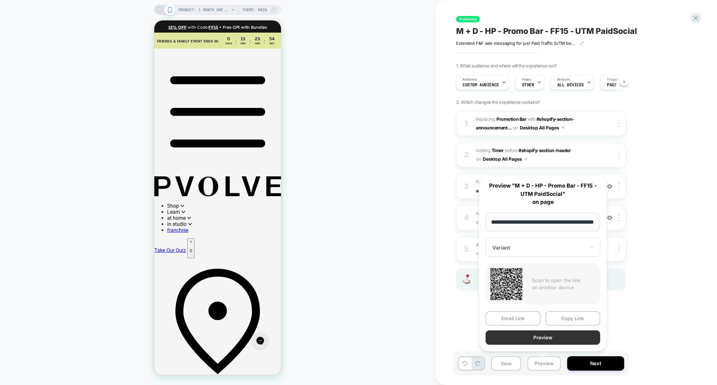
scroll to position [0, 0]
click at [545, 333] on button "Preview" at bounding box center [542, 338] width 115 height 14
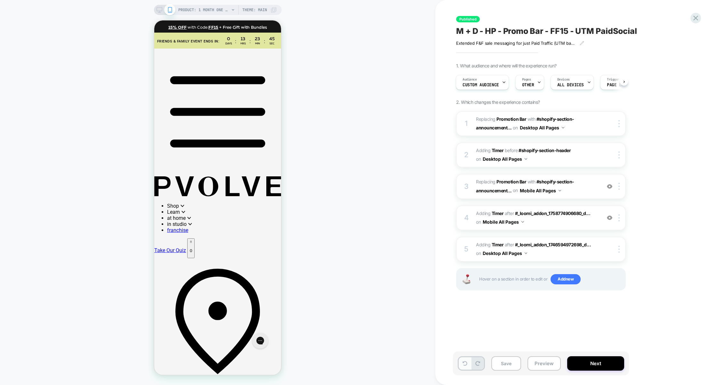
click at [464, 366] on icon at bounding box center [464, 363] width 5 height 5
click at [693, 18] on icon at bounding box center [695, 18] width 9 height 9
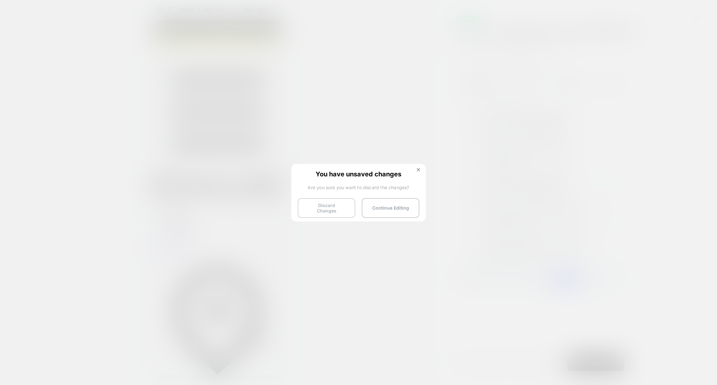
click at [325, 204] on button "Discard Changes" at bounding box center [327, 208] width 58 height 20
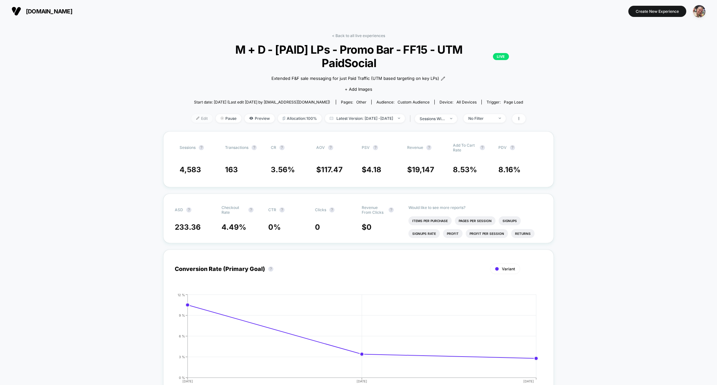
click at [195, 114] on span "Edit" at bounding box center [201, 118] width 21 height 9
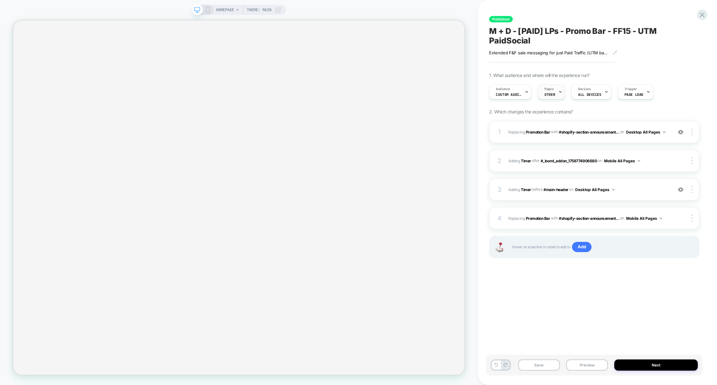
click at [553, 96] on span "OTHER" at bounding box center [549, 94] width 11 height 4
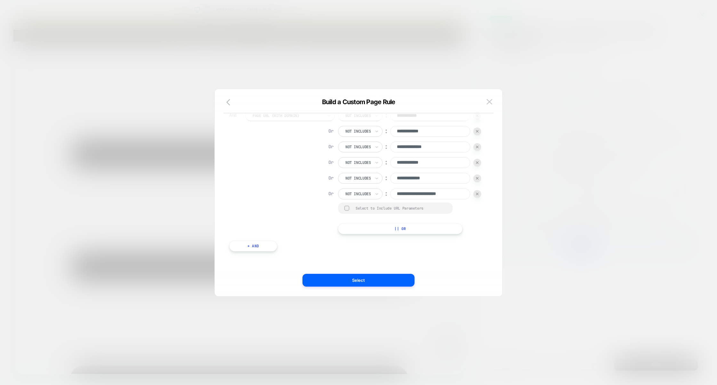
scroll to position [155, 0]
click at [593, 175] on div at bounding box center [358, 192] width 717 height 385
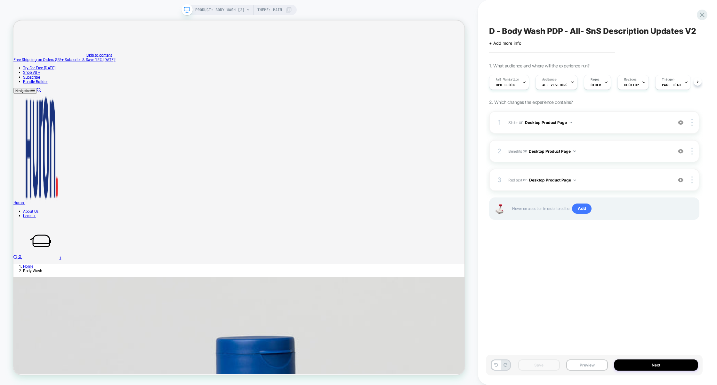
scroll to position [0, 0]
click at [603, 152] on span "Benefits Adding Code Block BEFORE selling-plans .td-selling-plan__item-benefits…" at bounding box center [588, 151] width 161 height 8
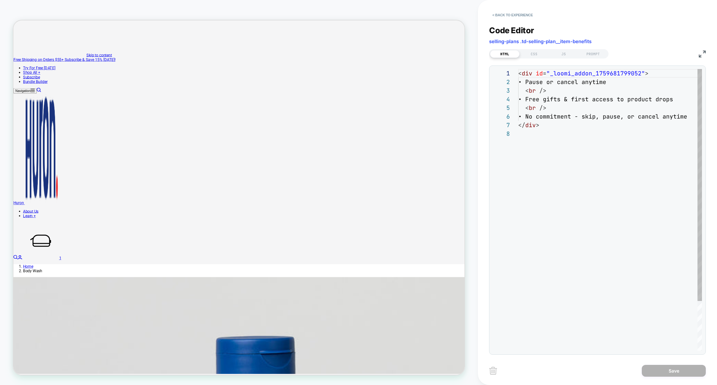
scroll to position [60, 0]
click at [512, 12] on button "< Back to experience" at bounding box center [512, 15] width 47 height 10
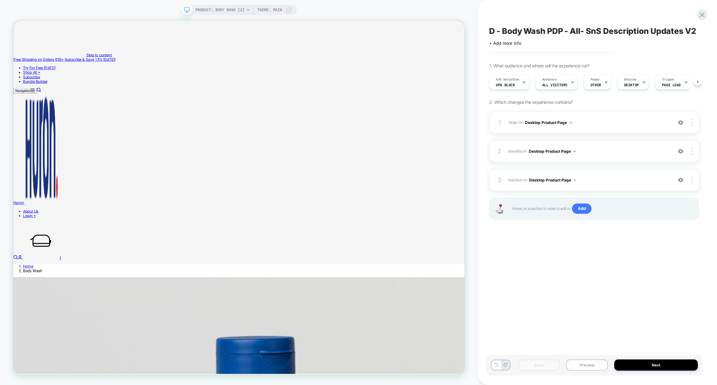
scroll to position [0, 0]
click at [701, 14] on icon at bounding box center [701, 15] width 9 height 9
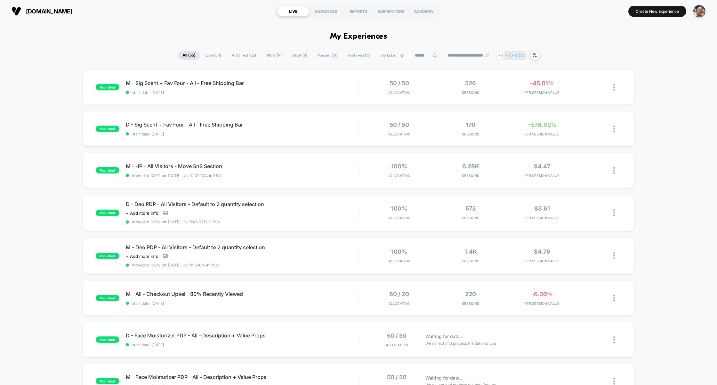
click at [213, 57] on span "Live ( 34 )" at bounding box center [213, 55] width 25 height 9
click at [243, 57] on span "A/B Test ( 25 )" at bounding box center [244, 55] width 34 height 9
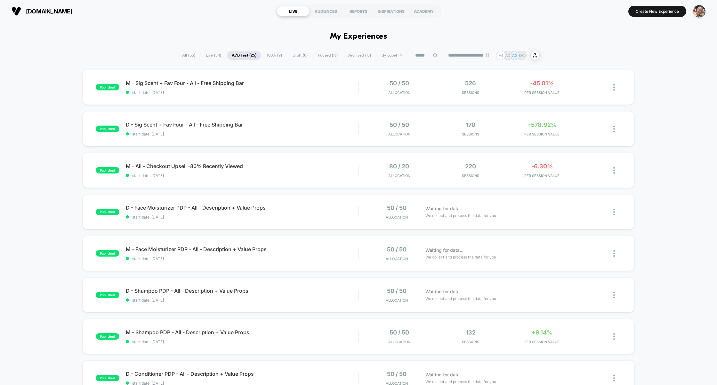
click at [268, 55] on span "100% ( 9 )" at bounding box center [274, 55] width 25 height 9
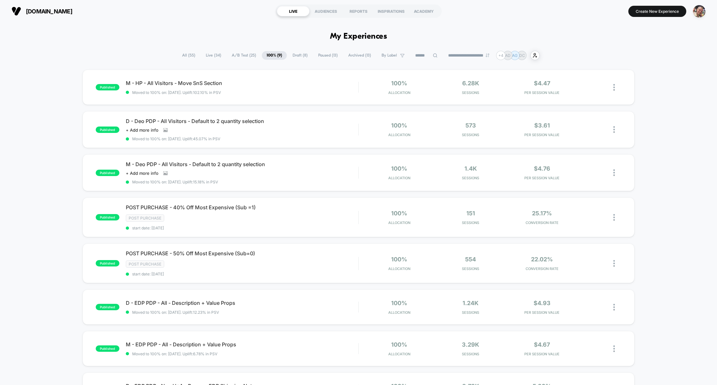
click at [298, 53] on span "Draft ( 8 )" at bounding box center [300, 55] width 25 height 9
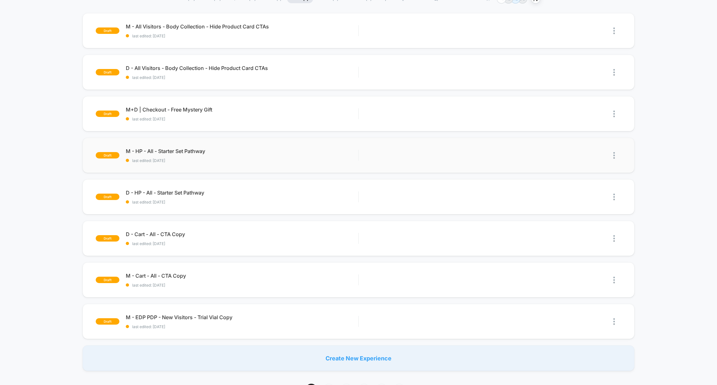
scroll to position [82, 0]
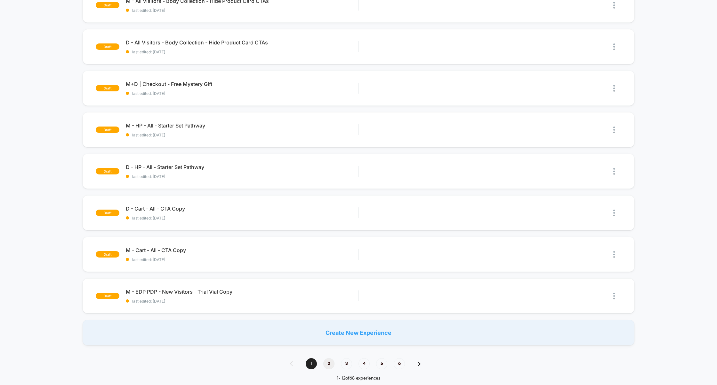
click at [327, 362] on span "2" at bounding box center [328, 364] width 11 height 11
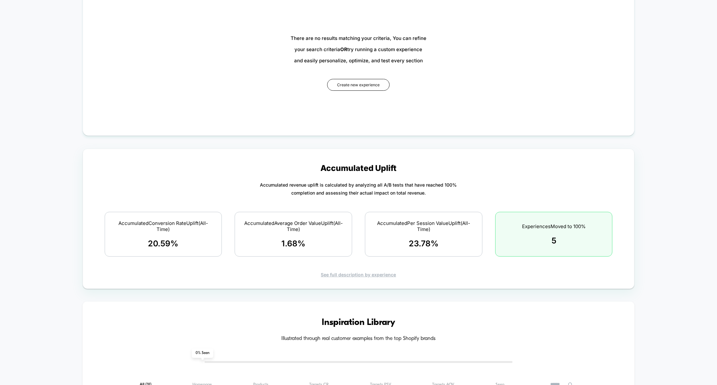
scroll to position [0, 0]
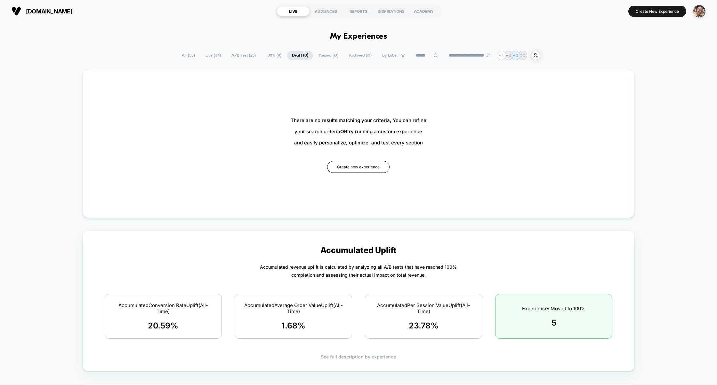
click at [320, 55] on span "Paused ( 13 )" at bounding box center [328, 55] width 29 height 9
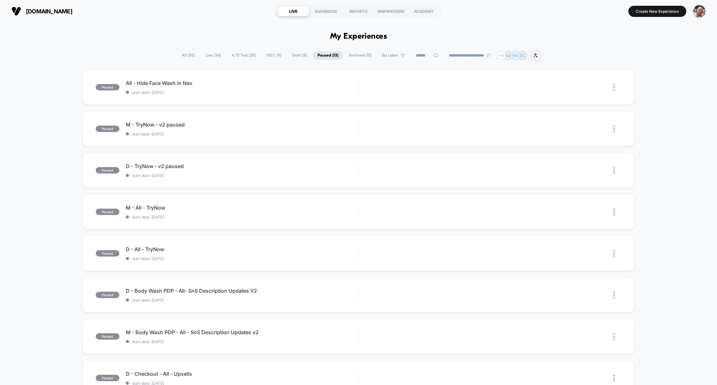
click at [353, 55] on span "Archived ( 13 )" at bounding box center [360, 55] width 32 height 9
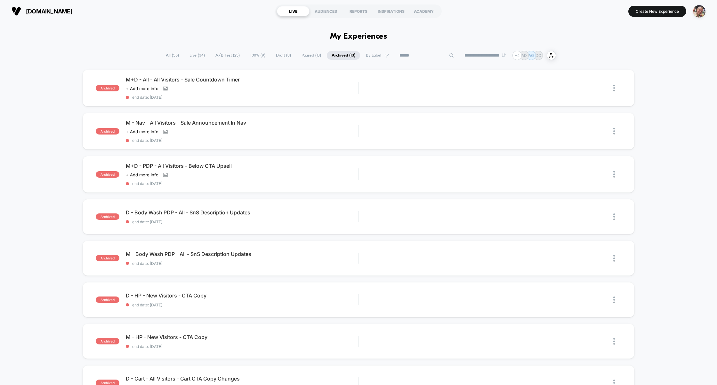
click at [418, 55] on input at bounding box center [426, 56] width 64 height 8
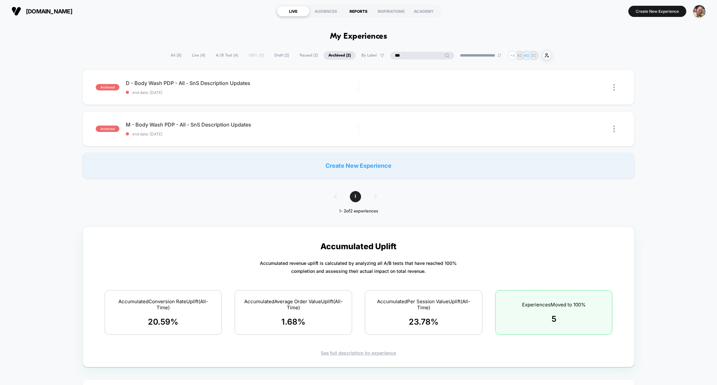
type input "***"
click at [205, 128] on div "M - Body Wash PDP - All - SnS Description Updates Click to edit experience deta…" at bounding box center [242, 129] width 233 height 15
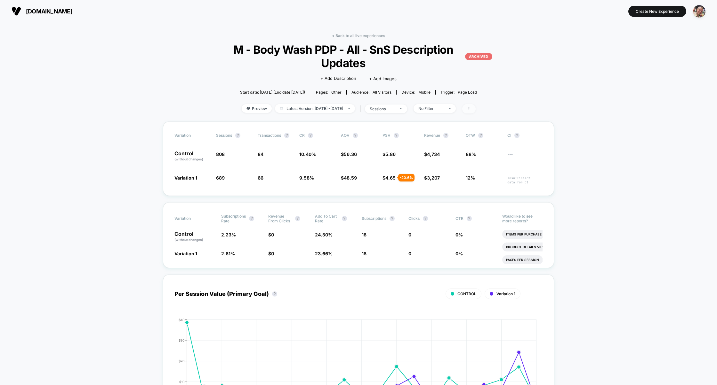
click at [471, 109] on icon at bounding box center [469, 109] width 4 height 4
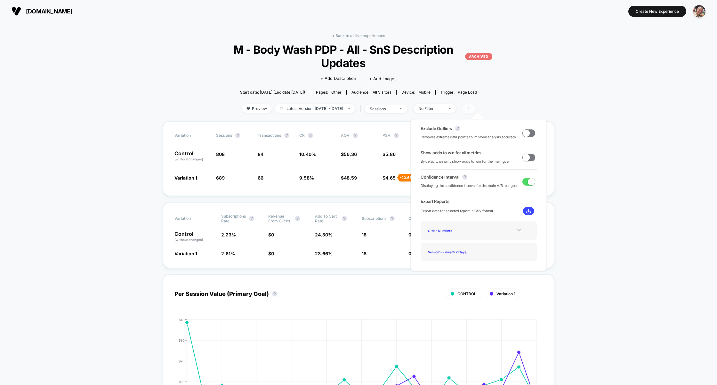
click at [471, 109] on icon at bounding box center [469, 109] width 4 height 4
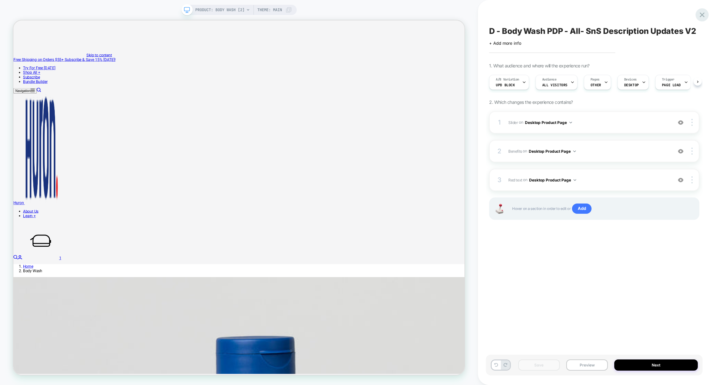
scroll to position [0, 0]
click at [700, 16] on icon at bounding box center [701, 14] width 5 height 5
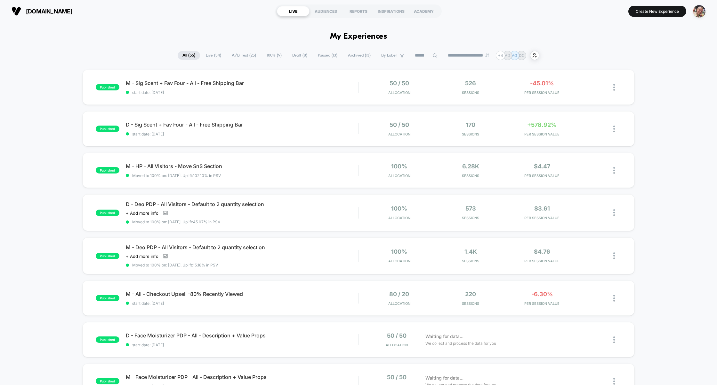
click at [290, 54] on span "Draft ( 8 )" at bounding box center [299, 55] width 25 height 9
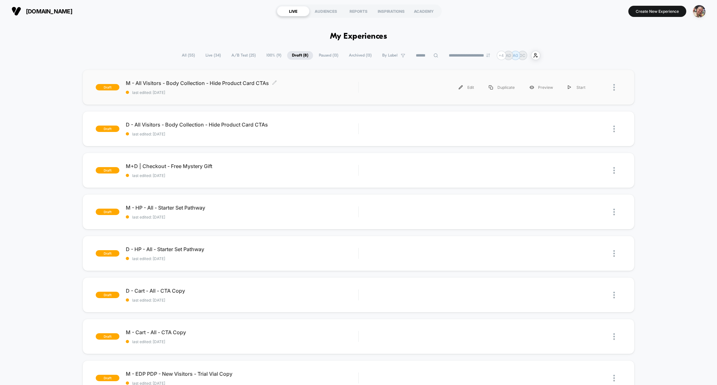
click at [328, 94] on span "last edited: [DATE]" at bounding box center [242, 92] width 233 height 5
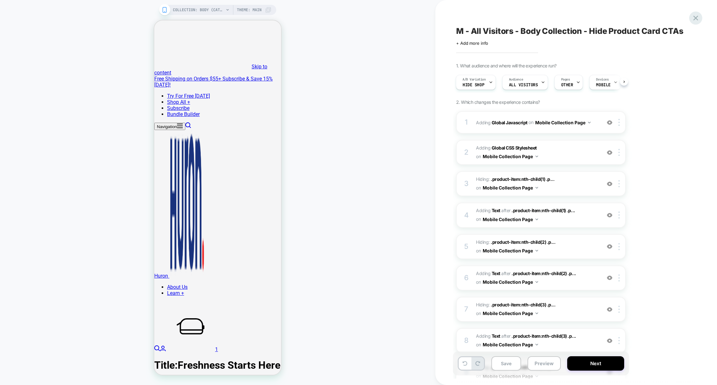
click at [697, 16] on icon at bounding box center [695, 18] width 9 height 9
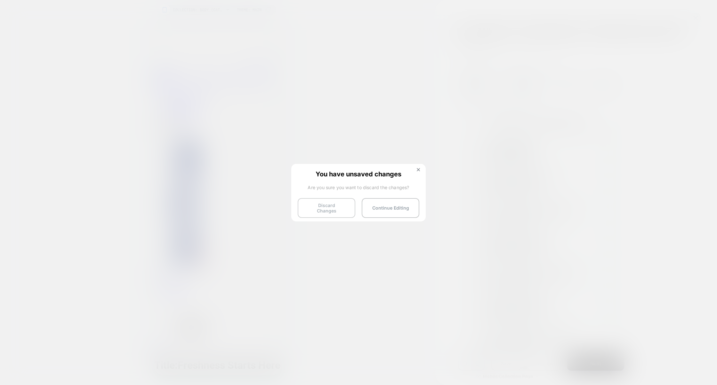
click at [331, 210] on button "Discard Changes" at bounding box center [327, 208] width 58 height 20
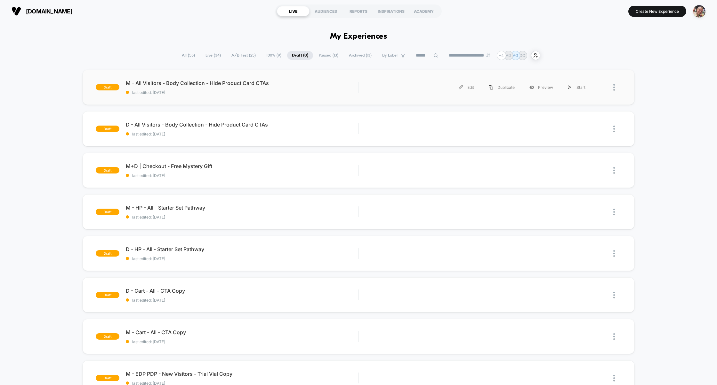
click at [322, 104] on div "draft M - All Visitors - Body Collection - Hide Product Card CTAs last edited: …" at bounding box center [359, 87] width 552 height 35
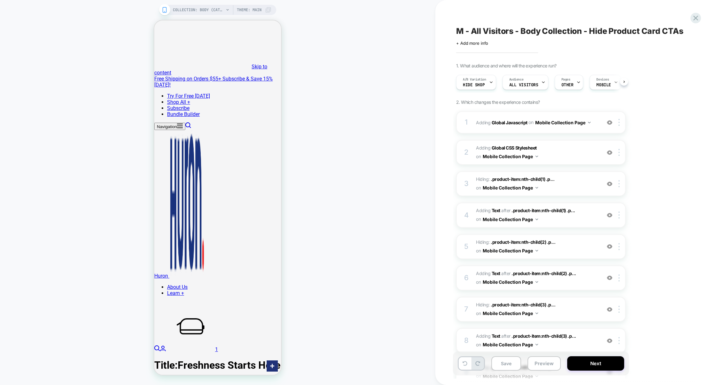
scroll to position [0, 0]
click at [485, 86] on div "A/B Variation Hide Shop" at bounding box center [474, 82] width 36 height 14
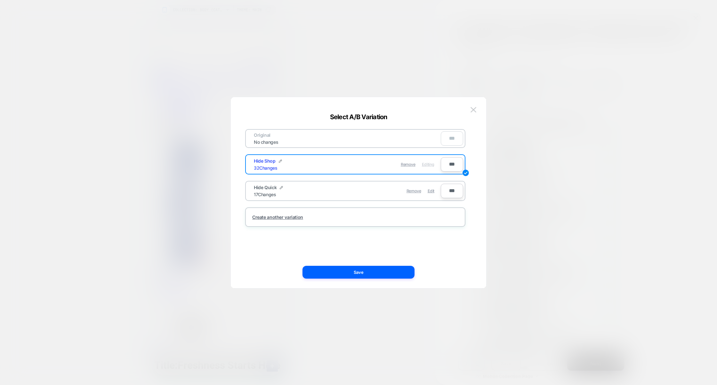
click at [549, 86] on div at bounding box center [358, 192] width 717 height 385
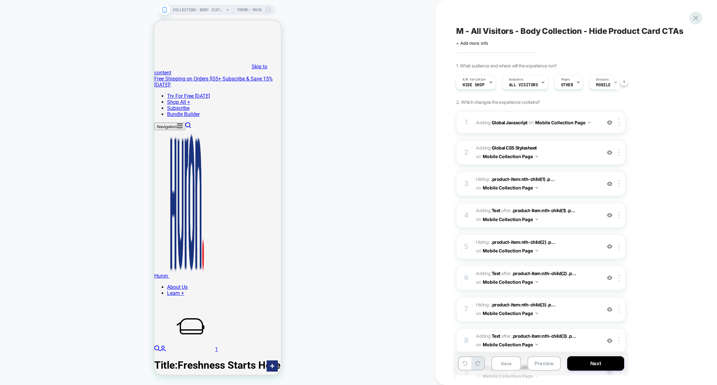
click at [695, 17] on icon at bounding box center [695, 18] width 9 height 9
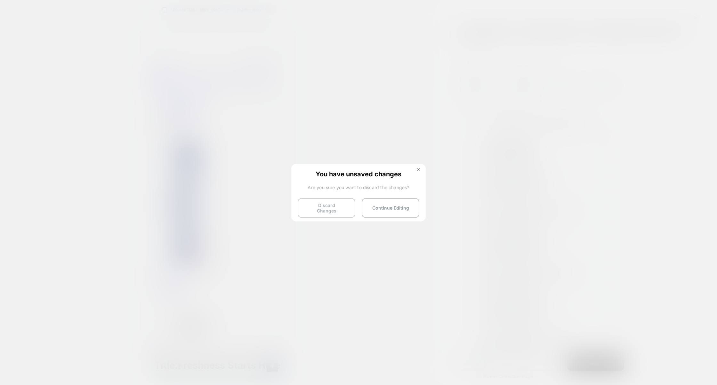
click at [326, 210] on button "Discard Changes" at bounding box center [327, 208] width 58 height 20
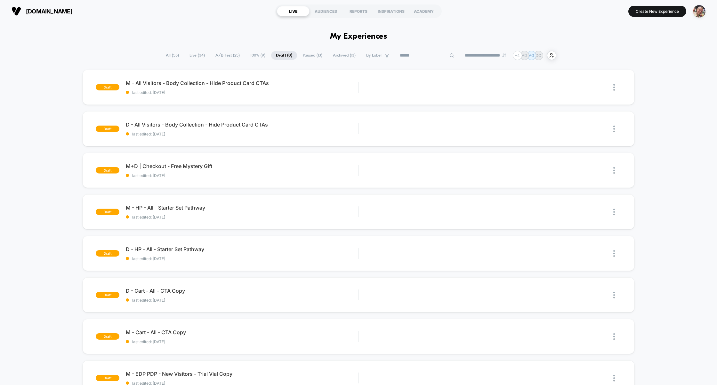
click at [420, 55] on input at bounding box center [427, 56] width 64 height 8
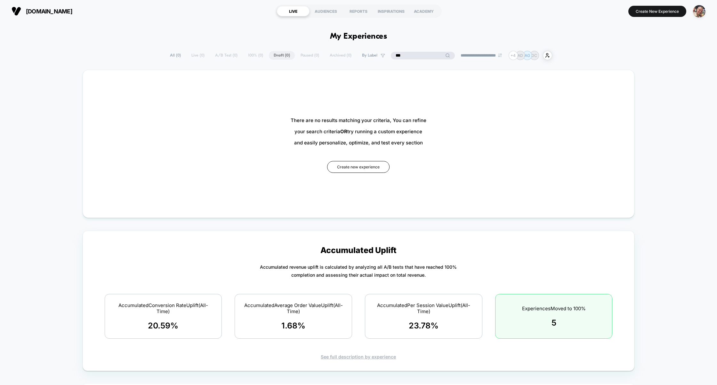
type input "***"
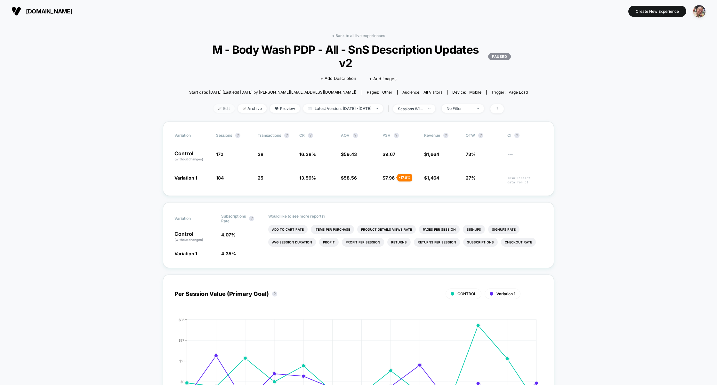
click at [214, 109] on span "Edit" at bounding box center [223, 108] width 21 height 9
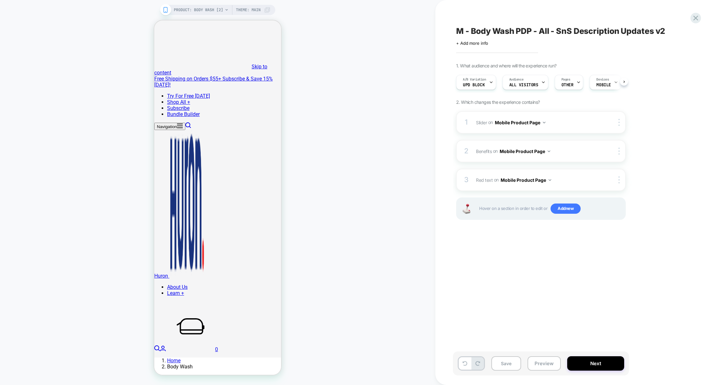
scroll to position [0, 0]
click at [499, 259] on div "M - Body Wash PDP - All - SnS Description Updates v2 Click to edit experience d…" at bounding box center [573, 192] width 240 height 373
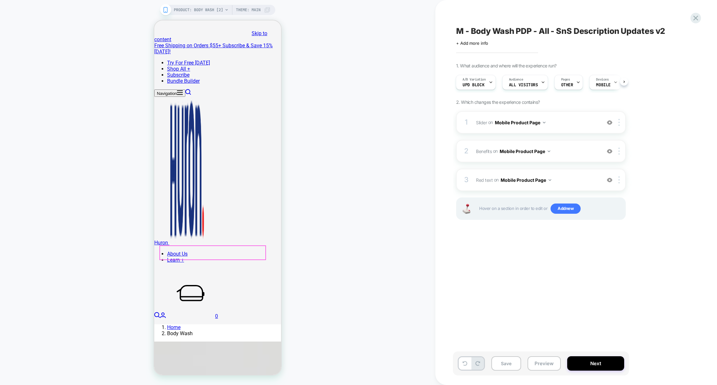
scroll to position [34, 0]
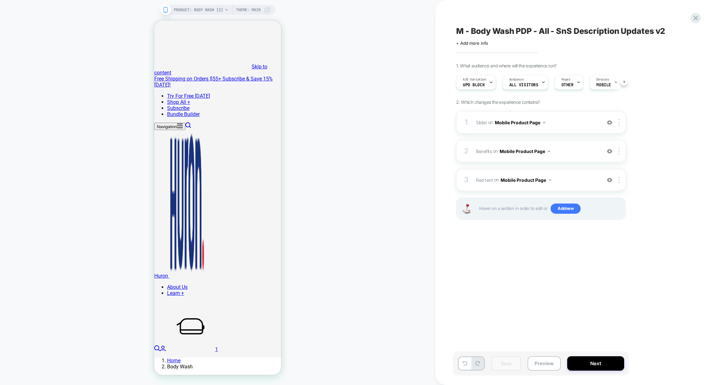
scroll to position [0, 0]
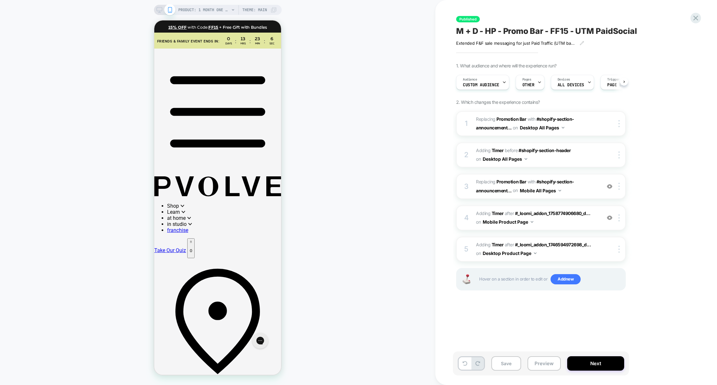
scroll to position [0, 0]
click at [509, 222] on button "Mobile Product Page" at bounding box center [507, 222] width 51 height 9
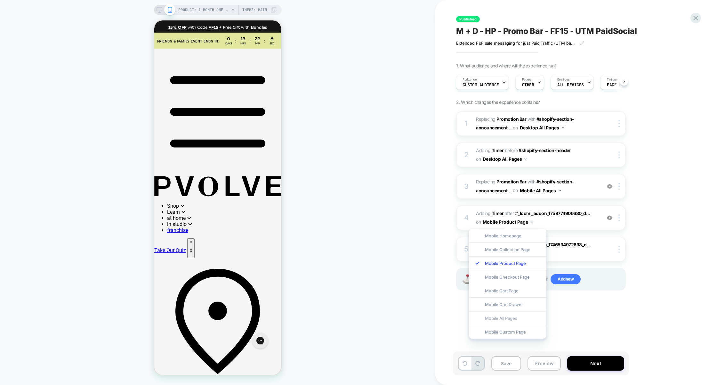
click at [490, 319] on div "Mobile All Pages" at bounding box center [507, 319] width 77 height 14
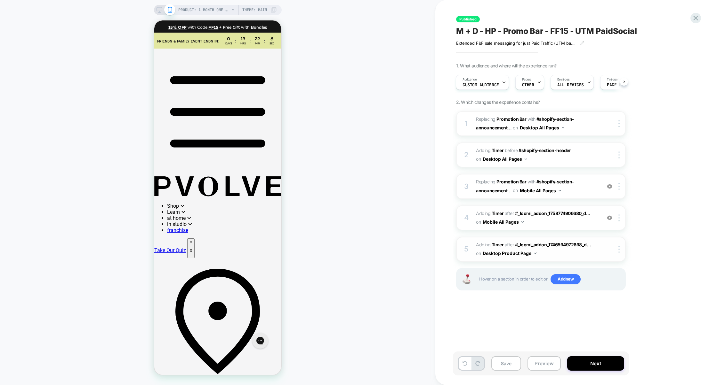
click at [506, 251] on button "Desktop Product Page" at bounding box center [509, 253] width 54 height 9
click at [498, 347] on div "Desktop All Pages" at bounding box center [509, 350] width 80 height 14
click at [507, 363] on button "Save" at bounding box center [506, 364] width 30 height 14
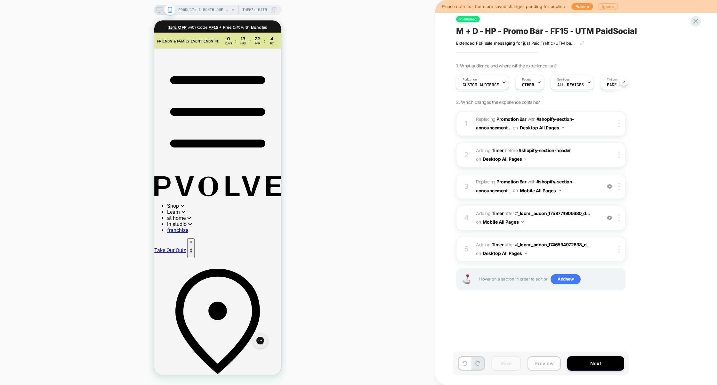
click at [543, 357] on button "Preview" at bounding box center [543, 364] width 33 height 14
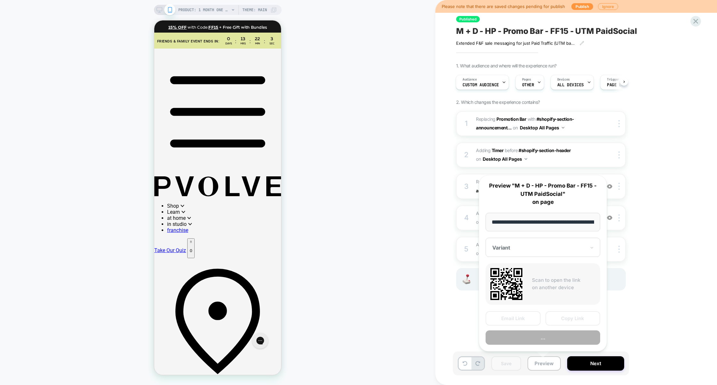
scroll to position [0, 116]
click at [543, 339] on button "Preview" at bounding box center [542, 338] width 115 height 14
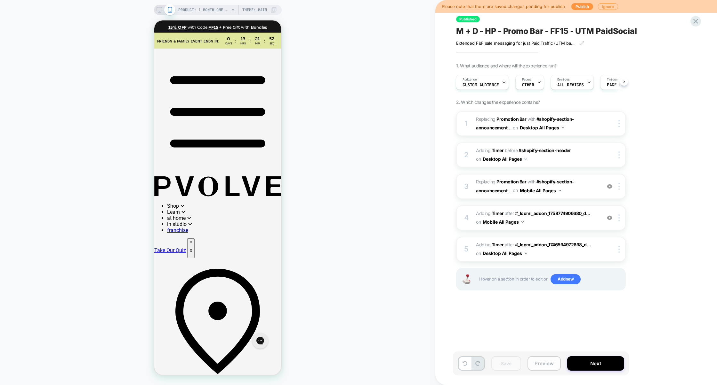
click at [540, 364] on button "Preview" at bounding box center [543, 364] width 33 height 14
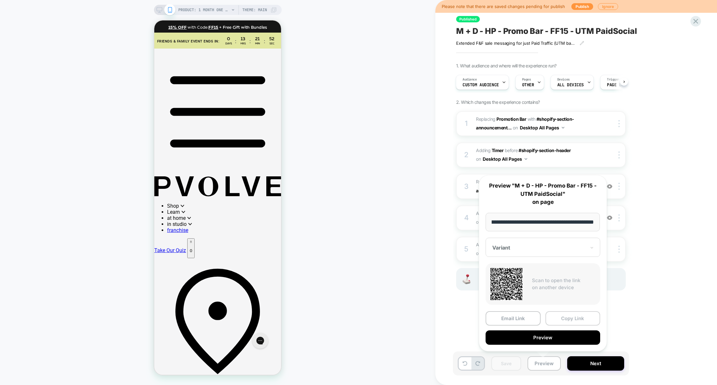
click at [570, 319] on button "Copy Link" at bounding box center [572, 319] width 55 height 14
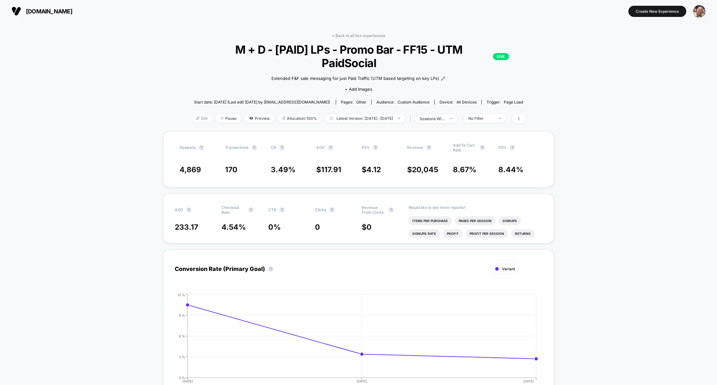
click at [198, 114] on span "Edit" at bounding box center [201, 118] width 21 height 9
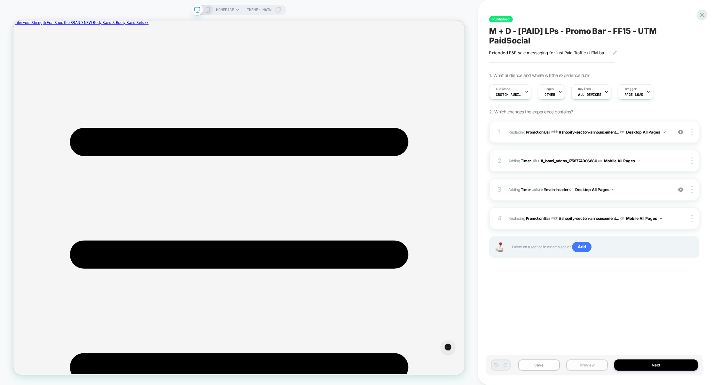
click at [584, 368] on button "Preview" at bounding box center [587, 365] width 42 height 11
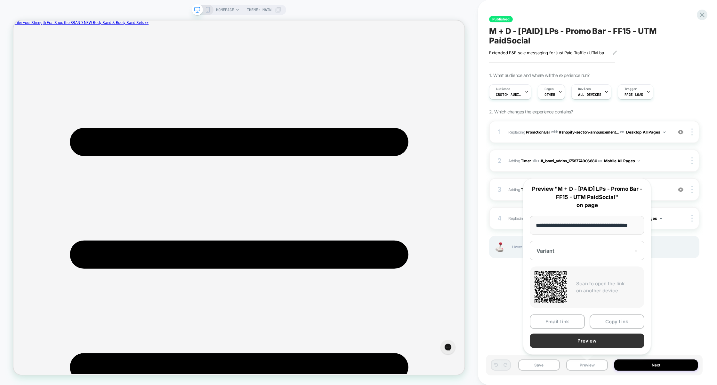
click at [579, 341] on button "Preview" at bounding box center [586, 341] width 115 height 14
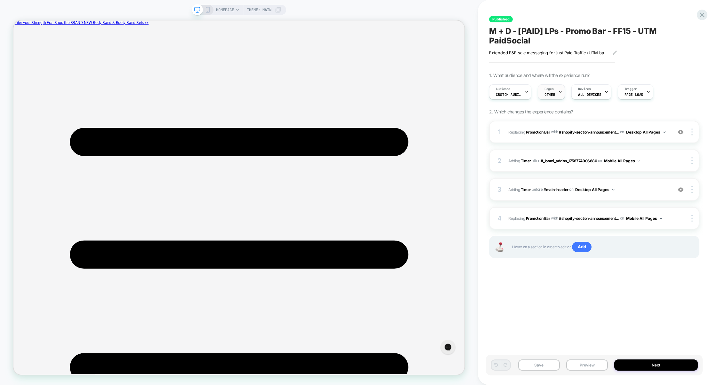
click at [552, 93] on span "OTHER" at bounding box center [549, 94] width 11 height 4
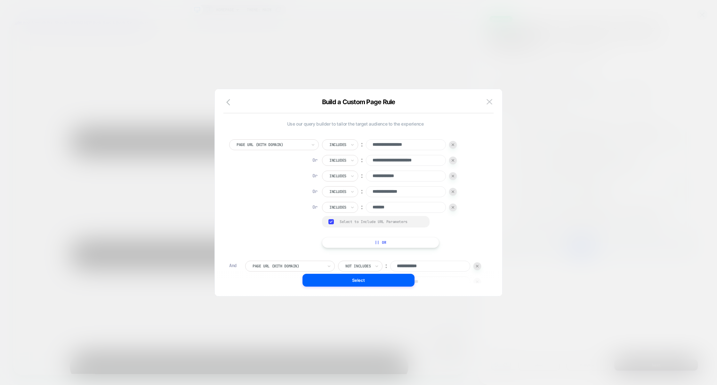
scroll to position [100, 0]
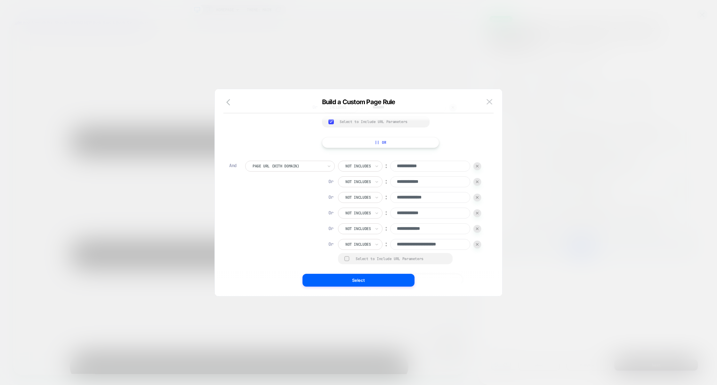
click at [552, 122] on div at bounding box center [358, 192] width 717 height 385
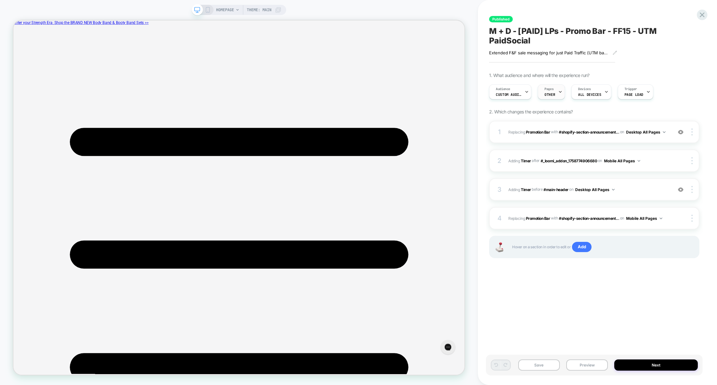
click at [552, 91] on span "Pages" at bounding box center [548, 89] width 9 height 4
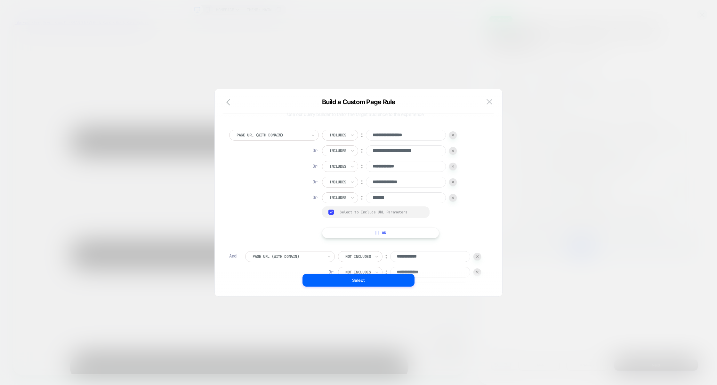
scroll to position [0, 0]
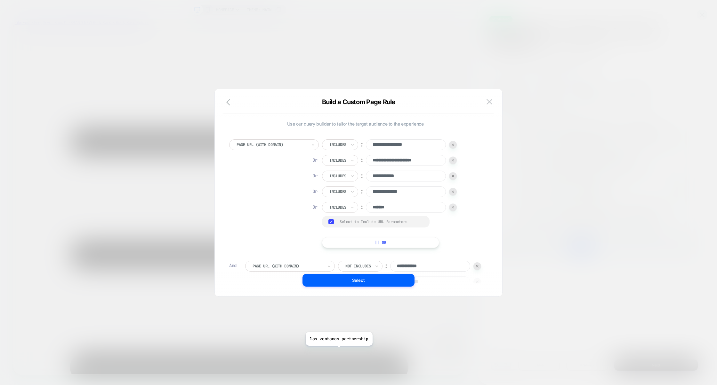
click at [348, 79] on div at bounding box center [358, 192] width 717 height 385
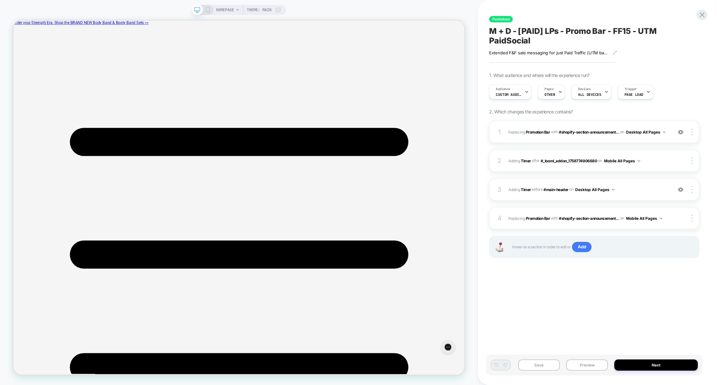
click at [226, 8] on span "HOMEPAGE" at bounding box center [225, 10] width 18 height 10
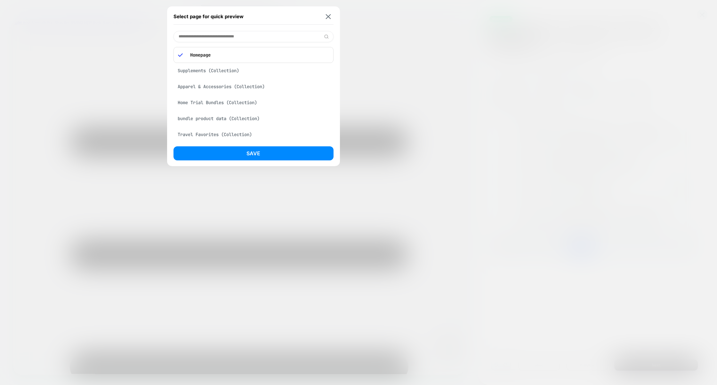
click at [222, 39] on input at bounding box center [253, 36] width 160 height 11
paste input "**********"
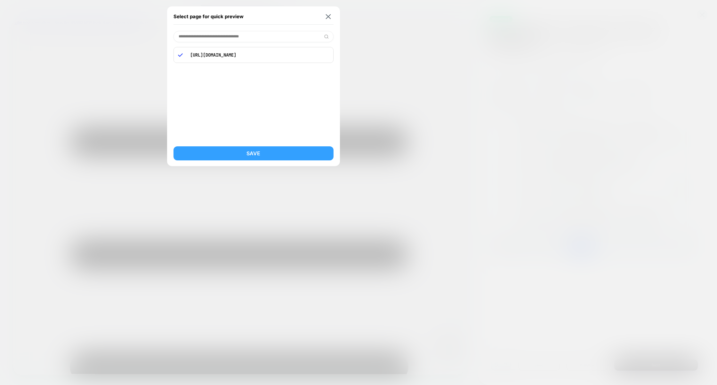
type input "**********"
click at [257, 158] on button "Save" at bounding box center [253, 154] width 160 height 14
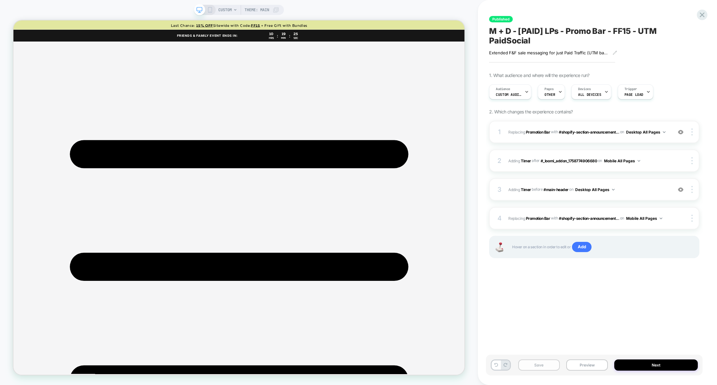
click at [548, 369] on button "Save" at bounding box center [539, 365] width 42 height 11
click at [577, 367] on button "Preview" at bounding box center [587, 365] width 42 height 11
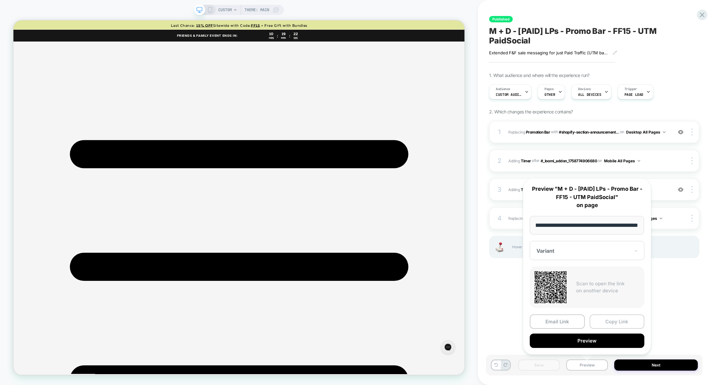
click at [619, 322] on button "Copy Link" at bounding box center [616, 322] width 55 height 14
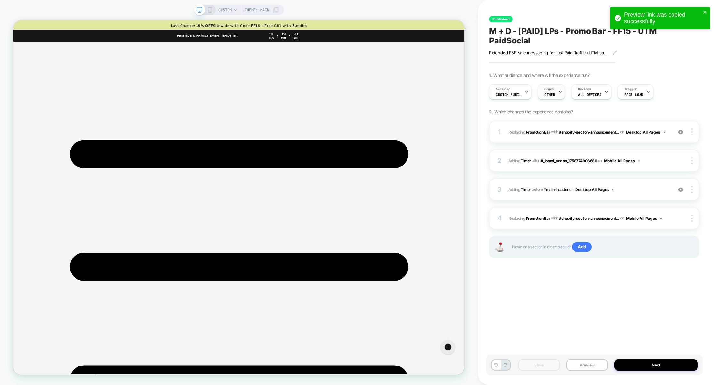
click at [552, 97] on span "OTHER" at bounding box center [549, 94] width 11 height 4
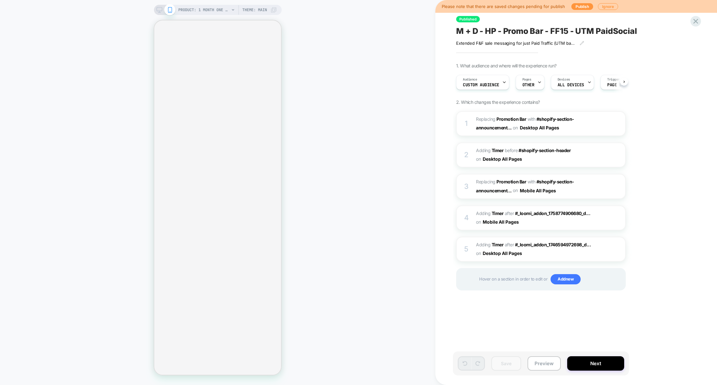
scroll to position [0, 1]
click at [543, 364] on button "Preview" at bounding box center [543, 364] width 33 height 14
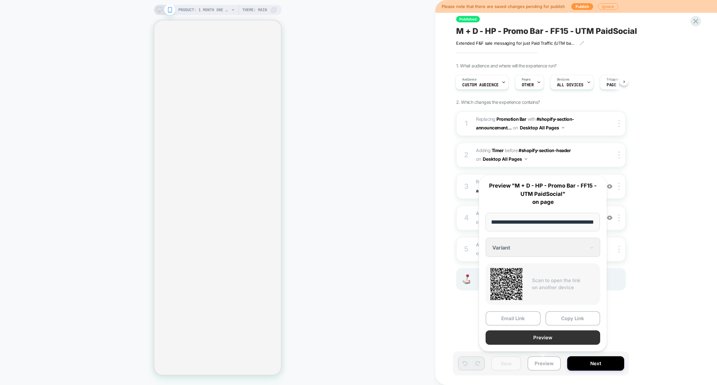
scroll to position [0, 0]
click at [550, 342] on button "Preview" at bounding box center [542, 338] width 115 height 14
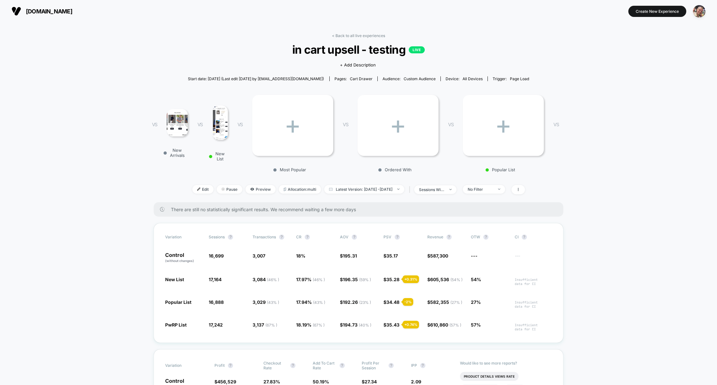
click at [178, 130] on img at bounding box center [177, 123] width 21 height 28
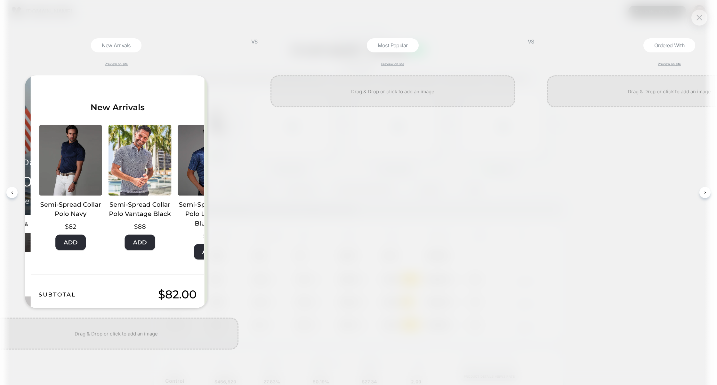
scroll to position [0, 206]
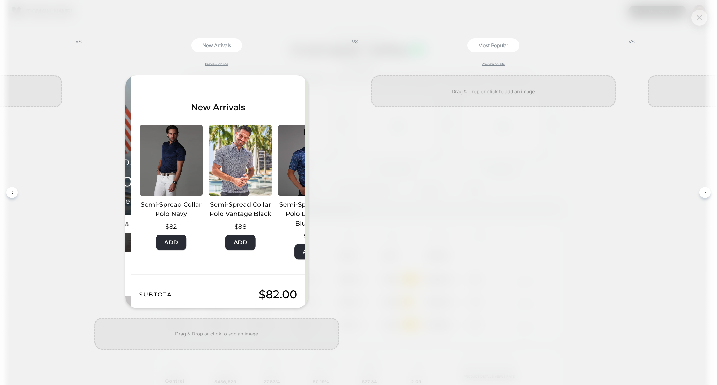
click at [702, 22] on button at bounding box center [699, 18] width 10 height 10
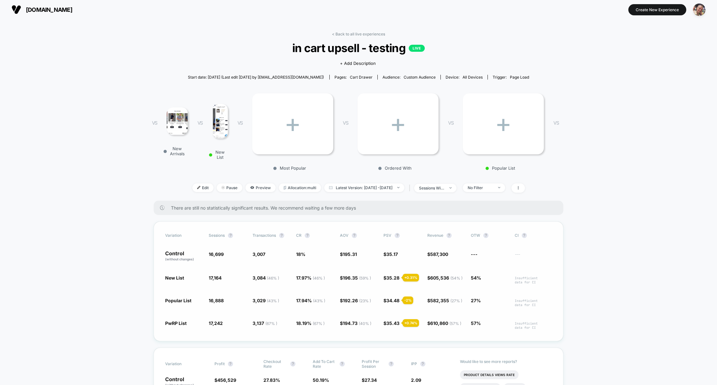
scroll to position [0, 0]
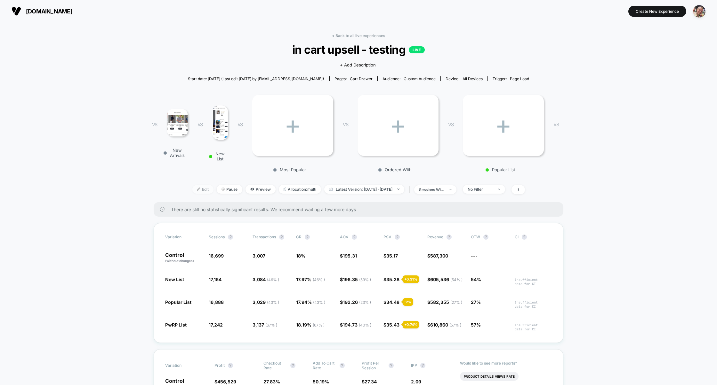
click at [196, 188] on span "Edit" at bounding box center [202, 189] width 21 height 9
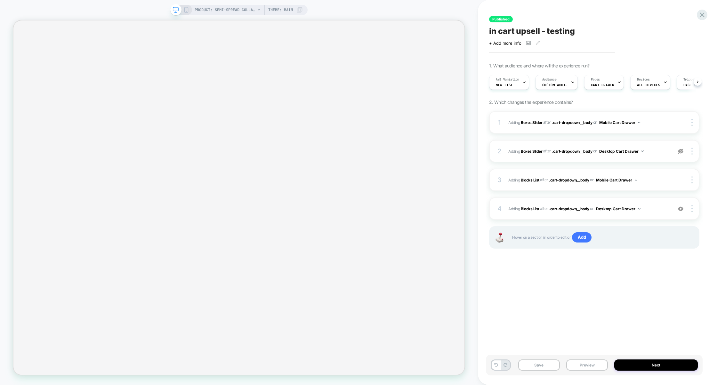
scroll to position [0, 0]
select select "**********"
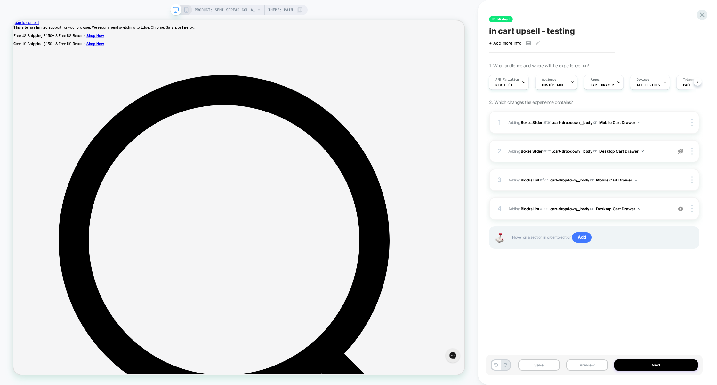
scroll to position [0, 0]
click at [701, 18] on icon at bounding box center [701, 15] width 9 height 9
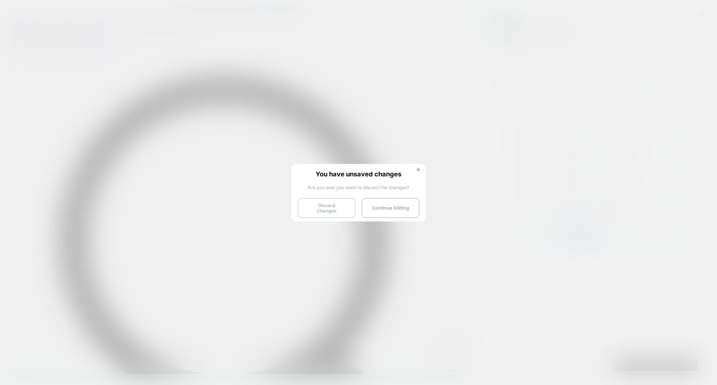
click at [322, 209] on button "Discard Changes" at bounding box center [327, 208] width 58 height 20
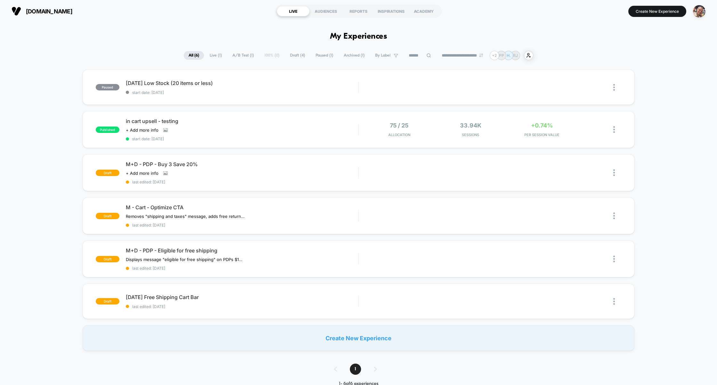
click at [293, 55] on span "Draft ( 4 )" at bounding box center [297, 55] width 25 height 9
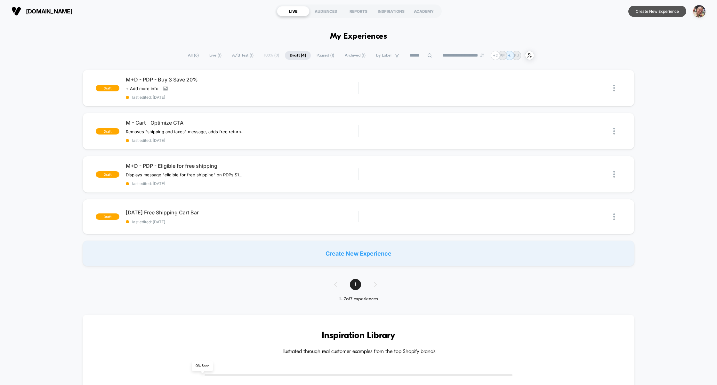
click at [655, 13] on button "Create New Experience" at bounding box center [657, 11] width 58 height 11
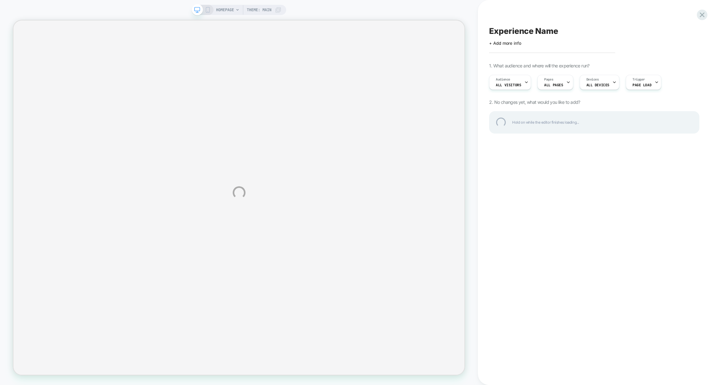
click at [513, 28] on div "Experience Name" at bounding box center [594, 31] width 210 height 10
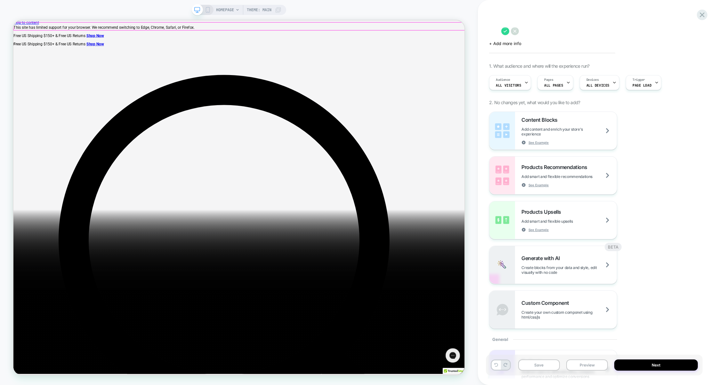
paste textarea "**********"
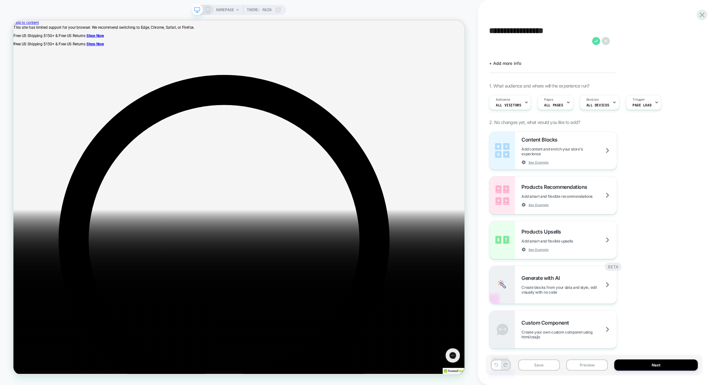
type textarea "**********"
click at [597, 39] on icon at bounding box center [596, 41] width 8 height 8
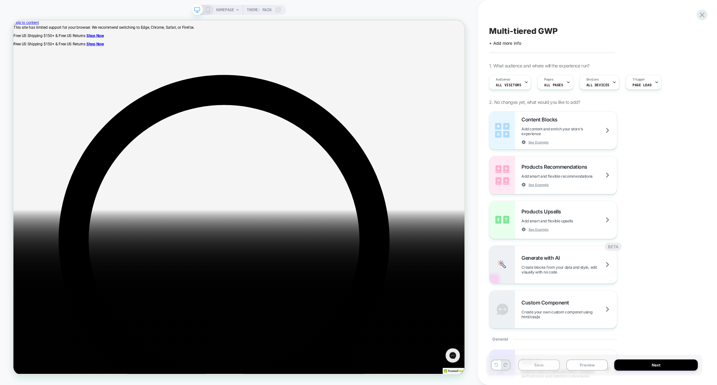
click at [542, 362] on button "Save" at bounding box center [539, 365] width 42 height 11
click at [571, 226] on div "Products Upsells Add smart and flexible upsells See Example" at bounding box center [568, 220] width 95 height 23
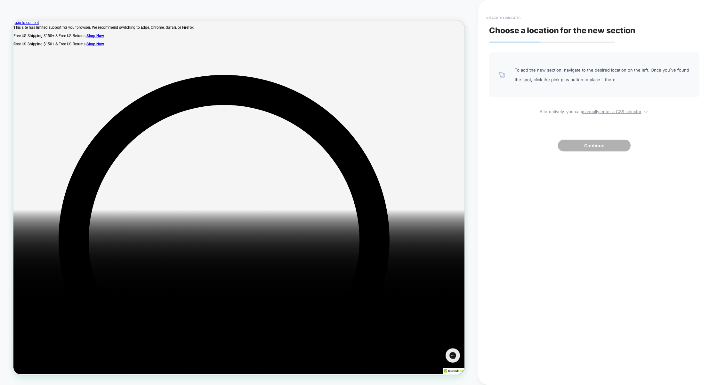
click at [497, 17] on button "< Back to widgets" at bounding box center [502, 18] width 41 height 10
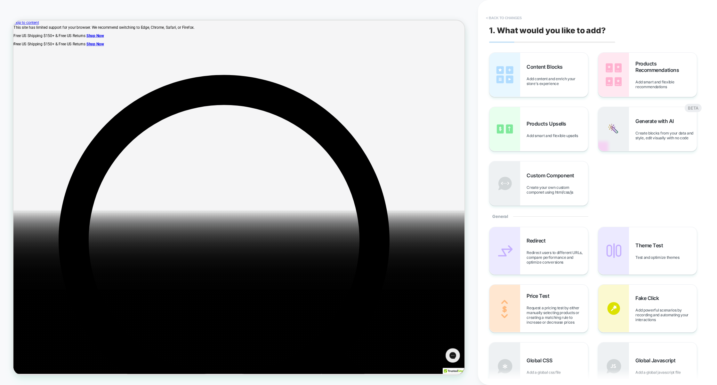
click at [510, 19] on button "< Back to changes" at bounding box center [503, 18] width 42 height 10
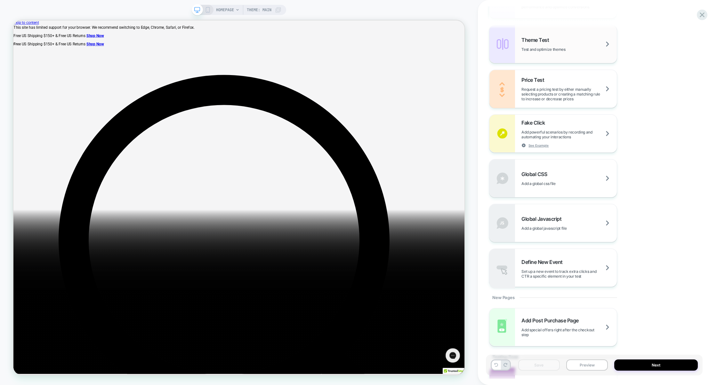
scroll to position [379, 0]
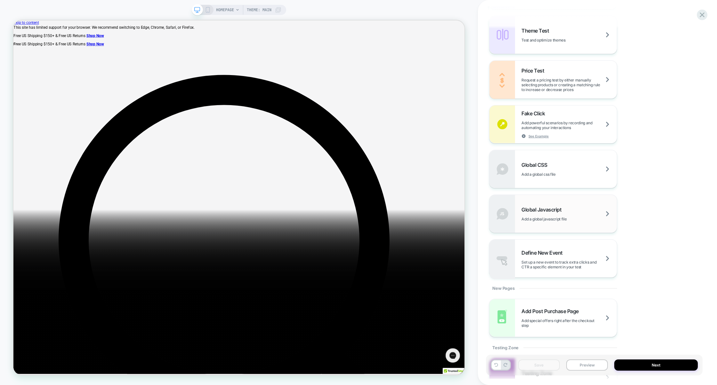
click at [567, 204] on div "Global Javascript Add a global javascript file" at bounding box center [552, 214] width 127 height 38
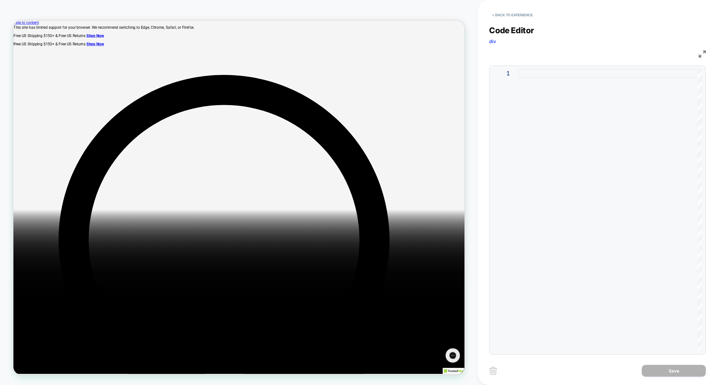
click at [562, 127] on div at bounding box center [610, 210] width 184 height 282
click at [587, 81] on div "const TIER_1 =" at bounding box center [610, 210] width 184 height 282
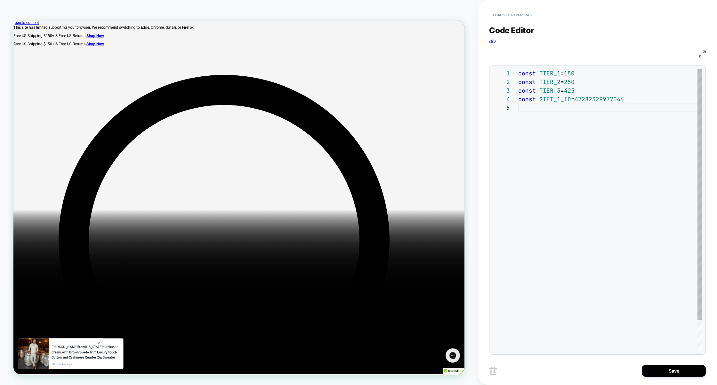
scroll to position [43, 0]
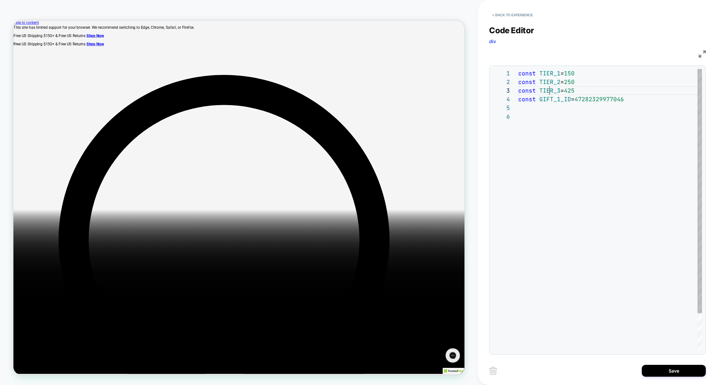
click at [548, 91] on div "const TIER_1 = 150 const TIER_2 = 250 const TIER_3 = 425 const GIFT_1_ID = 4728…" at bounding box center [610, 231] width 184 height 325
type textarea "**********"
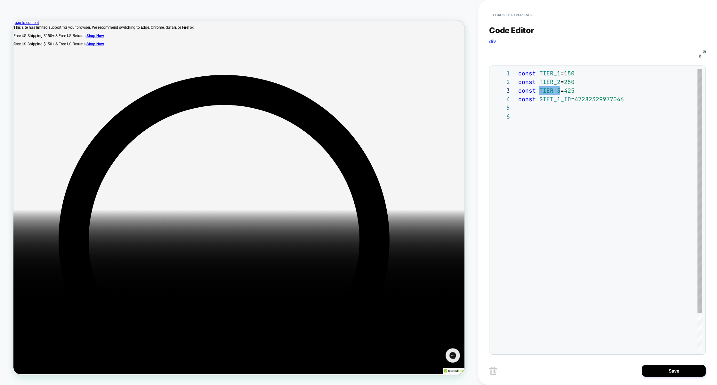
click at [609, 149] on div "const TIER_1 = 150 const TIER_2 = 250 const TIER_3 = 425 const GIFT_1_ID = 4728…" at bounding box center [610, 231] width 184 height 325
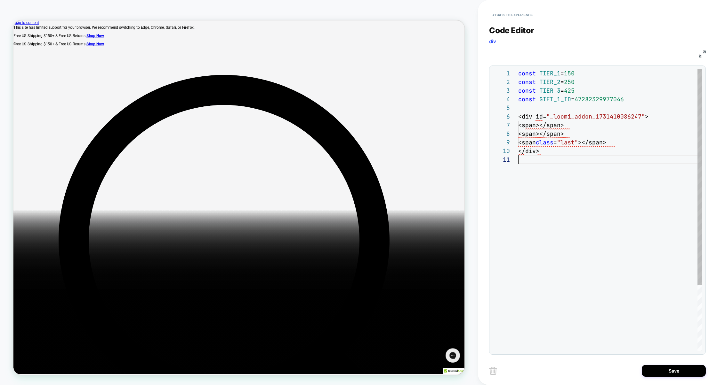
type textarea "**********"
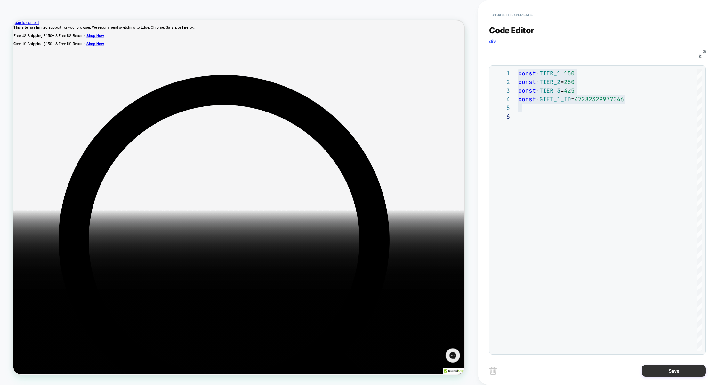
click at [668, 374] on button "Save" at bounding box center [673, 371] width 64 height 12
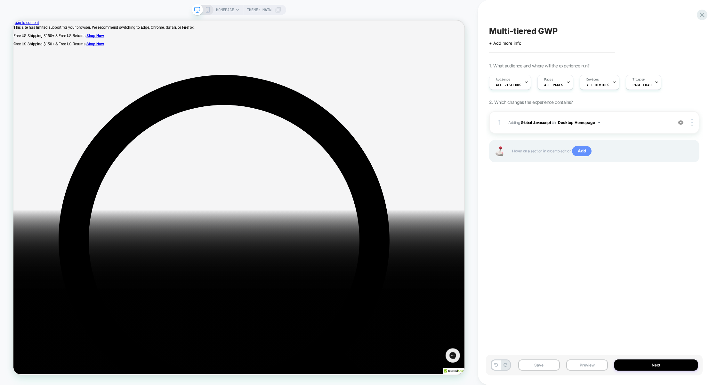
click at [585, 152] on span "Add" at bounding box center [582, 151] width 20 height 10
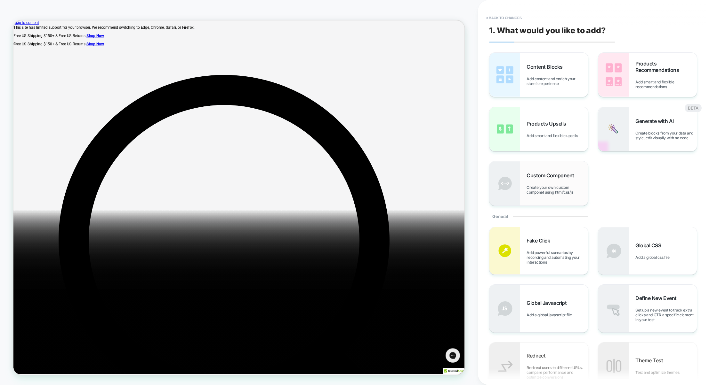
click at [560, 195] on span "Create your own custom componet using html/css/js" at bounding box center [556, 190] width 61 height 10
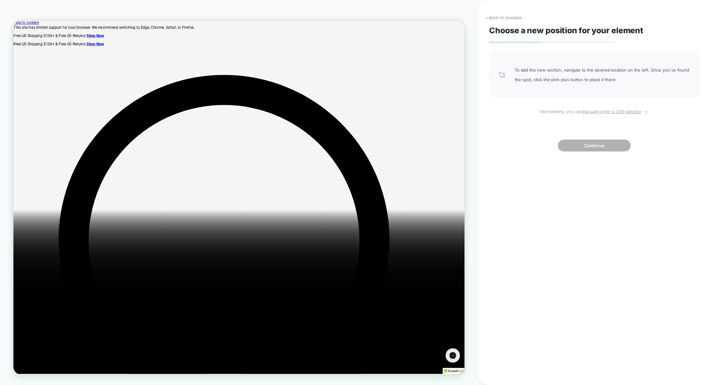
click at [596, 111] on u "manually enter a CSS selector" at bounding box center [612, 111] width 60 height 5
select select "*******"
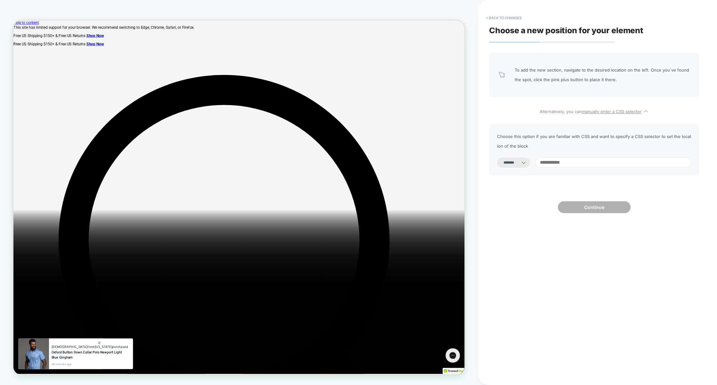
click at [561, 160] on input at bounding box center [613, 162] width 156 height 11
paste input "**********"
type input "**********"
select select "*********"
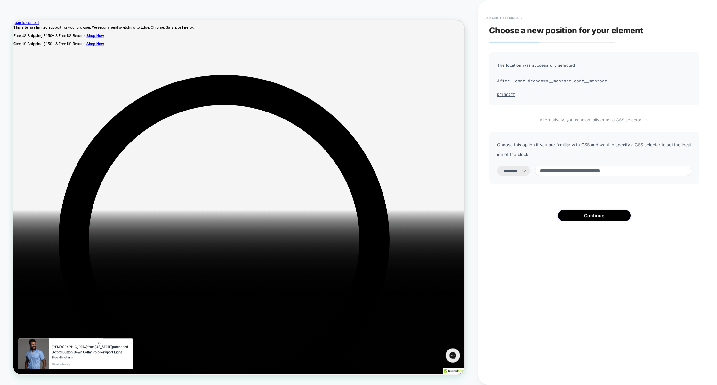
click at [551, 169] on input "**********" at bounding box center [613, 171] width 156 height 11
type input "**********"
click at [514, 172] on select "**********" at bounding box center [513, 171] width 33 height 10
select select "*******"
click at [497, 166] on select "**********" at bounding box center [513, 171] width 33 height 10
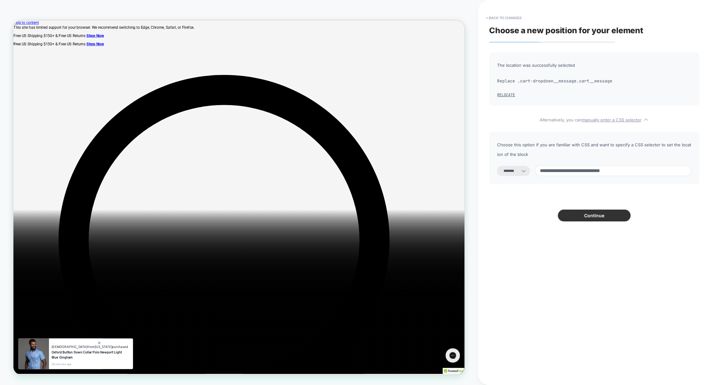
click at [574, 214] on button "Continue" at bounding box center [594, 216] width 73 height 12
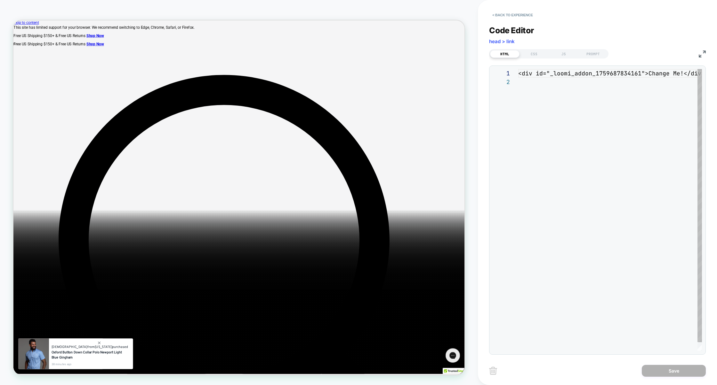
scroll to position [8, 0]
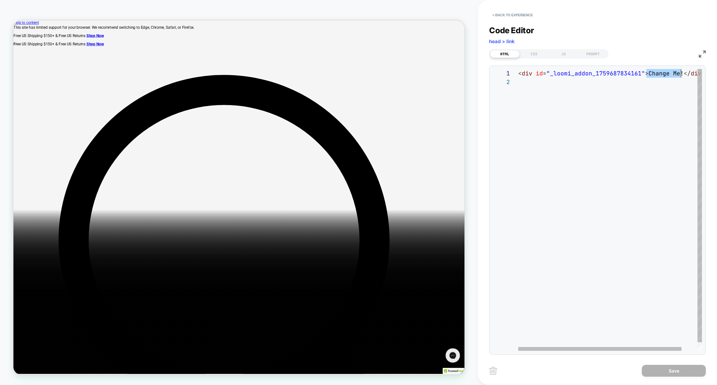
drag, startPoint x: 647, startPoint y: 73, endPoint x: 680, endPoint y: 74, distance: 32.3
click at [680, 74] on span "< div id = "_loomi_addon_1759687834161" > Change Me! </ div >" at bounding box center [611, 73] width 187 height 7
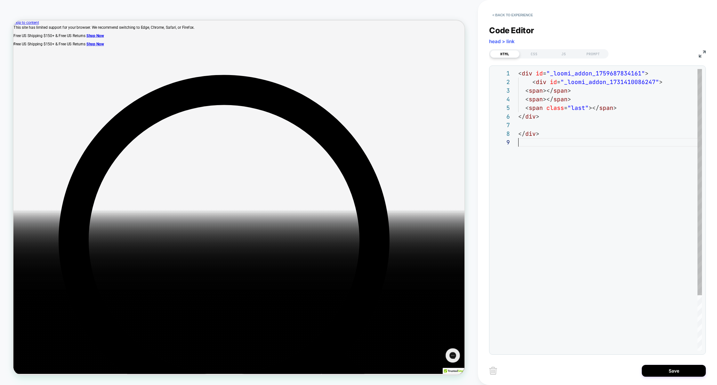
scroll to position [0, 0]
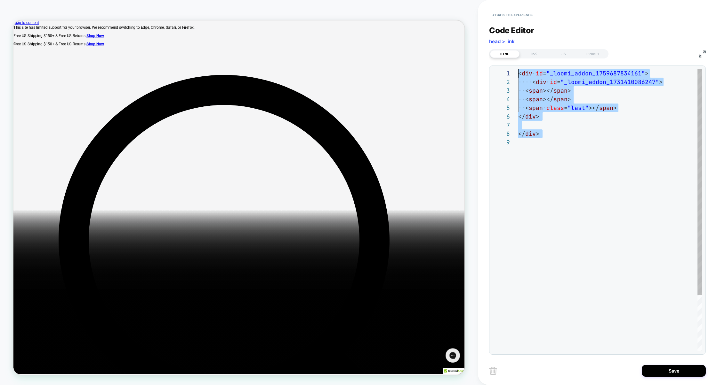
drag, startPoint x: 561, startPoint y: 149, endPoint x: 470, endPoint y: 60, distance: 127.1
click at [518, 69] on div "< div id = "_loomi_addon_1759687834161" > < div id = "_loomi_addon_173141008624…" at bounding box center [610, 244] width 184 height 351
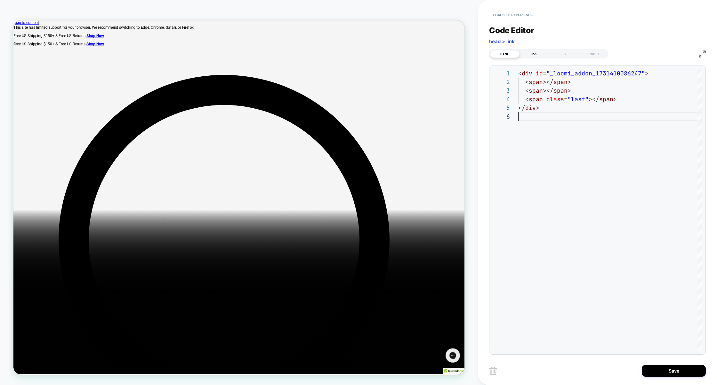
type textarea "**********"
click at [537, 53] on div "CSS" at bounding box center [533, 54] width 29 height 8
click at [556, 110] on div at bounding box center [610, 210] width 184 height 282
type textarea "**********"
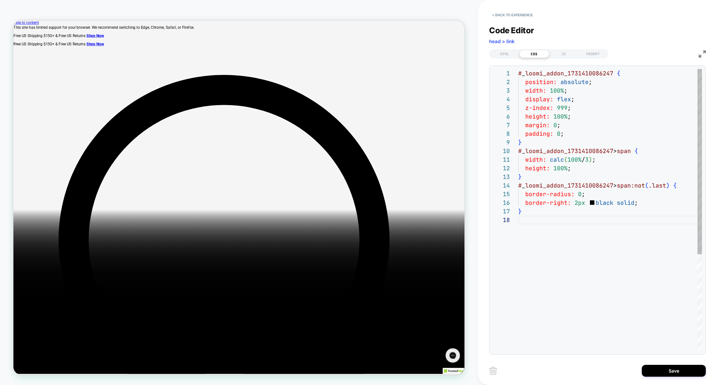
scroll to position [8, 52]
click at [616, 173] on div "# _ loomi_addon_1731410086247 { position: absolute ; width: 100% ; display: fle…" at bounding box center [610, 283] width 184 height 429
click at [502, 55] on div "HTML" at bounding box center [504, 54] width 29 height 8
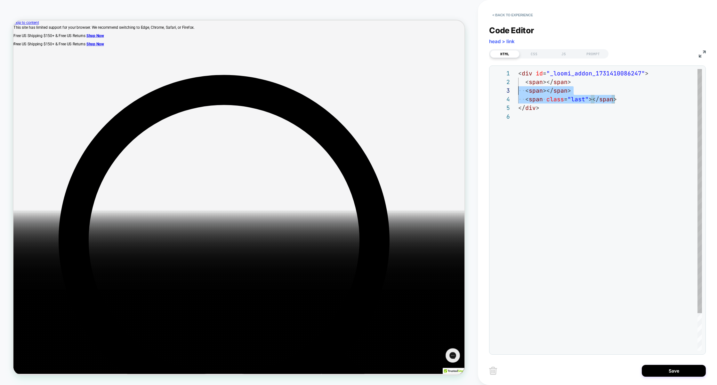
scroll to position [17, 0]
drag, startPoint x: 627, startPoint y: 99, endPoint x: 428, endPoint y: 89, distance: 199.2
click at [518, 89] on div "< div id = "_loomi_addon_1731410086247" > < span ></ span > < span ></ span > <…" at bounding box center [610, 231] width 184 height 325
type textarea "**********"
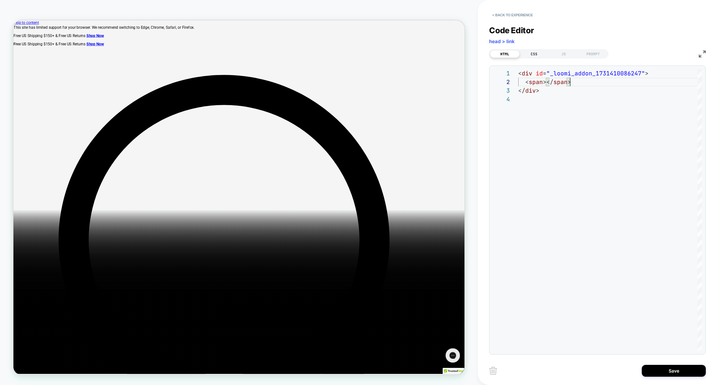
click at [531, 53] on div "CSS" at bounding box center [533, 54] width 29 height 8
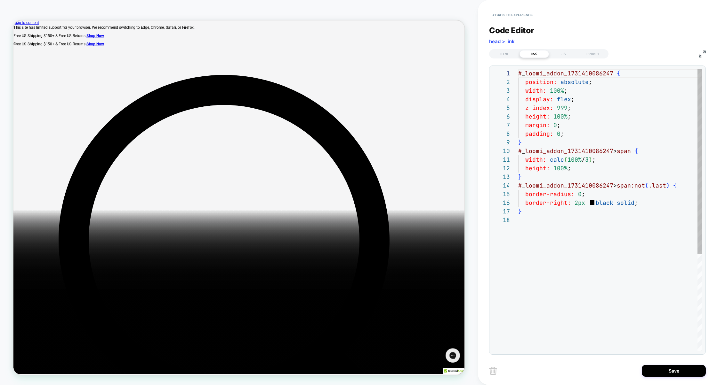
scroll to position [86, 0]
click at [562, 48] on div "HTML CSS JS PROMPT" at bounding box center [597, 53] width 217 height 11
click at [562, 52] on div "JS" at bounding box center [563, 54] width 29 height 8
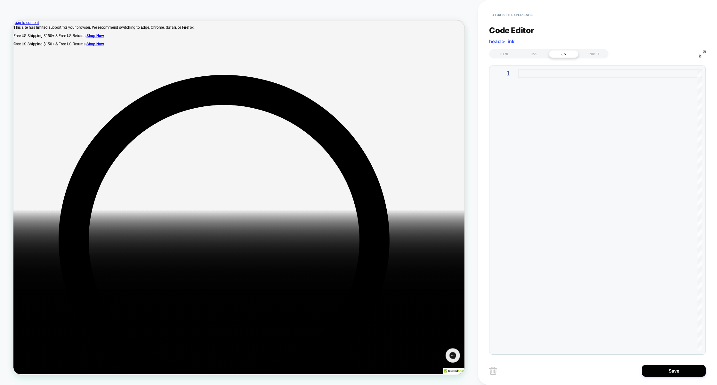
click at [553, 93] on div at bounding box center [610, 210] width 184 height 282
type textarea "**********"
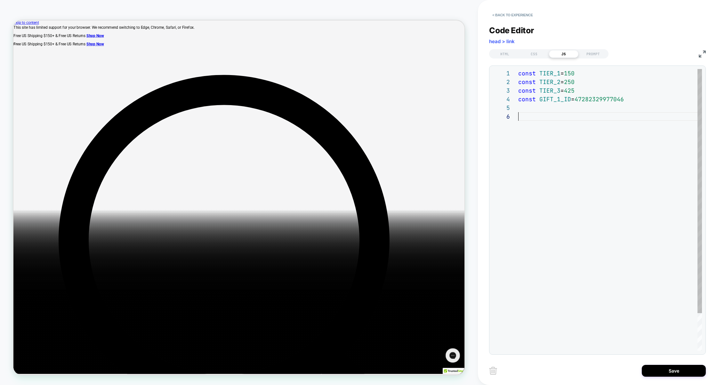
scroll to position [43, 0]
click at [563, 124] on div "const TIER_1 = 150 const TIER_2 = 250 const TIER_3 = 425 const GIFT_1_ID = 4728…" at bounding box center [610, 231] width 184 height 325
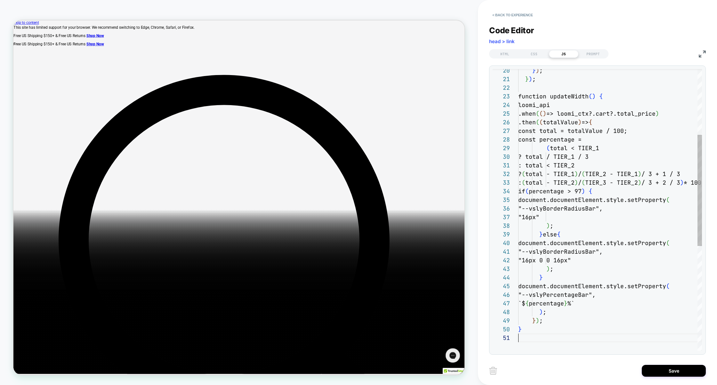
scroll to position [0, 0]
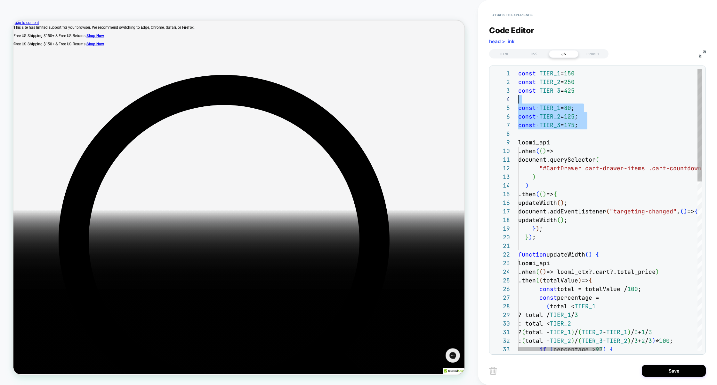
scroll to position [26, 0]
drag, startPoint x: 590, startPoint y: 131, endPoint x: 504, endPoint y: 102, distance: 90.6
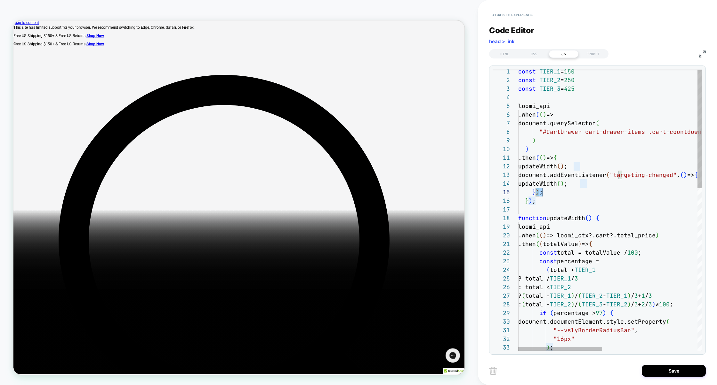
scroll to position [26, 69]
drag, startPoint x: 536, startPoint y: 191, endPoint x: 633, endPoint y: 180, distance: 97.5
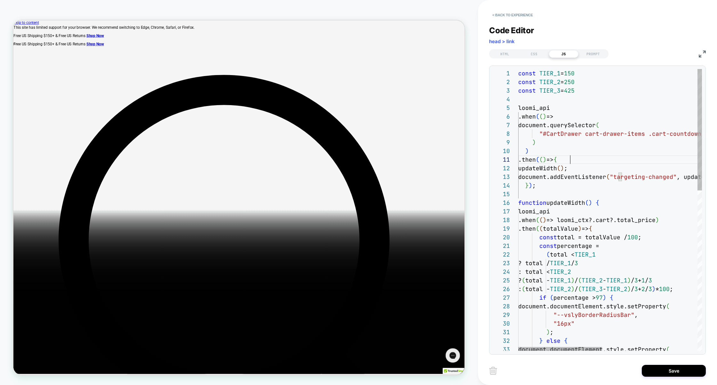
scroll to position [0, 52]
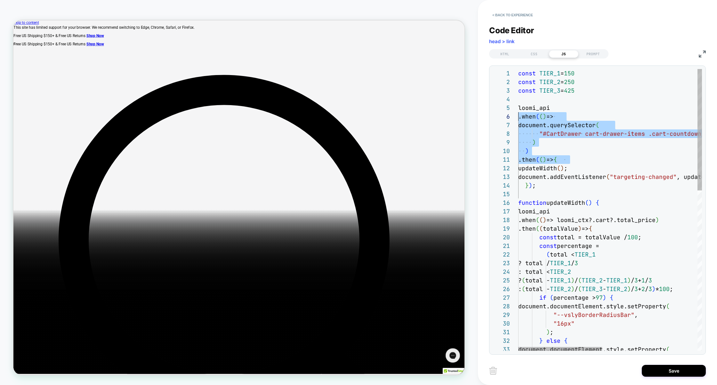
scroll to position [35, 0]
drag, startPoint x: 588, startPoint y: 159, endPoint x: 499, endPoint y: 112, distance: 100.7
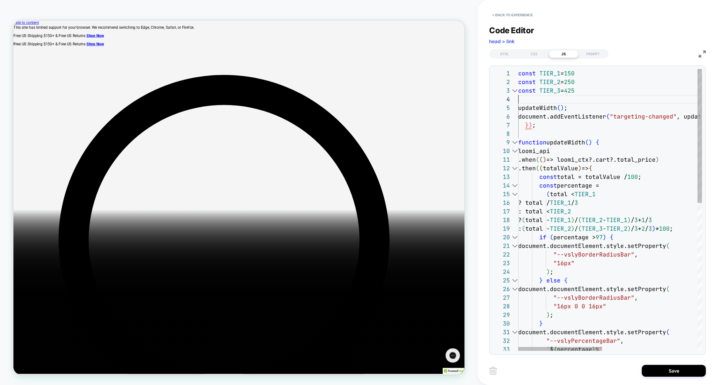
scroll to position [26, 0]
click at [555, 121] on div "} ) ; function updateWidth ( ) { loomi_api .when ( ( ) => loomi_ctx?.cart?.tota…" at bounding box center [713, 365] width 391 height 593
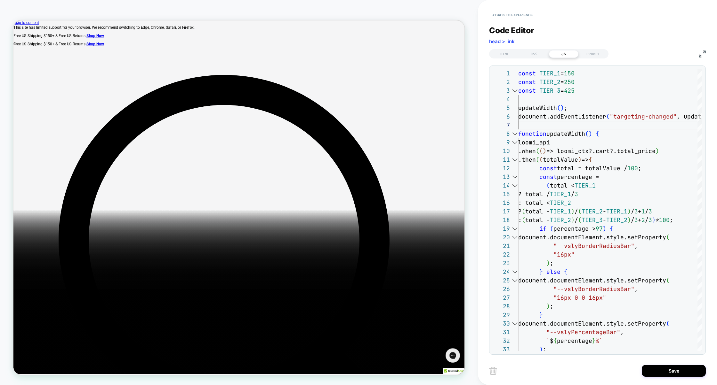
click at [700, 55] on img at bounding box center [701, 54] width 7 height 7
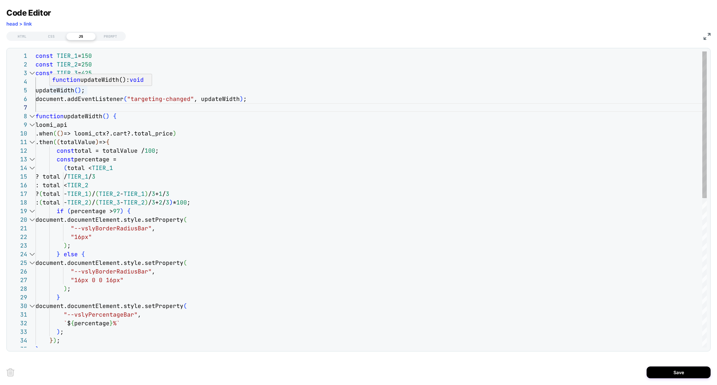
click at [76, 90] on div "function updateWidth ( ) { loomi_api .when ( ( ) => loomi_ctx?.cart?.total_pric…" at bounding box center [371, 351] width 671 height 599
click at [103, 89] on div "function updateWidth ( ) { loomi_api .when ( ( ) => loomi_ctx?.cart?.total_pric…" at bounding box center [371, 351] width 671 height 599
click at [83, 89] on div "function updateWidth ( ) { loomi_api .when ( ( ) => loomi_ctx?.cart?.total_pric…" at bounding box center [371, 351] width 671 height 599
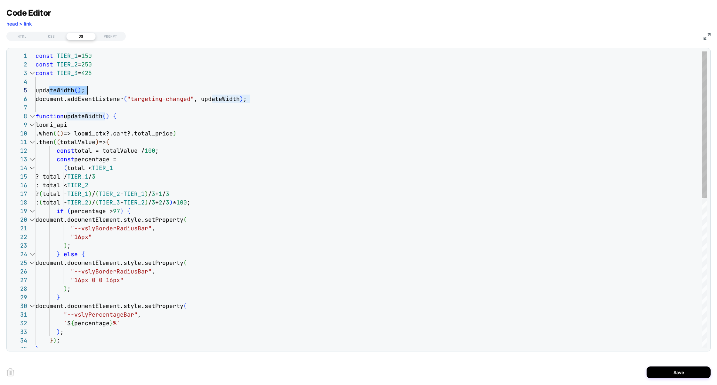
click at [83, 89] on div "function updateWidth ( ) { loomi_api .when ( ( ) => loomi_ctx?.cart?.total_pric…" at bounding box center [371, 351] width 671 height 599
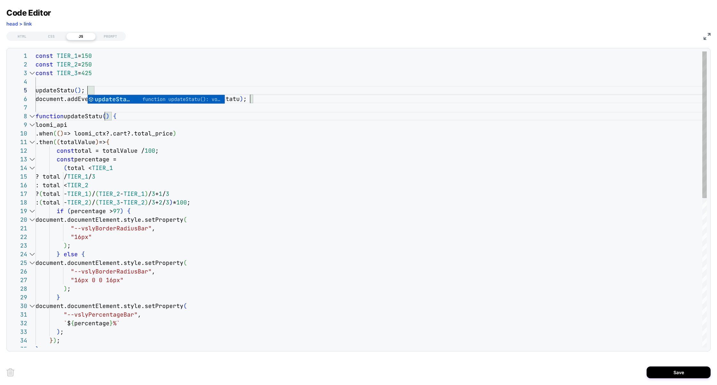
scroll to position [35, 55]
click at [48, 108] on div "function updateStatus ( ) { loomi_api .when ( ( ) => loomi_ctx?.cart?.total_pri…" at bounding box center [371, 351] width 671 height 599
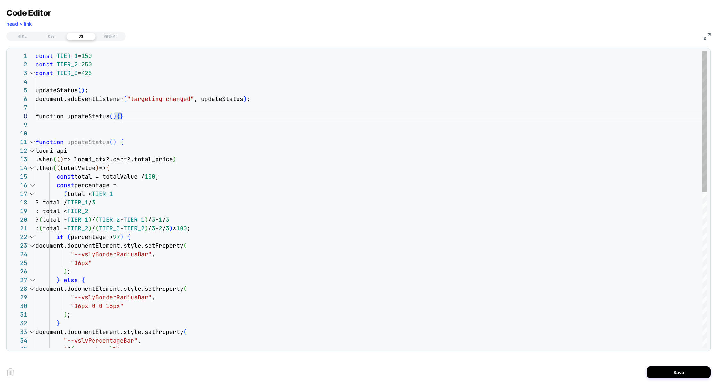
scroll to position [69, 0]
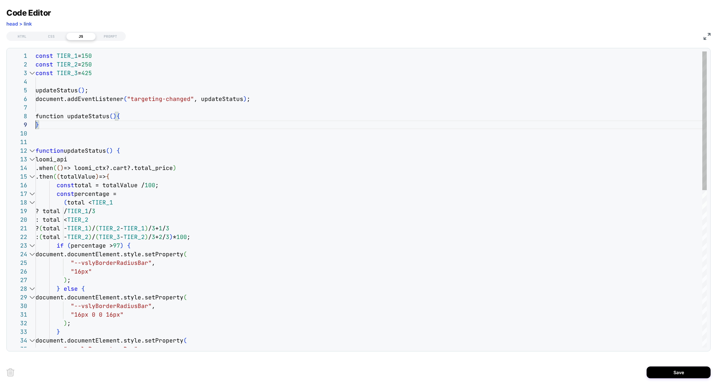
click at [87, 147] on div "function updateStatus ( ) { loomi_api .when ( ( ) => loomi_ctx?.cart?.total_pri…" at bounding box center [371, 368] width 671 height 633
click at [78, 148] on div "function updateWidth ( ) { loomi_api .when ( ( ) => loomi_ctx?.cart?.total_pric…" at bounding box center [371, 368] width 671 height 633
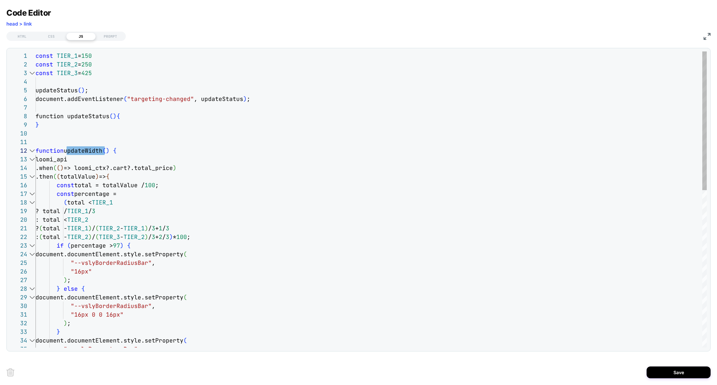
click at [126, 116] on div "function updateWidth ( ) { loomi_api .when ( ( ) => loomi_ctx?.cart?.total_pric…" at bounding box center [371, 368] width 671 height 633
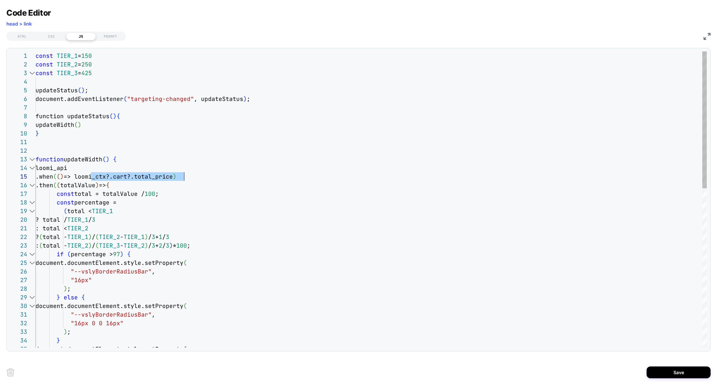
scroll to position [35, 152]
drag, startPoint x: 91, startPoint y: 177, endPoint x: 186, endPoint y: 178, distance: 95.3
click at [186, 178] on div "function updateWidth ( ) { loomi_api .when ( ( ) => loomi_ctx?.cart?.total_pric…" at bounding box center [371, 373] width 671 height 642
click at [156, 256] on div "function updateWidth ( ) { loomi_api .when ( ( ) => loomi_ctx?.cart?.total_pric…" at bounding box center [371, 373] width 671 height 642
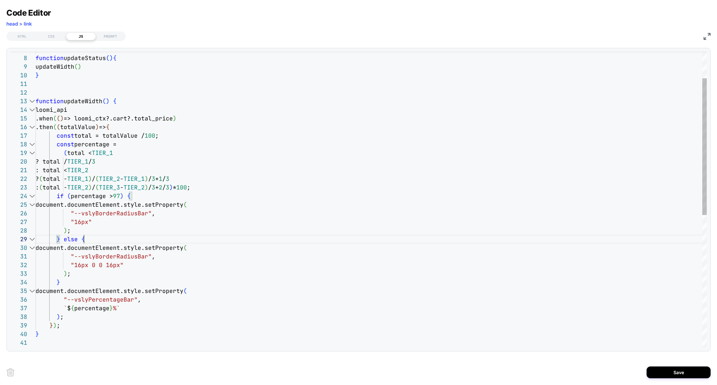
click at [91, 241] on div "function updateWidth ( ) { loomi_api .when ( ( ) => loomi_ctx?.cart?.total_pric…" at bounding box center [371, 314] width 671 height 642
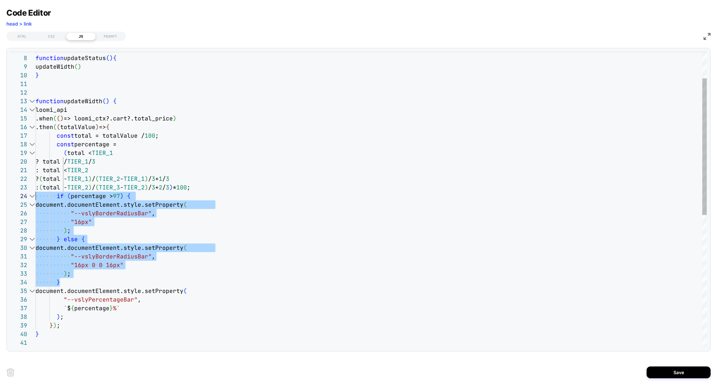
scroll to position [26, 0]
drag, startPoint x: 66, startPoint y: 284, endPoint x: 2, endPoint y: 194, distance: 111.3
click at [2, 194] on div "Code Editor head > link HTML CSS JS PROMPT 7 13 14 15 16 17 18 19 20 21 22 23 2…" at bounding box center [358, 192] width 717 height 385
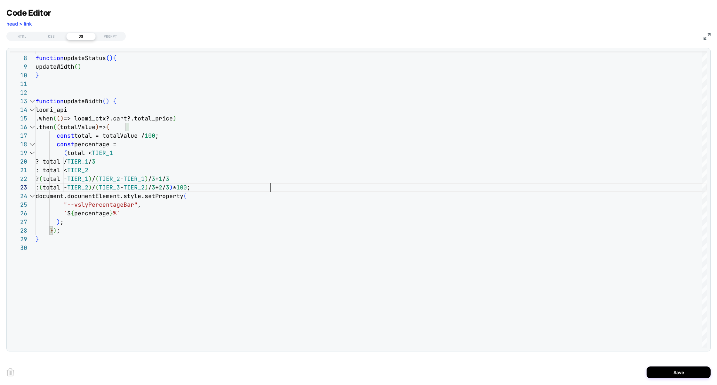
scroll to position [26, 35]
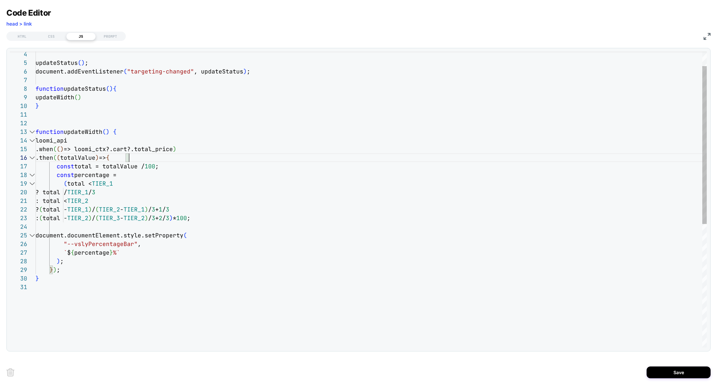
click at [141, 160] on div "function updateWidth ( ) { loomi_api .when ( ( ) => loomi_ctx?.cart?.total_pric…" at bounding box center [371, 302] width 671 height 556
click at [188, 165] on div "function updateWidth ( ) { loomi_api .when ( ( ) => loomi_ctx?.cart?.total_pric…" at bounding box center [371, 302] width 671 height 556
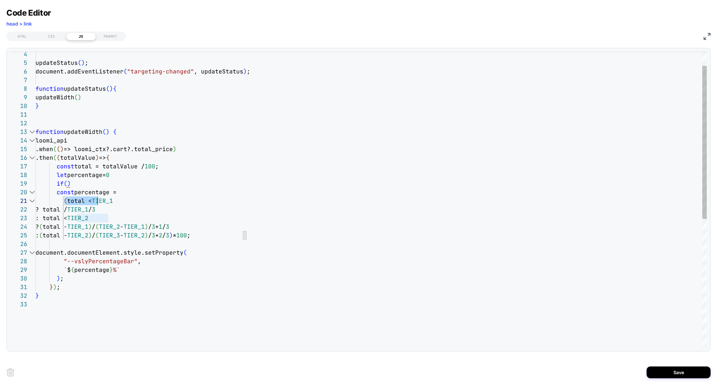
scroll to position [0, 79]
drag, startPoint x: 67, startPoint y: 202, endPoint x: 115, endPoint y: 202, distance: 48.3
click at [66, 186] on div "function updateWidth ( ) { loomi_api .when ( ( ) => loomi_ctx?.cart?.total_pric…" at bounding box center [371, 310] width 671 height 573
click at [136, 184] on div "function updateWidth ( ) { loomi_api .when ( ( ) => loomi_ctx?.cart?.total_pric…" at bounding box center [371, 310] width 671 height 573
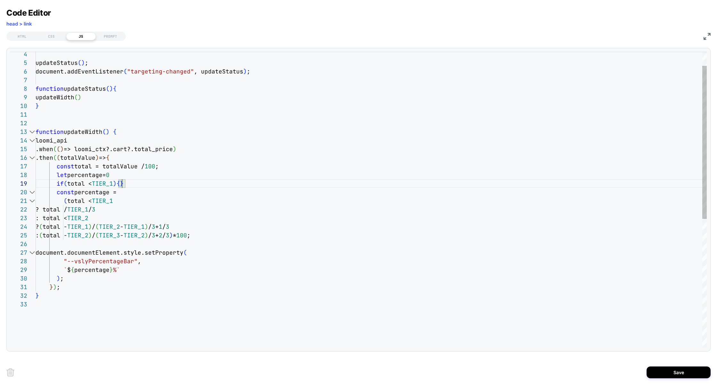
scroll to position [77, 28]
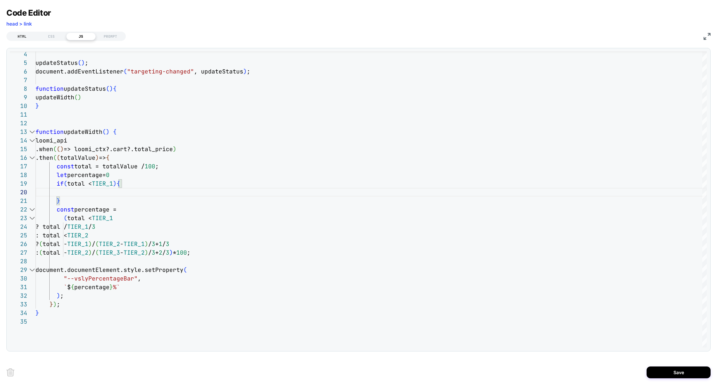
type textarea "**********"
click at [16, 33] on div "HTML" at bounding box center [21, 37] width 29 height 8
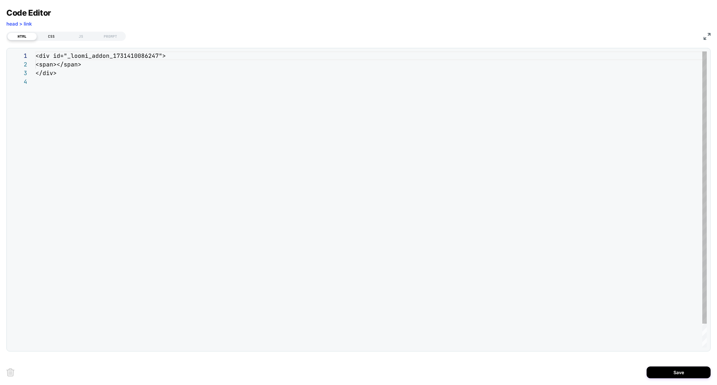
scroll to position [26, 0]
click at [99, 54] on div "<div id="_loomi_addon_1731410086247"> <span></span> </div>" at bounding box center [371, 213] width 671 height 322
click at [83, 36] on div "JS" at bounding box center [80, 37] width 29 height 8
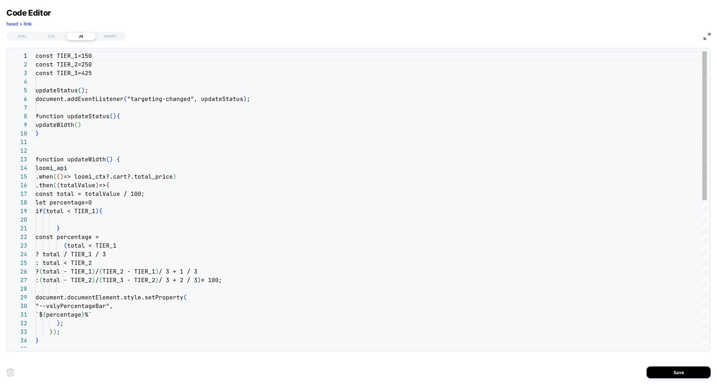
scroll to position [86, 0]
click at [81, 219] on div "const TIER_1=150 const TIER_2=250 const TIER_3=425 updateStatus ( ) ; document.…" at bounding box center [371, 347] width 671 height 590
click at [67, 83] on div "const TIER_1=150 const TIER_2=250 const TIER_3=425 updateStatus ( ) ; document.…" at bounding box center [371, 347] width 671 height 590
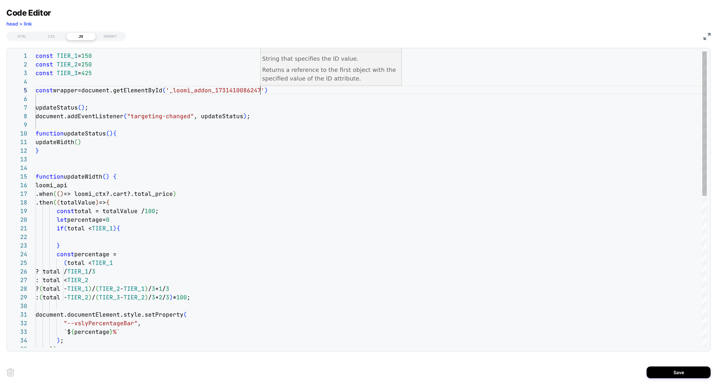
scroll to position [35, 225]
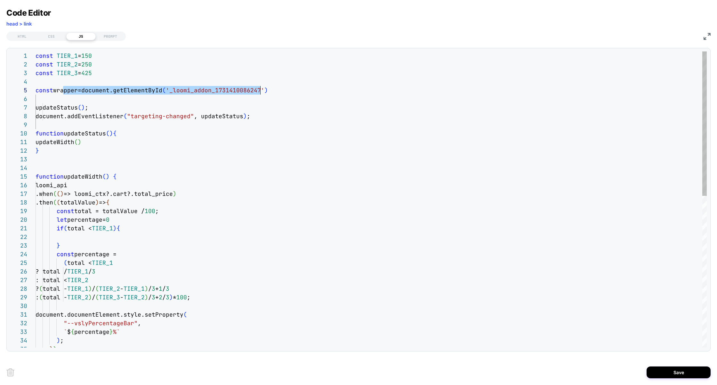
click at [63, 90] on div "const TIER_1 = 150 const TIER_2 = 250 const TIER_3 = 425 updateStatus ( ) ; doc…" at bounding box center [371, 355] width 671 height 607
click at [67, 90] on div "const TIER_1 = 150 const TIER_2 = 250 const TIER_3 = 425 updateStatus ( ) ; doc…" at bounding box center [371, 355] width 671 height 607
click at [126, 178] on div "const TIER_1 = 150 const TIER_2 = 250 const TIER_3 = 425 updateStatus ( ) ; doc…" at bounding box center [371, 355] width 671 height 607
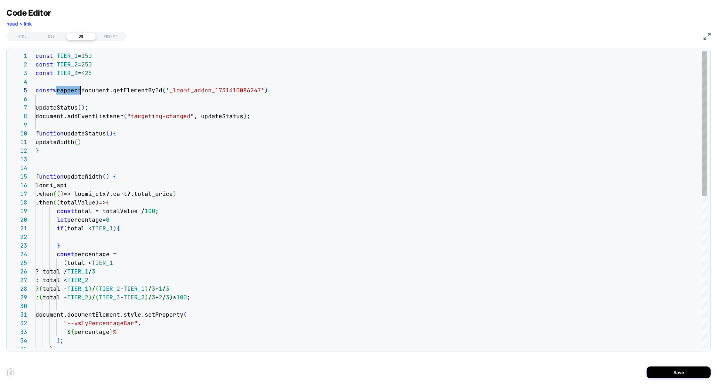
scroll to position [35, 83]
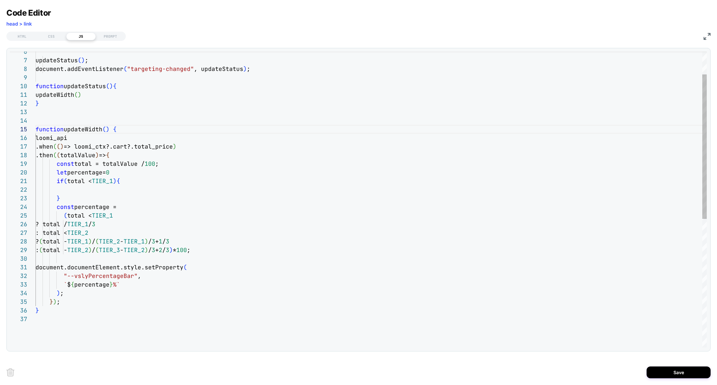
click at [91, 188] on div "updateWidth ( ) } function updateWidth ( ) { loomi_api .when ( ( ) => loomi_ctx…" at bounding box center [371, 307] width 671 height 607
type textarea "**********"
click at [23, 35] on div "HTML" at bounding box center [21, 37] width 29 height 8
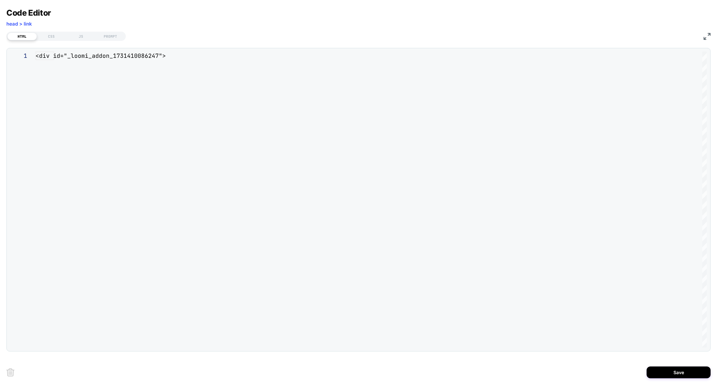
scroll to position [26, 0]
click at [76, 80] on div "<div id="_loomi_addon_1731410086247"> <span></span> </div>" at bounding box center [371, 213] width 671 height 322
click at [161, 56] on div "<div id="_loomi_addon_1731410086247"> <span></span> </div>" at bounding box center [371, 213] width 671 height 322
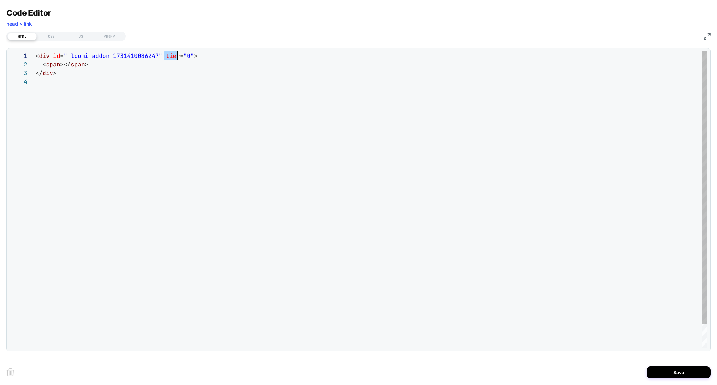
click at [171, 54] on div "< div id = "_loomi_addon_1731410086247" tier = "0" > < span ></ span > </ div >" at bounding box center [371, 213] width 671 height 322
type textarea "**********"
click at [52, 35] on div "CSS" at bounding box center [51, 37] width 29 height 8
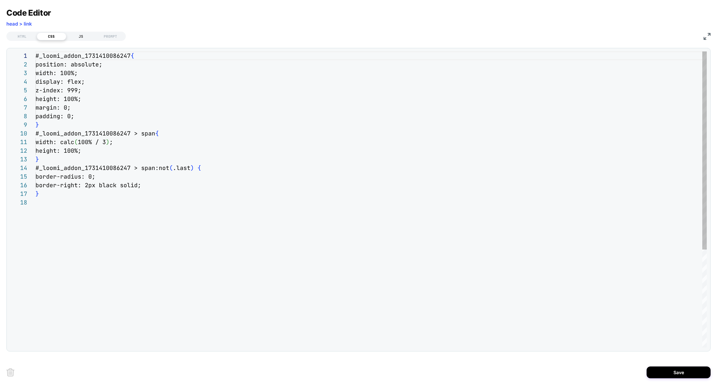
scroll to position [86, 0]
click at [74, 35] on div "JS" at bounding box center [80, 37] width 29 height 8
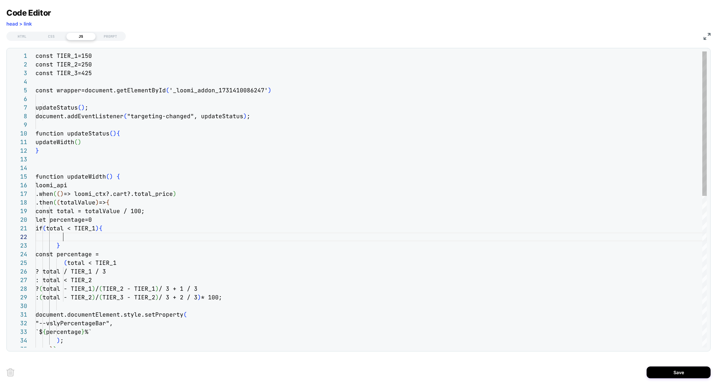
click at [84, 238] on div "const TIER_1=150 const TIER_2=250 const TIER_3=425 const wrapper=document.getEl…" at bounding box center [371, 355] width 671 height 607
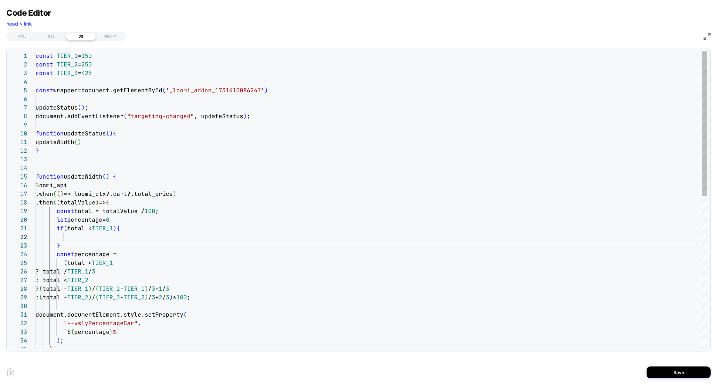
scroll to position [8, 28]
click at [119, 220] on div "const TIER_1 = 150 const TIER_2 = 250 const TIER_3 = 425 const wrapper=document…" at bounding box center [371, 355] width 671 height 607
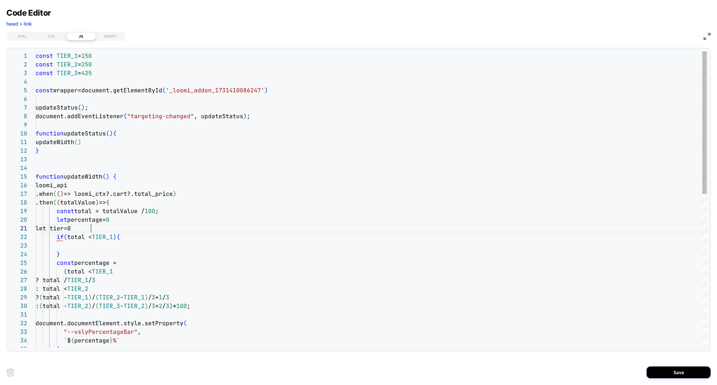
scroll to position [0, 55]
click at [85, 247] on div "const TIER_1 = 150 const TIER_2 = 250 const TIER_3 = 425 const wrapper=document…" at bounding box center [371, 360] width 671 height 616
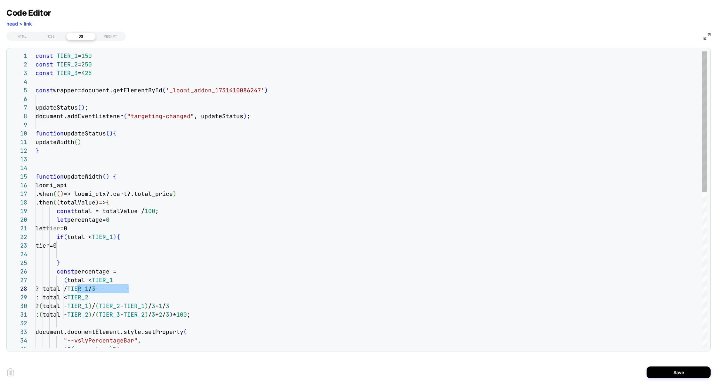
scroll to position [60, 104]
drag, startPoint x: 78, startPoint y: 290, endPoint x: 142, endPoint y: 290, distance: 64.6
click at [142, 290] on div "const TIER_1 = 150 const TIER_2 = 250 const TIER_3 = 425 const wrapper=document…" at bounding box center [371, 364] width 671 height 625
click at [79, 253] on div "const TIER_1 = 150 const TIER_2 = 250 const TIER_3 = 425 const wrapper=document…" at bounding box center [371, 364] width 671 height 625
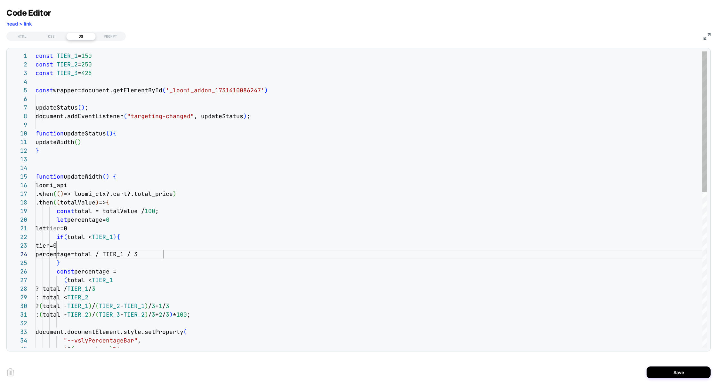
click at [74, 261] on div "const TIER_1 = 150 const TIER_2 = 250 const TIER_3 = 425 const wrapper=document…" at bounding box center [371, 364] width 671 height 625
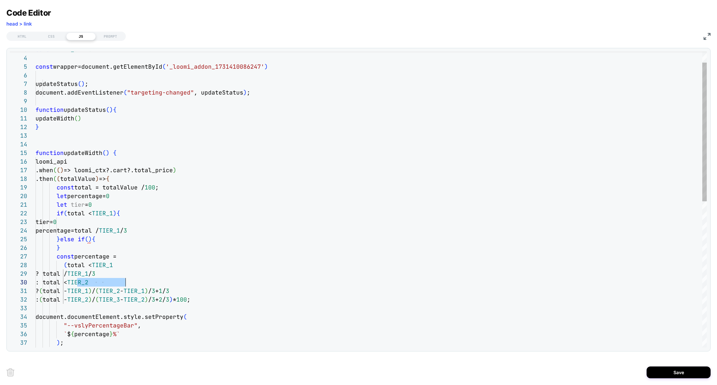
scroll to position [77, 90]
drag, startPoint x: 78, startPoint y: 282, endPoint x: 125, endPoint y: 283, distance: 47.3
click at [87, 239] on div "const TIER_3 = 425 const wrapper=document.getElementById ( '_loomi_addon_173141…" at bounding box center [371, 344] width 671 height 633
click at [152, 241] on div "const TIER_3 = 425 const wrapper=document.getElementById ( '_loomi_addon_173141…" at bounding box center [371, 344] width 671 height 633
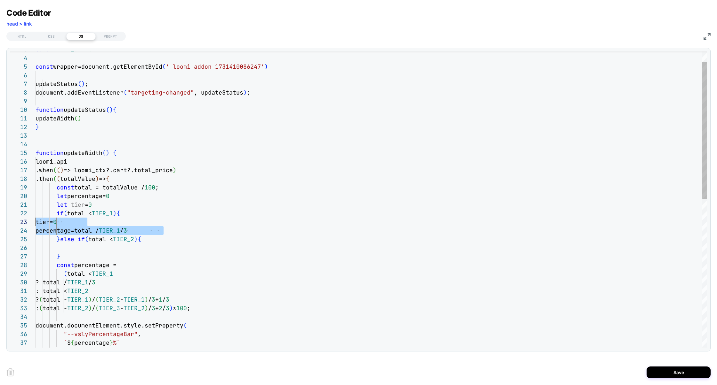
scroll to position [17, 0]
drag, startPoint x: 172, startPoint y: 232, endPoint x: 1, endPoint y: 220, distance: 170.9
click at [1, 220] on div "Code Editor head > link HTML CSS JS PROMPT 3 4 5 6 7 8 9 10 11 12 13 14 15 16 1…" at bounding box center [358, 192] width 717 height 385
click at [67, 252] on div "const TIER_3 = 425 const wrapper=document.getElementById ( '_loomi_addon_173141…" at bounding box center [371, 349] width 671 height 642
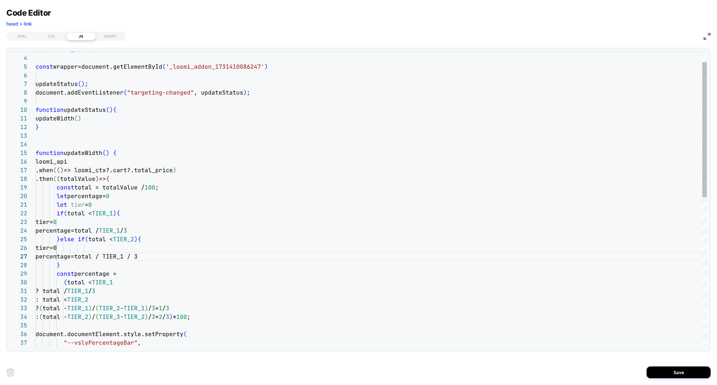
scroll to position [43, 76]
click at [119, 250] on div "const TIER_3 = 425 const wrapper=document.getElementById ( '_loomi_addon_173141…" at bounding box center [371, 353] width 671 height 651
drag, startPoint x: 79, startPoint y: 309, endPoint x: 271, endPoint y: 311, distance: 192.0
click at [271, 311] on div "const TIER_3 = 425 const wrapper=document.getElementById ( '_loomi_addon_173141…" at bounding box center [371, 353] width 671 height 651
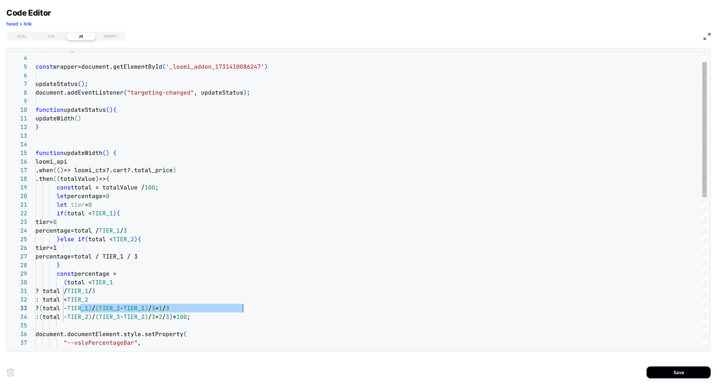
click at [78, 310] on div "const TIER_3 = 425 const wrapper=document.getElementById ( '_loomi_addon_173141…" at bounding box center [371, 353] width 671 height 651
click at [77, 310] on div "const TIER_3 = 425 const wrapper=document.getElementById ( '_loomi_addon_173141…" at bounding box center [371, 353] width 671 height 651
click at [76, 310] on div "const TIER_3 = 425 const wrapper=document.getElementById ( '_loomi_addon_173141…" at bounding box center [371, 353] width 671 height 651
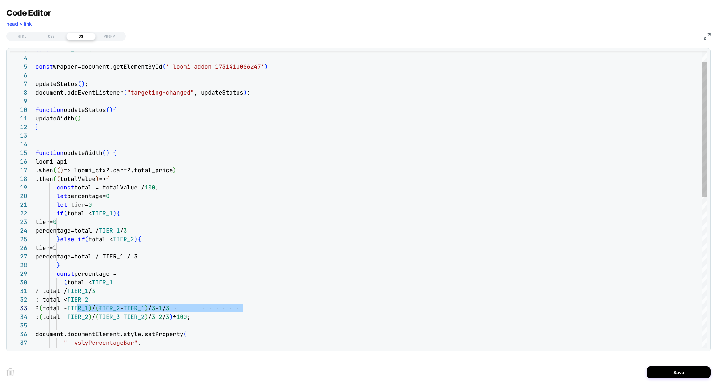
drag, startPoint x: 77, startPoint y: 309, endPoint x: 313, endPoint y: 308, distance: 235.8
click at [314, 308] on div "? ( total - TIER_1 ) / ( TIER_2 - TIER_1 ) / 3 + 1 / 3" at bounding box center [371, 308] width 671 height 9
drag, startPoint x: 168, startPoint y: 256, endPoint x: 102, endPoint y: 257, distance: 66.2
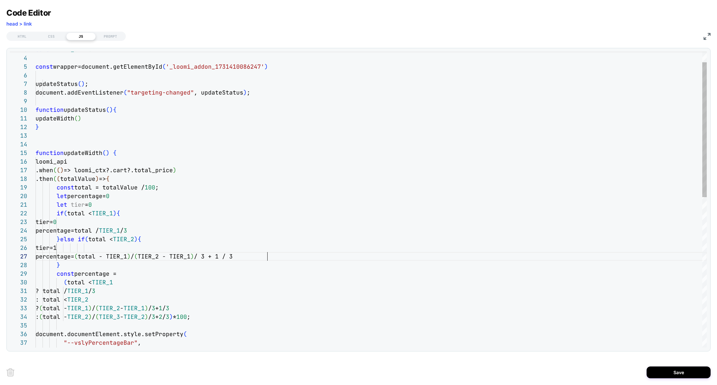
click at [81, 266] on div "const TIER_3 = 425 const wrapper=document.getElementById ( '_loomi_addon_173141…" at bounding box center [371, 353] width 671 height 651
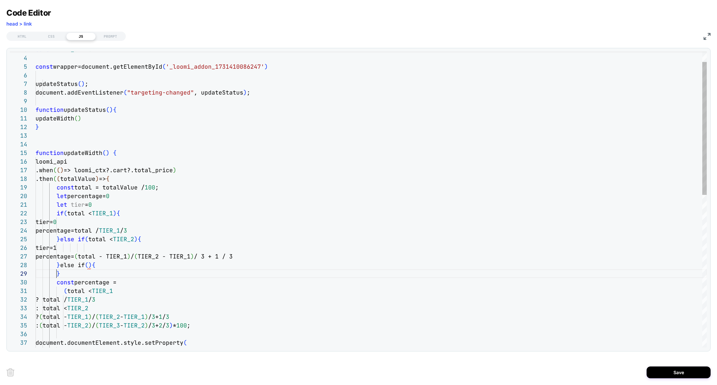
scroll to position [60, 52]
click at [87, 267] on div "const TIER_3 = 425 const wrapper=document.getElementById ( '_loomi_addon_173141…" at bounding box center [371, 357] width 671 height 659
click at [75, 205] on div "const TIER_3 = 425 const wrapper=document.getElementById ( '_loomi_addon_173141…" at bounding box center [371, 357] width 671 height 659
click at [131, 295] on div "const TIER_3 = 425 const wrapper=document.getElementById ( '_loomi_addon_173141…" at bounding box center [371, 357] width 671 height 659
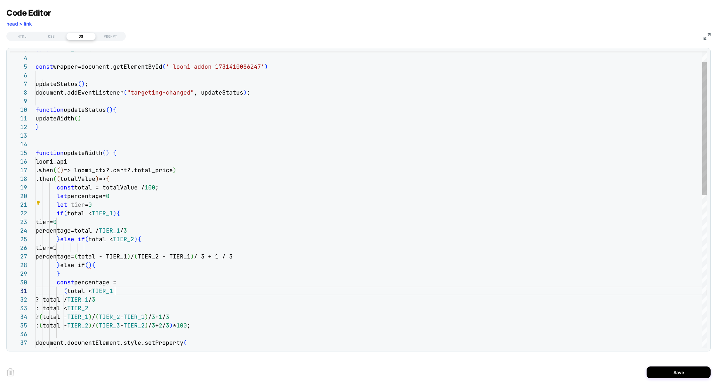
scroll to position [0, 79]
click at [106, 270] on div "const TIER_3 = 425 const wrapper=document.getElementById ( '_loomi_addon_173141…" at bounding box center [371, 357] width 671 height 659
click at [106, 268] on div "const TIER_3 = 425 const wrapper=document.getElementById ( '_loomi_addon_173141…" at bounding box center [371, 357] width 671 height 659
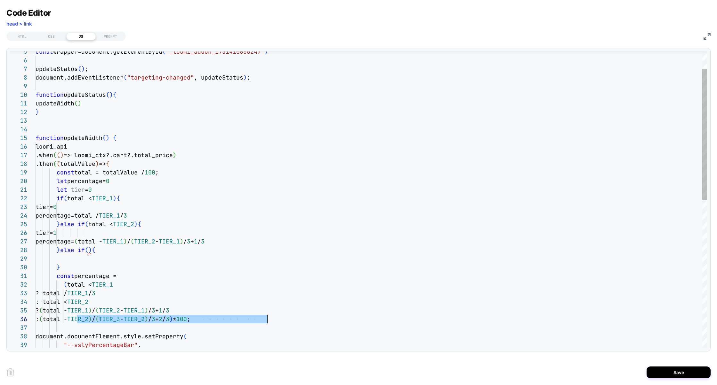
scroll to position [43, 232]
drag, startPoint x: 78, startPoint y: 320, endPoint x: 266, endPoint y: 319, distance: 187.8
click at [266, 319] on div "const wrapper=document.getElementById ( '_loomi_addon_1731410086247' ) updateSt…" at bounding box center [371, 347] width 671 height 668
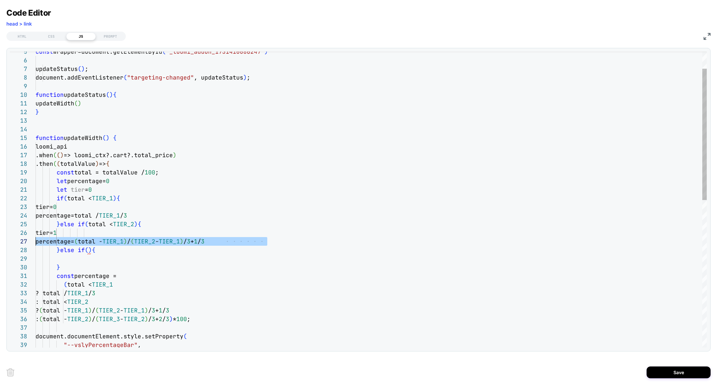
scroll to position [43, 0]
drag, startPoint x: 219, startPoint y: 246, endPoint x: 0, endPoint y: 236, distance: 219.0
click at [36, 236] on div "const wrapper=document.getElementById ( '_loomi_addon_1731410086247' ) updateSt…" at bounding box center [371, 347] width 671 height 668
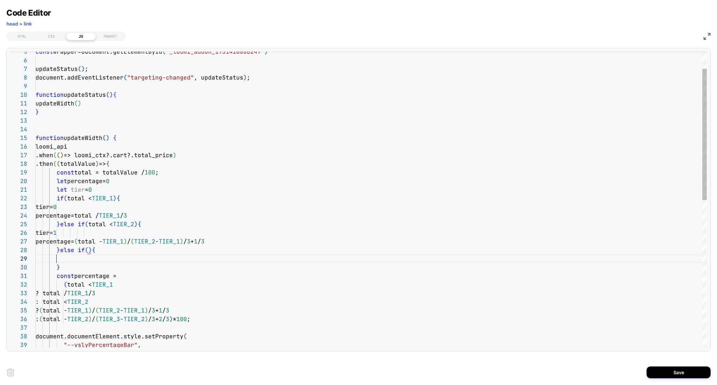
click at [69, 259] on div "const wrapper=document.getElementById ( '_loomi_addon_1731410086247' ) updateSt…" at bounding box center [371, 347] width 671 height 668
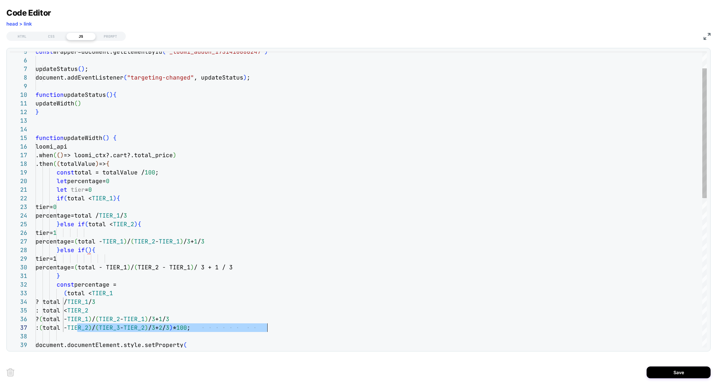
scroll to position [52, 232]
drag, startPoint x: 78, startPoint y: 329, endPoint x: 267, endPoint y: 326, distance: 188.8
click at [267, 326] on div "const wrapper=document.getElementById ( '_loomi_addon_1731410086247' ) updateSt…" at bounding box center [371, 351] width 671 height 677
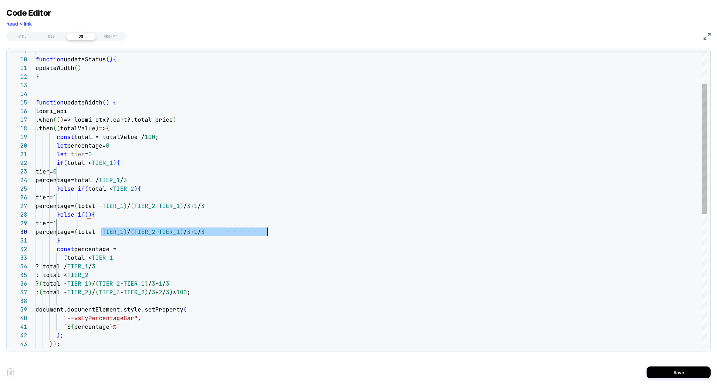
scroll to position [77, 231]
drag, startPoint x: 102, startPoint y: 234, endPoint x: 269, endPoint y: 232, distance: 166.7
click at [269, 232] on div "function updateWidth ( ) { loomi_api .when ( ( ) => loomi_ctx?.cart?.total_pric…" at bounding box center [371, 315] width 671 height 677
click at [261, 250] on div "function updateWidth ( ) { loomi_api .when ( ( ) => loomi_ctx?.cart?.total_pric…" at bounding box center [371, 315] width 671 height 677
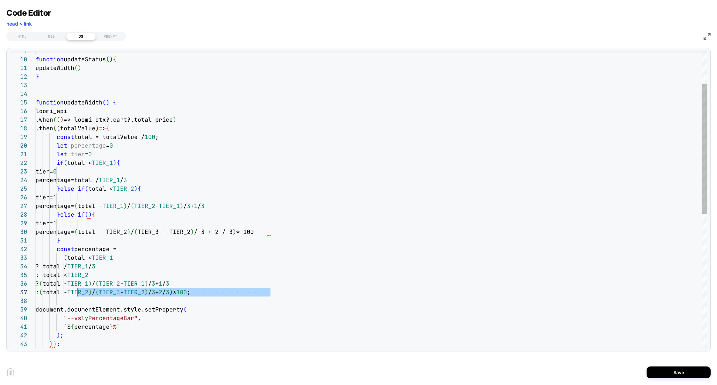
scroll to position [52, 42]
drag, startPoint x: 277, startPoint y: 293, endPoint x: 78, endPoint y: 292, distance: 199.3
click at [78, 292] on div "function updateWidth ( ) { loomi_api .when ( ( ) => loomi_ctx?.cart?.total_pric…" at bounding box center [371, 315] width 671 height 677
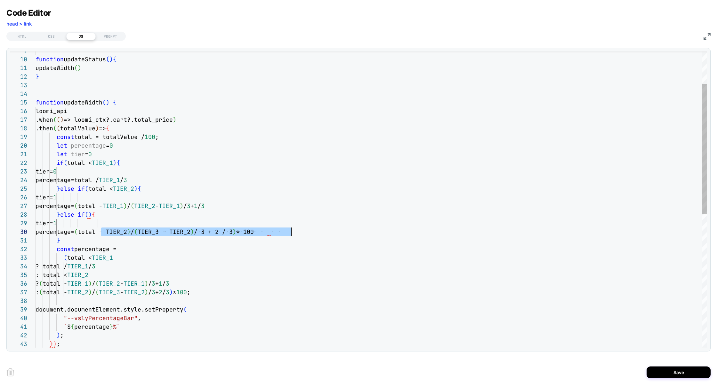
drag, startPoint x: 102, startPoint y: 231, endPoint x: 306, endPoint y: 234, distance: 203.5
click at [306, 234] on div "function updateWidth ( ) { loomi_api .when ( ( ) => loomi_ctx?.cart?.total_pric…" at bounding box center [371, 315] width 671 height 677
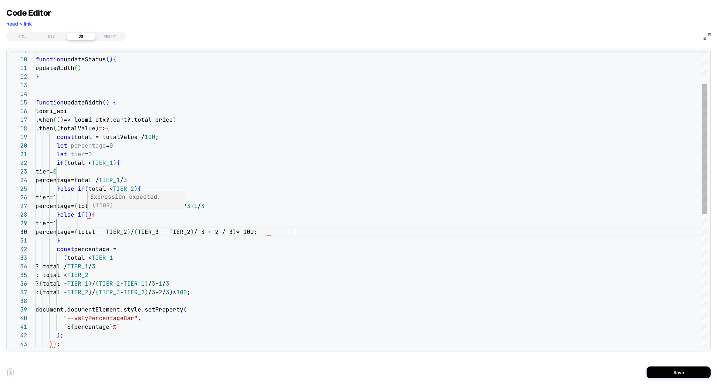
scroll to position [60, 52]
click at [87, 216] on div "function updateWidth ( ) { loomi_api .when ( ( ) => loomi_ctx?.cart?.total_pric…" at bounding box center [371, 315] width 671 height 677
drag, startPoint x: 88, startPoint y: 191, endPoint x: 136, endPoint y: 190, distance: 48.6
click at [136, 190] on div "function updateWidth ( ) { loomi_api .when ( ( ) => loomi_ctx?.cart?.total_pric…" at bounding box center [371, 315] width 671 height 677
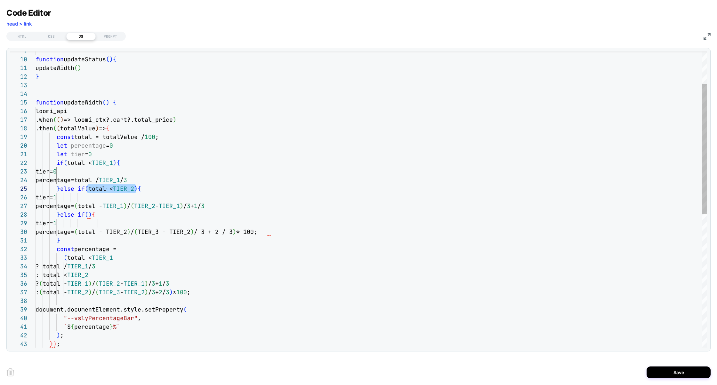
click at [87, 215] on div "function updateWidth ( ) { loomi_api .when ( ( ) => loomi_ctx?.cart?.total_pric…" at bounding box center [371, 315] width 671 height 677
click at [135, 214] on div "function updateWidth ( ) { loomi_api .when ( ( ) => loomi_ctx?.cart?.total_pric…" at bounding box center [371, 315] width 671 height 677
click at [121, 225] on div "function updateWidth ( ) { loomi_api .when ( ( ) => loomi_ctx?.cart?.total_pric…" at bounding box center [371, 315] width 671 height 677
click at [130, 225] on div "function updateWidth ( ) { loomi_api .when ( ( ) => loomi_ctx?.cart?.total_pric…" at bounding box center [371, 315] width 671 height 677
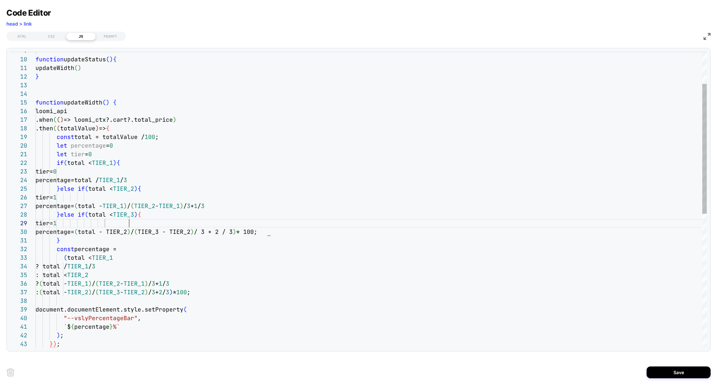
click at [146, 225] on div "function updateWidth ( ) { loomi_api .when ( ( ) => loomi_ctx?.cart?.total_pric…" at bounding box center [371, 315] width 671 height 677
click at [92, 241] on div "function updateWidth ( ) { loomi_api .when ( ( ) => loomi_ctx?.cart?.total_pric…" at bounding box center [371, 315] width 671 height 677
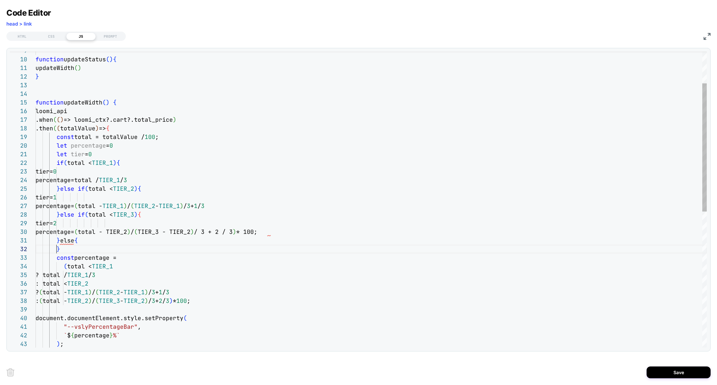
scroll to position [8, 21]
click at [147, 216] on div "function updateWidth ( ) { loomi_api .when ( ( ) => loomi_ctx?.cart?.total_pric…" at bounding box center [371, 319] width 671 height 685
click at [153, 188] on div "function updateWidth ( ) { loomi_api .when ( ( ) => loomi_ctx?.cart?.total_pric…" at bounding box center [371, 319] width 671 height 685
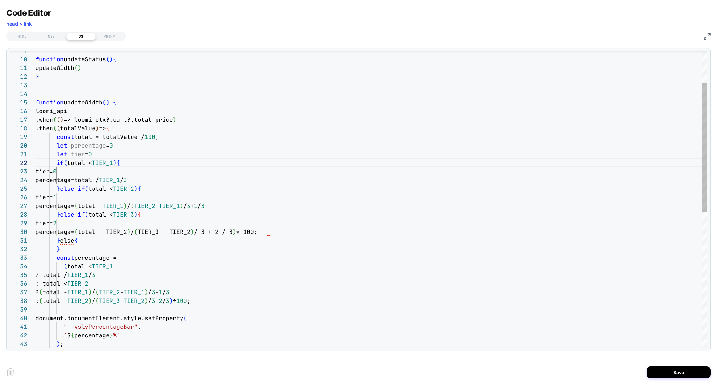
click at [123, 163] on div "function updateWidth ( ) { loomi_api .when ( ( ) => loomi_ctx?.cart?.total_pric…" at bounding box center [371, 319] width 671 height 685
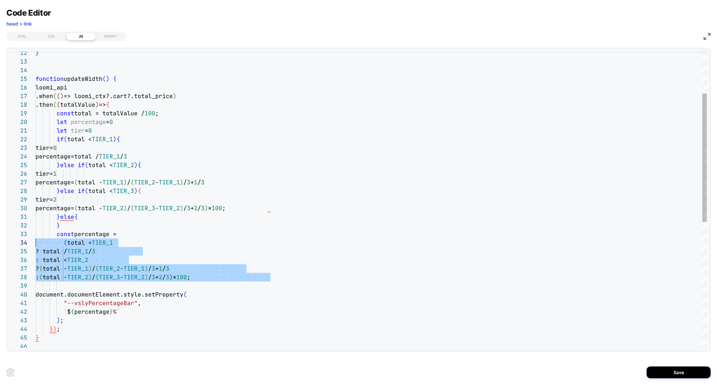
scroll to position [17, 0]
drag, startPoint x: 282, startPoint y: 281, endPoint x: 22, endPoint y: 235, distance: 263.0
click at [22, 235] on div "14 15 16 17 18 19 20 22 23 25 33 34 35 36 37 38 39 40 21 24 28 26 27 31 29 30 4…" at bounding box center [358, 200] width 696 height 297
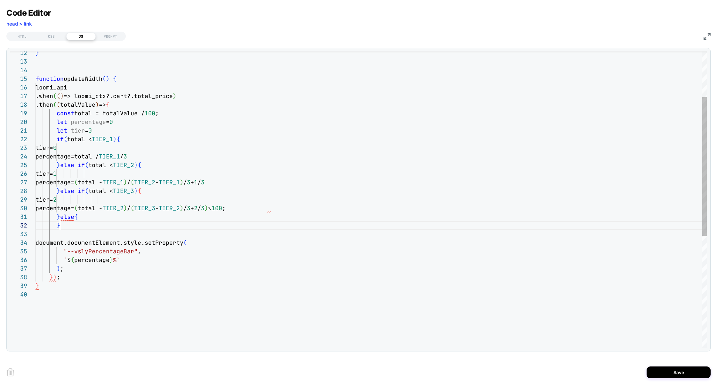
scroll to position [8, 24]
click at [89, 219] on div "function updateWidth ( ) { loomi_api .when ( ( ) => loomi_ctx?.cart?.total_pric…" at bounding box center [371, 270] width 671 height 633
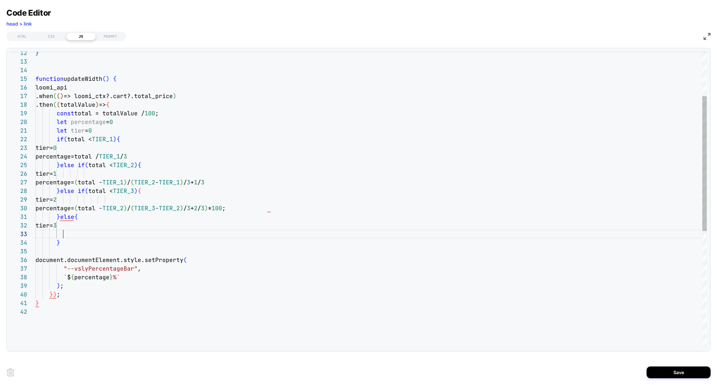
scroll to position [17, 28]
click at [69, 234] on div "function updateWidth ( ) { loomi_api .when ( ( ) => loomi_ctx?.cart?.total_pric…" at bounding box center [371, 279] width 671 height 651
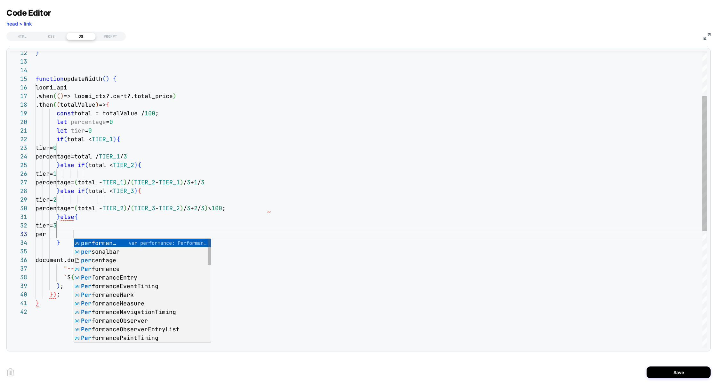
scroll to position [17, 38]
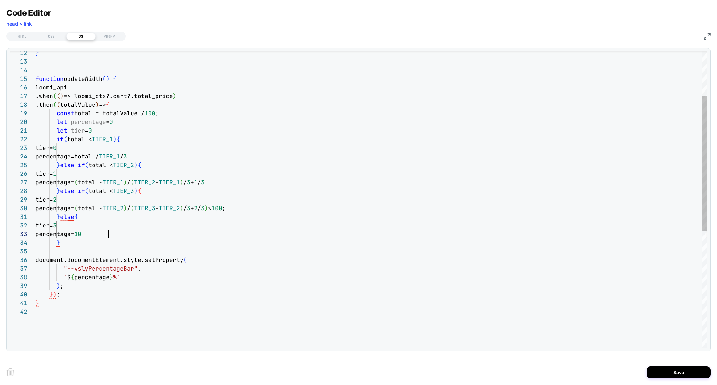
type textarea "**********"
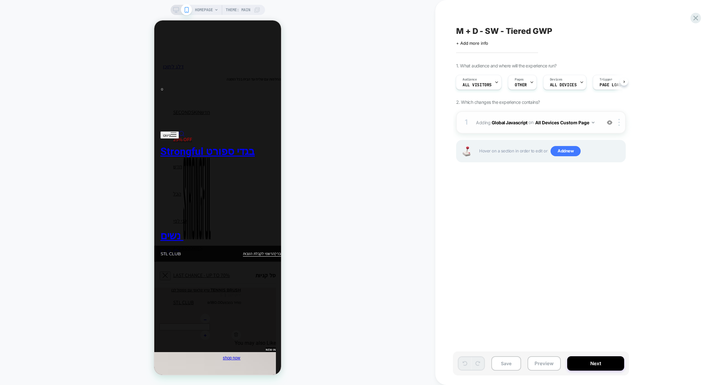
scroll to position [0, 0]
click at [535, 130] on div "1 Adding Global Javascript on All Devices Custom Page Add Before Add After Targ…" at bounding box center [541, 122] width 170 height 22
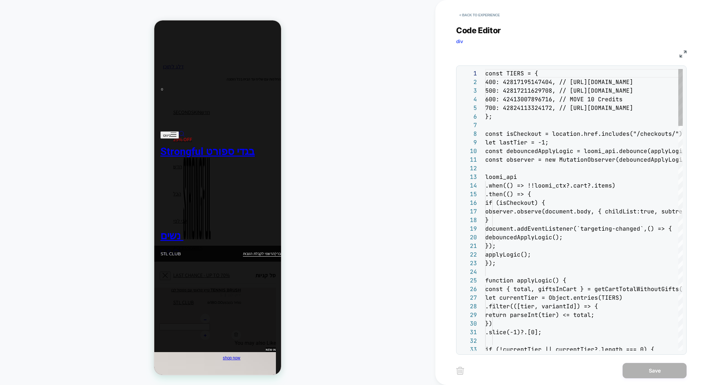
scroll to position [86, 0]
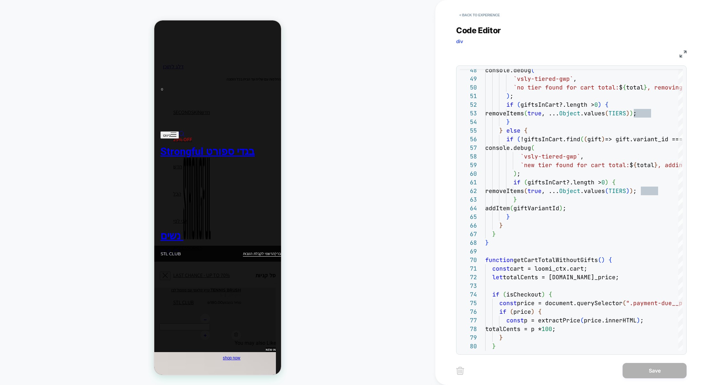
click at [681, 53] on img at bounding box center [682, 54] width 7 height 7
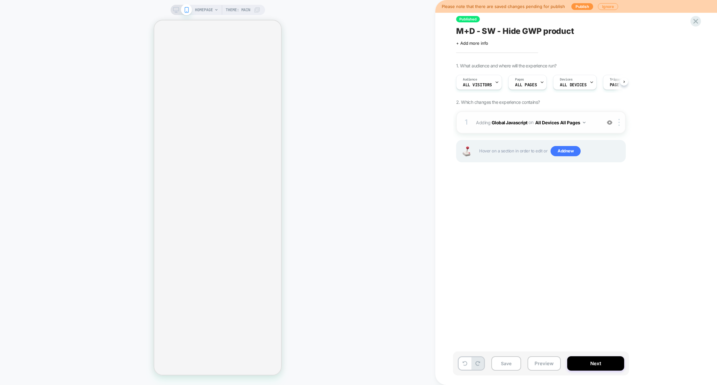
scroll to position [0, 0]
click at [501, 131] on div "1 Adding Global Javascript on All Devices All Pages Add Before Add After Target…" at bounding box center [541, 122] width 170 height 22
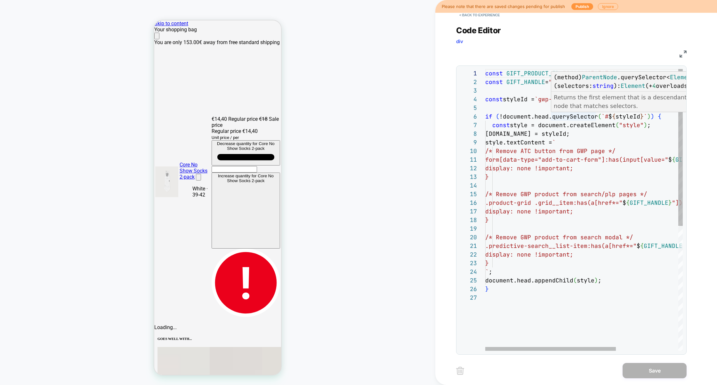
scroll to position [0, 0]
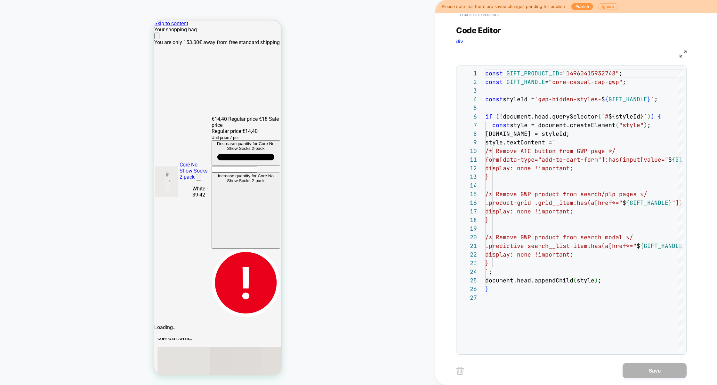
click at [496, 16] on button "< Back to experience" at bounding box center [479, 15] width 47 height 10
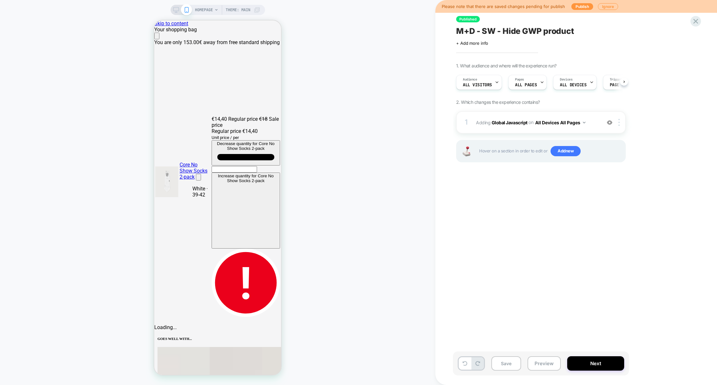
scroll to position [0, 0]
click at [697, 21] on icon at bounding box center [695, 21] width 9 height 9
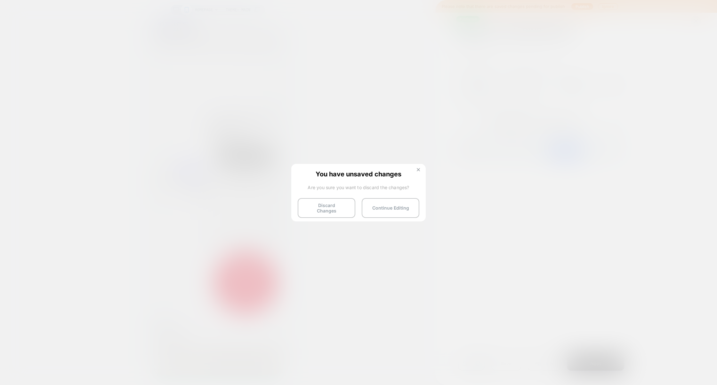
click at [415, 169] on button at bounding box center [418, 170] width 7 height 5
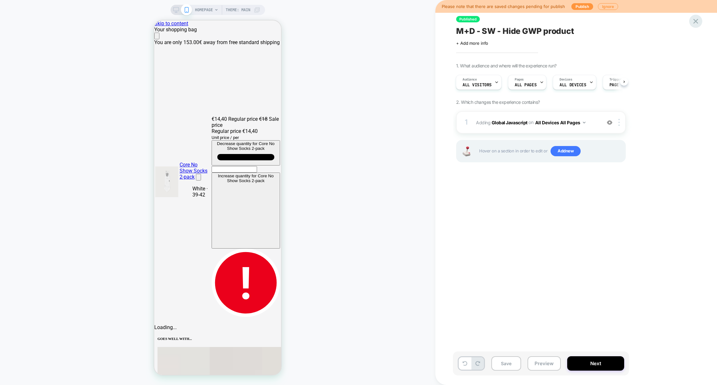
click at [699, 21] on icon at bounding box center [695, 21] width 9 height 9
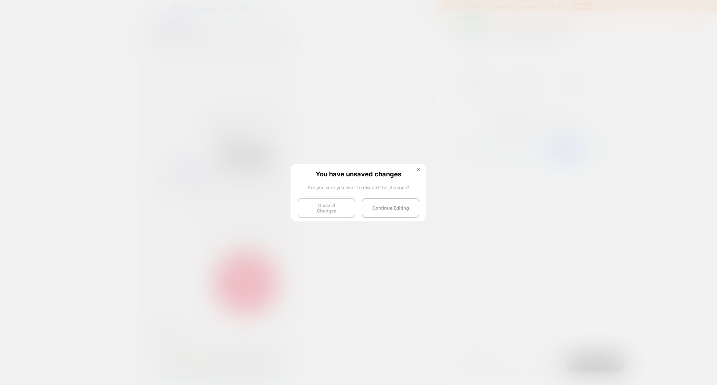
scroll to position [0, 381]
click at [326, 207] on button "Discard Changes" at bounding box center [327, 208] width 58 height 20
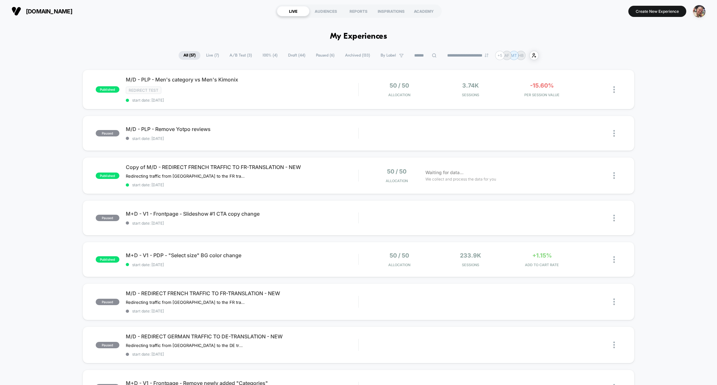
click at [420, 55] on input at bounding box center [425, 56] width 32 height 8
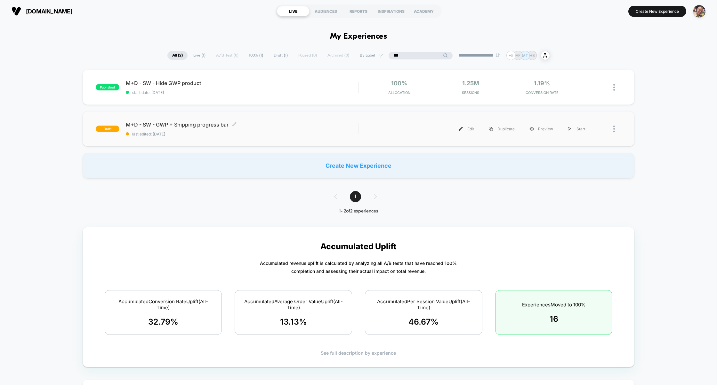
type input "***"
click at [202, 124] on span "M+D - SW - GWP + Shipping progress bar Click to edit experience details" at bounding box center [242, 125] width 233 height 6
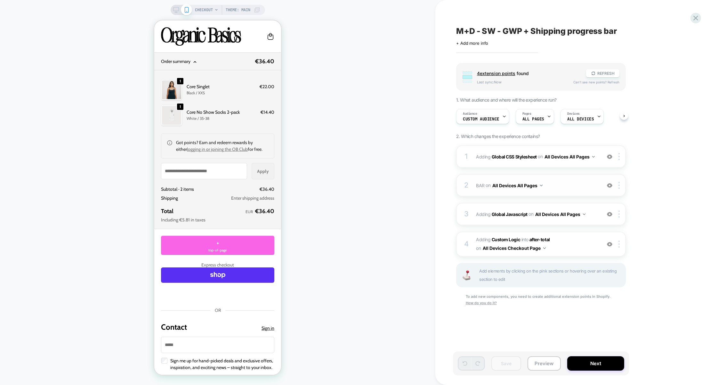
scroll to position [0, 0]
click at [572, 243] on span "#_loomi_addon_1741802855061_dup1751387777 Adding Custom Logic INTO after-total …" at bounding box center [537, 244] width 122 height 17
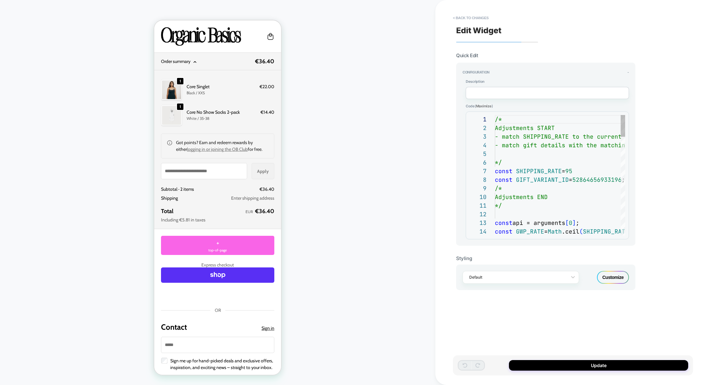
scroll to position [86, 0]
click at [485, 18] on button "< Back to changes" at bounding box center [470, 18] width 42 height 10
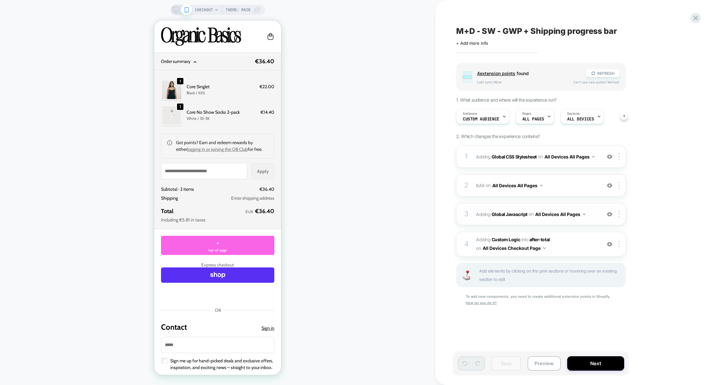
scroll to position [0, 0]
click at [565, 187] on span "BAR Adding Code Block AFTER #CartDrawer cart-drawer-items .cart-countdown__coun…" at bounding box center [537, 185] width 122 height 9
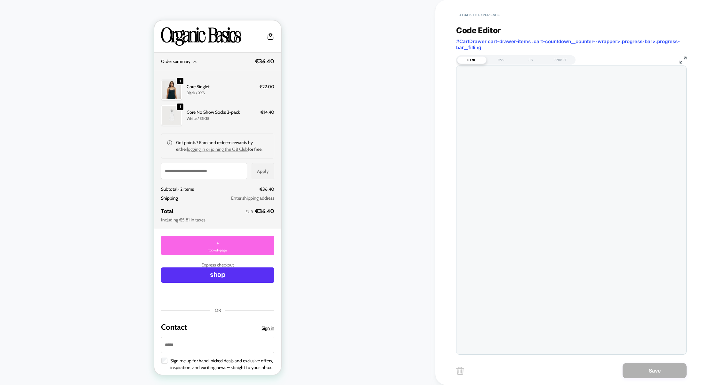
scroll to position [86, 0]
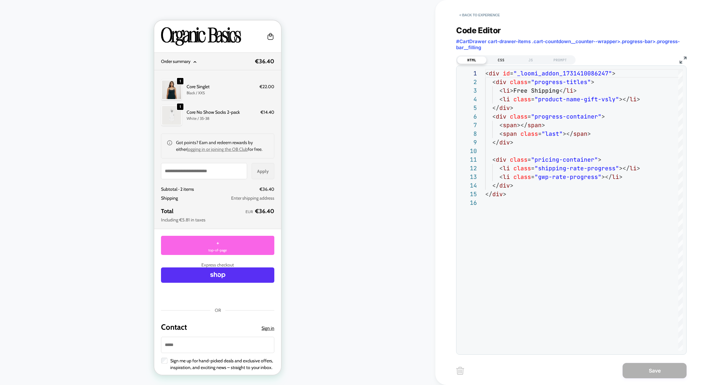
click at [499, 60] on div "CSS" at bounding box center [500, 60] width 29 height 8
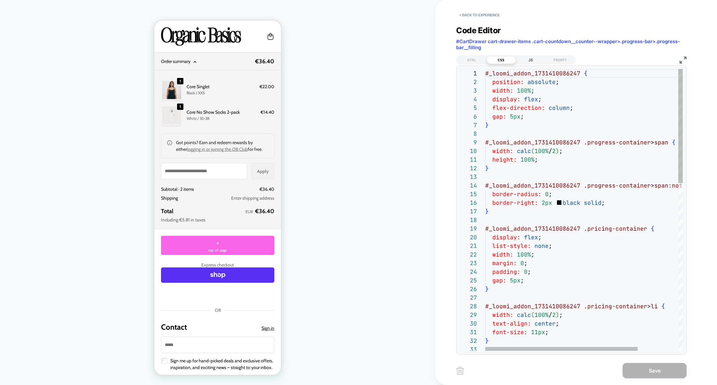
click at [530, 60] on div "JS" at bounding box center [530, 60] width 29 height 8
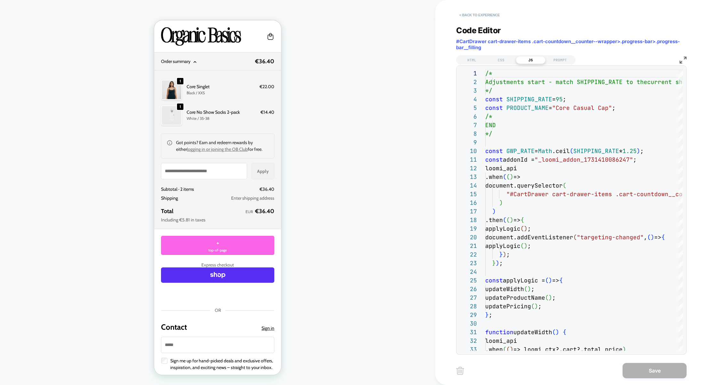
click at [494, 15] on button "< Back to experience" at bounding box center [479, 15] width 47 height 10
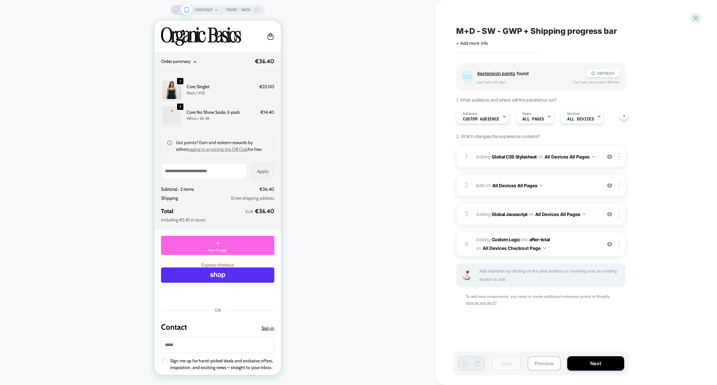
scroll to position [0, 0]
click at [569, 248] on span "#_loomi_addon_1741802855061_dup1751387777 Adding Custom Logic INTO after-total …" at bounding box center [537, 244] width 122 height 17
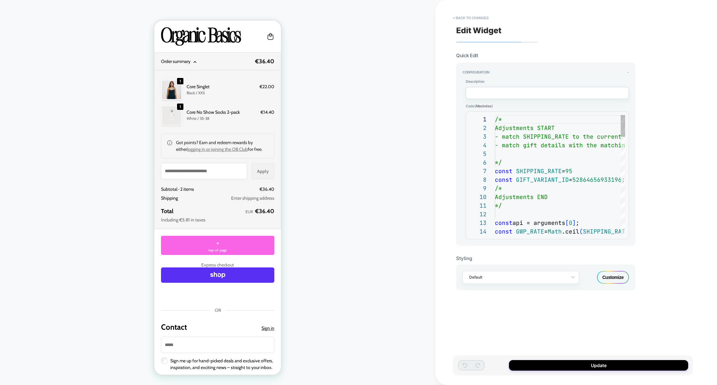
scroll to position [86, 0]
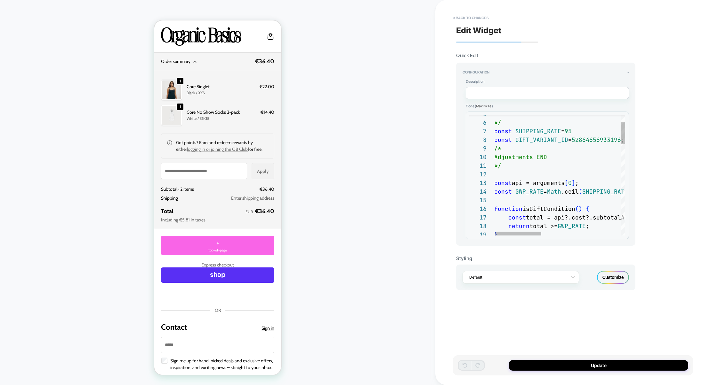
type textarea "**********"
drag, startPoint x: 536, startPoint y: 183, endPoint x: 577, endPoint y: 182, distance: 41.3
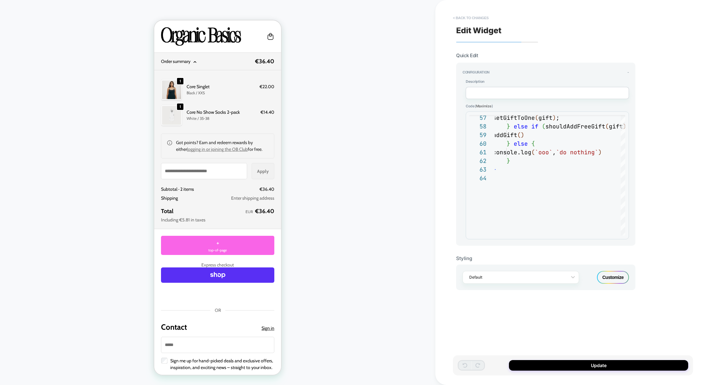
click at [480, 16] on button "< Back to changes" at bounding box center [470, 18] width 42 height 10
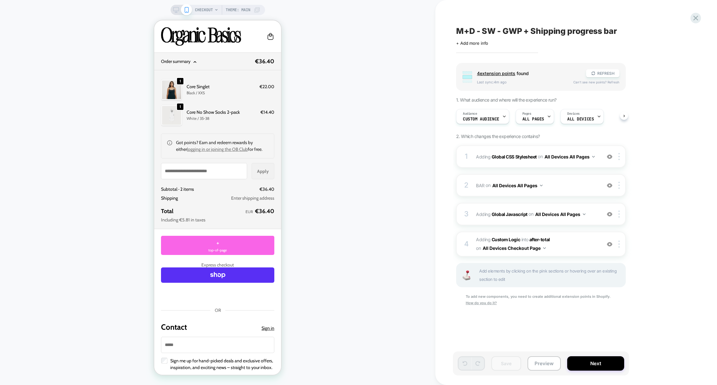
scroll to position [0, 0]
click at [571, 186] on span "BAR Adding Code Block AFTER #CartDrawer cart-drawer-items .cart-countdown__coun…" at bounding box center [537, 185] width 122 height 9
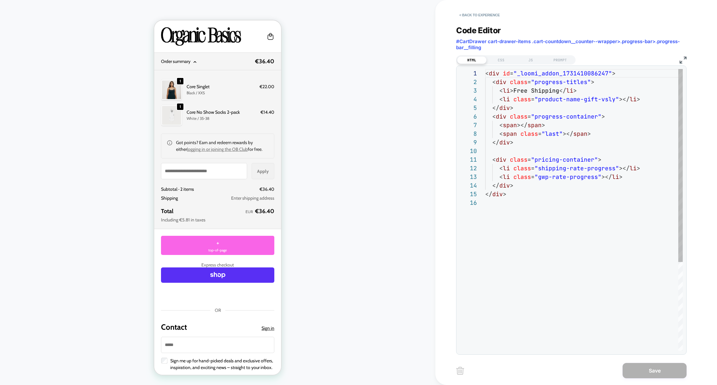
scroll to position [86, 0]
click at [496, 59] on div "CSS" at bounding box center [500, 60] width 29 height 8
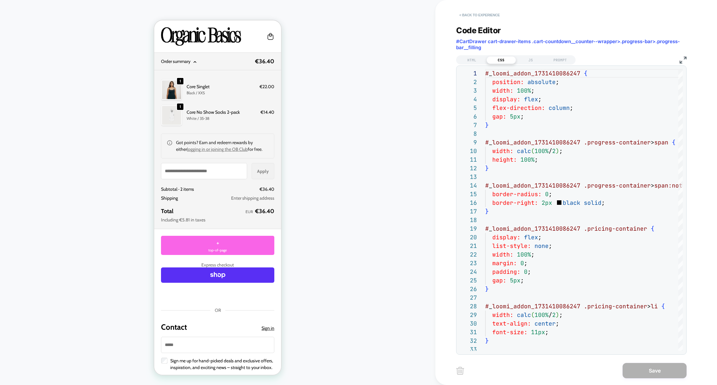
click at [481, 14] on button "< Back to experience" at bounding box center [479, 15] width 47 height 10
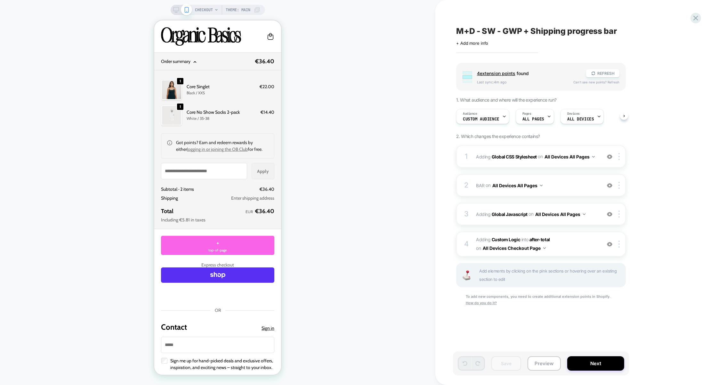
scroll to position [0, 0]
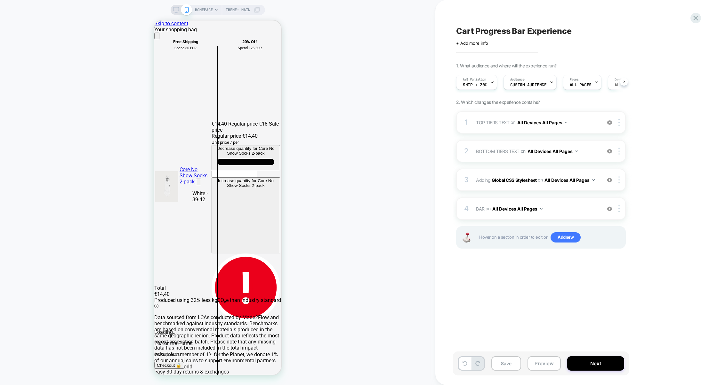
scroll to position [0, 0]
click at [476, 83] on span "Ship + 20%" at bounding box center [474, 85] width 24 height 4
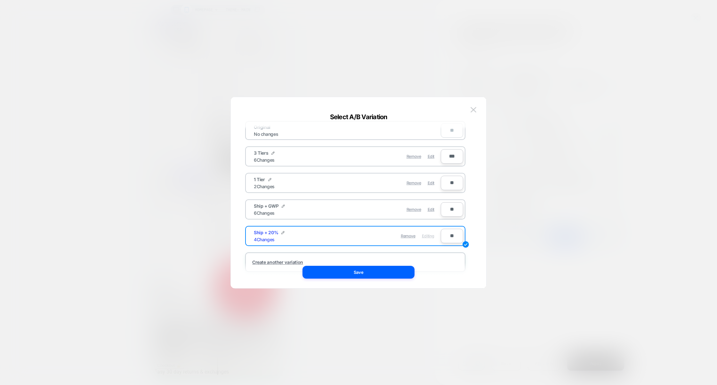
scroll to position [9, 0]
click at [430, 157] on span "Edit" at bounding box center [430, 155] width 7 height 5
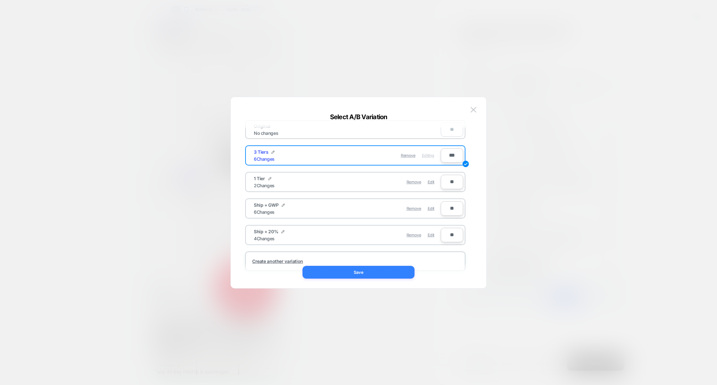
click at [368, 268] on button "Save" at bounding box center [358, 272] width 112 height 13
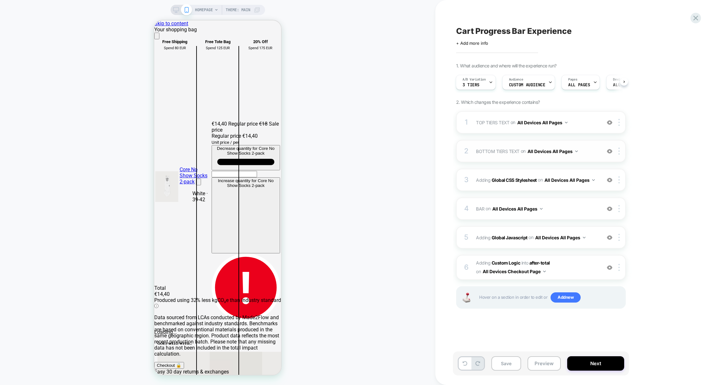
scroll to position [0, 381]
click at [574, 263] on span "#_loomi_addon_1741802855061 Adding Custom Logic INTO after-total after-total on…" at bounding box center [537, 267] width 122 height 17
click at [547, 227] on div "5 Adding Global Javascript on All Devices All Pages Add Before Add After Target…" at bounding box center [541, 237] width 170 height 22
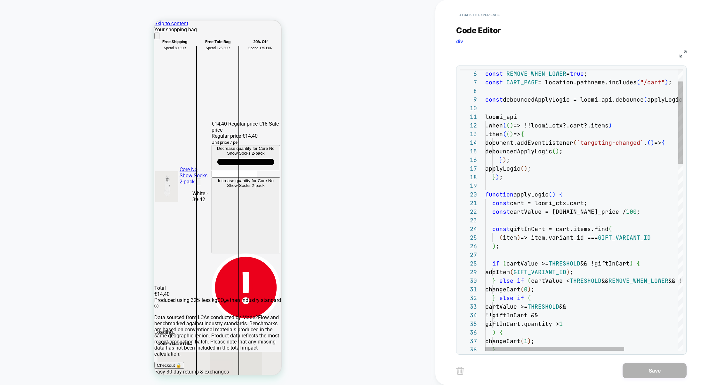
scroll to position [0, 381]
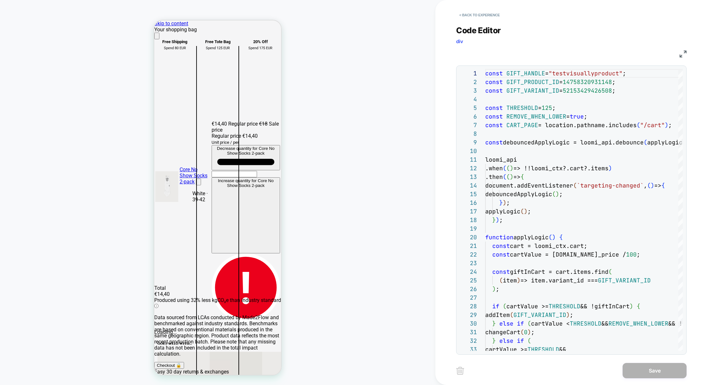
click at [480, 8] on div "< Back to experience" at bounding box center [597, 9] width 282 height 19
click at [480, 12] on button "< Back to experience" at bounding box center [479, 15] width 47 height 10
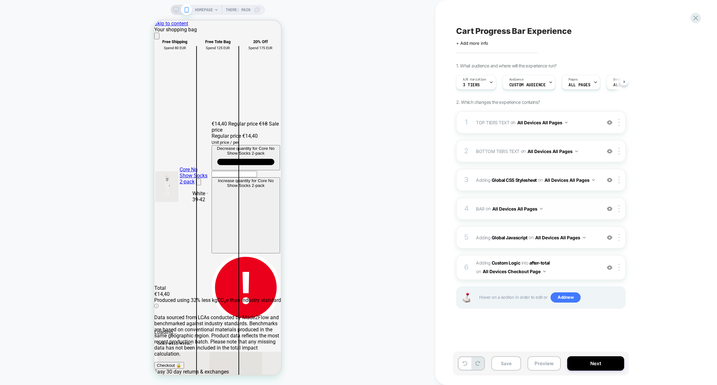
scroll to position [0, 0]
click at [567, 213] on span "BAR Adding Code Block AFTER #CartDrawer cart-drawer-items .cart-countdown__coun…" at bounding box center [537, 208] width 122 height 9
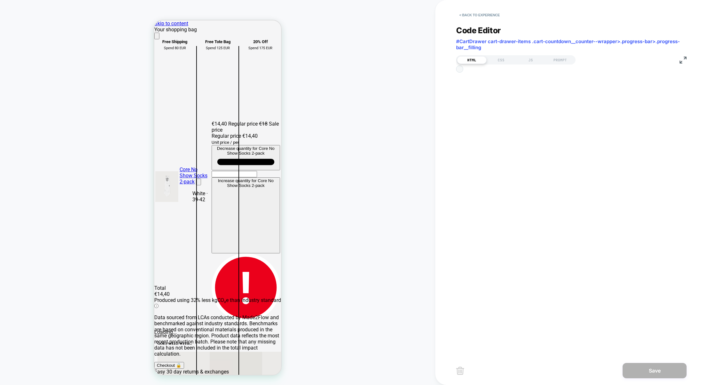
scroll to position [43, 0]
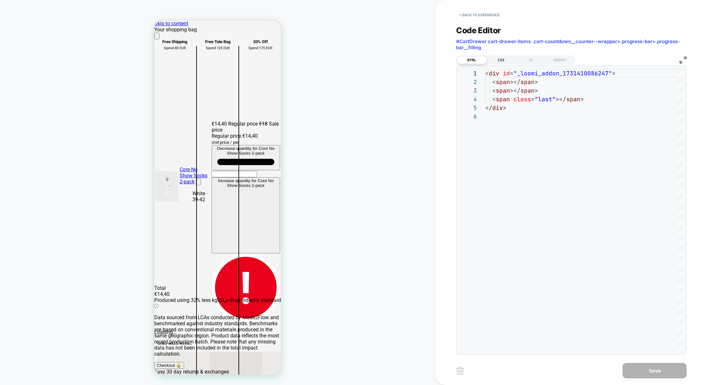
click at [508, 60] on div "CSS" at bounding box center [500, 60] width 29 height 8
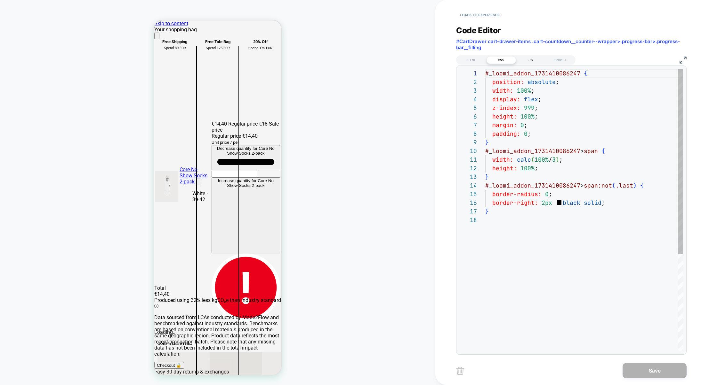
click at [524, 60] on div "JS" at bounding box center [530, 60] width 29 height 8
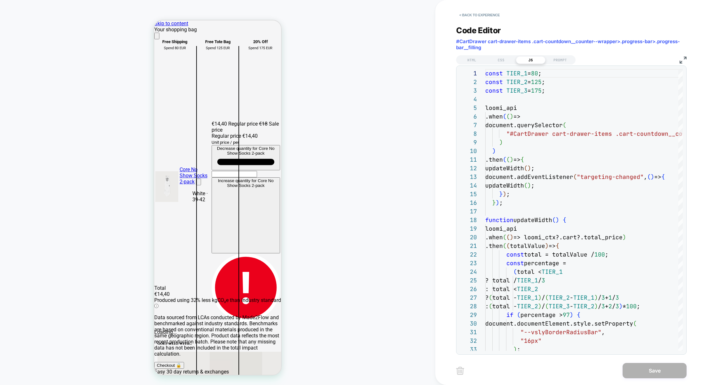
scroll to position [0, 127]
click at [475, 20] on button "< Back to experience" at bounding box center [479, 15] width 47 height 10
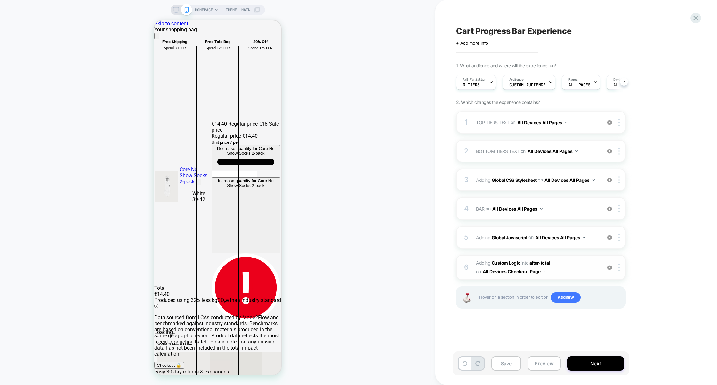
scroll to position [0, 0]
click at [571, 273] on span "#_loomi_addon_1741802855061 Adding Custom Logic INTO after-total after-total on…" at bounding box center [537, 267] width 122 height 17
click at [476, 84] on span "3 Tiers" at bounding box center [470, 85] width 17 height 4
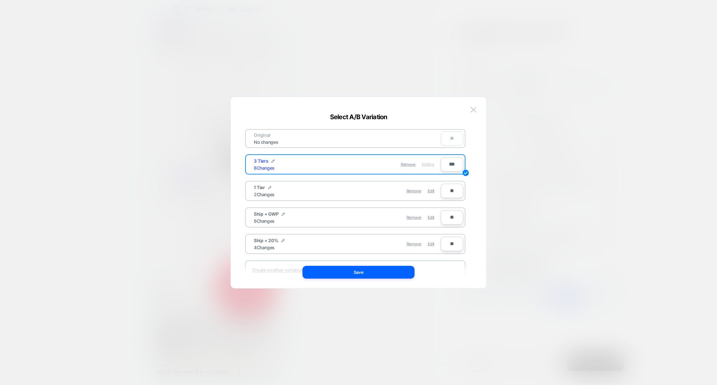
click at [446, 72] on div at bounding box center [358, 192] width 717 height 385
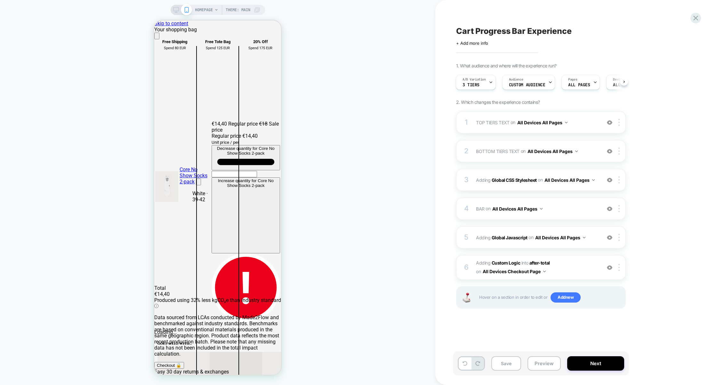
scroll to position [0, 0]
click at [573, 212] on span "BAR Adding Code Block AFTER #CartDrawer cart-drawer-items .cart-countdown__coun…" at bounding box center [537, 208] width 122 height 9
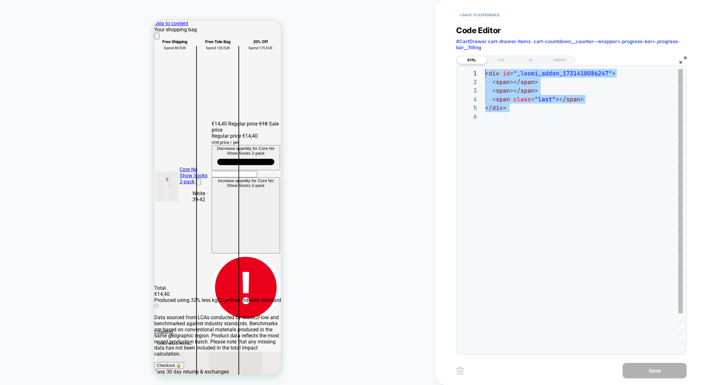
drag, startPoint x: 543, startPoint y: 148, endPoint x: 407, endPoint y: 74, distance: 155.2
click at [407, 74] on div "**********" at bounding box center [358, 192] width 717 height 385
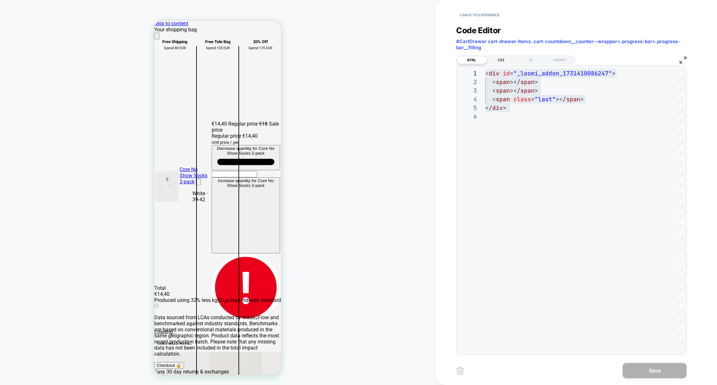
scroll to position [0, 127]
click at [502, 63] on div "CSS" at bounding box center [500, 60] width 29 height 8
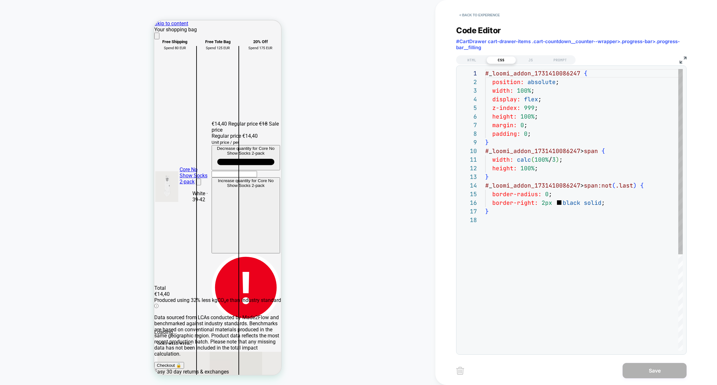
scroll to position [86, 0]
click at [536, 115] on div "# _ loomi_addon_1731410086247 { position: absolute ; width: 100% ; display: fle…" at bounding box center [583, 283] width 197 height 429
type textarea "**********"
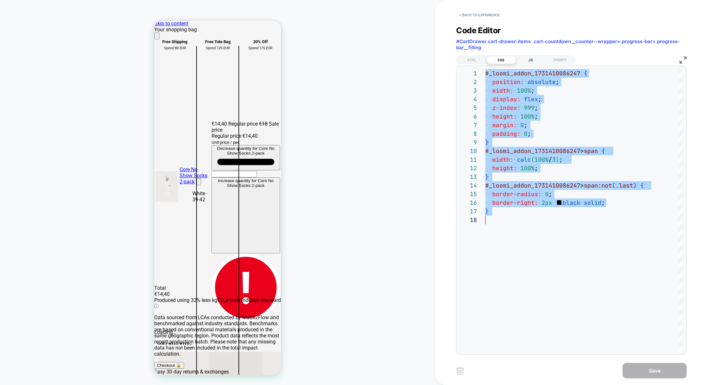
scroll to position [0, 254]
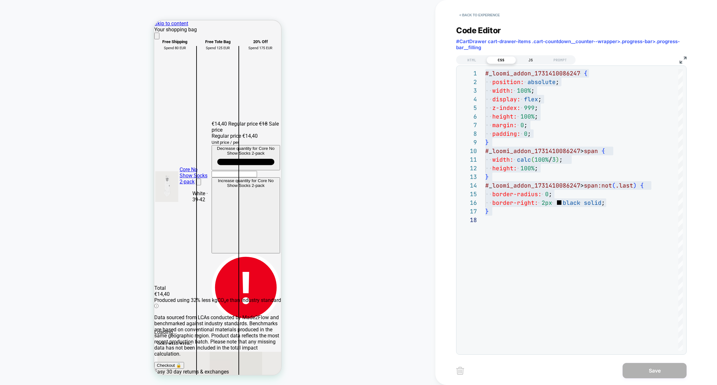
click at [527, 62] on div "JS" at bounding box center [530, 60] width 29 height 8
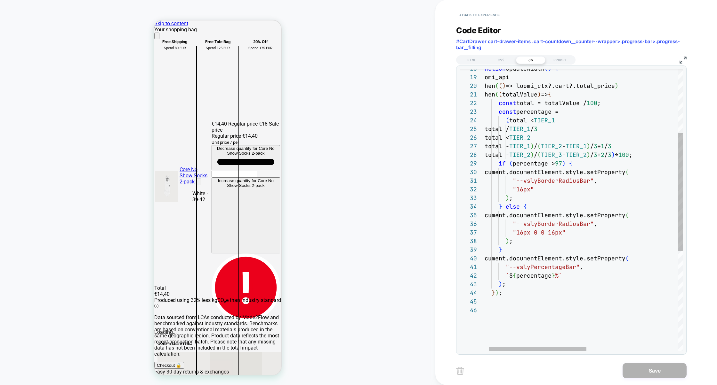
scroll to position [0, 381]
click at [497, 58] on div "CSS" at bounding box center [500, 60] width 29 height 8
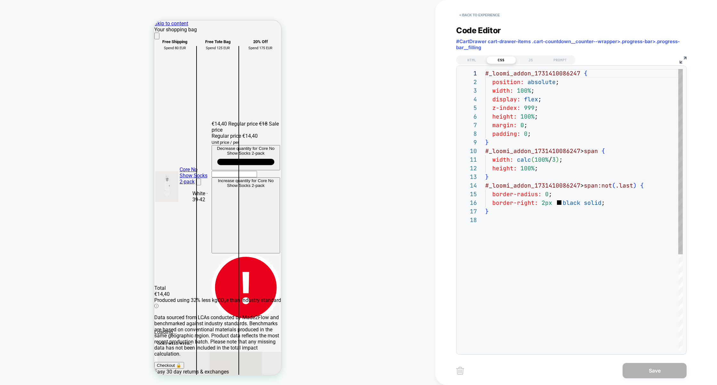
scroll to position [86, 0]
click at [528, 60] on div "JS" at bounding box center [530, 60] width 29 height 8
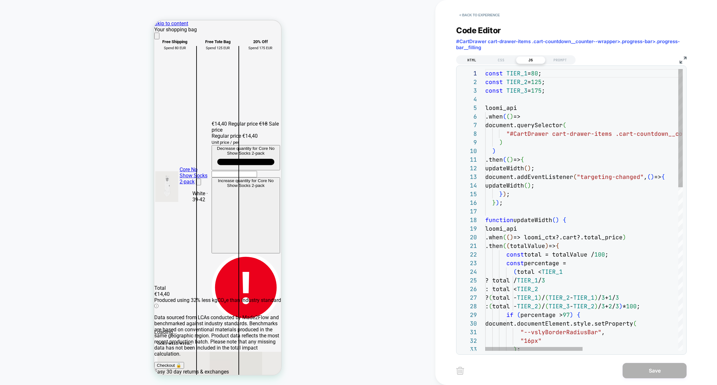
click at [478, 61] on div "HTML" at bounding box center [471, 60] width 29 height 8
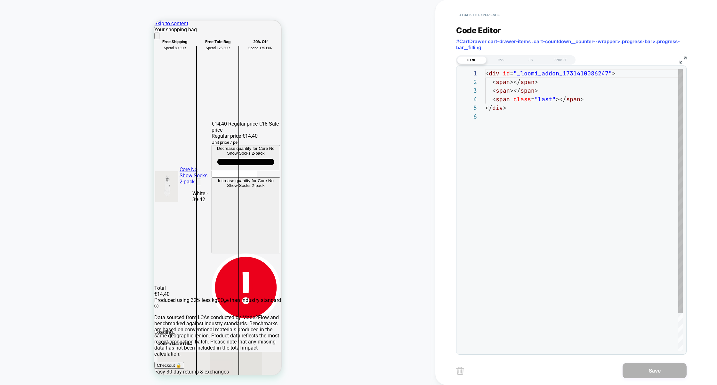
scroll to position [43, 0]
click at [501, 60] on div "CSS" at bounding box center [500, 60] width 29 height 8
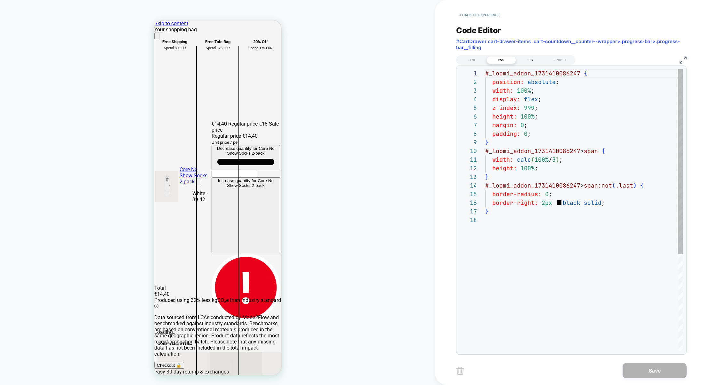
scroll to position [86, 0]
click at [526, 61] on div "JS" at bounding box center [530, 60] width 29 height 8
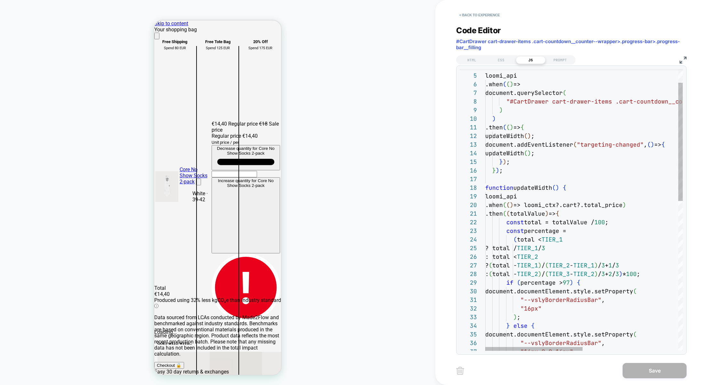
scroll to position [0, 127]
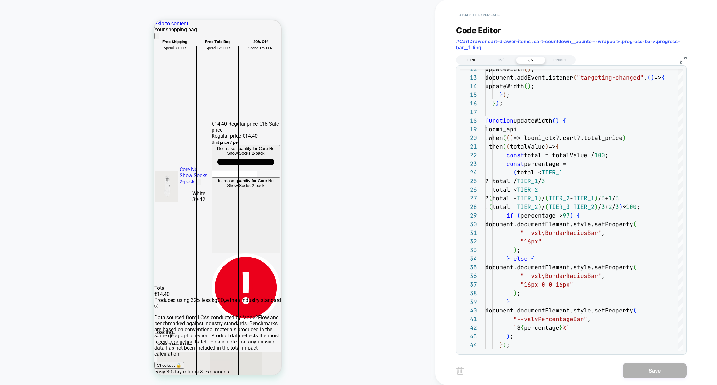
click at [471, 60] on div "HTML" at bounding box center [471, 60] width 29 height 8
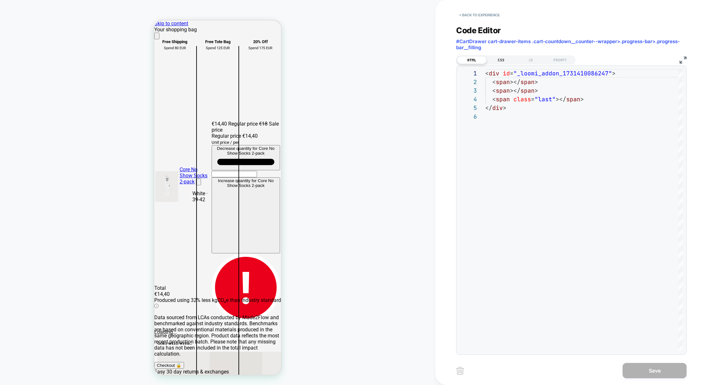
scroll to position [0, 254]
click at [504, 62] on div "CSS" at bounding box center [500, 60] width 29 height 8
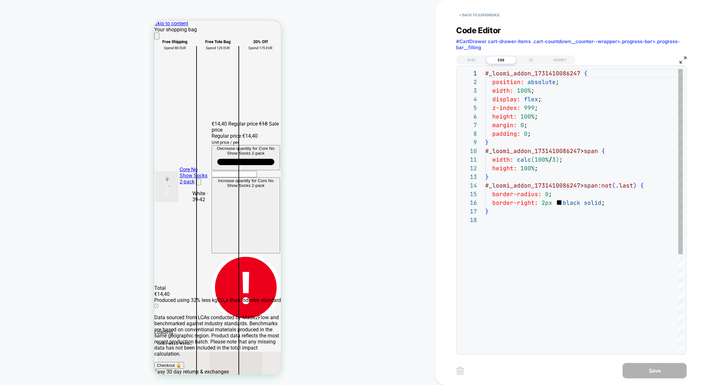
scroll to position [86, 0]
click at [529, 61] on div "JS" at bounding box center [530, 60] width 29 height 8
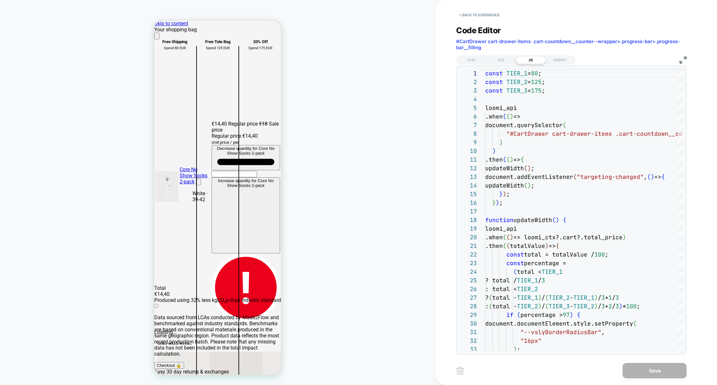
scroll to position [0, 254]
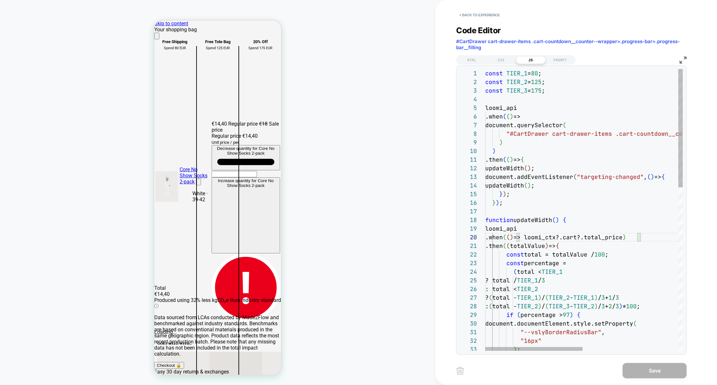
scroll to position [77, 152]
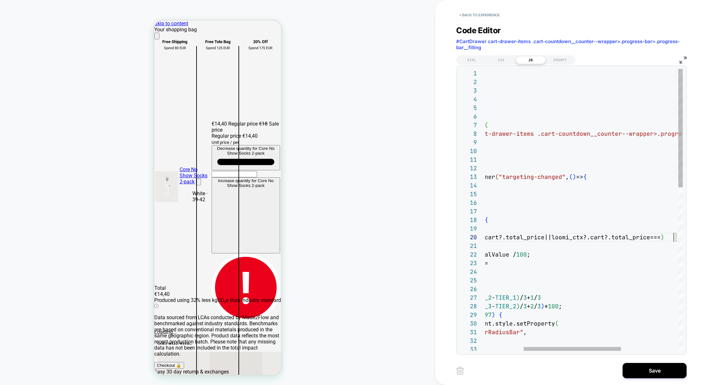
scroll to position [77, 269]
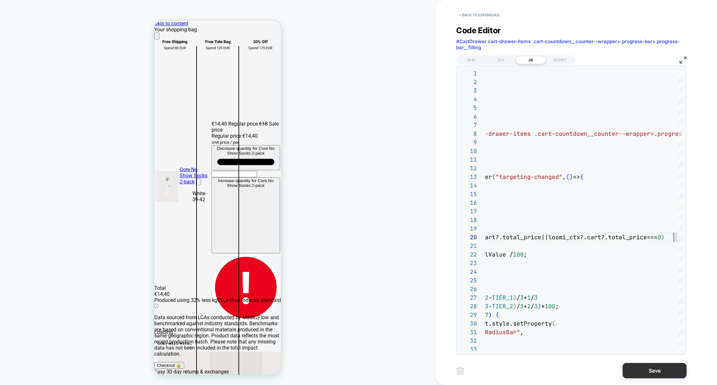
type textarea "**********"
click at [653, 373] on button "Save" at bounding box center [654, 370] width 64 height 15
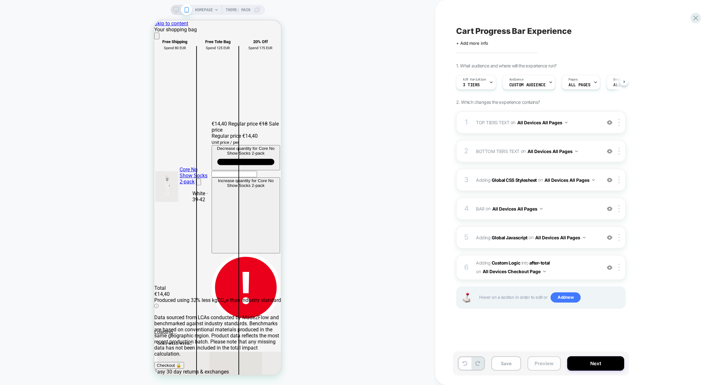
scroll to position [0, 0]
click at [544, 365] on button "Preview" at bounding box center [543, 364] width 33 height 14
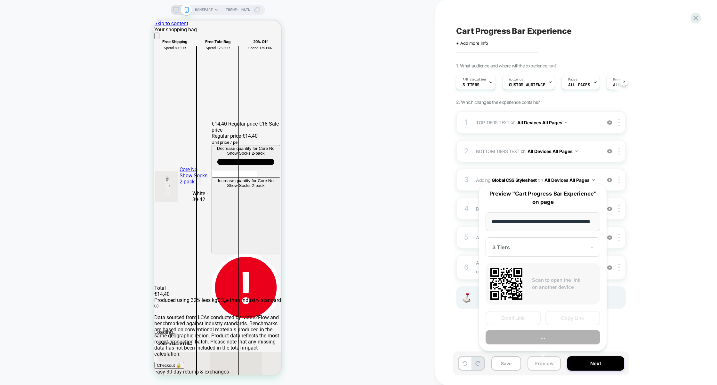
scroll to position [0, 18]
click at [552, 338] on button "Preview" at bounding box center [542, 338] width 115 height 14
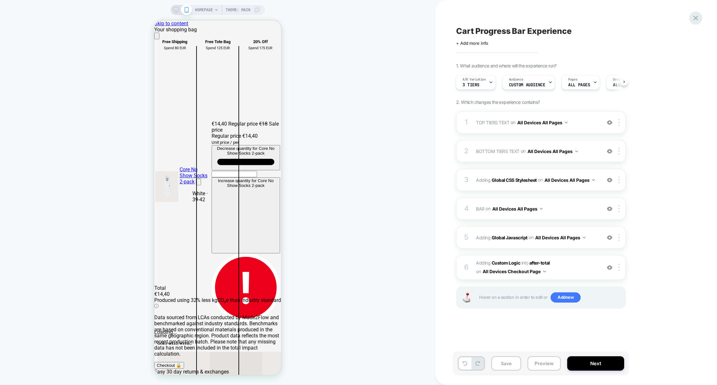
scroll to position [0, 254]
click at [544, 246] on div "5 Adding Global Javascript on All Devices All Pages Add Before Add After Target…" at bounding box center [541, 237] width 170 height 22
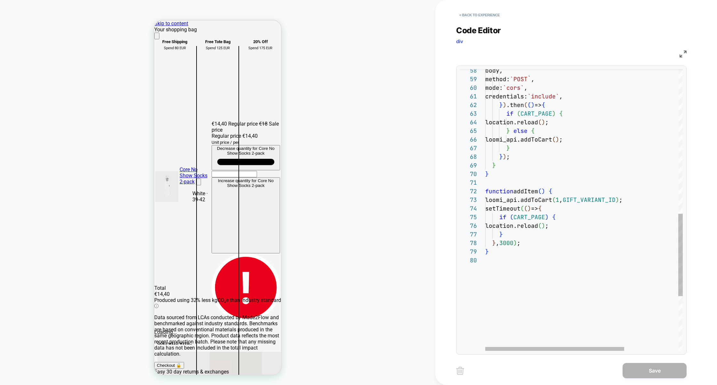
scroll to position [0, 0]
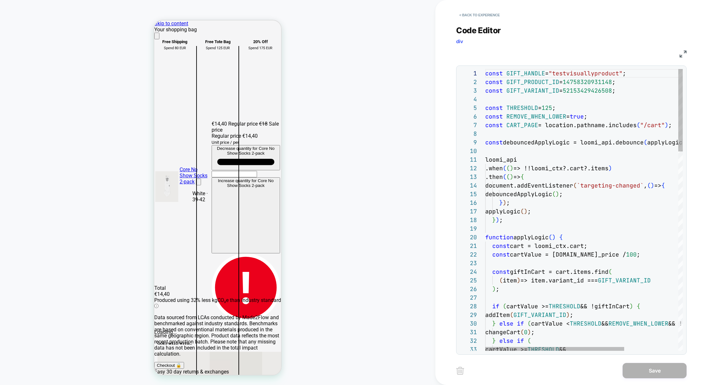
type textarea "**********"
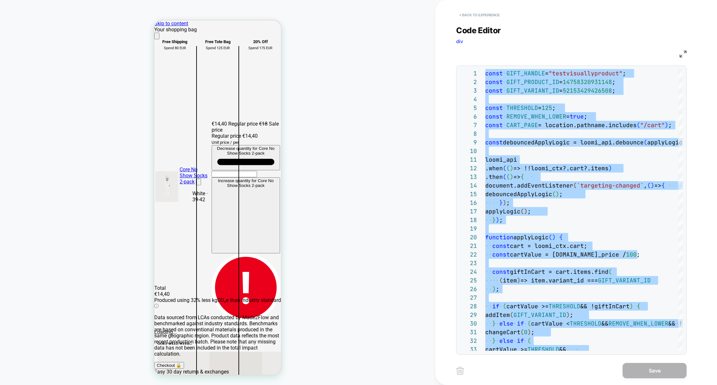
scroll to position [0, 127]
click at [490, 15] on button "< Back to experience" at bounding box center [479, 15] width 47 height 10
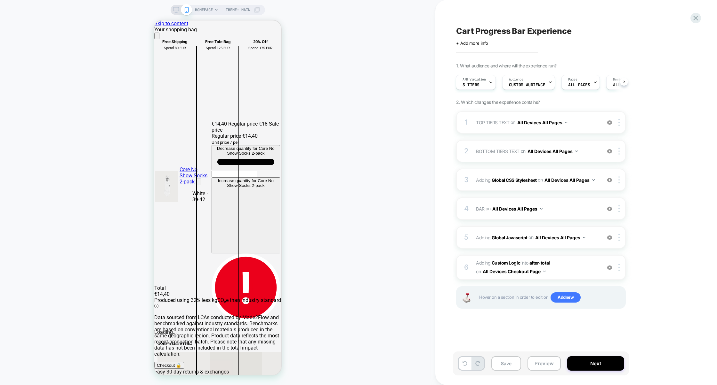
scroll to position [0, 254]
click at [694, 21] on icon at bounding box center [695, 18] width 9 height 9
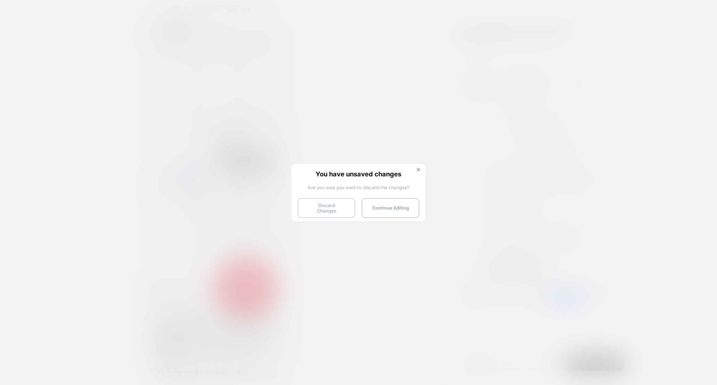
click at [326, 209] on button "Discard Changes" at bounding box center [327, 208] width 58 height 20
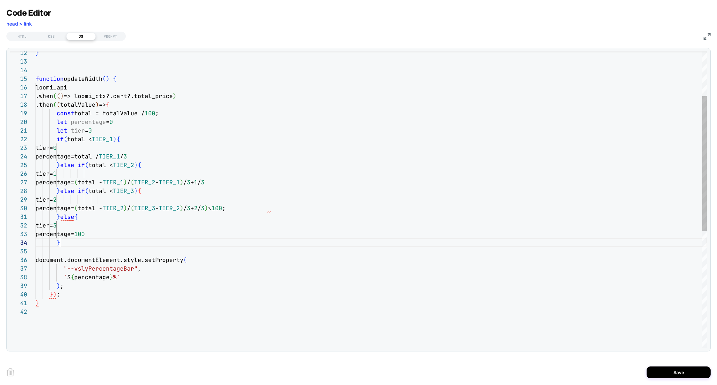
click at [72, 244] on div "function updateWidth ( ) { loomi_api .when ( ( ) => loomi_ctx?.cart?.total_pric…" at bounding box center [371, 279] width 671 height 651
click at [212, 261] on div "function updateWidth ( ) { loomi_api .when ( ( ) => loomi_ctx?.cart?.total_pric…" at bounding box center [371, 279] width 671 height 651
drag, startPoint x: 57, startPoint y: 261, endPoint x: 128, endPoint y: 256, distance: 71.2
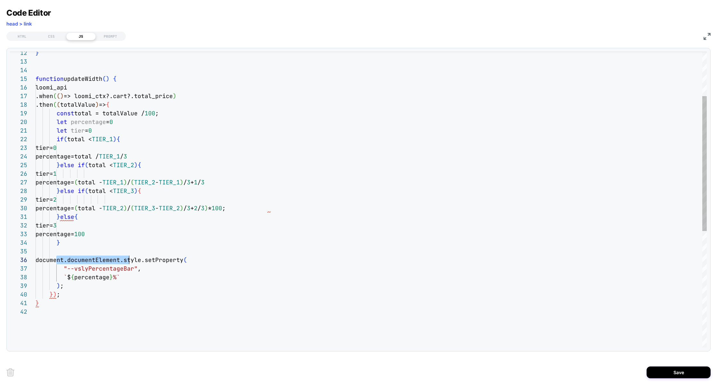
click at [128, 256] on div "document.documentElement.style.setProperty (" at bounding box center [371, 260] width 671 height 9
click at [65, 287] on div "function updateWidth ( ) { loomi_api .when ( ( ) => loomi_ctx?.cart?.total_pric…" at bounding box center [371, 279] width 671 height 651
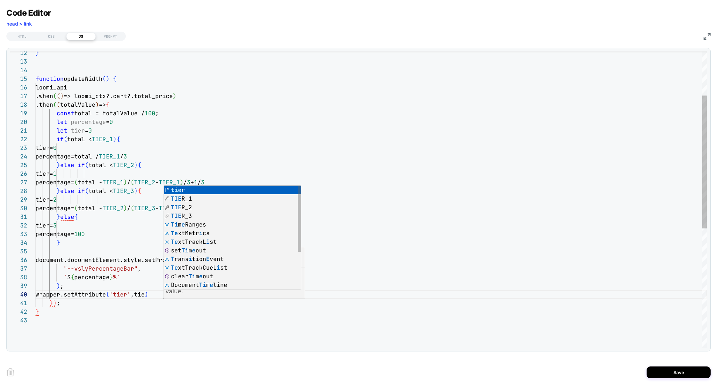
scroll to position [77, 131]
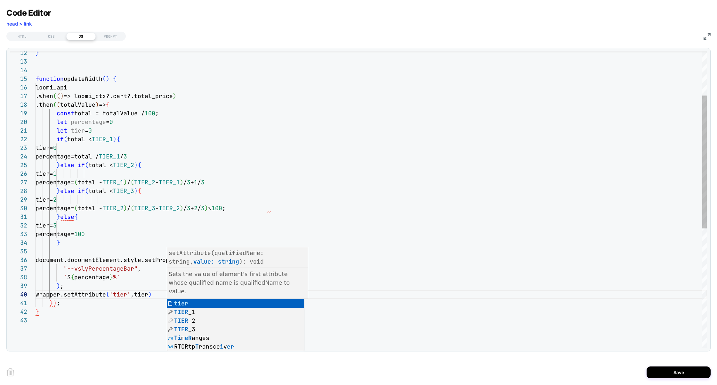
click at [87, 280] on div "function updateWidth ( ) { loomi_api .when ( ( ) => loomi_ctx?.cart?.total_pric…" at bounding box center [371, 283] width 671 height 659
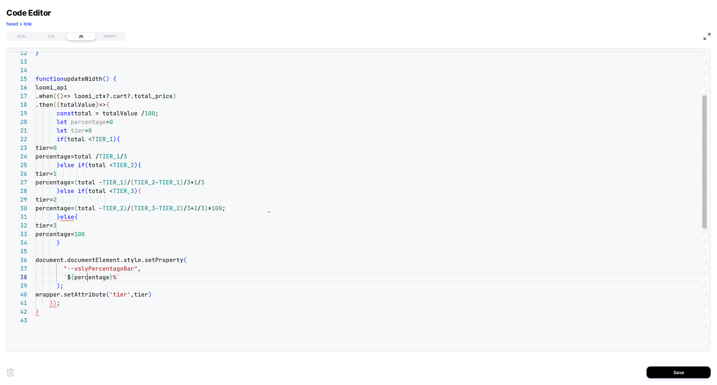
scroll to position [60, 52]
click at [49, 302] on div "function updateWidth ( ) { loomi_api .when ( ( ) => loomi_ctx?.cart?.total_pric…" at bounding box center [371, 283] width 671 height 659
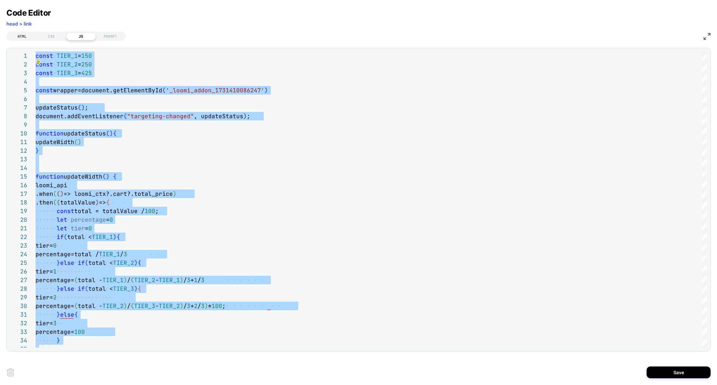
type textarea "**********"
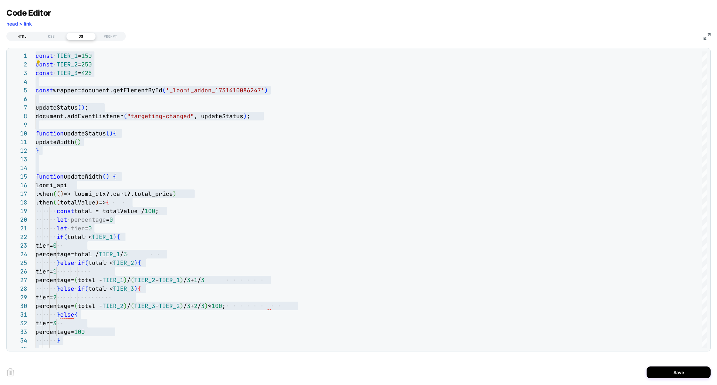
click at [23, 34] on div "HTML" at bounding box center [21, 37] width 29 height 8
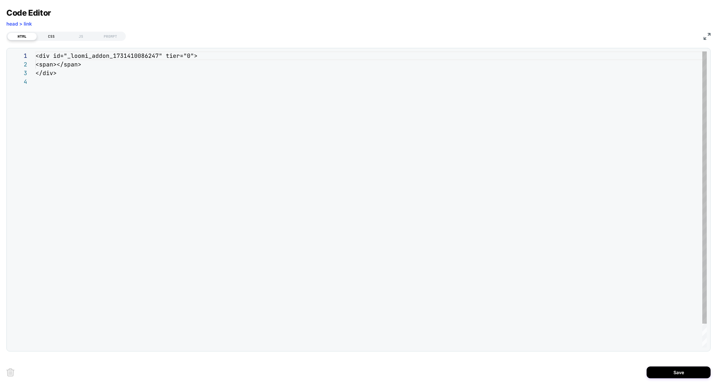
scroll to position [26, 0]
click at [55, 34] on div "CSS" at bounding box center [51, 37] width 29 height 8
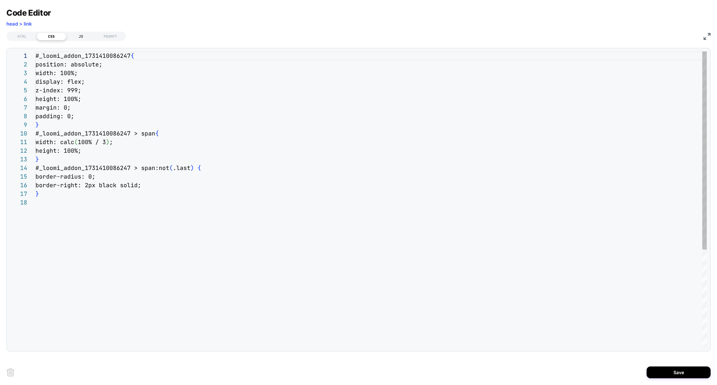
scroll to position [86, 0]
click at [83, 34] on div "JS" at bounding box center [80, 37] width 29 height 8
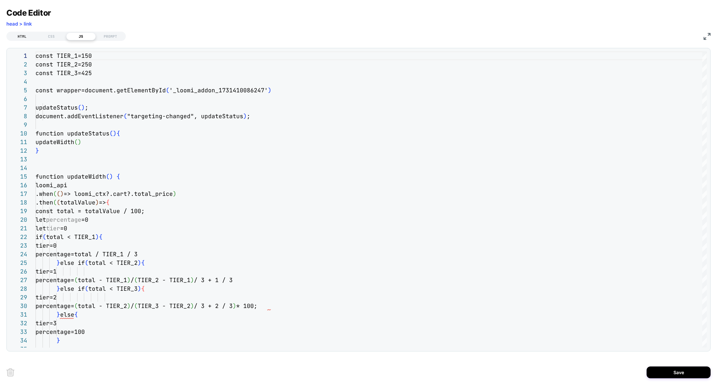
click at [24, 37] on div "HTML" at bounding box center [21, 37] width 29 height 8
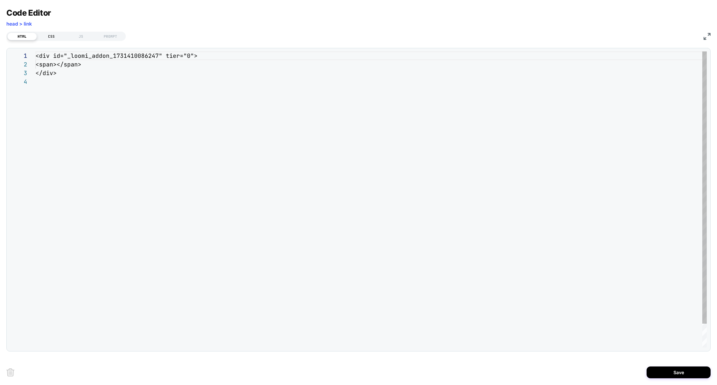
click at [44, 37] on div "CSS" at bounding box center [51, 37] width 29 height 8
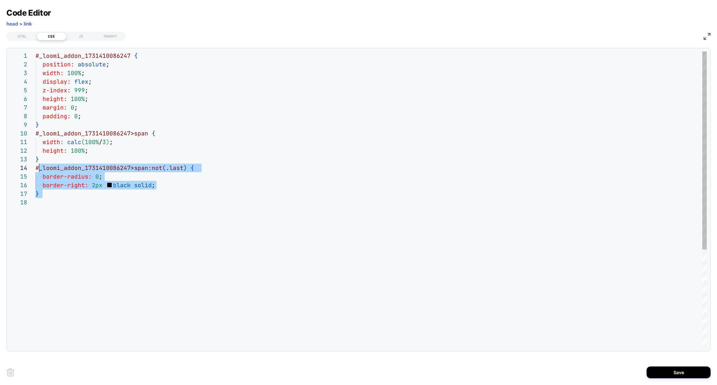
type textarea "**********"
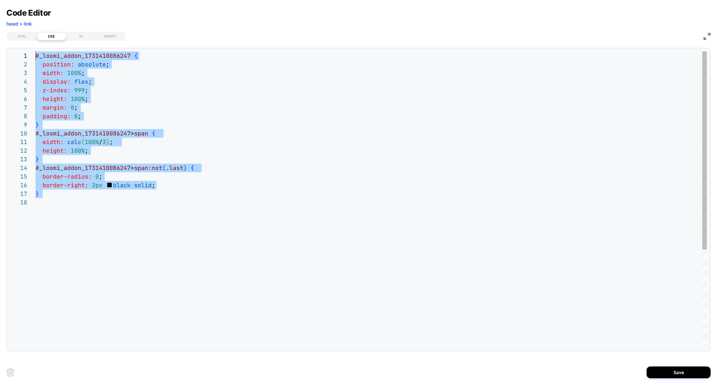
scroll to position [0, 0]
drag, startPoint x: 120, startPoint y: 242, endPoint x: 0, endPoint y: 51, distance: 225.8
click at [36, 52] on div "# _ loomi_addon_1731410086247 { position: absolute ; width: 100% ; display: fle…" at bounding box center [371, 273] width 671 height 443
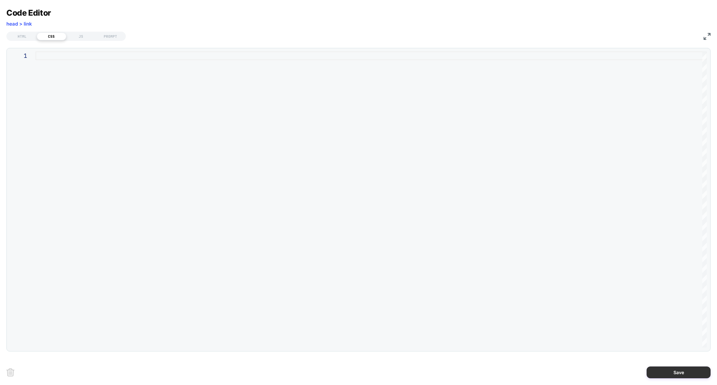
click at [668, 374] on button "Save" at bounding box center [678, 373] width 64 height 12
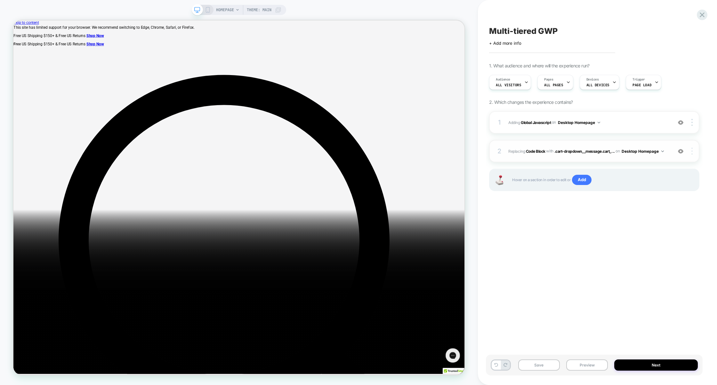
click at [695, 151] on div at bounding box center [693, 151] width 12 height 7
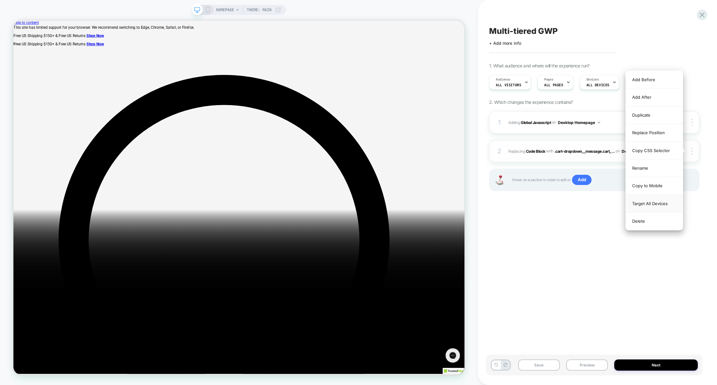
click at [651, 205] on div "Target All Devices" at bounding box center [653, 204] width 57 height 18
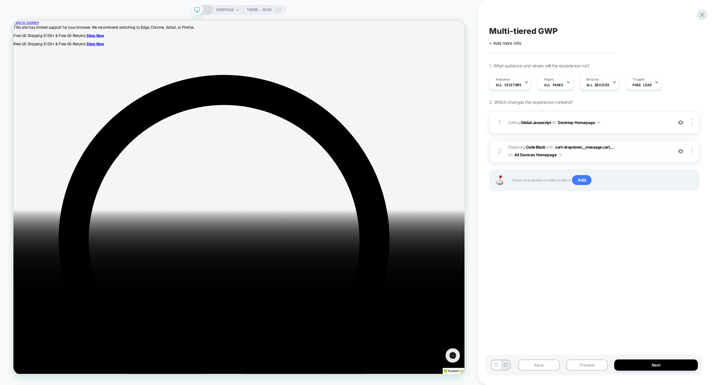
click at [561, 151] on button "All Devices Homepage" at bounding box center [537, 155] width 47 height 8
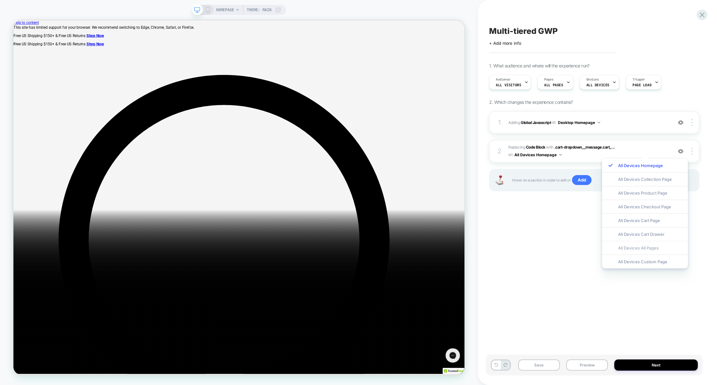
click at [643, 248] on div "All Devices All Pages" at bounding box center [645, 248] width 86 height 14
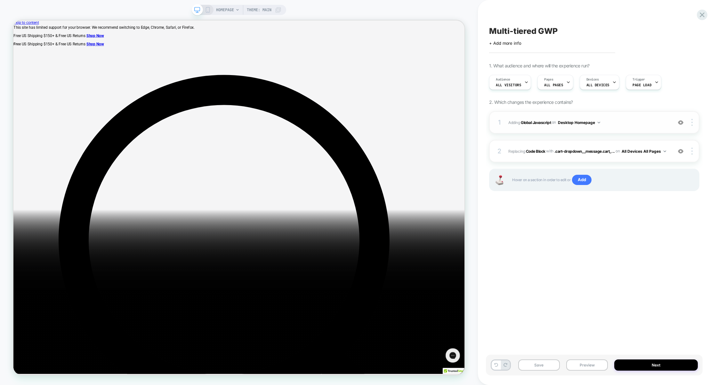
click at [678, 124] on img at bounding box center [680, 122] width 5 height 5
click at [595, 157] on div "2 Replacing Code Block WITH .cart-dropdown__message.cart_... .cart-dropdown__me…" at bounding box center [594, 151] width 210 height 22
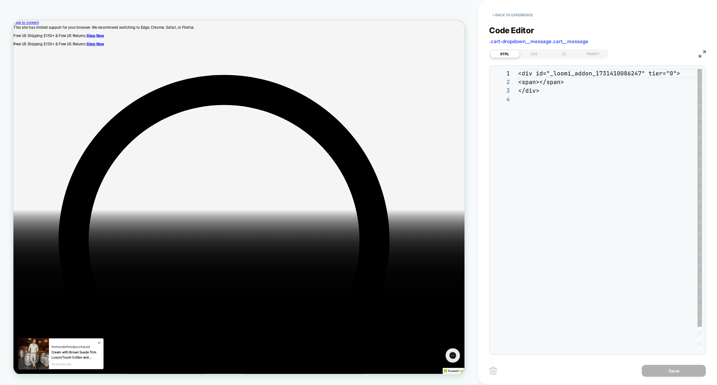
scroll to position [26, 0]
click at [539, 51] on div "CSS" at bounding box center [533, 54] width 29 height 8
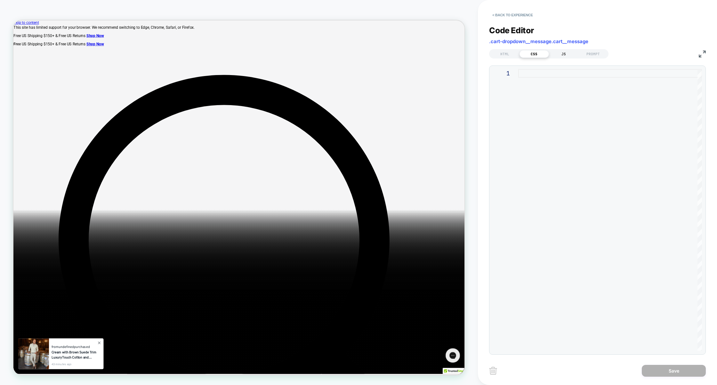
click at [561, 52] on div "JS" at bounding box center [563, 54] width 29 height 8
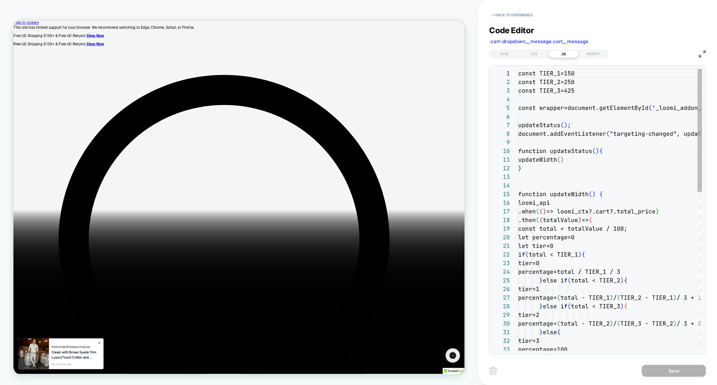
scroll to position [86, 0]
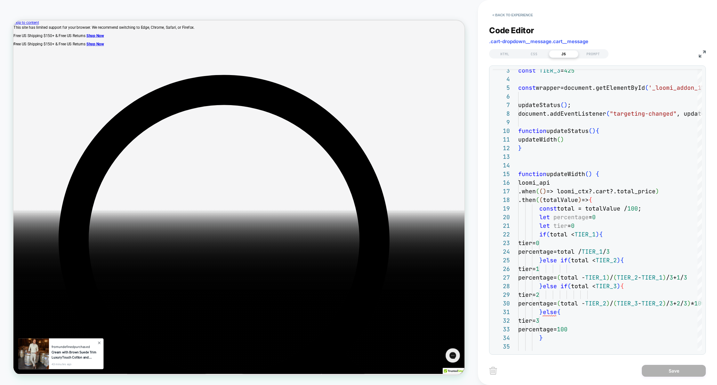
click at [702, 56] on img at bounding box center [701, 54] width 7 height 7
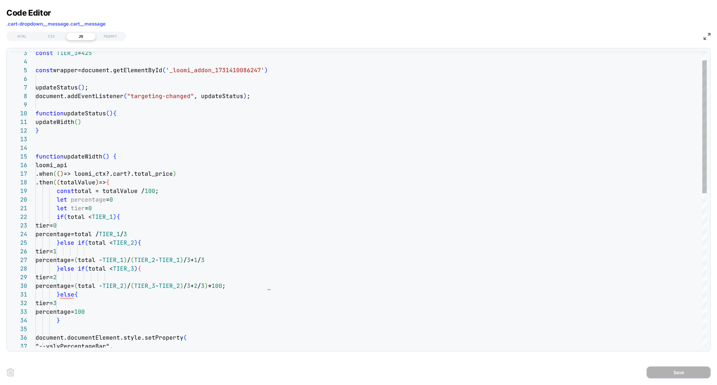
click at [135, 185] on div "const TIER_3 = 425 const wrapper=document.getElementById ( '_loomi_addon_173141…" at bounding box center [371, 360] width 671 height 659
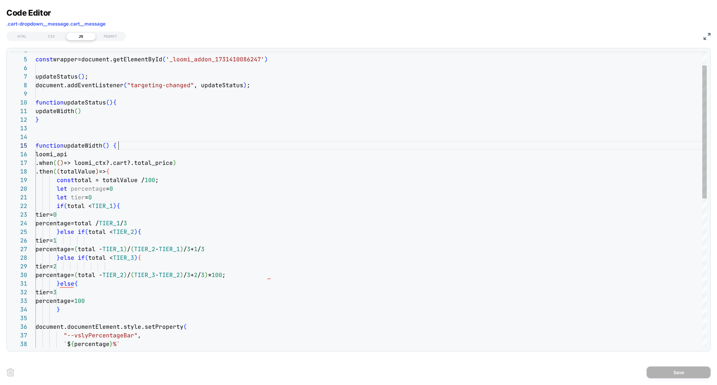
click at [156, 148] on div ".when ( ( ) => loomi_ctx?.cart?.total_price ) .then ( ( totalValue ) => { const…" at bounding box center [371, 349] width 671 height 659
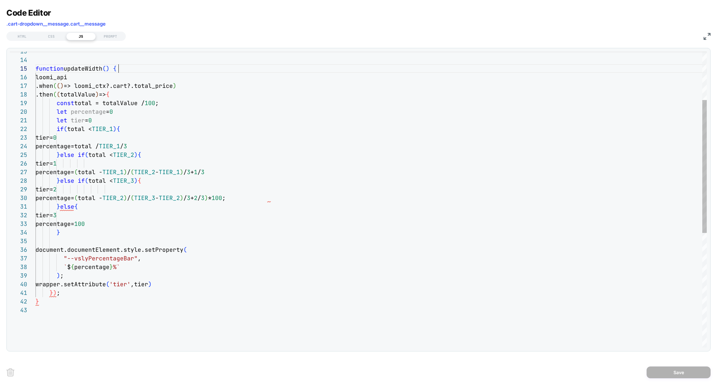
click at [131, 98] on div ".when ( ( ) => loomi_ctx?.cart?.total_price ) .then ( ( totalValue ) => { const…" at bounding box center [371, 272] width 671 height 659
type textarea "**********"
click at [57, 275] on div ".when ( ( ) => loomi_ctx?.cart?.total_price ) .then ( ( totalValue ) => { const…" at bounding box center [371, 272] width 671 height 659
click at [50, 37] on div "CSS" at bounding box center [51, 37] width 29 height 8
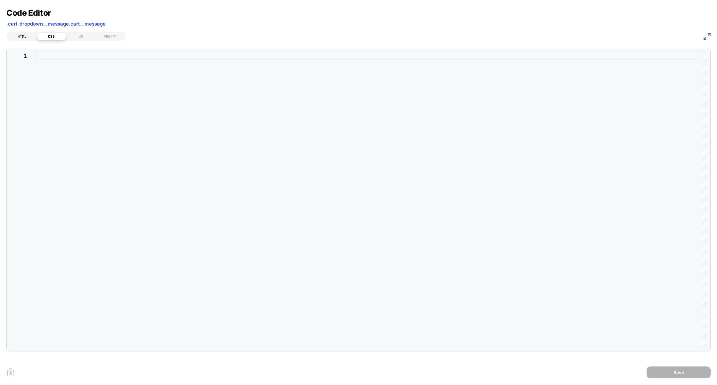
click at [27, 36] on div "HTML" at bounding box center [21, 37] width 29 height 8
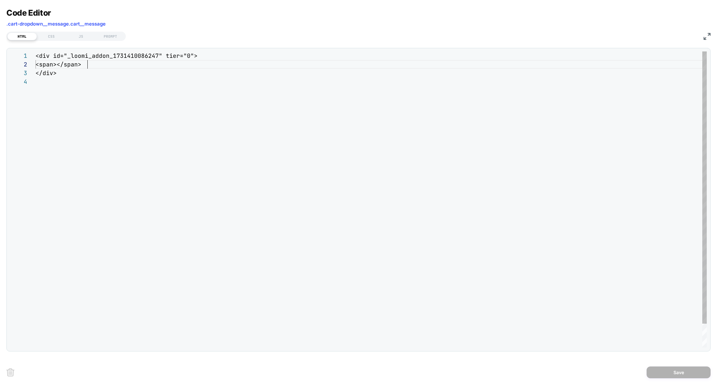
scroll to position [8, 52]
click at [97, 62] on div "<div id="_loomi_addon_1731410086247" tier="0"> <span></span> </div>" at bounding box center [371, 213] width 671 height 322
click at [42, 65] on div "<div id="_loomi_addon_1731410086247" tier="0"> <span></span> </div>" at bounding box center [371, 213] width 671 height 322
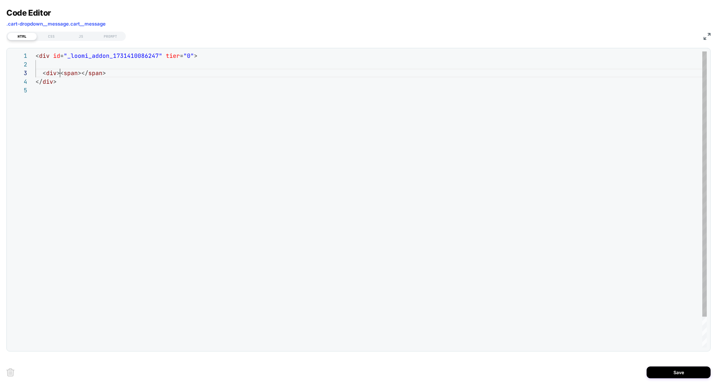
scroll to position [17, 24]
click at [150, 77] on div "< div id = "_loomi_addon_1731410086247" tier = "0" > </ div > < div >< span ></…" at bounding box center [371, 217] width 671 height 331
click at [138, 74] on div "< div id = "_loomi_addon_1731410086247" tier = "0" > </ div > < div >< span ></…" at bounding box center [371, 217] width 671 height 331
click at [58, 75] on div "< div id = "_loomi_addon_1731410086247" tier = "0" > </ div > < div >< span ></…" at bounding box center [371, 217] width 671 height 331
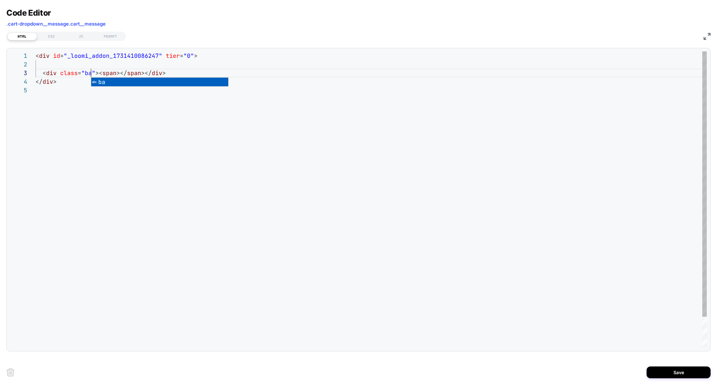
scroll to position [17, 59]
click at [89, 56] on div "< div id = "_loomi_addon_1731410086247" tier = "0" > </ div > < div class = "ba…" at bounding box center [371, 217] width 671 height 331
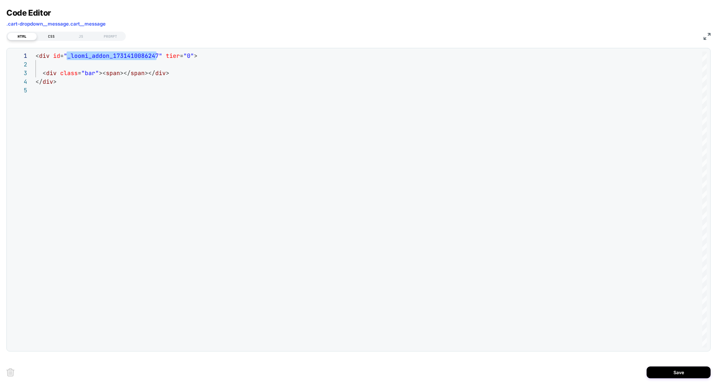
type textarea "**********"
click at [47, 36] on div "CSS" at bounding box center [51, 37] width 29 height 8
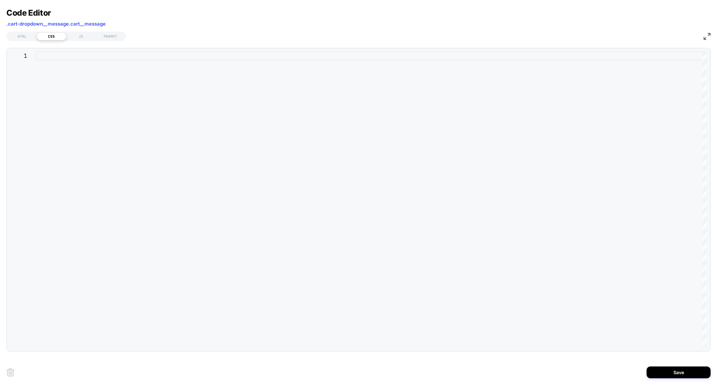
click at [75, 78] on div at bounding box center [371, 200] width 671 height 297
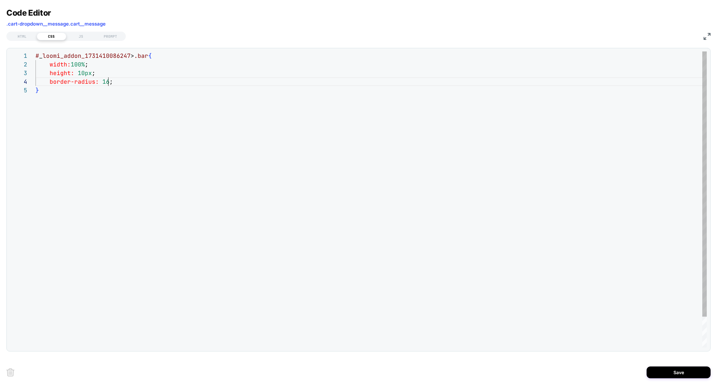
scroll to position [26, 79]
click at [155, 79] on div "# _ loomi_addon_1731410086247 > .bar { width: 100% ; height: 10px ; border-radi…" at bounding box center [371, 217] width 671 height 331
click at [163, 91] on div "# _ loomi_addon_1731410086247 > .bar { width: 100% ; height: 10px ; border-radi…" at bounding box center [371, 222] width 671 height 340
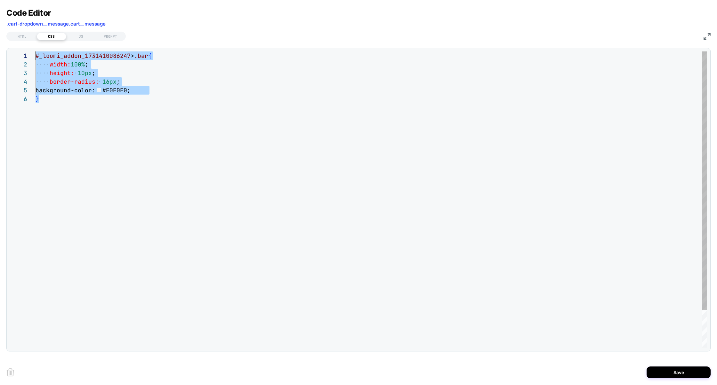
drag, startPoint x: 97, startPoint y: 106, endPoint x: 0, endPoint y: 44, distance: 114.4
click at [0, 44] on div "**********" at bounding box center [358, 192] width 717 height 385
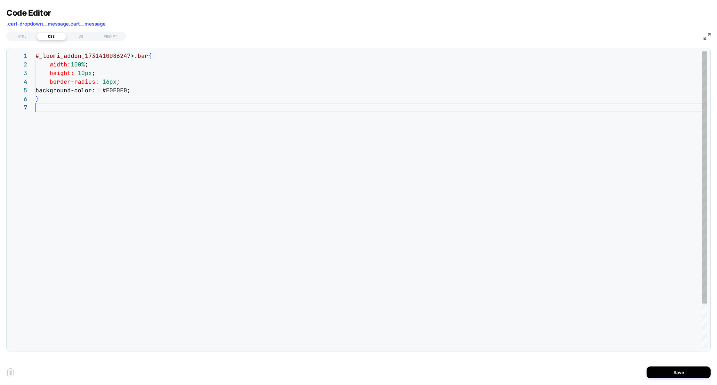
scroll to position [52, 0]
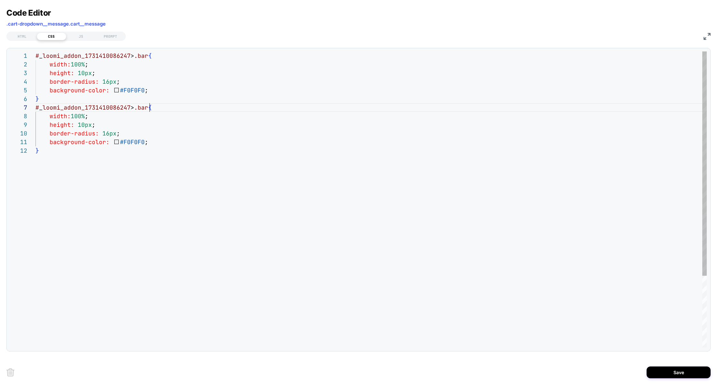
click at [154, 106] on div "# _ loomi_addon_1731410086247 > .bar { width: 100% ; height: 10px ; border-radi…" at bounding box center [371, 248] width 671 height 392
drag, startPoint x: 147, startPoint y: 141, endPoint x: 0, endPoint y: 113, distance: 149.3
click at [0, 113] on div "**********" at bounding box center [358, 192] width 717 height 385
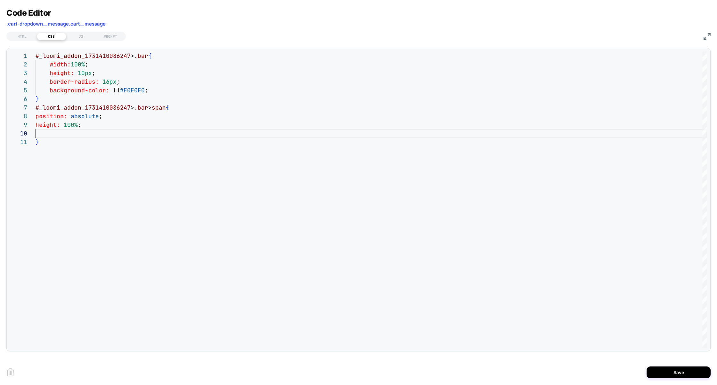
scroll to position [77, 0]
click at [163, 90] on div "# _ loomi_addon_1731410086247 > .bar { width: 100% ; height: 10px ; border-radi…" at bounding box center [371, 243] width 671 height 383
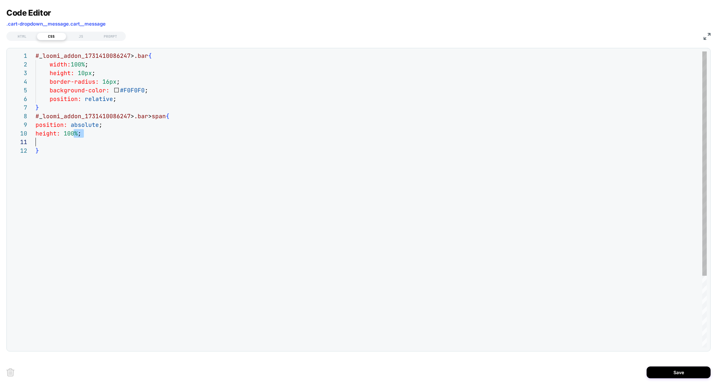
click at [73, 138] on div "# _ loomi_addon_1731410086247 > .bar { width: 100% ; height: 10px ; border-radi…" at bounding box center [371, 248] width 671 height 392
click at [71, 140] on div "# _ loomi_addon_1731410086247 > .bar { width: 100% ; height: 10px ; border-radi…" at bounding box center [371, 248] width 671 height 392
type textarea "*"
click at [83, 34] on div "JS" at bounding box center [80, 37] width 29 height 8
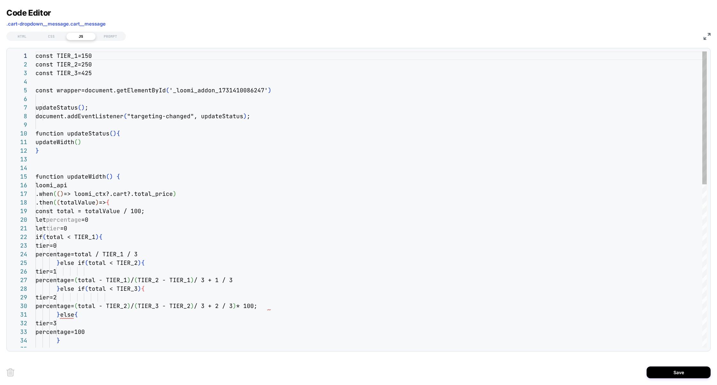
scroll to position [86, 0]
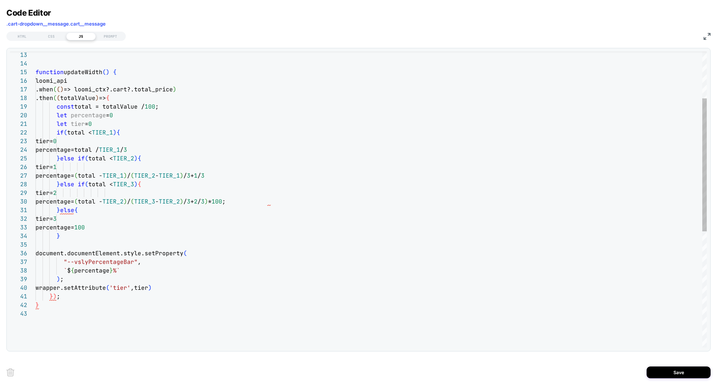
type textarea "**********"
drag, startPoint x: 66, startPoint y: 263, endPoint x: 131, endPoint y: 260, distance: 65.6
click at [131, 260] on div "function updateWidth ( ) { loomi_api .when ( ( ) => loomi_ctx?.cart?.total_pric…" at bounding box center [371, 276] width 671 height 659
click at [56, 39] on div "CSS" at bounding box center [51, 37] width 29 height 8
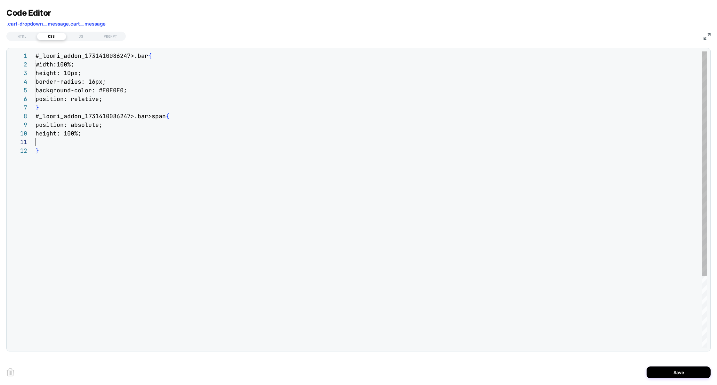
scroll to position [0, 0]
click at [52, 141] on div "#_loomi_addon_1731410086247>.bar { width:100%; height: 10px; border-radius: 16p…" at bounding box center [371, 248] width 671 height 392
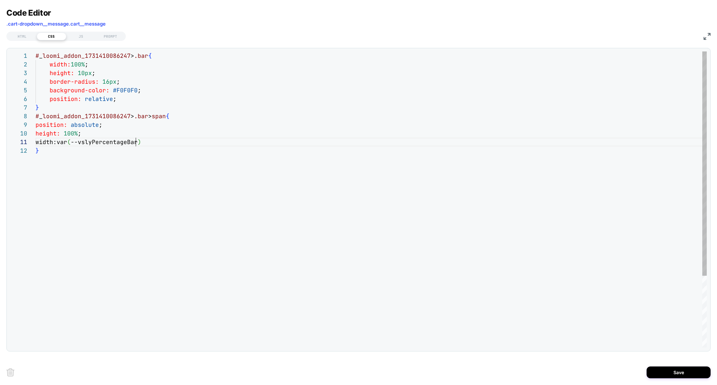
scroll to position [0, 100]
type textarea "**********"
click at [78, 36] on div "JS" at bounding box center [80, 37] width 29 height 8
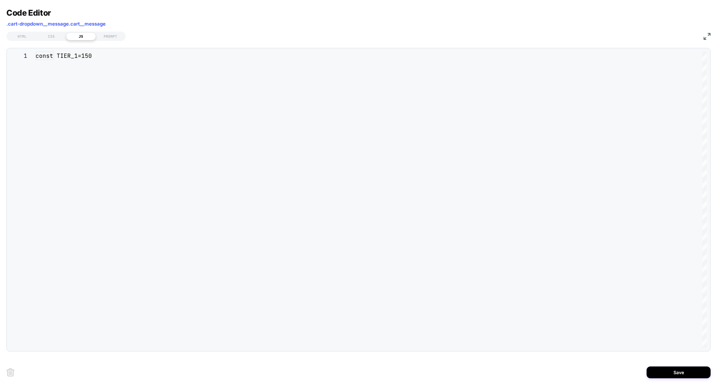
scroll to position [86, 0]
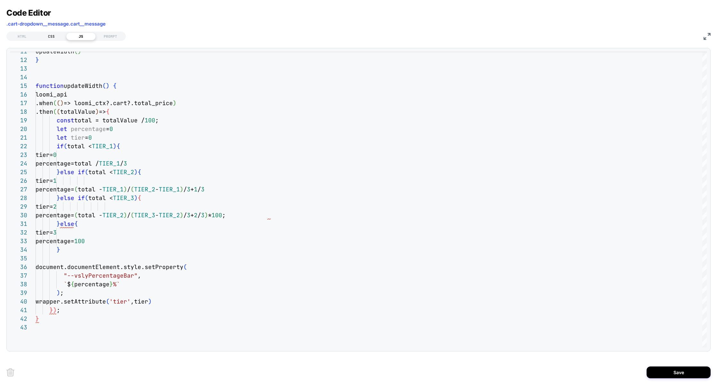
click at [54, 34] on div "CSS" at bounding box center [51, 37] width 29 height 8
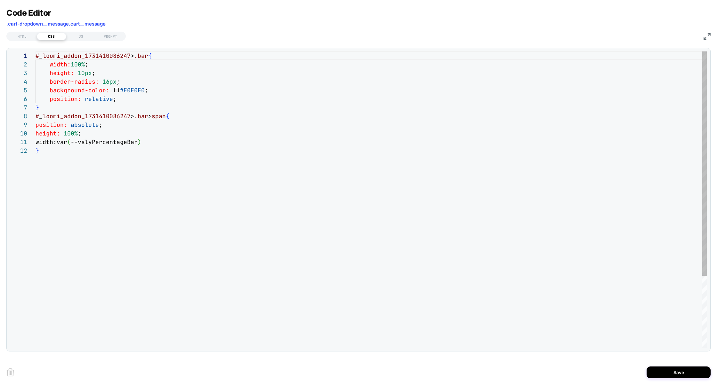
click at [156, 143] on div "# _ loomi_addon_1731410086247 > .bar { width: 100% ; height: 10px ; border-radi…" at bounding box center [371, 248] width 671 height 392
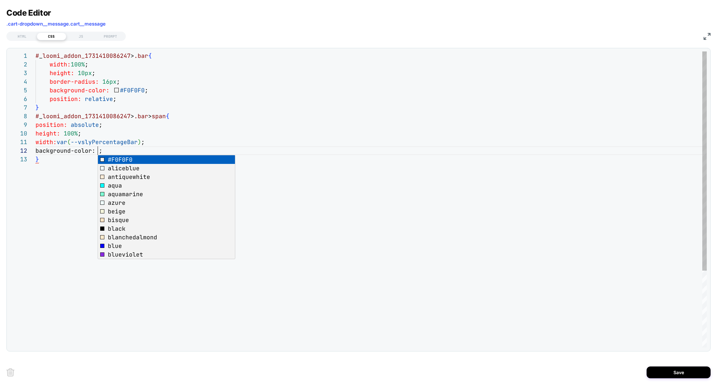
scroll to position [8, 62]
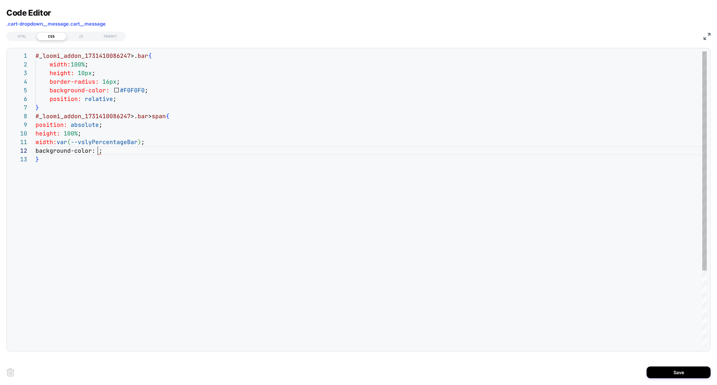
type textarea "**********"
click at [670, 376] on button "Save" at bounding box center [678, 373] width 64 height 12
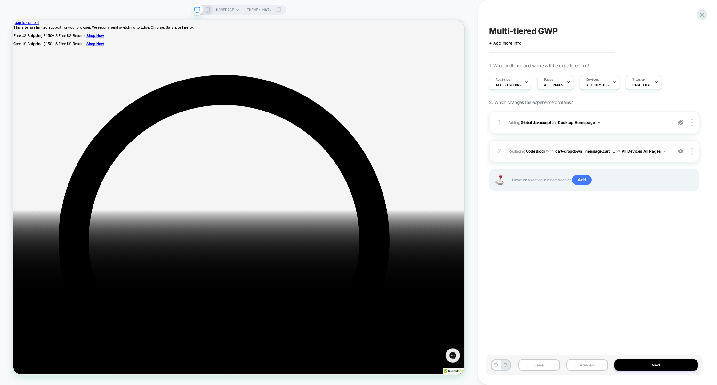
click at [557, 145] on div "2 Replacing Code Block WITH .cart-dropdown__message.cart_... .cart-dropdown__me…" at bounding box center [594, 151] width 210 height 22
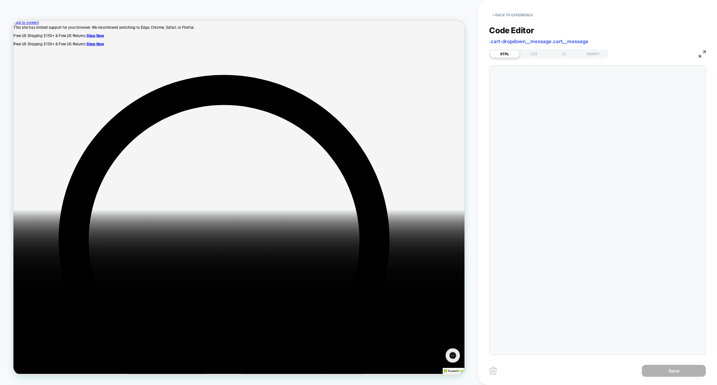
scroll to position [26, 0]
click at [535, 56] on div "CSS" at bounding box center [533, 54] width 29 height 8
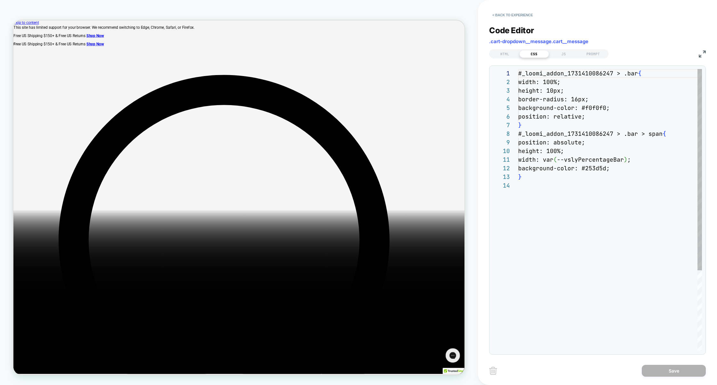
scroll to position [86, 0]
click at [597, 142] on div "#_loomi_addon_1731410086247 > .bar { width: 100%; height: 10px; border-radius: …" at bounding box center [610, 266] width 184 height 394
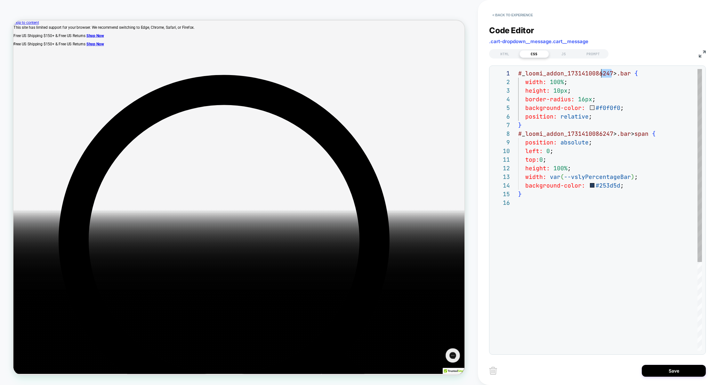
scroll to position [0, 0]
drag, startPoint x: 609, startPoint y: 75, endPoint x: 483, endPoint y: 73, distance: 126.4
click at [482, 73] on div "**********" at bounding box center [597, 192] width 239 height 385
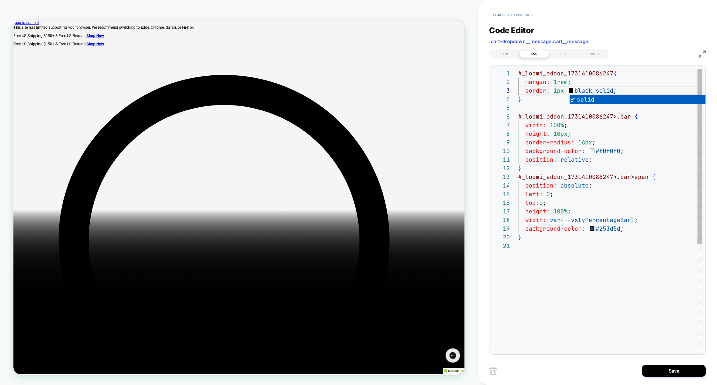
scroll to position [8, 52]
click at [587, 78] on div "# _ loomi_addon_1731410086247 { width: 100% ; height: 10px ; border-radius: 16p…" at bounding box center [610, 296] width 184 height 455
click at [539, 84] on div "# _ loomi_addon_1731410086247 { width: 100% ; height: 10px ; border-radius: 16p…" at bounding box center [610, 296] width 184 height 455
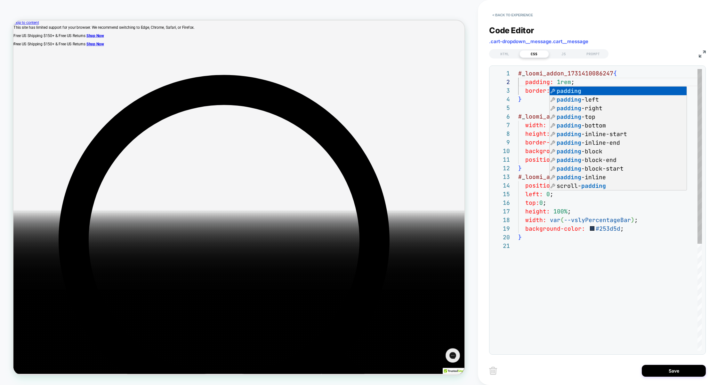
scroll to position [26, 3]
click at [528, 96] on div "# _ loomi_addon_1731410086247 { width: 100% ; height: 10px ; border-radius: 16p…" at bounding box center [610, 296] width 184 height 455
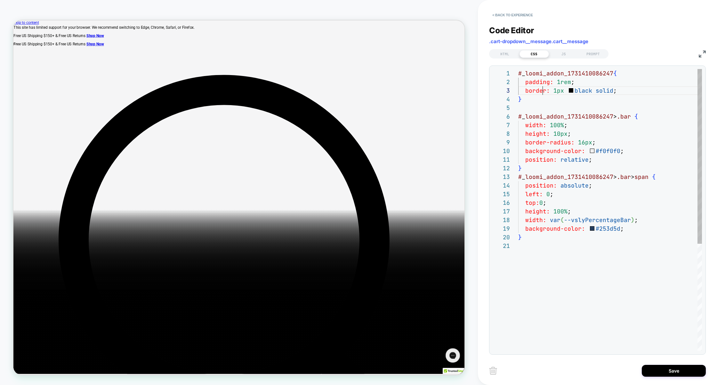
click at [544, 93] on div "# _ loomi_addon_1731410086247 { width: 100% ; height: 10px ; border-radius: 16p…" at bounding box center [610, 296] width 184 height 455
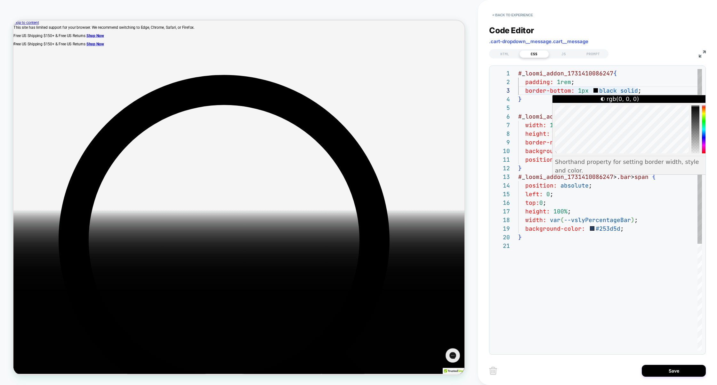
click at [606, 90] on div "# _ loomi_addon_1731410086247 { width: 100% ; height: 10px ; border-radius: 16p…" at bounding box center [610, 296] width 184 height 455
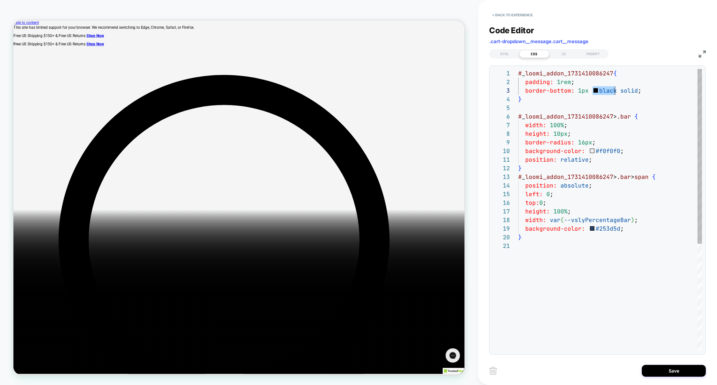
click at [606, 90] on div "# _ loomi_addon_1731410086247 { width: 100% ; height: 10px ; border-radius: 16p…" at bounding box center [610, 296] width 184 height 455
click at [588, 179] on div "# _ loomi_addon_1731410086247 { width: 100% ; height: 10px ; border-radius: 16p…" at bounding box center [610, 296] width 184 height 455
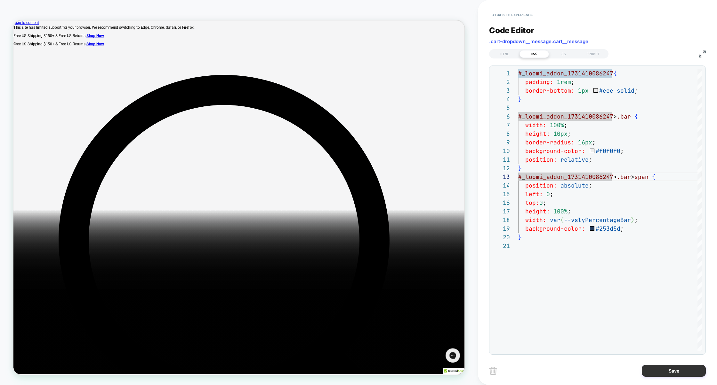
type textarea "**********"
click at [667, 367] on button "Save" at bounding box center [673, 371] width 64 height 12
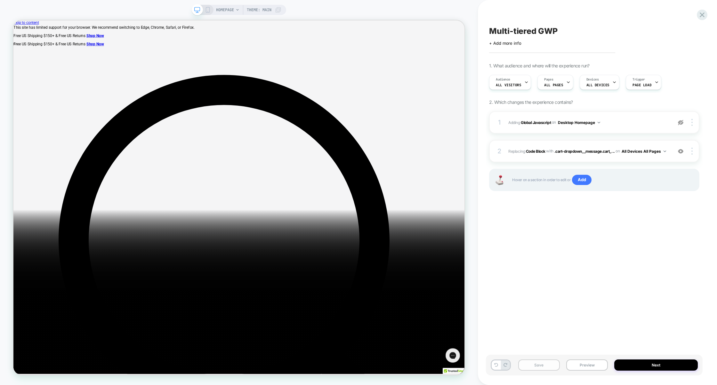
click at [545, 364] on button "Save" at bounding box center [539, 365] width 42 height 11
click at [578, 364] on button "Preview" at bounding box center [587, 365] width 42 height 11
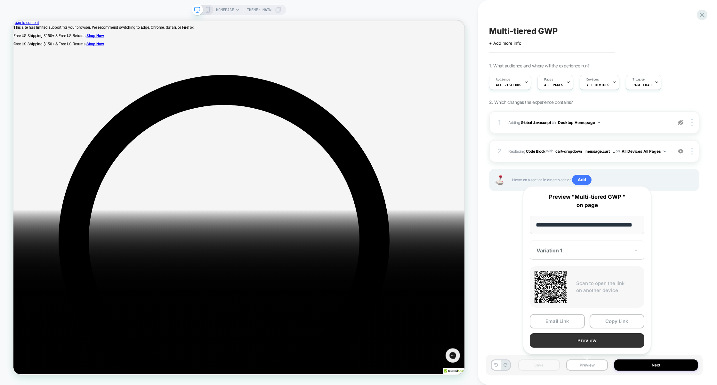
scroll to position [0, 15]
click at [593, 338] on button "Preview" at bounding box center [586, 341] width 115 height 14
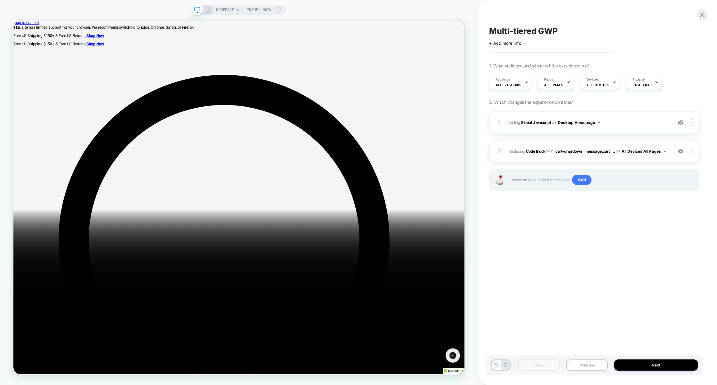
click at [599, 160] on div "2 Replacing Code Block WITH .cart-dropdown__message.cart_... .cart-dropdown__me…" at bounding box center [594, 151] width 210 height 22
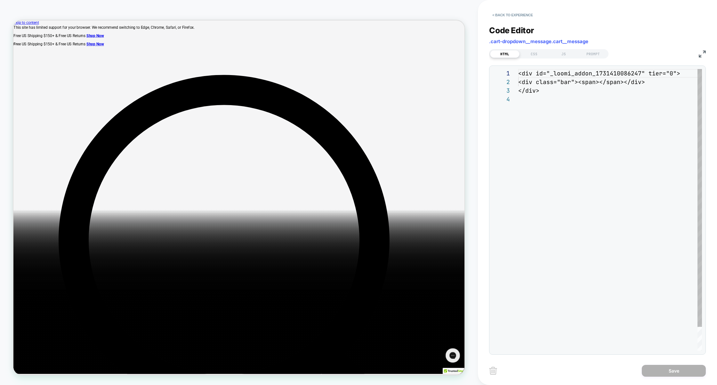
scroll to position [26, 0]
click at [536, 56] on div "CSS" at bounding box center [533, 54] width 29 height 8
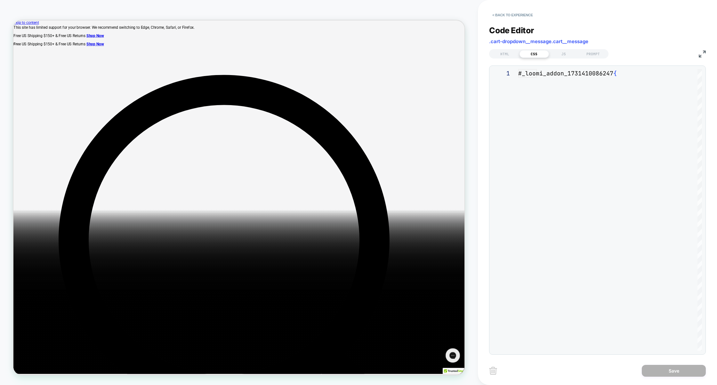
scroll to position [86, 0]
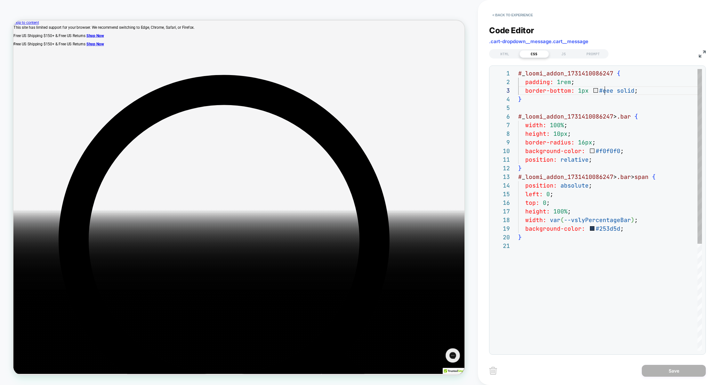
click at [605, 91] on div "# _ loomi_addon_1731410086247 { padding: 1rem ; border-bottom: 1px #eee solid ;…" at bounding box center [610, 296] width 184 height 455
type textarea "**********"
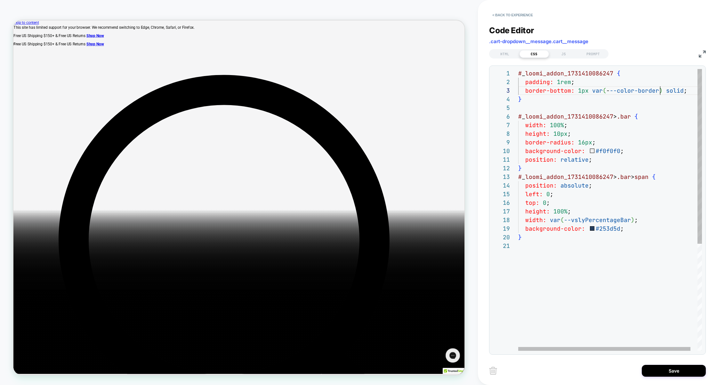
scroll to position [17, 141]
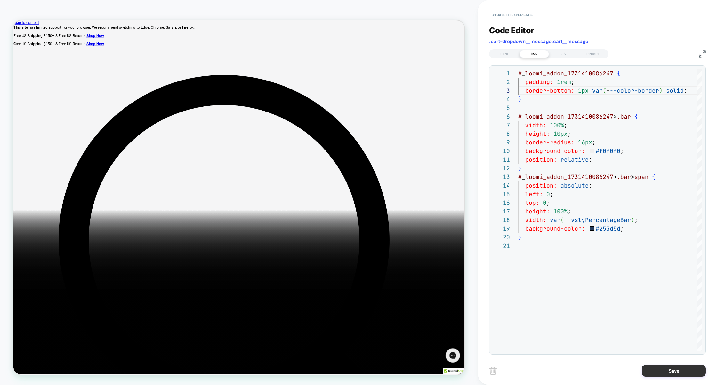
click at [663, 368] on button "Save" at bounding box center [673, 371] width 64 height 12
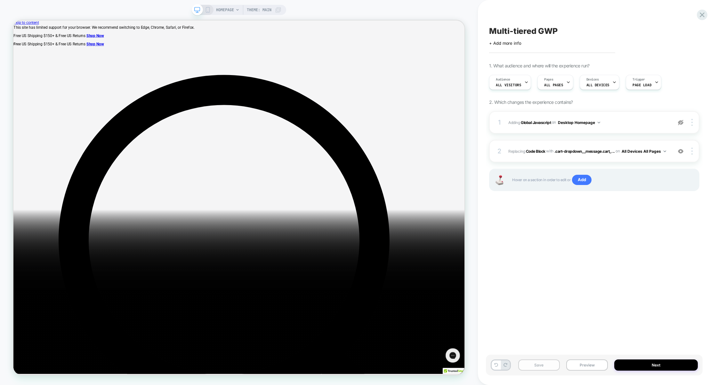
click at [542, 362] on button "Save" at bounding box center [539, 365] width 42 height 11
click at [576, 364] on button "Preview" at bounding box center [587, 365] width 42 height 11
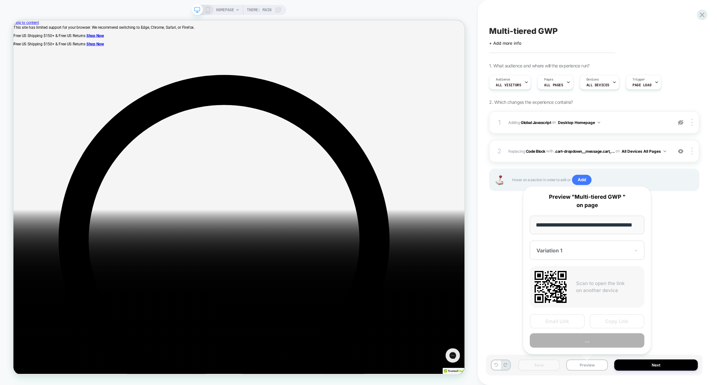
scroll to position [0, 15]
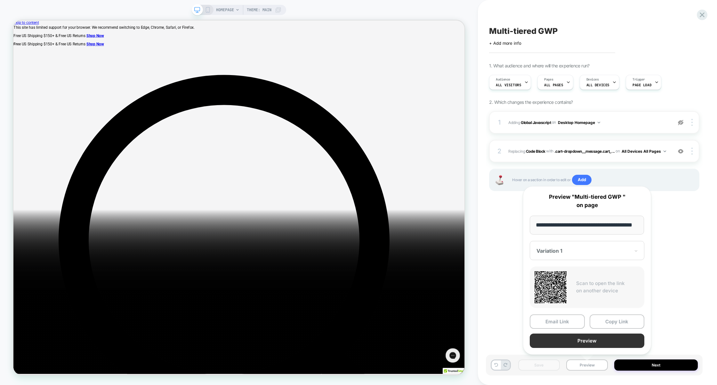
click at [584, 342] on button "Preview" at bounding box center [586, 341] width 115 height 14
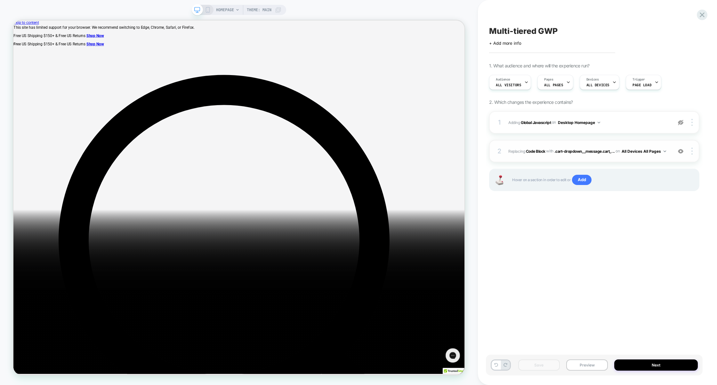
click at [682, 153] on img at bounding box center [680, 151] width 5 height 5
click at [584, 363] on button "Preview" at bounding box center [587, 365] width 42 height 11
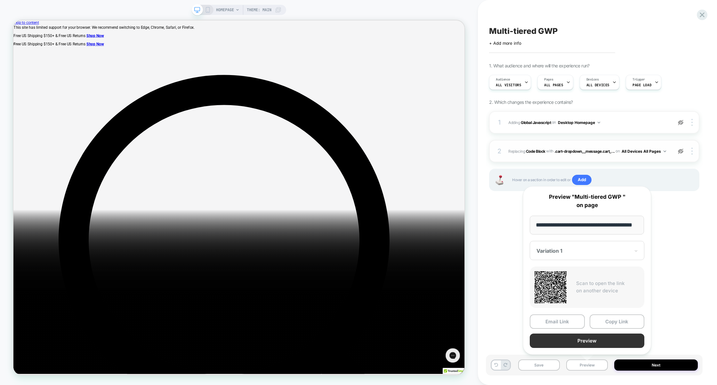
scroll to position [0, 0]
click at [582, 342] on button "Preview" at bounding box center [586, 341] width 115 height 14
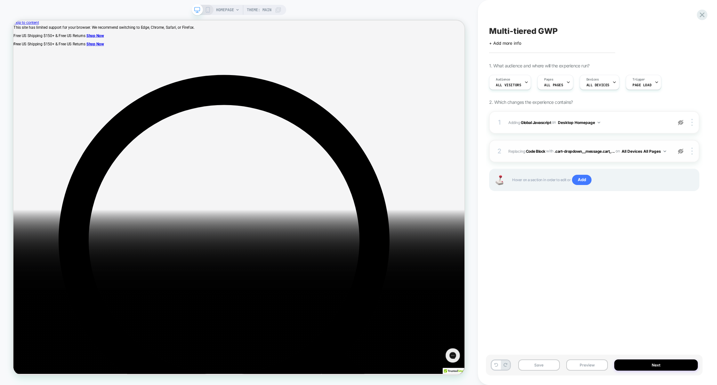
click at [679, 152] on img at bounding box center [680, 151] width 5 height 5
click at [644, 159] on div "2 Replacing Code Block WITH .cart-dropdown__message.cart_... .cart-dropdown__me…" at bounding box center [594, 151] width 210 height 22
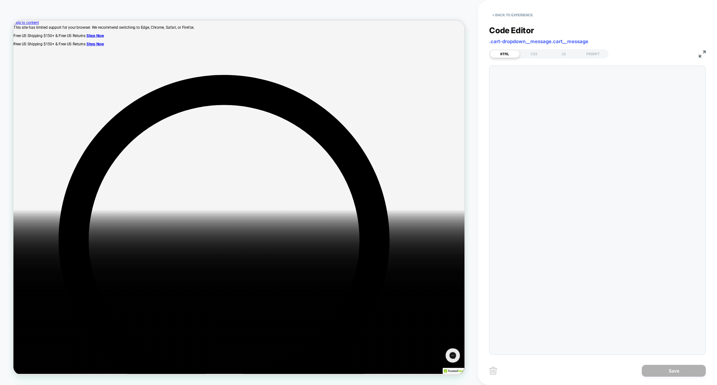
scroll to position [26, 0]
click at [556, 54] on div "JS" at bounding box center [563, 54] width 29 height 8
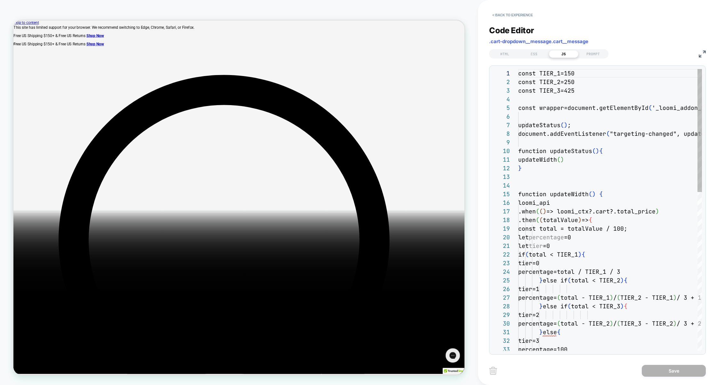
scroll to position [86, 0]
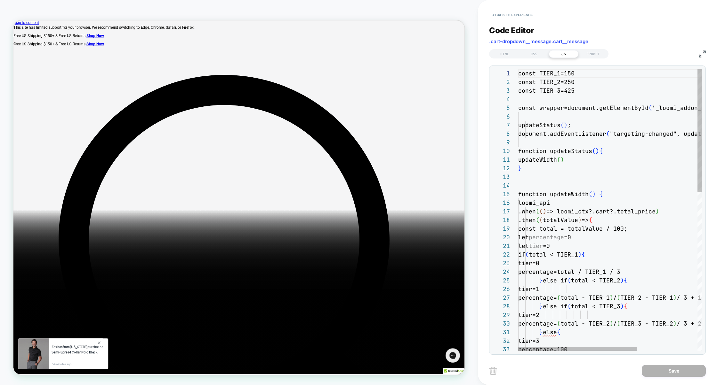
click at [603, 138] on div "const TIER_1=150 const TIER_2=250 const TIER_3=425 const wrapper=document.getEl…" at bounding box center [656, 391] width 277 height 645
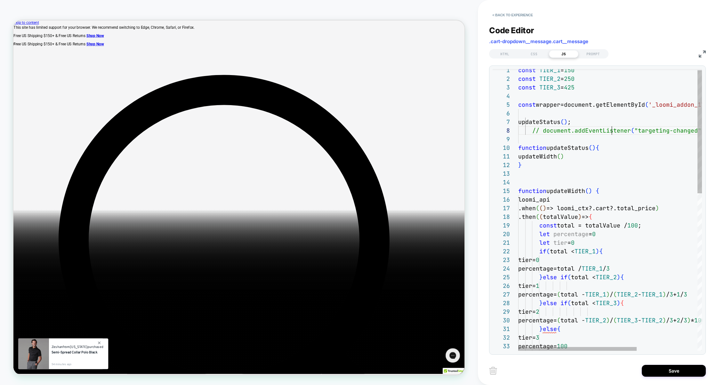
type textarea "**********"
click at [601, 189] on div "const TIER_1 = 150 const TIER_2 = 250 const TIER_3 = 425 const wrapper=document…" at bounding box center [656, 388] width 277 height 645
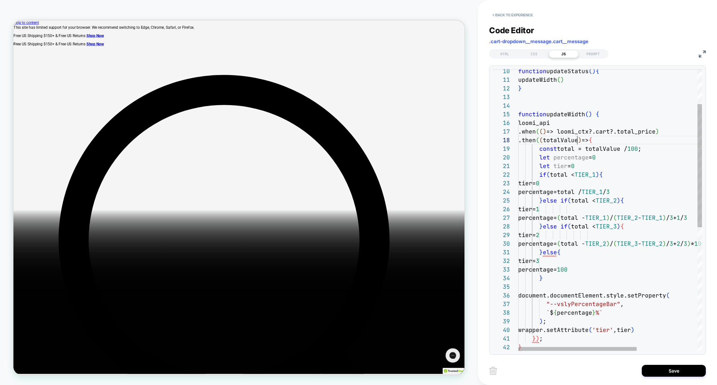
click at [576, 138] on div "tier= 1 percentage= ( total - TIER_1 ) / ( TIER_2 - TIER_1 ) / 3 + 1 / 3 } else…" at bounding box center [656, 311] width 277 height 645
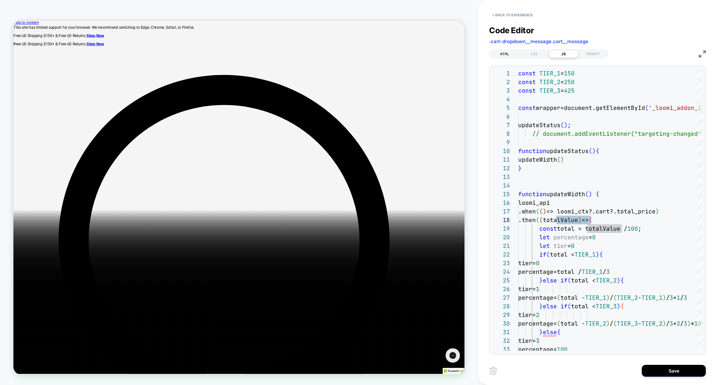
click at [509, 55] on div "HTML" at bounding box center [504, 54] width 29 height 8
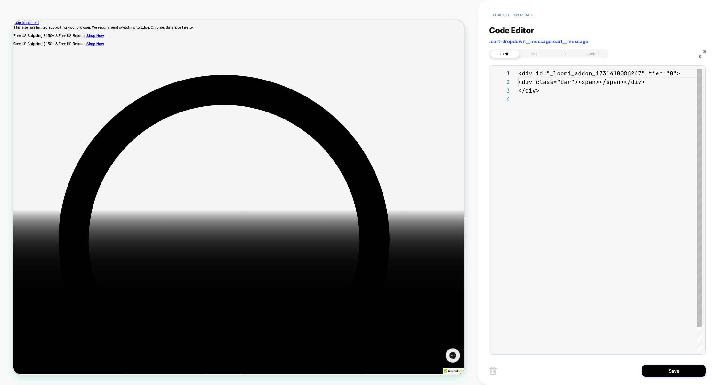
scroll to position [26, 0]
click at [534, 55] on div "CSS" at bounding box center [533, 54] width 29 height 8
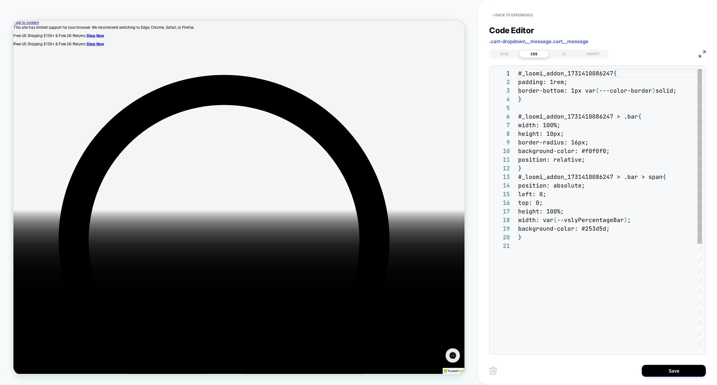
scroll to position [86, 0]
click at [508, 55] on div "HTML" at bounding box center [504, 54] width 29 height 8
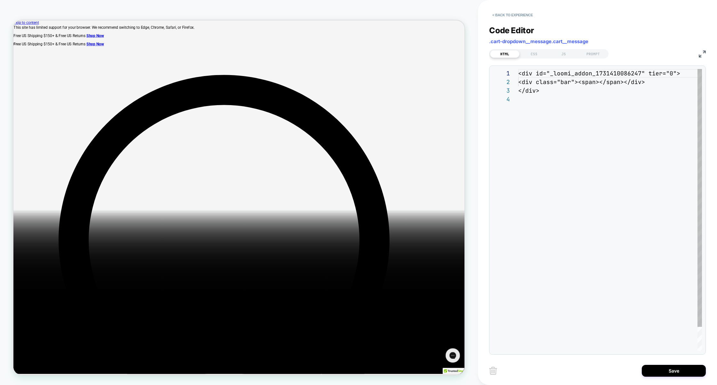
scroll to position [26, 0]
click at [533, 53] on div "CSS" at bounding box center [533, 54] width 29 height 8
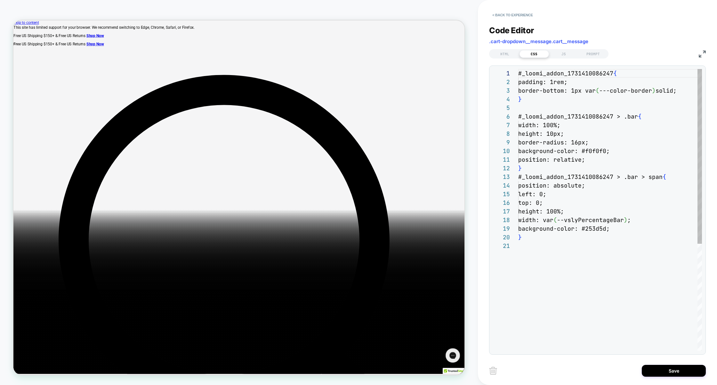
scroll to position [86, 0]
drag, startPoint x: 591, startPoint y: 41, endPoint x: 483, endPoint y: 40, distance: 108.1
click at [482, 41] on div "**********" at bounding box center [597, 192] width 239 height 385
copy span ".cart-dropdown__message.cart__message"
click at [516, 14] on button "< Back to experience" at bounding box center [512, 15] width 47 height 10
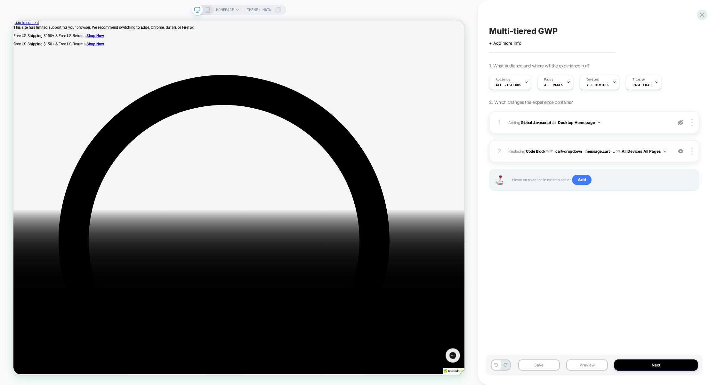
click at [611, 159] on div "2 Replacing Code Block WITH .cart-dropdown__message.cart_... .cart-dropdown__me…" at bounding box center [594, 151] width 210 height 22
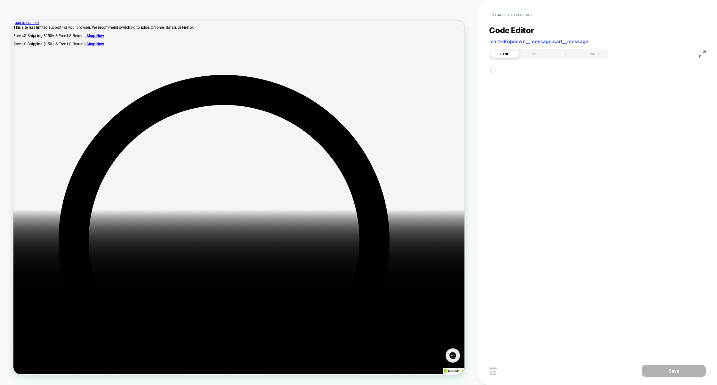
scroll to position [26, 0]
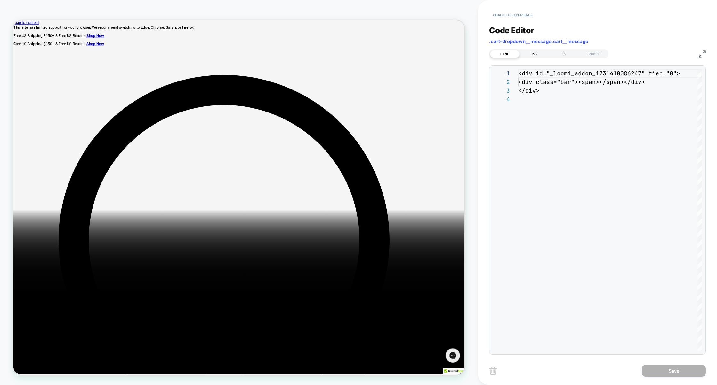
click at [534, 55] on div "CSS" at bounding box center [533, 54] width 29 height 8
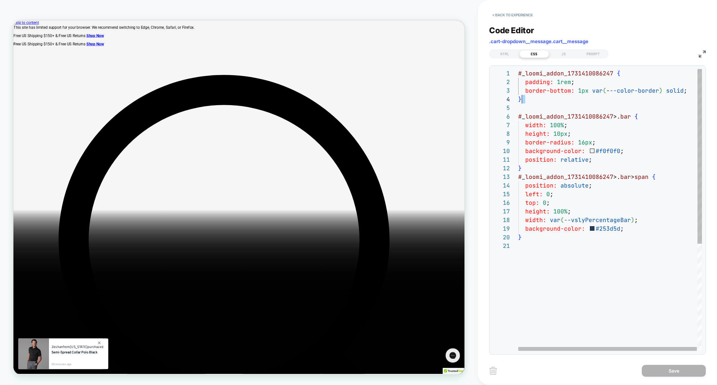
scroll to position [17, 0]
drag, startPoint x: 528, startPoint y: 109, endPoint x: 477, endPoint y: 19, distance: 103.3
click at [478, 19] on div "**********" at bounding box center [597, 192] width 239 height 385
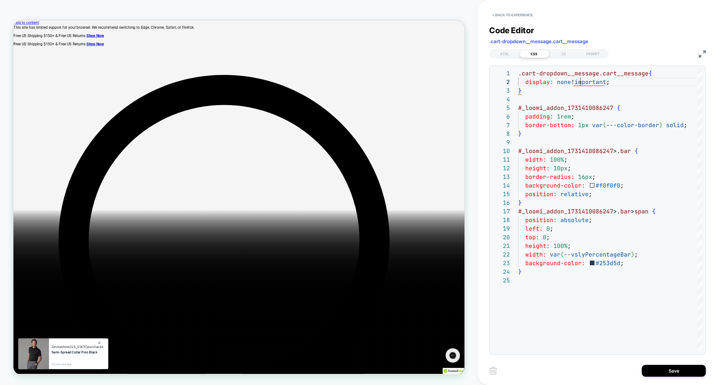
scroll to position [8, 62]
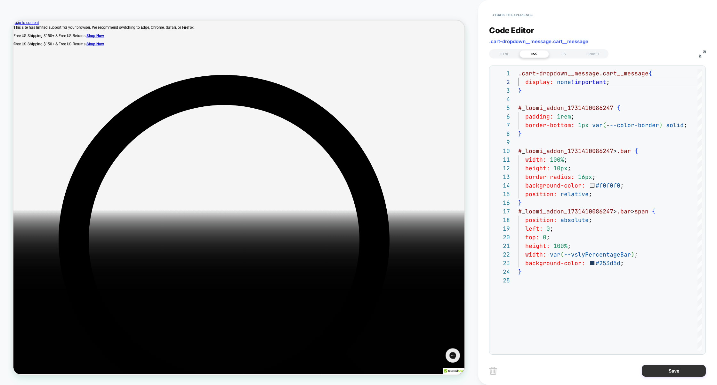
type textarea "**********"
click at [672, 367] on button "Save" at bounding box center [673, 371] width 64 height 12
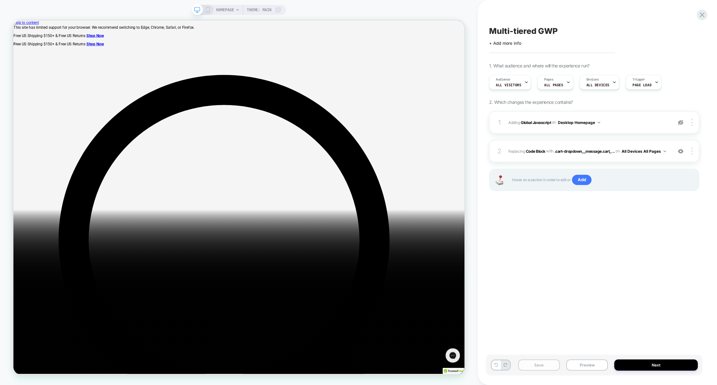
click at [546, 366] on button "Save" at bounding box center [539, 365] width 42 height 11
click at [691, 151] on img at bounding box center [691, 151] width 1 height 7
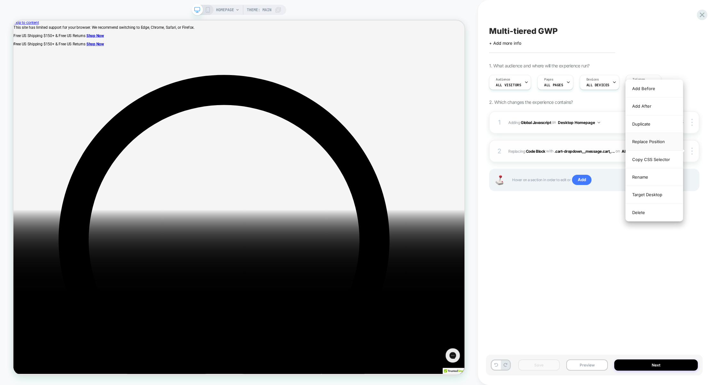
click at [656, 144] on div "Replace Position" at bounding box center [653, 142] width 57 height 18
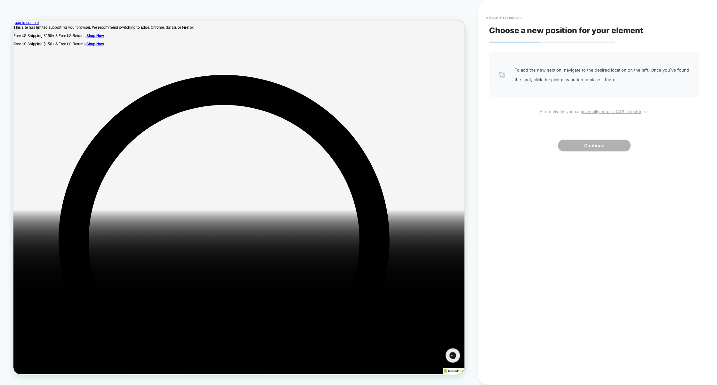
click at [598, 110] on u "manually enter a CSS selector" at bounding box center [612, 111] width 60 height 5
select select "*******"
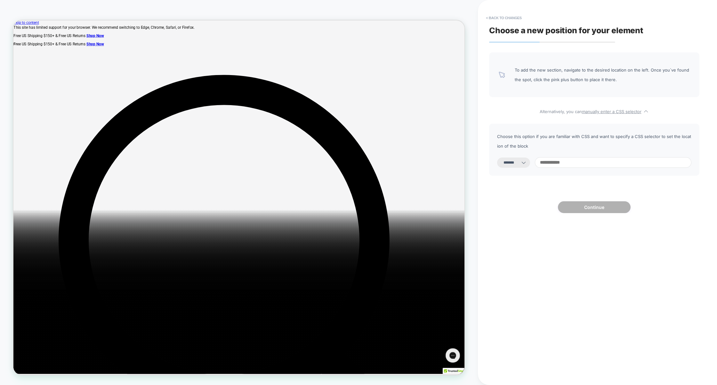
click at [566, 162] on input at bounding box center [613, 162] width 156 height 11
paste input "**********"
type input "**********"
select select "*********"
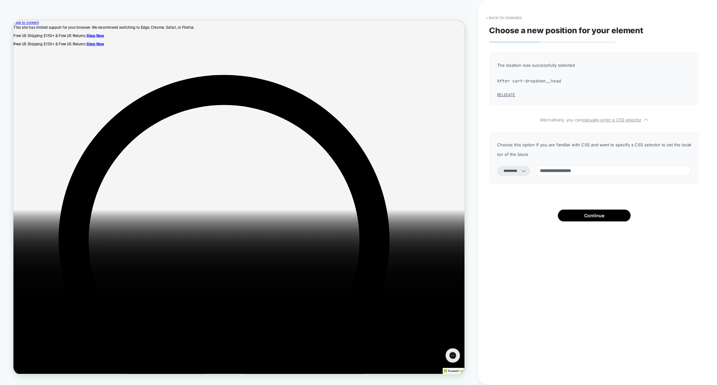
drag, startPoint x: 590, startPoint y: 183, endPoint x: 588, endPoint y: 210, distance: 27.2
type input "**********"
click at [596, 219] on button "Continue" at bounding box center [594, 216] width 73 height 12
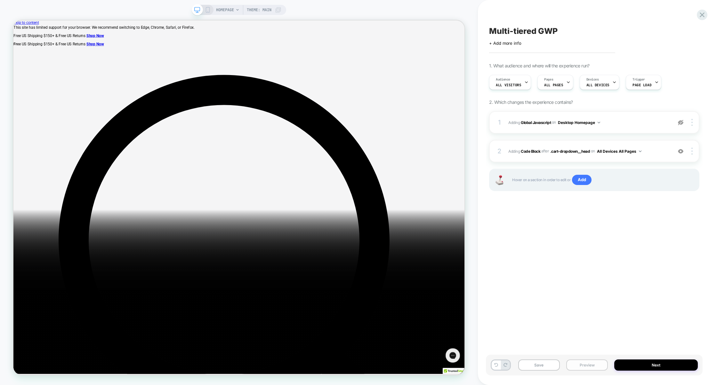
click at [585, 368] on button "Preview" at bounding box center [587, 365] width 42 height 11
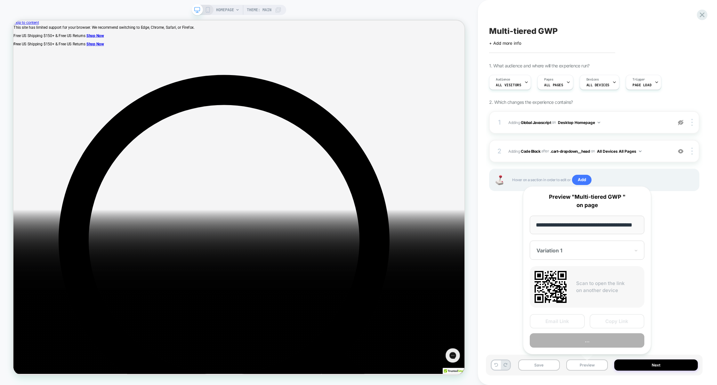
scroll to position [0, 15]
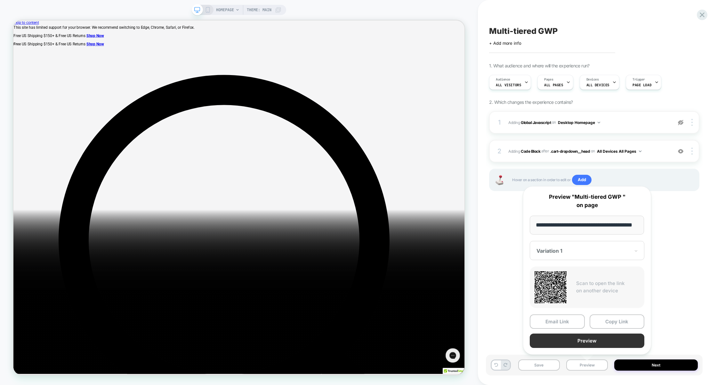
click at [579, 343] on button "Preview" at bounding box center [586, 341] width 115 height 14
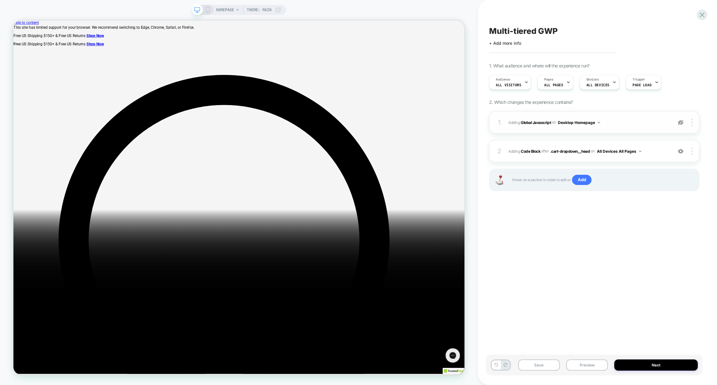
click at [631, 129] on div "1 Adding Global Javascript on Desktop Homepage Copy to Mobile Target All Device…" at bounding box center [594, 122] width 210 height 22
click at [659, 155] on span "Adding Code Block AFTER .cart-dropdown__head .cart-dropdown__head on All Device…" at bounding box center [588, 151] width 161 height 8
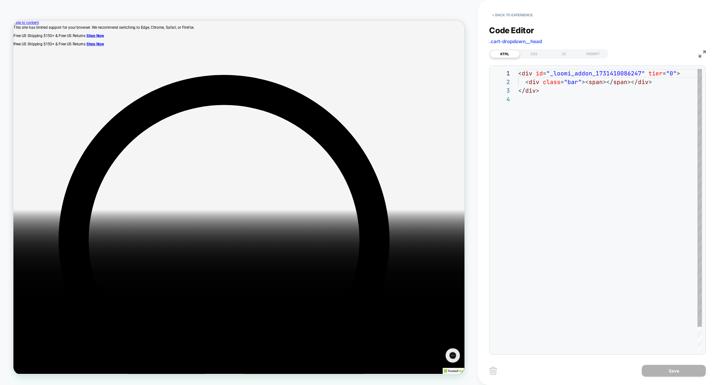
scroll to position [26, 0]
click at [565, 56] on div "JS" at bounding box center [563, 54] width 29 height 8
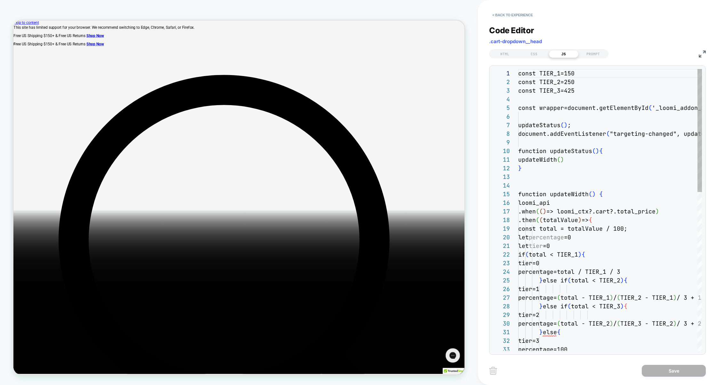
scroll to position [86, 0]
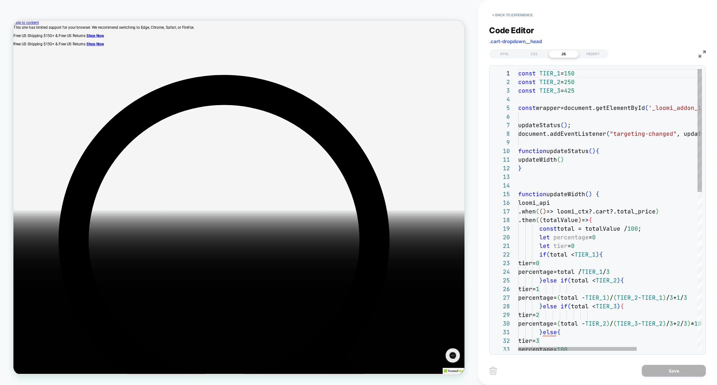
click at [704, 51] on img at bounding box center [701, 54] width 7 height 7
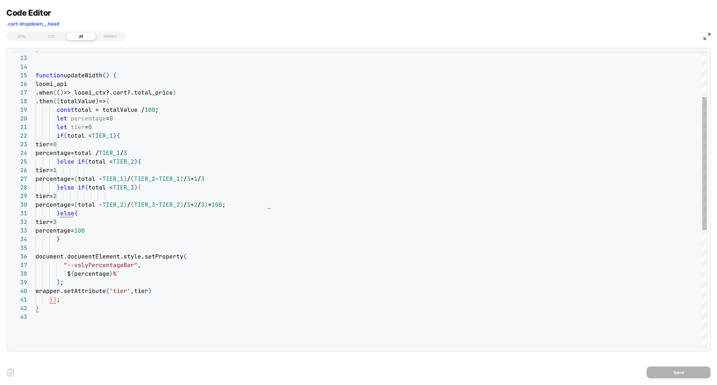
click at [259, 203] on div "} function updateWidth ( ) { loomi_api .when ( ( ) => loomi_ctx?.cart?.total_pr…" at bounding box center [371, 279] width 671 height 659
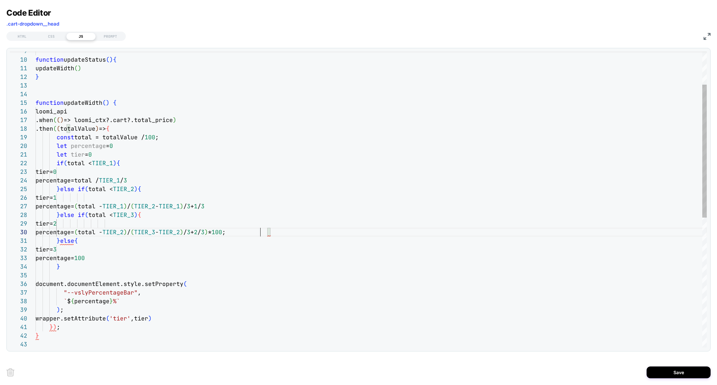
scroll to position [77, 69]
click at [105, 235] on div "} function updateWidth ( ) { loomi_api .when ( ( ) => loomi_ctx?.cart?.total_pr…" at bounding box center [371, 307] width 671 height 659
click at [329, 253] on div "} function updateWidth ( ) { loomi_api .when ( ( ) => loomi_ctx?.cart?.total_pr…" at bounding box center [371, 307] width 671 height 659
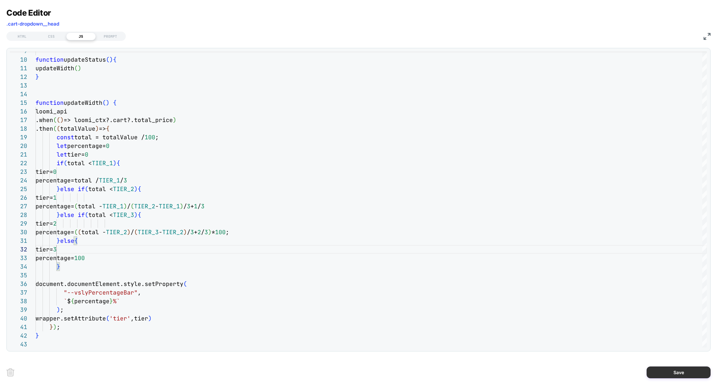
type textarea "**********"
click at [666, 373] on button "Save" at bounding box center [678, 373] width 64 height 12
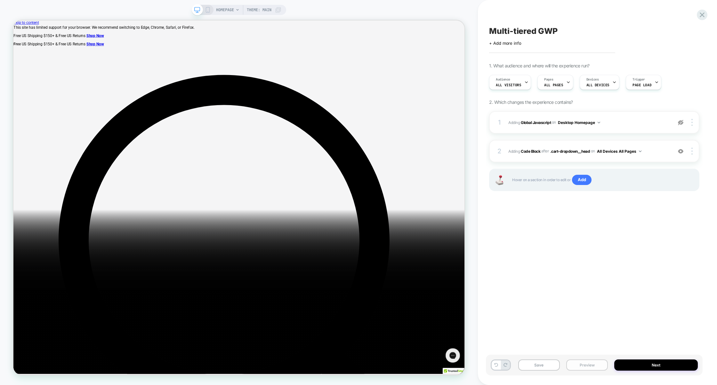
click at [591, 367] on button "Preview" at bounding box center [587, 365] width 42 height 11
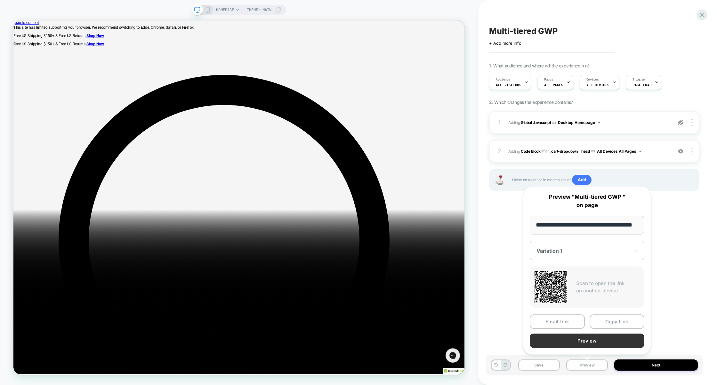
scroll to position [0, 0]
click at [580, 345] on button "Preview" at bounding box center [586, 341] width 115 height 14
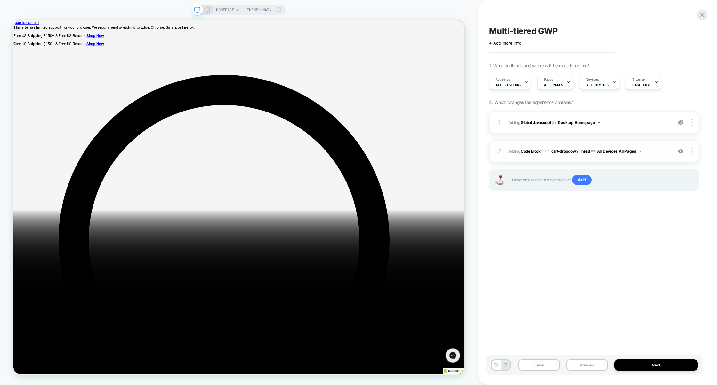
click at [656, 161] on div "2 Adding Code Block AFTER .cart-dropdown__head .cart-dropdown__head on All Devi…" at bounding box center [594, 151] width 210 height 22
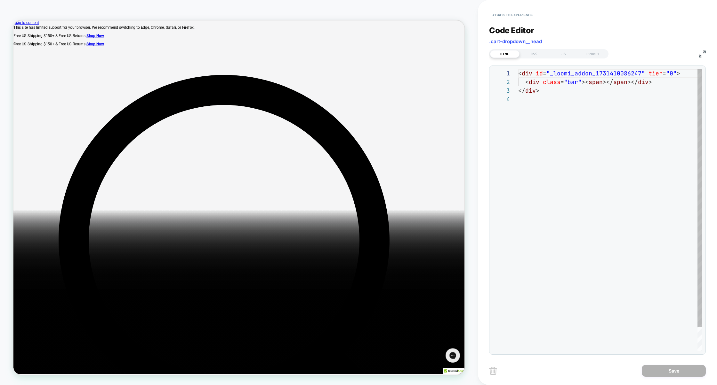
scroll to position [26, 0]
click at [560, 55] on div "JS" at bounding box center [563, 54] width 29 height 8
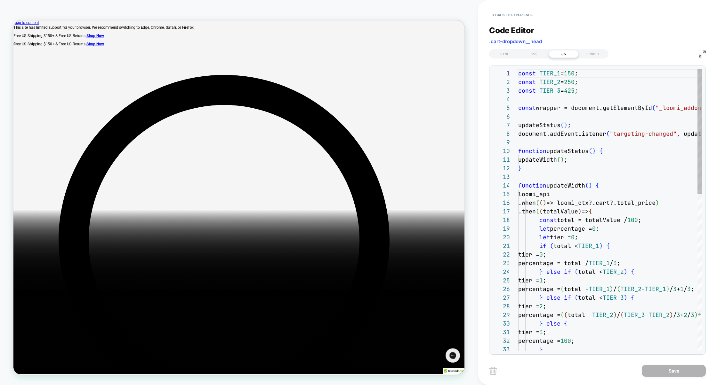
scroll to position [86, 0]
click at [702, 52] on img at bounding box center [701, 54] width 7 height 7
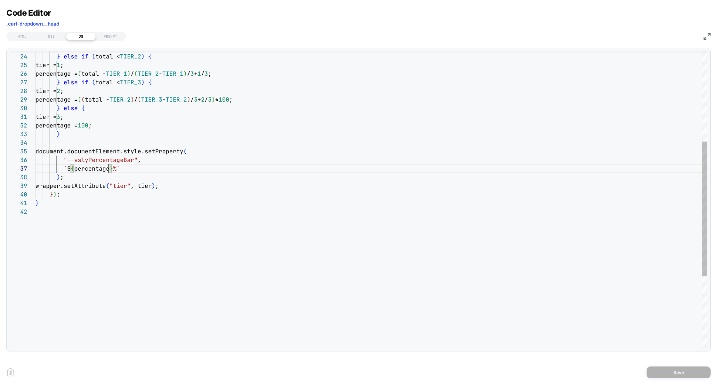
scroll to position [52, 72]
click at [108, 169] on div "document.documentElement.style.setProperty ( "--vslyPercentageBar" , ` $ { perc…" at bounding box center [371, 178] width 671 height 651
click at [283, 202] on div "document.documentElement.style.setProperty ( "--vslyPercentageBar" , ` $ { perc…" at bounding box center [371, 178] width 671 height 651
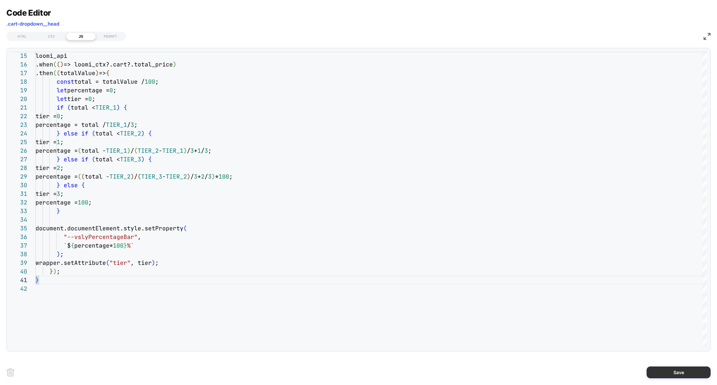
type textarea "*"
click at [667, 371] on button "Save" at bounding box center [678, 373] width 64 height 12
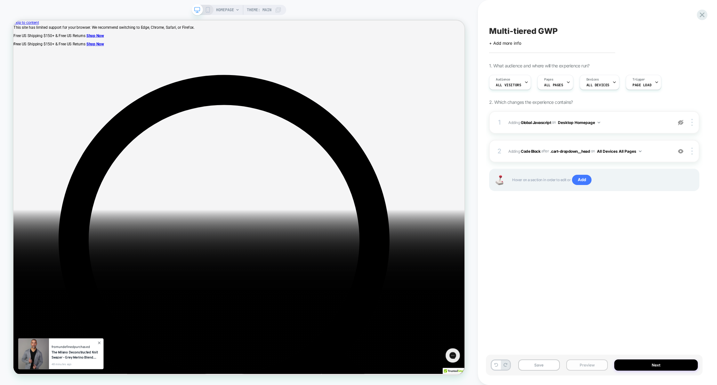
click at [585, 367] on button "Preview" at bounding box center [587, 365] width 42 height 11
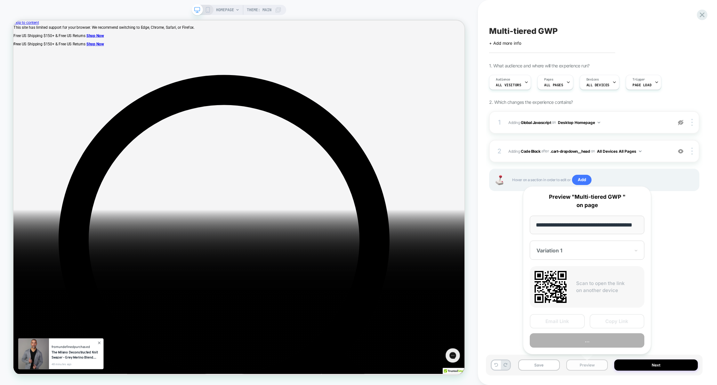
scroll to position [0, 15]
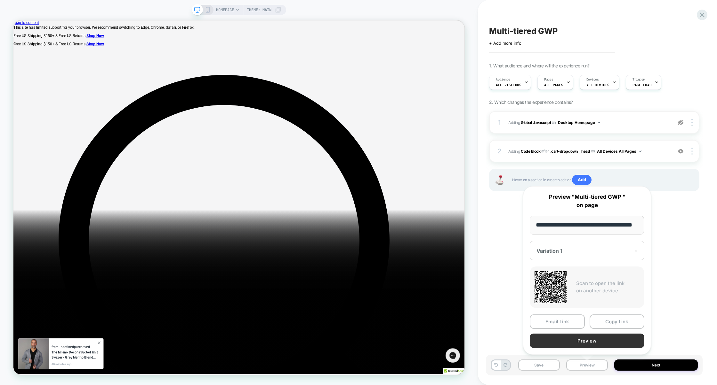
click at [597, 345] on button "Preview" at bounding box center [586, 341] width 115 height 14
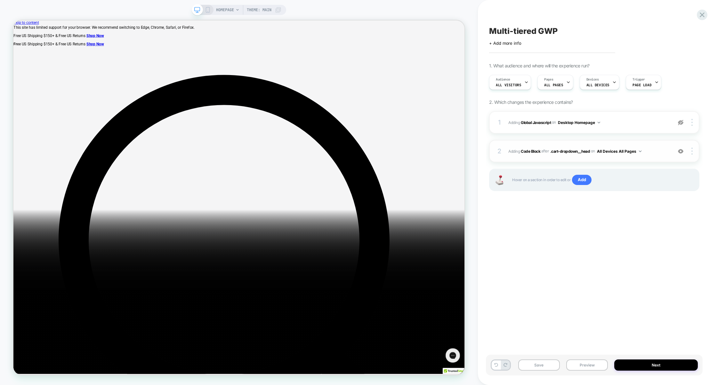
click at [656, 157] on div "2 Adding Code Block AFTER .cart-dropdown__head .cart-dropdown__head on All Devi…" at bounding box center [594, 151] width 210 height 22
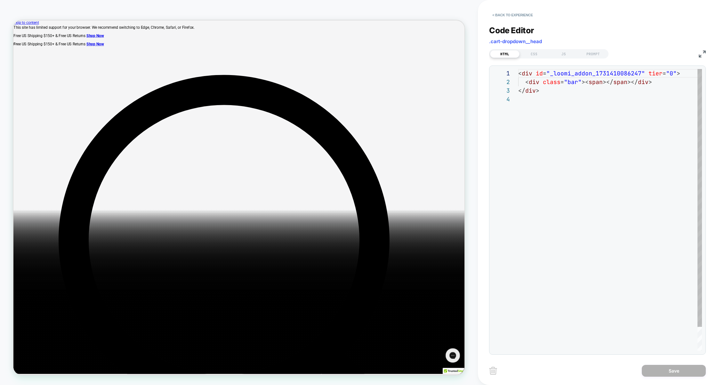
scroll to position [26, 0]
click at [533, 51] on div "CSS" at bounding box center [533, 54] width 29 height 8
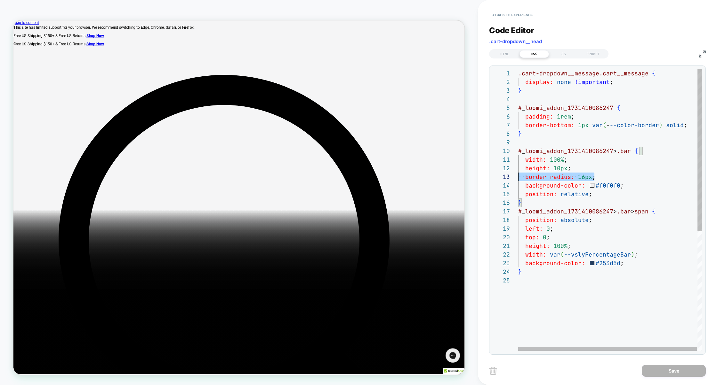
scroll to position [17, 0]
drag, startPoint x: 602, startPoint y: 176, endPoint x: 484, endPoint y: 176, distance: 118.4
click at [484, 176] on div "**********" at bounding box center [597, 192] width 239 height 385
click at [617, 225] on div ".cart-dropdown__message.cart__message { display: none !important ; } # _ loomi_…" at bounding box center [610, 313] width 184 height 489
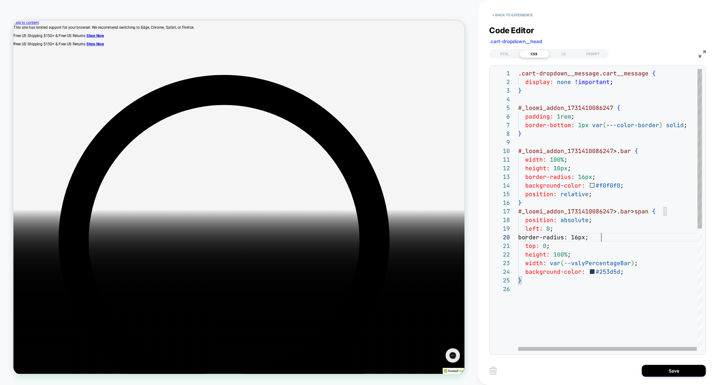
scroll to position [77, 83]
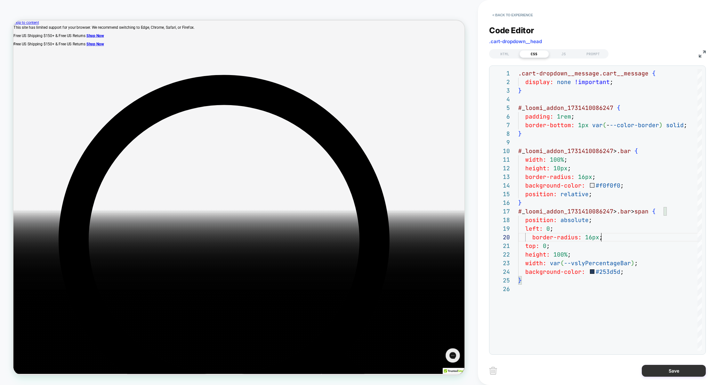
type textarea "**********"
click at [679, 370] on button "Save" at bounding box center [673, 371] width 64 height 12
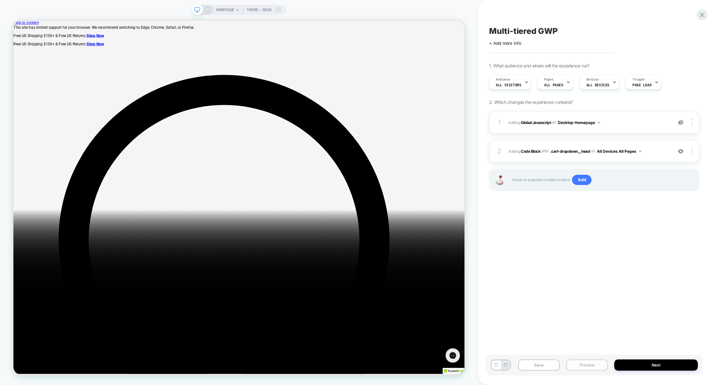
click at [593, 366] on button "Preview" at bounding box center [587, 365] width 42 height 11
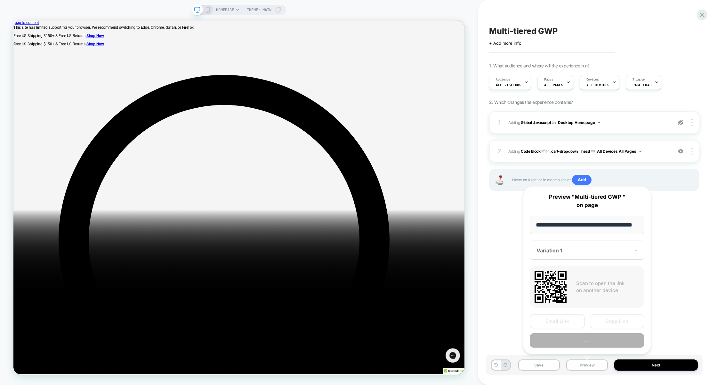
scroll to position [0, 15]
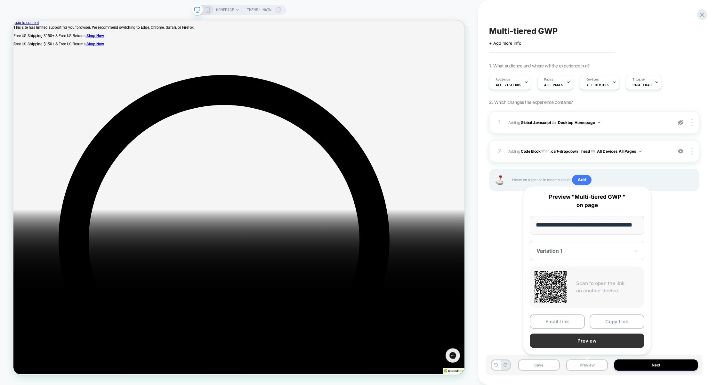
click at [591, 340] on button "Preview" at bounding box center [586, 341] width 115 height 14
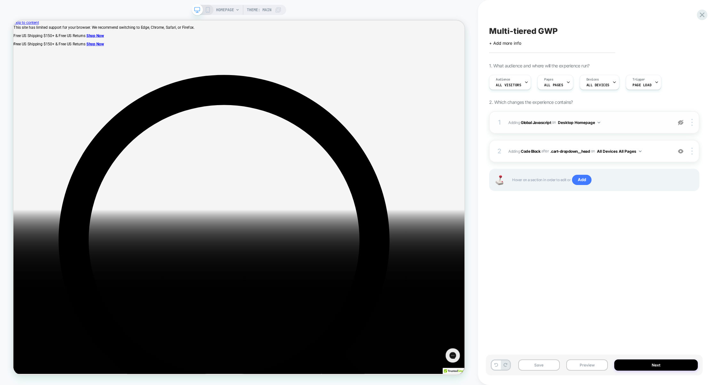
click at [625, 126] on span "Adding Global Javascript on Desktop Homepage" at bounding box center [588, 123] width 161 height 8
click at [650, 151] on span "Adding Code Block AFTER .cart-dropdown__head .cart-dropdown__head on All Device…" at bounding box center [588, 151] width 161 height 8
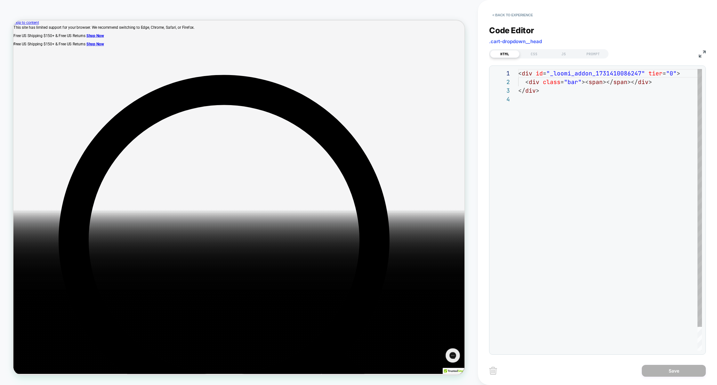
scroll to position [26, 0]
click at [559, 55] on div "JS" at bounding box center [563, 54] width 29 height 8
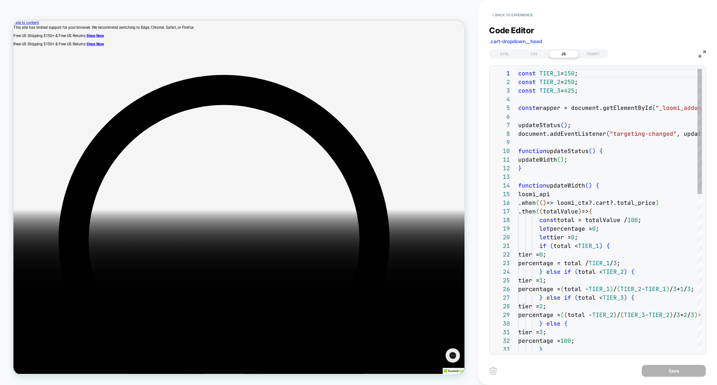
scroll to position [86, 0]
click at [702, 53] on img at bounding box center [701, 54] width 7 height 7
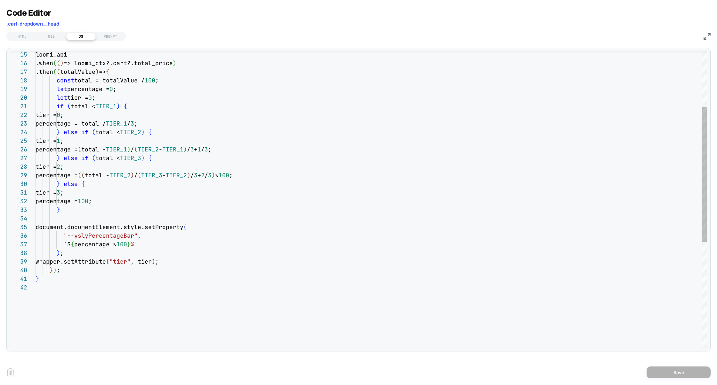
click at [115, 202] on div "wrapper.setAttribute ( "tier" , tier ) ; } ) ; } ` $ { percentage * 100 } %` ) …" at bounding box center [371, 254] width 671 height 651
click at [298, 174] on div "wrapper.setAttribute ( "tier" , tier ) ; } ) ; } ` $ { percentage * 100 } %` ) …" at bounding box center [371, 254] width 671 height 651
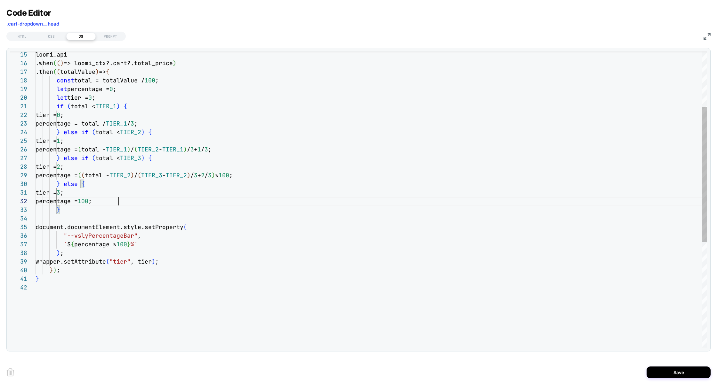
click at [127, 243] on div "wrapper.setAttribute ( "tier" , tier ) ; } ) ; } ` $ { percentage * 100 } %` ) …" at bounding box center [371, 254] width 671 height 651
click at [170, 122] on div "wrapper.setAttribute ( "tier" , tier ) ; } ) ; } ` $ { percentage } %` ) ; "--v…" at bounding box center [371, 254] width 671 height 651
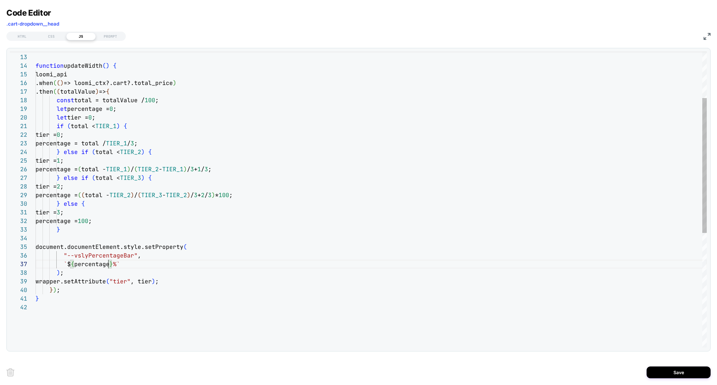
click at [109, 267] on div "wrapper.setAttribute ( "tier" , tier ) ; } ) ; } ` $ { percentage } %` ) ; "--v…" at bounding box center [371, 274] width 671 height 651
click at [294, 193] on div "wrapper.setAttribute ( "tier" , tier ) ; } ) ; } ` $ { percentage* 100 } %` ) ;…" at bounding box center [371, 274] width 671 height 651
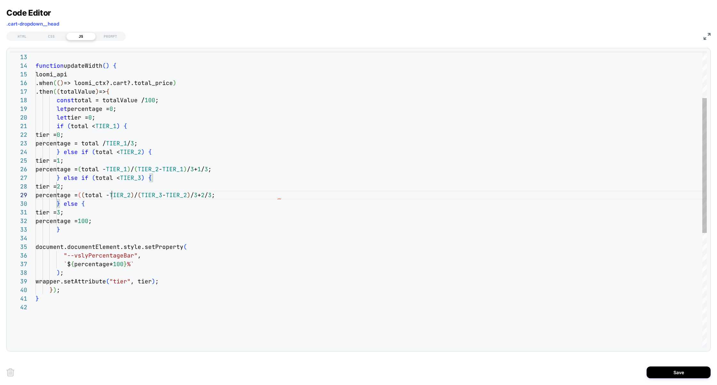
click at [112, 196] on div "wrapper.setAttribute ( "tier" , tier ) ; } ) ; } ` $ { percentage* 100 } %` ) ;…" at bounding box center [371, 274] width 671 height 651
click at [117, 220] on div "wrapper.setAttribute ( "tier" , tier ) ; } ) ; } ` $ { percentage* 100 } %` ) ;…" at bounding box center [371, 274] width 671 height 651
click at [159, 220] on div "wrapper.setAttribute ( "tier" , tier ) ; } ) ; } ` $ { percentage* 100 } %` ) ;…" at bounding box center [371, 274] width 671 height 651
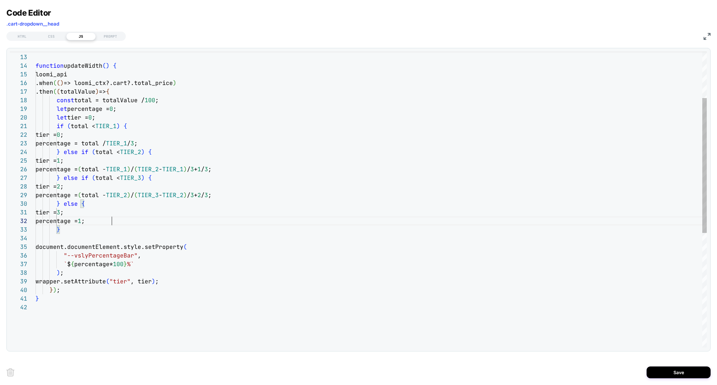
scroll to position [8, 79]
type textarea "**********"
click at [665, 368] on button "Save" at bounding box center [678, 373] width 64 height 12
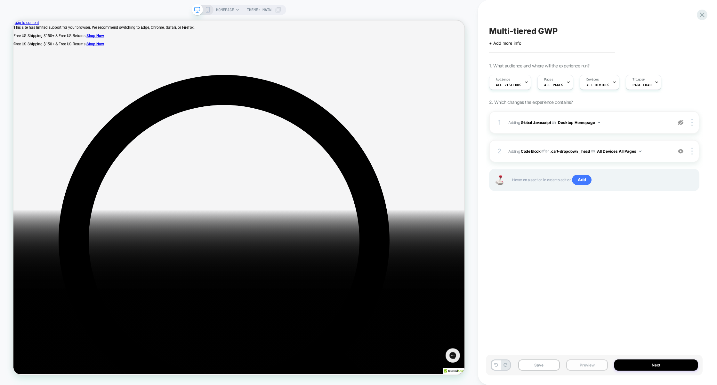
click at [581, 370] on button "Preview" at bounding box center [587, 365] width 42 height 11
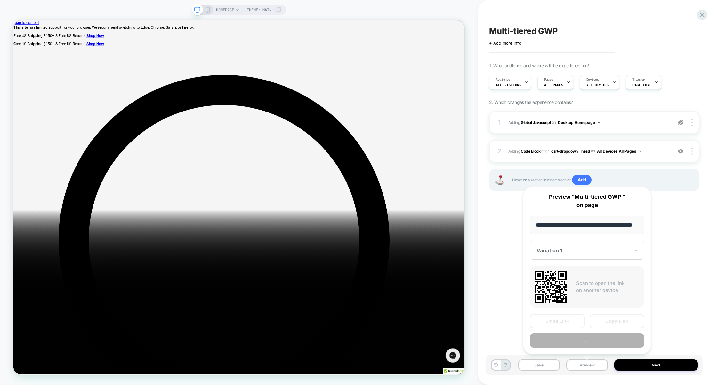
scroll to position [0, 15]
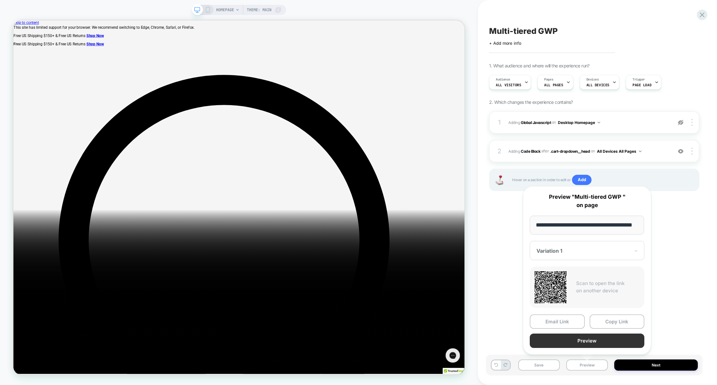
click at [592, 343] on button "Preview" at bounding box center [586, 341] width 115 height 14
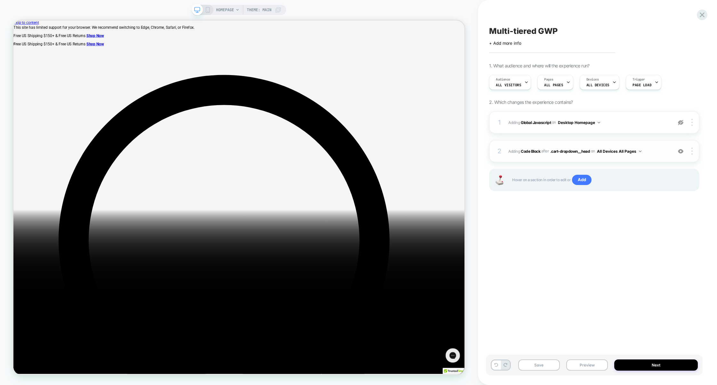
click at [657, 151] on span "Adding Code Block AFTER .cart-dropdown__head .cart-dropdown__head on All Device…" at bounding box center [588, 151] width 161 height 8
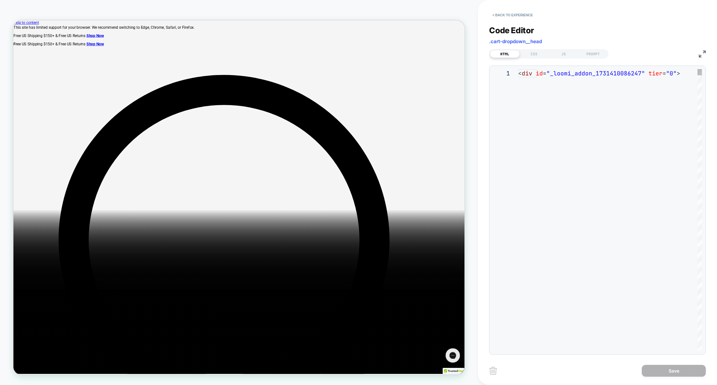
scroll to position [26, 0]
click at [556, 52] on div "JS" at bounding box center [563, 54] width 29 height 8
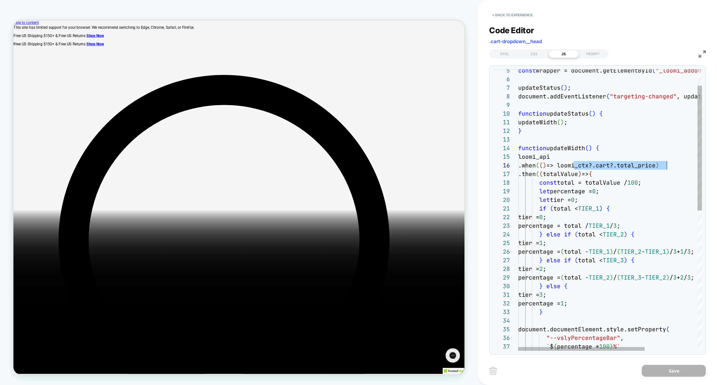
scroll to position [43, 152]
drag, startPoint x: 574, startPoint y: 166, endPoint x: 669, endPoint y: 165, distance: 94.7
click at [655, 165] on span "=> loomi_ctx?.cart?.total_price" at bounding box center [600, 165] width 109 height 7
click at [677, 169] on div "const wrapper = document.getElementById ( "_loomi_addon_1731410086247" ) ; upda…" at bounding box center [648, 350] width 260 height 636
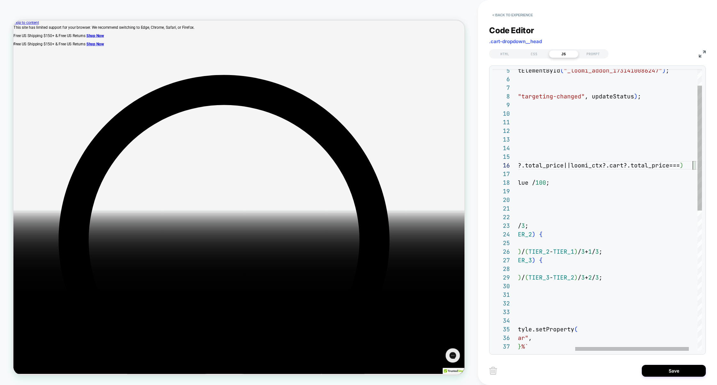
scroll to position [43, 269]
type textarea "**********"
click at [666, 369] on button "Save" at bounding box center [673, 371] width 64 height 12
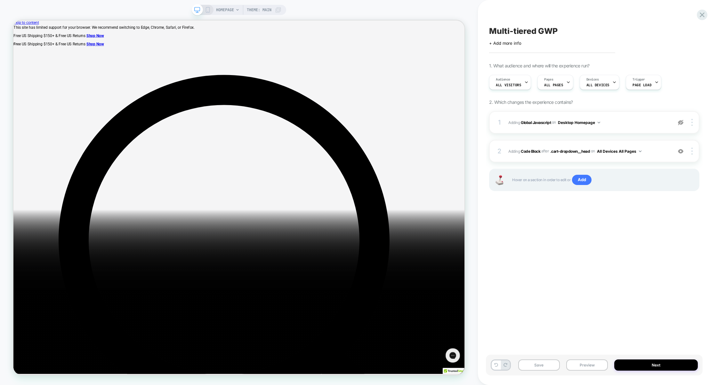
click at [587, 360] on div "Save Preview Next" at bounding box center [594, 365] width 217 height 21
click at [588, 361] on button "Preview" at bounding box center [587, 365] width 42 height 11
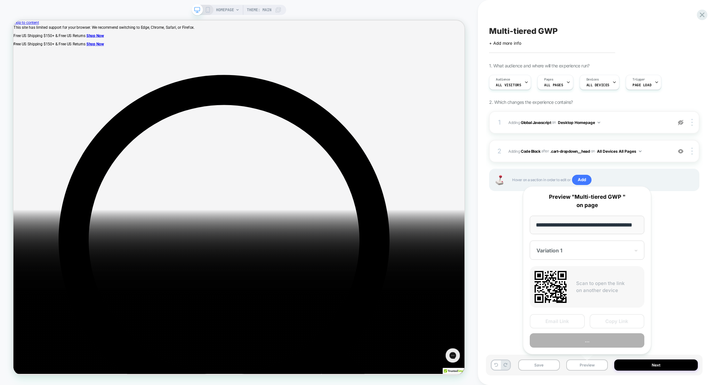
scroll to position [0, 15]
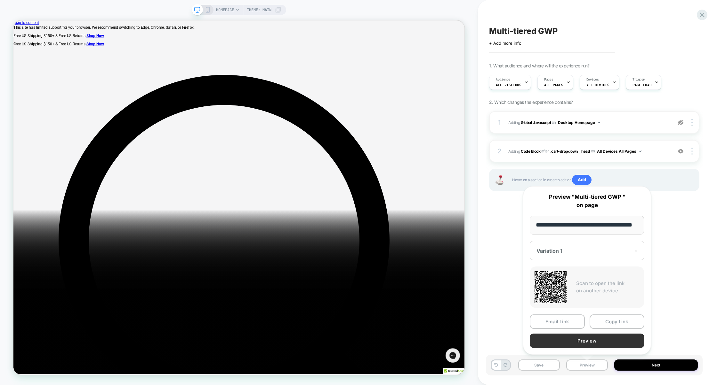
click at [596, 341] on button "Preview" at bounding box center [586, 341] width 115 height 14
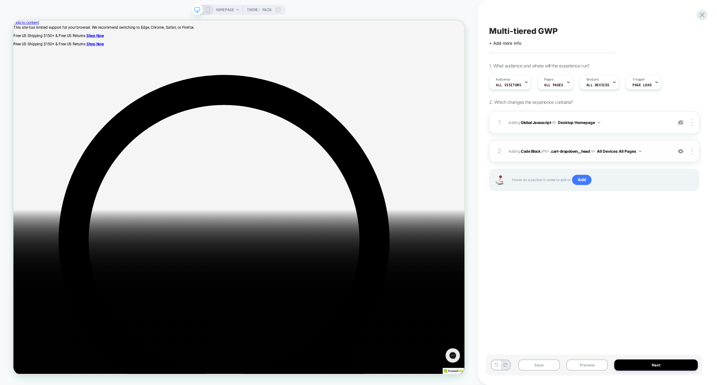
click at [657, 155] on span "Adding Code Block AFTER .cart-dropdown__head .cart-dropdown__head on All Device…" at bounding box center [588, 151] width 161 height 8
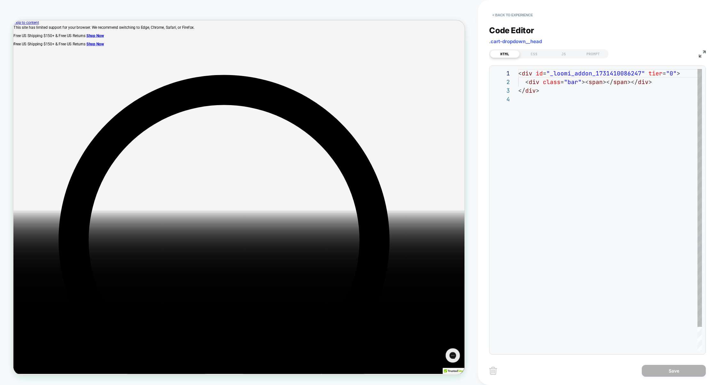
scroll to position [26, 0]
click at [528, 17] on button "< Back to experience" at bounding box center [512, 15] width 47 height 10
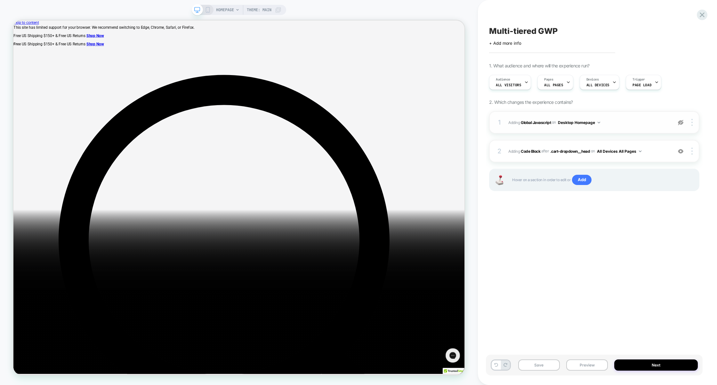
click at [678, 124] on img at bounding box center [680, 122] width 5 height 5
click at [648, 124] on span "Adding Global Javascript on Desktop Homepage" at bounding box center [588, 123] width 161 height 8
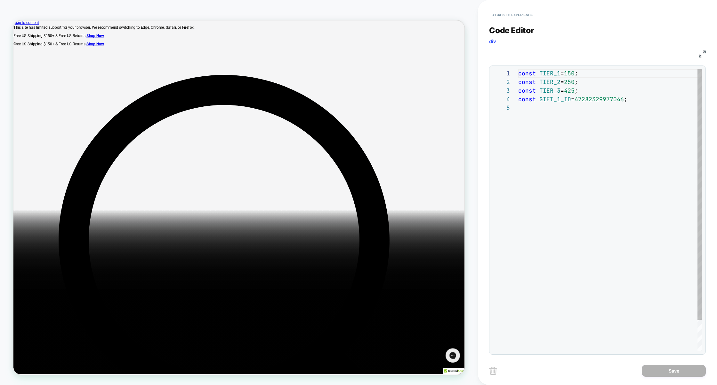
click at [648, 124] on div "const TIER_1 = 150 ; const TIER_2 = 250 ; const TIER_3 = 425 ; const GIFT_1_ID …" at bounding box center [610, 227] width 184 height 317
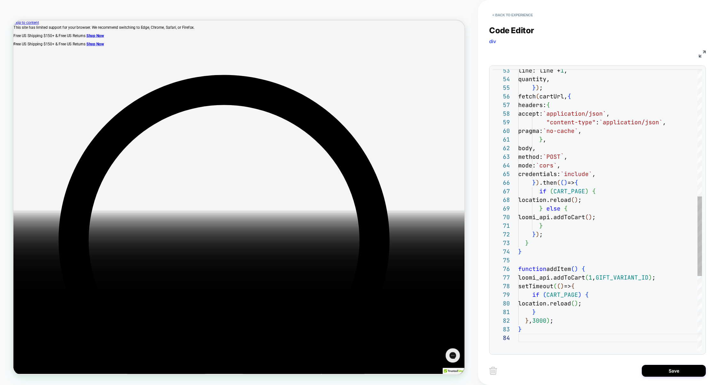
scroll to position [0, 0]
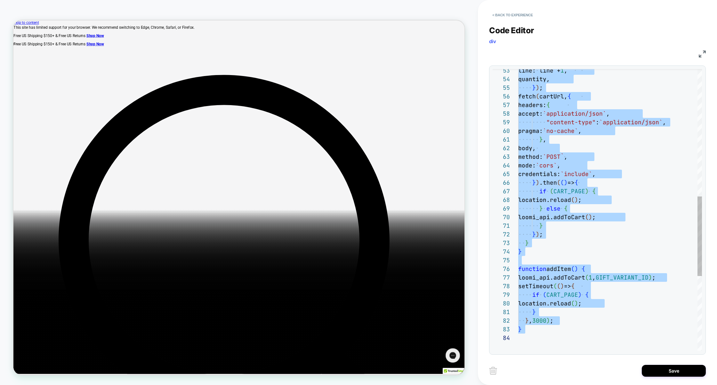
type textarea "**********"
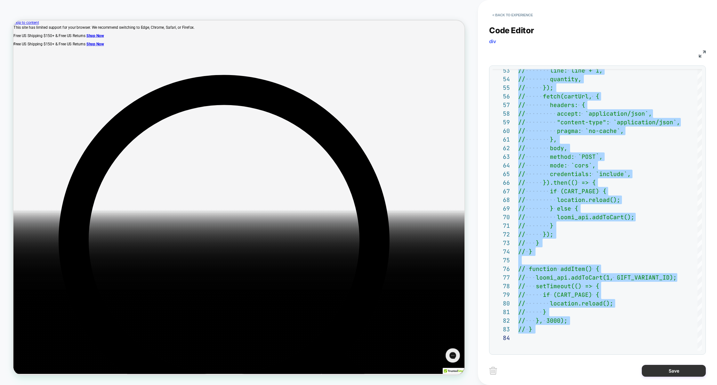
click at [667, 371] on button "Save" at bounding box center [673, 371] width 64 height 12
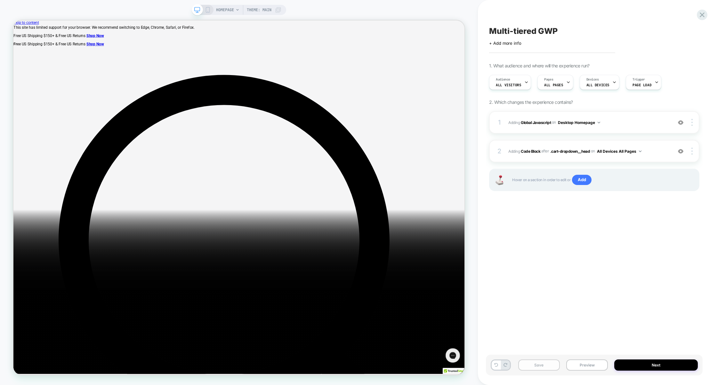
click at [544, 366] on button "Save" at bounding box center [539, 365] width 42 height 11
